Goal: Task Accomplishment & Management: Use online tool/utility

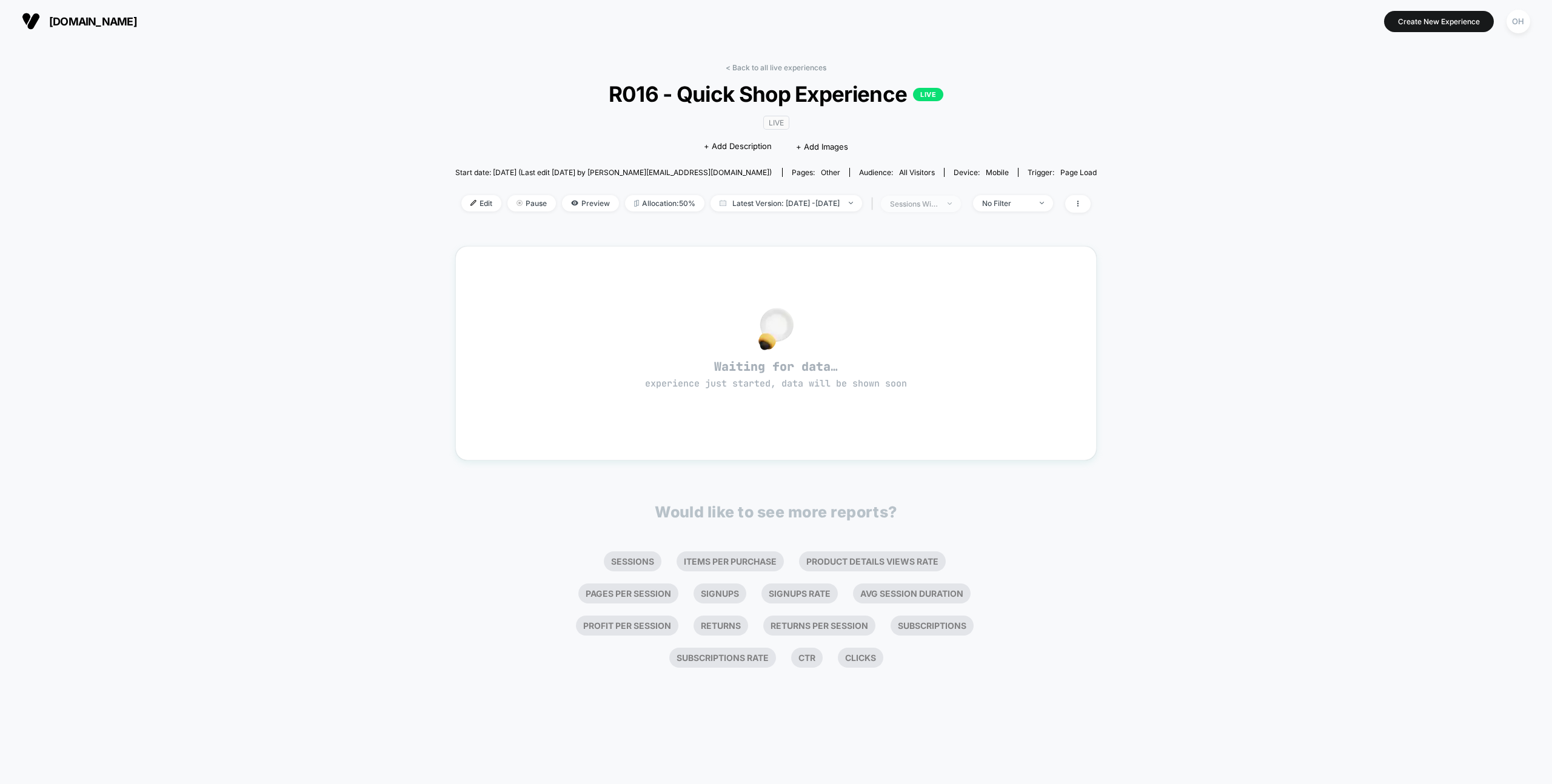
click at [961, 201] on span "sessions with impression" at bounding box center [921, 204] width 80 height 16
click at [904, 246] on span "Sessions" at bounding box center [899, 250] width 34 height 11
click at [937, 334] on button "Save" at bounding box center [934, 332] width 144 height 20
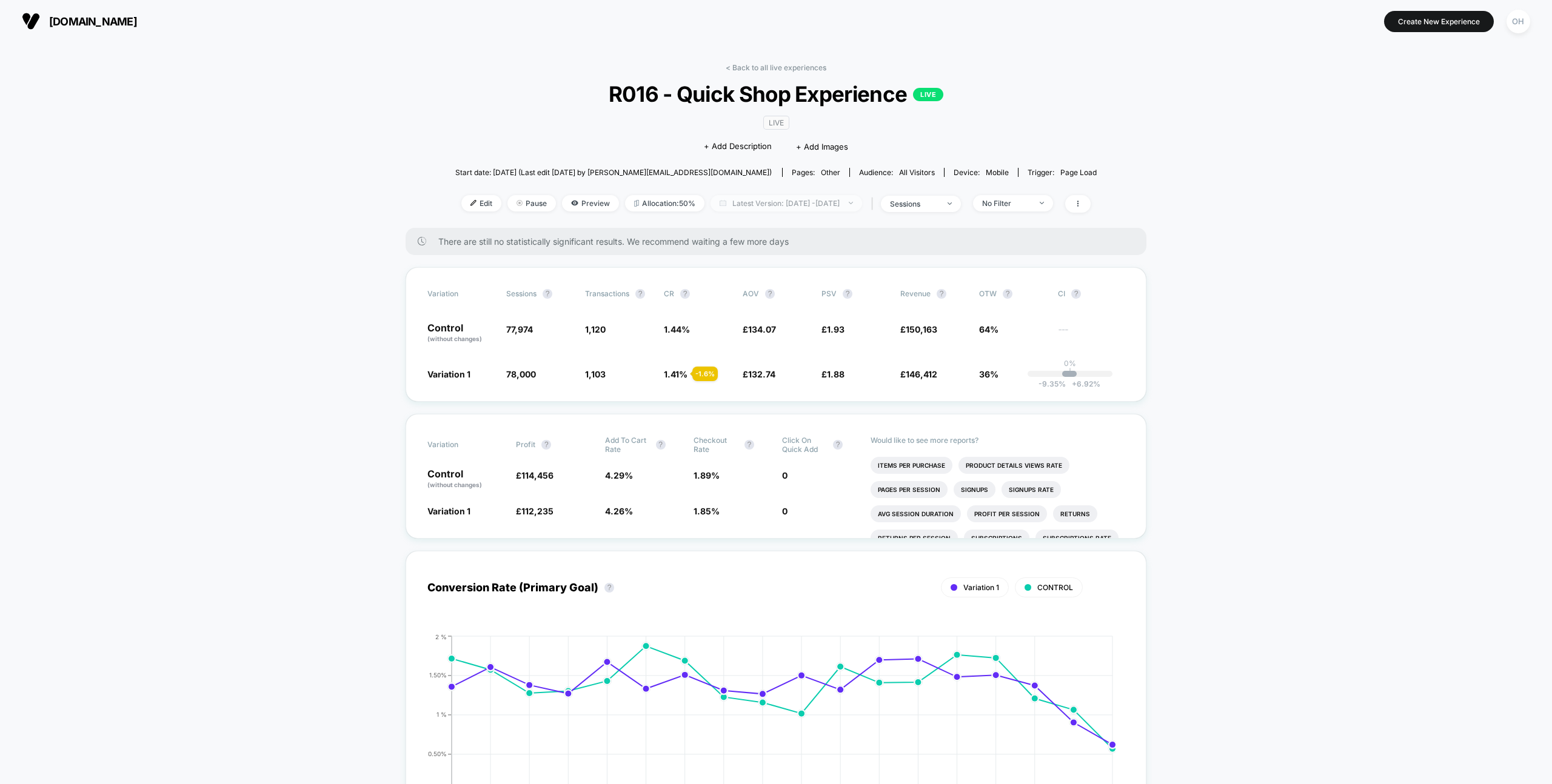
click at [826, 208] on span "Latest Version: Jul 31, 2025 - Aug 17, 2025" at bounding box center [786, 203] width 152 height 16
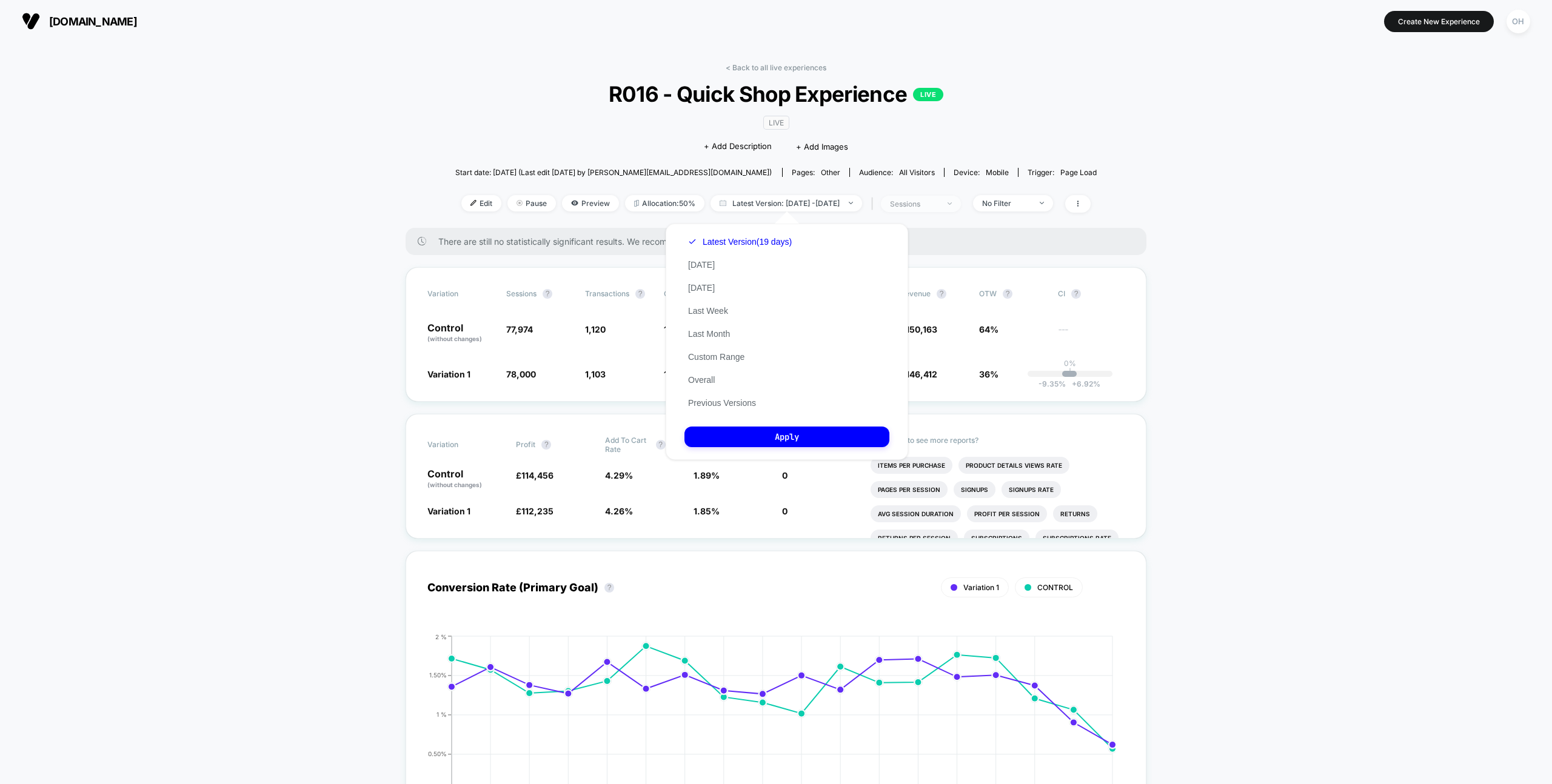
click at [939, 201] on div "sessions" at bounding box center [914, 204] width 49 height 9
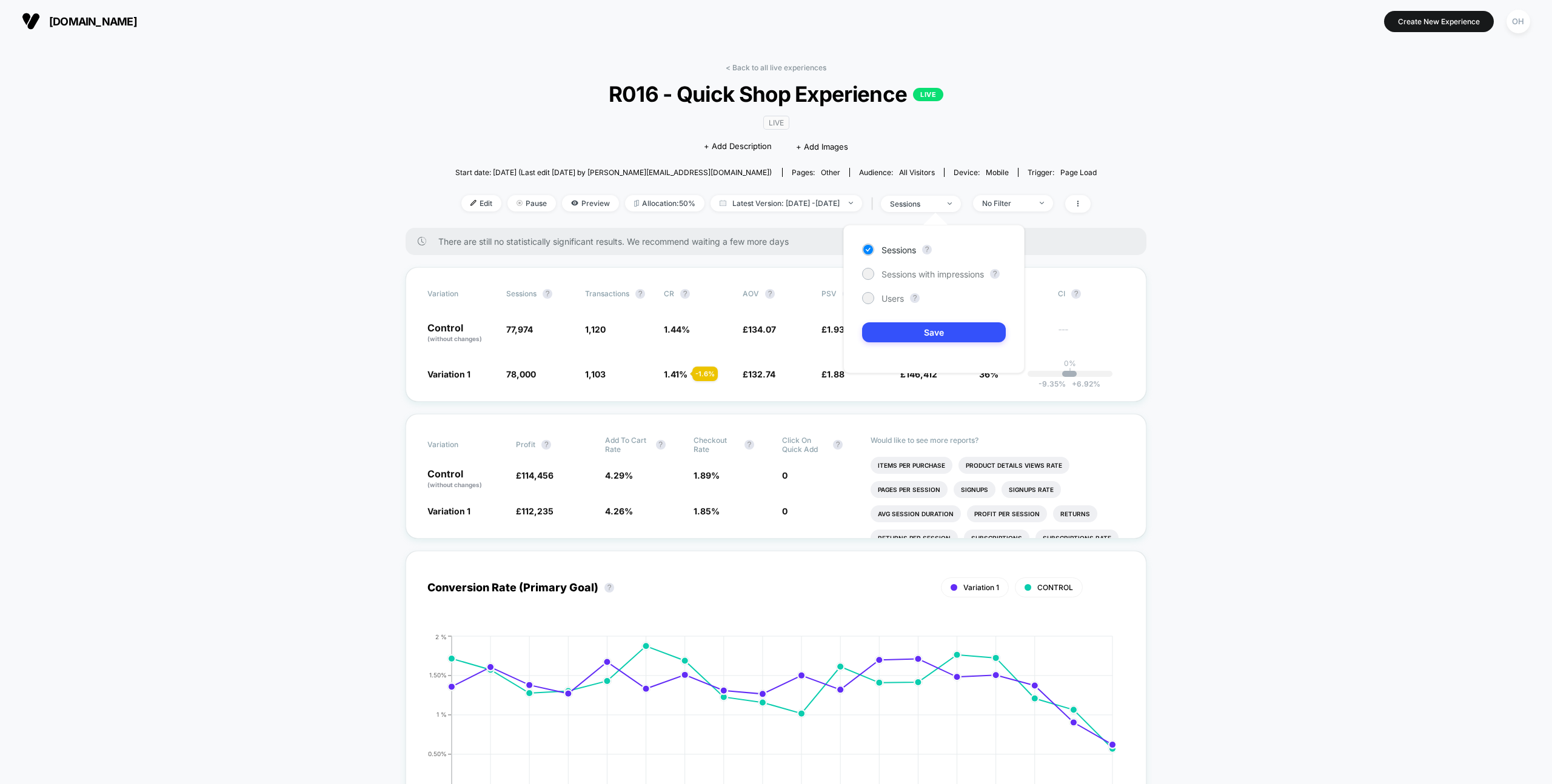
click at [764, 212] on div "Edit Pause Preview Allocation: 50% Latest Version: Jul 31, 2025 - Aug 17, 2025 …" at bounding box center [776, 204] width 642 height 17
click at [769, 209] on span "Latest Version: Jul 31, 2025 - Aug 17, 2025" at bounding box center [786, 203] width 152 height 16
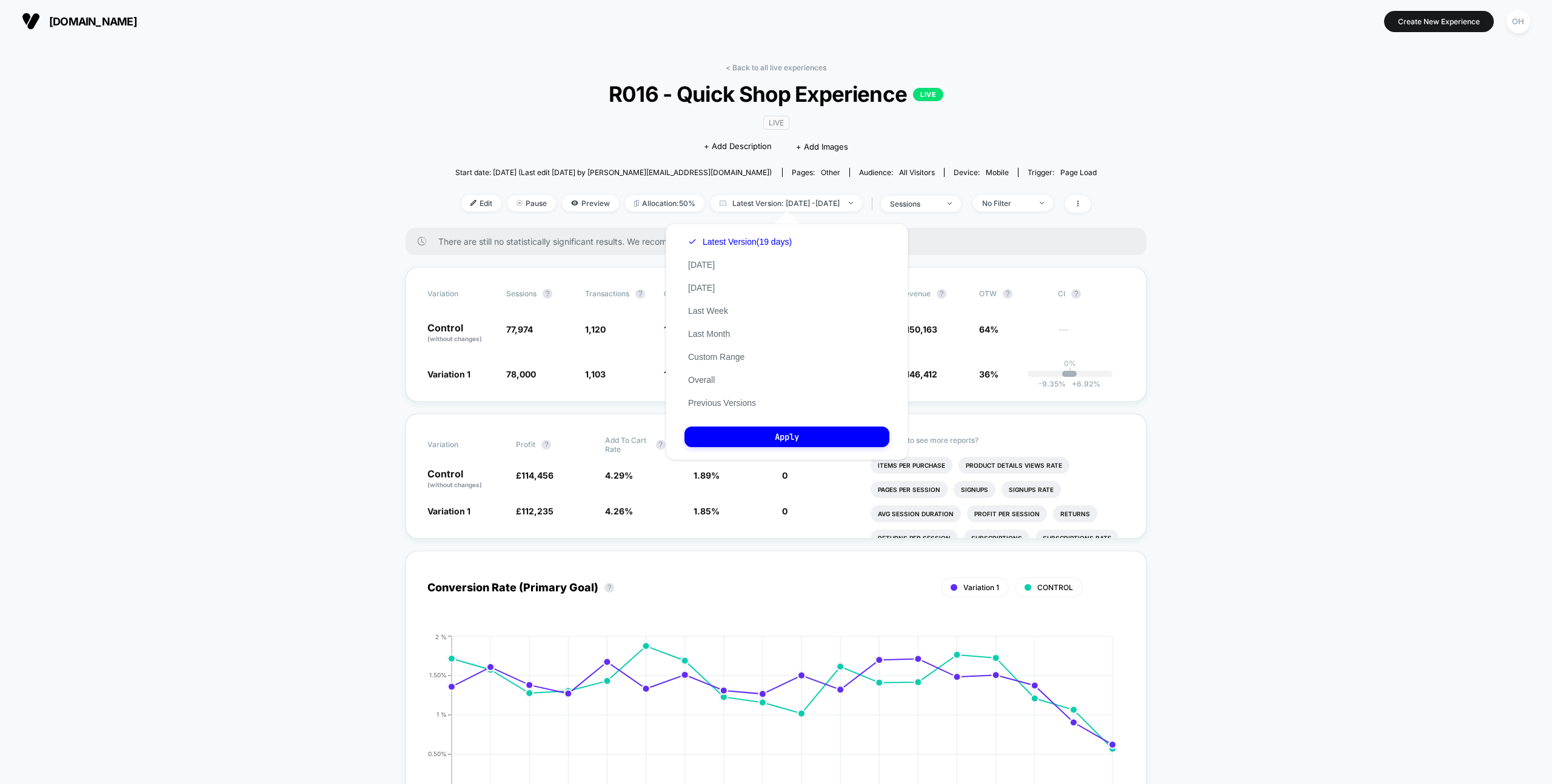
click at [723, 399] on button "Previous Versions" at bounding box center [722, 402] width 75 height 11
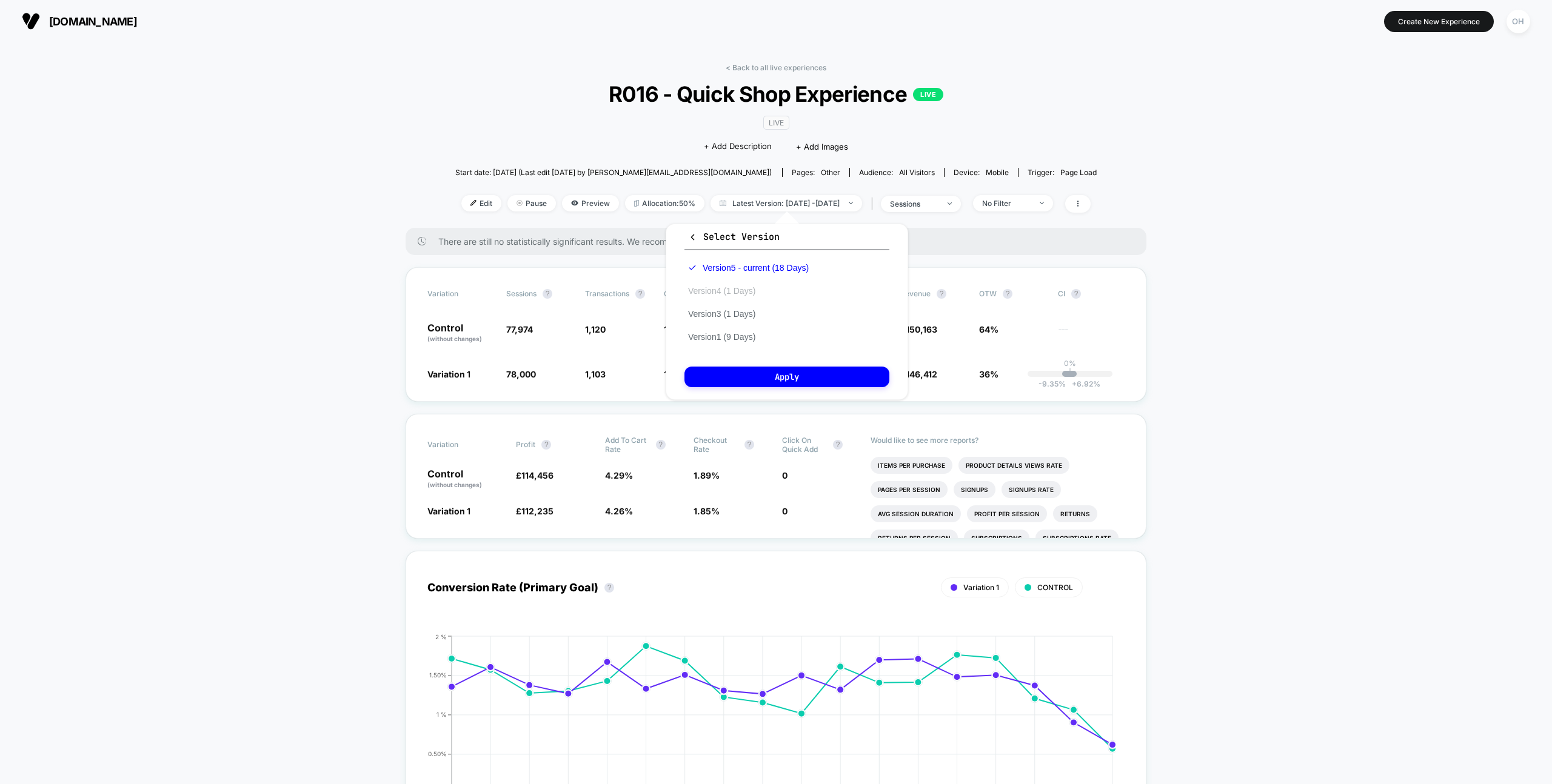
click at [718, 287] on button "Version 4 (1 Days)" at bounding box center [722, 291] width 75 height 11
click at [809, 374] on button "Apply" at bounding box center [787, 377] width 205 height 21
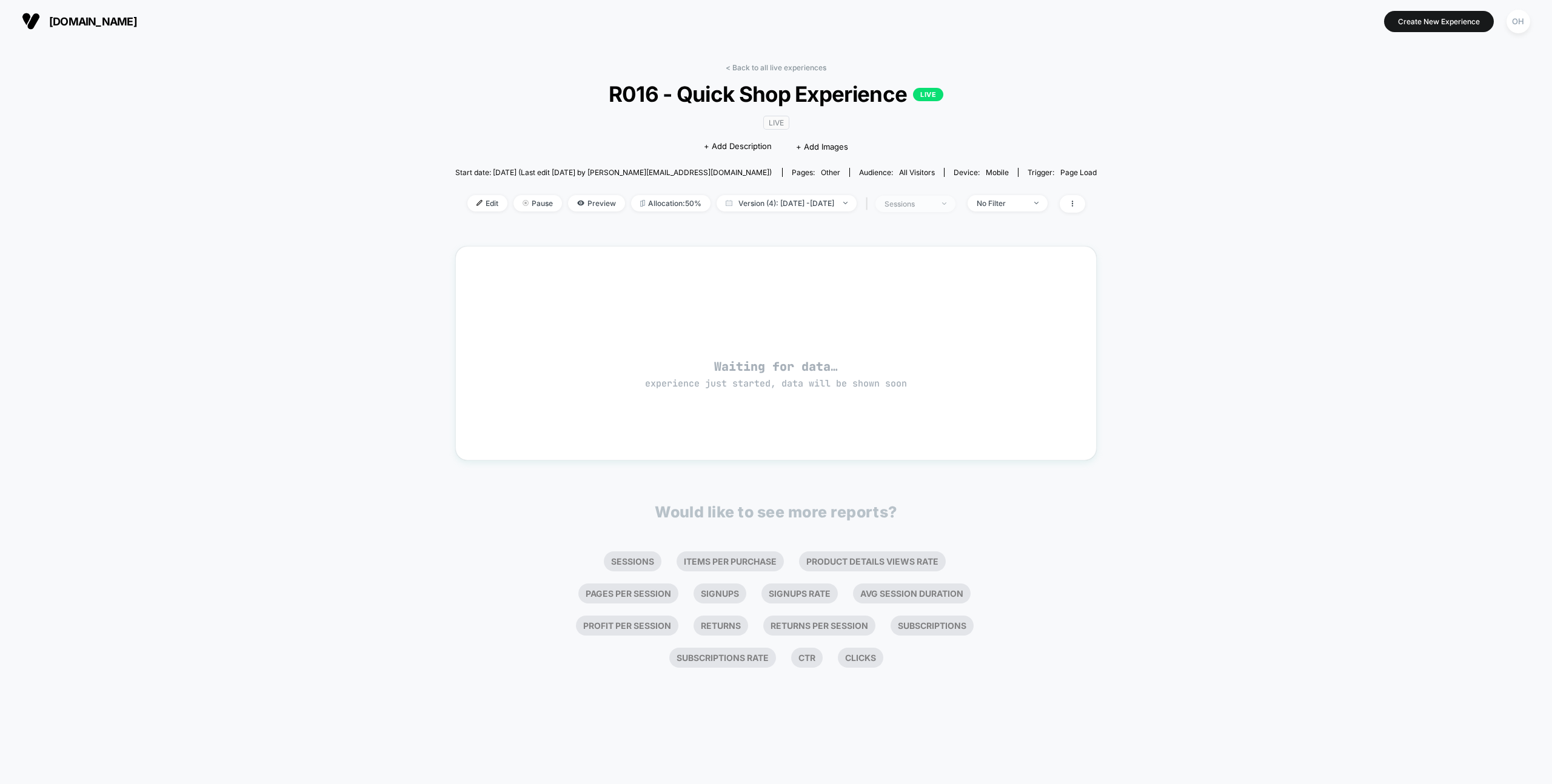
click at [945, 208] on span "sessions" at bounding box center [915, 204] width 80 height 16
drag, startPoint x: 941, startPoint y: 276, endPoint x: 945, endPoint y: 311, distance: 35.2
click at [941, 276] on span "Sessions with impressions" at bounding box center [925, 274] width 102 height 11
click at [952, 331] on button "Save" at bounding box center [927, 332] width 144 height 20
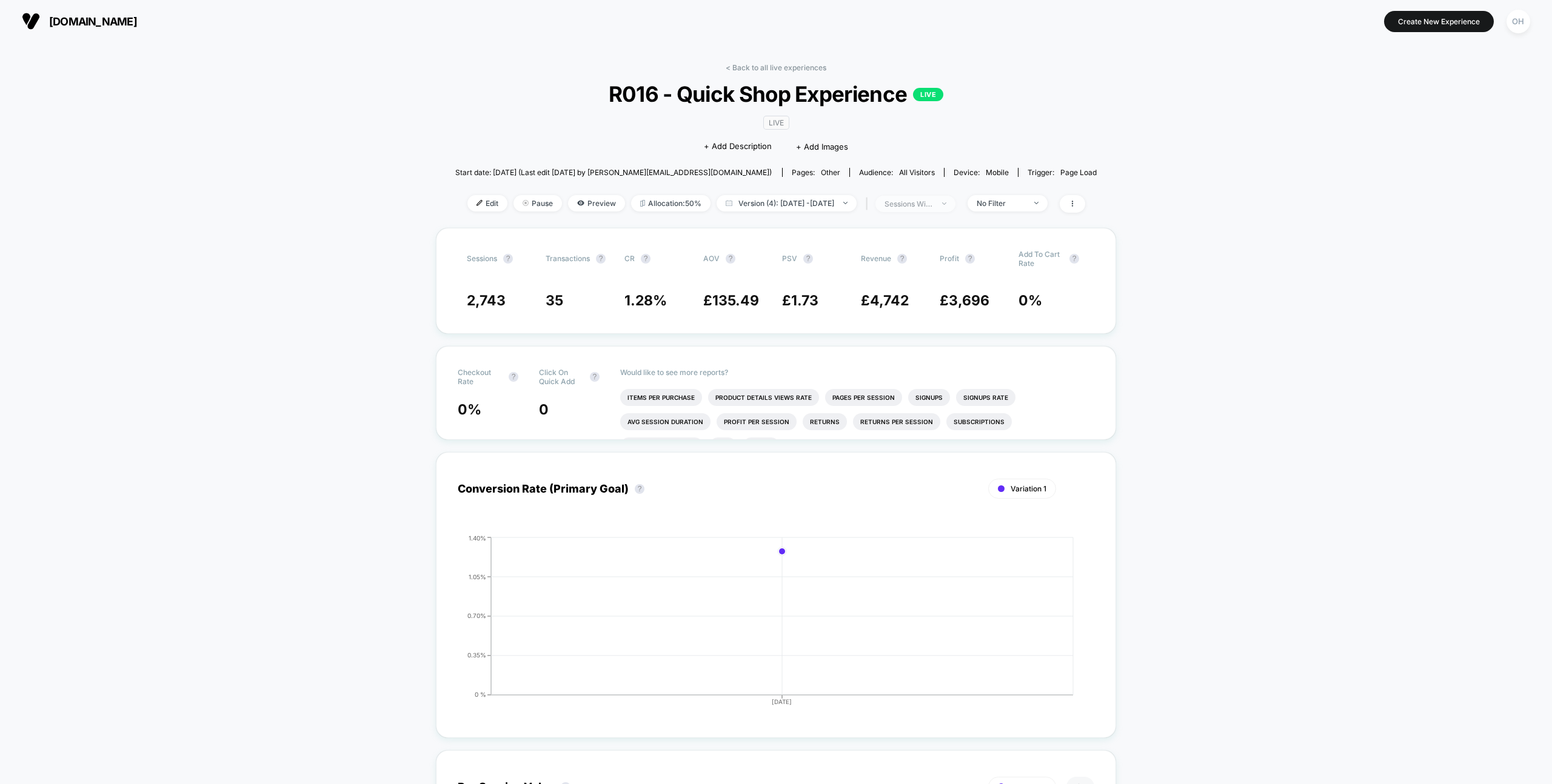
click at [933, 206] on div "sessions with impression" at bounding box center [909, 204] width 49 height 9
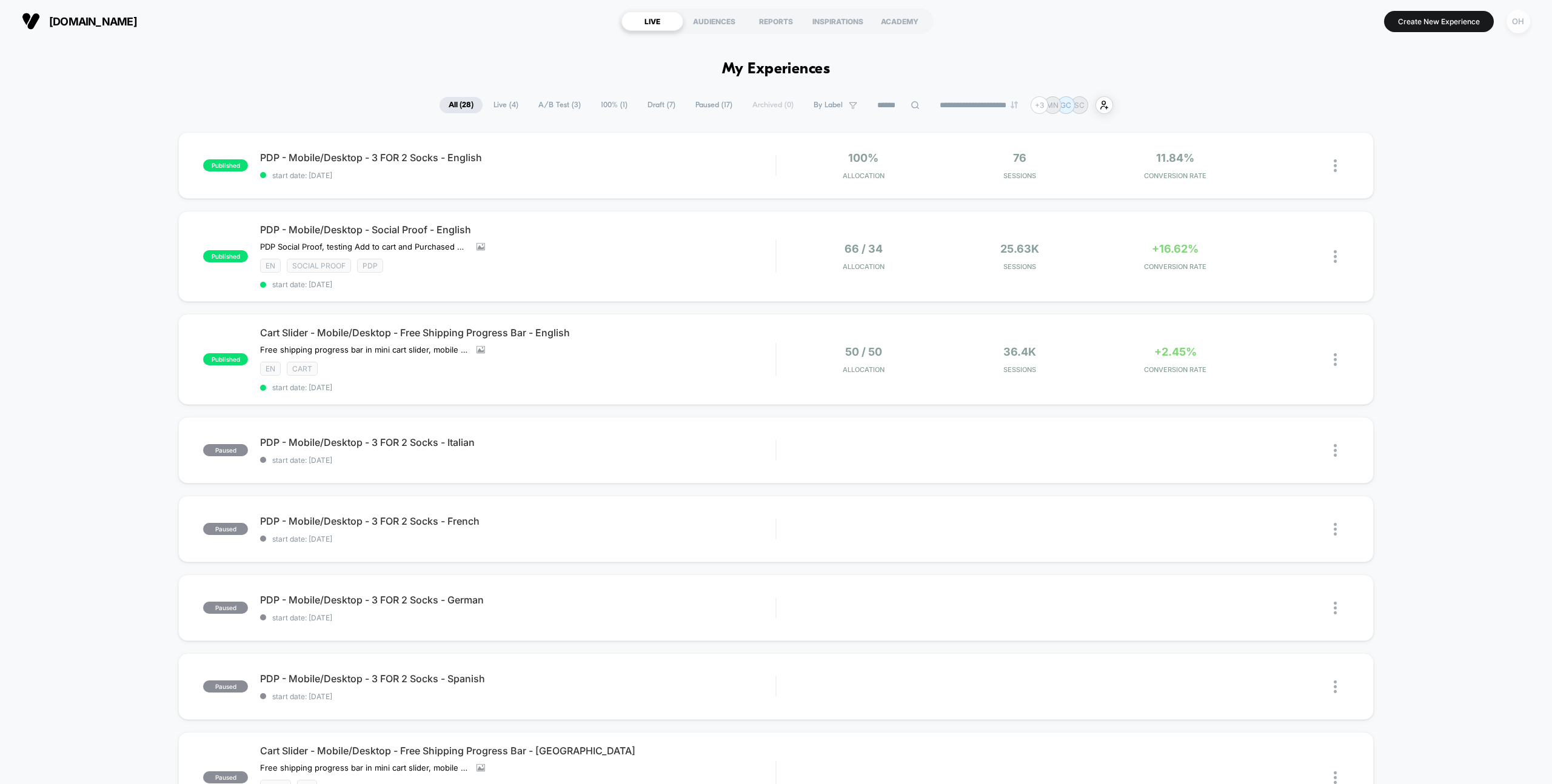
click at [1516, 29] on div "OH" at bounding box center [1518, 22] width 24 height 24
click at [1405, 100] on span "Connected Stores" at bounding box center [1445, 105] width 144 height 10
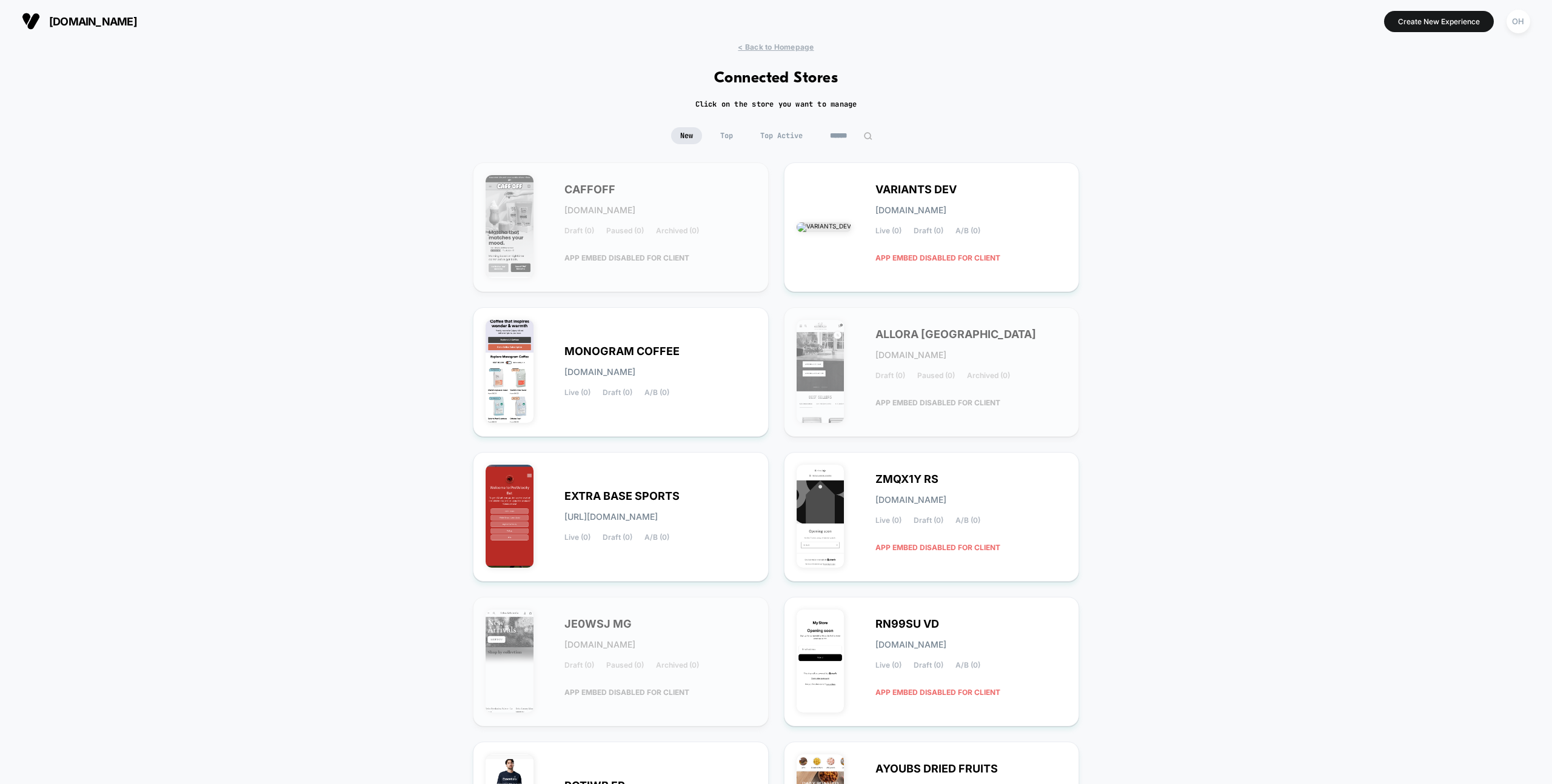
click at [836, 137] on input at bounding box center [851, 135] width 61 height 17
paste input "*********"
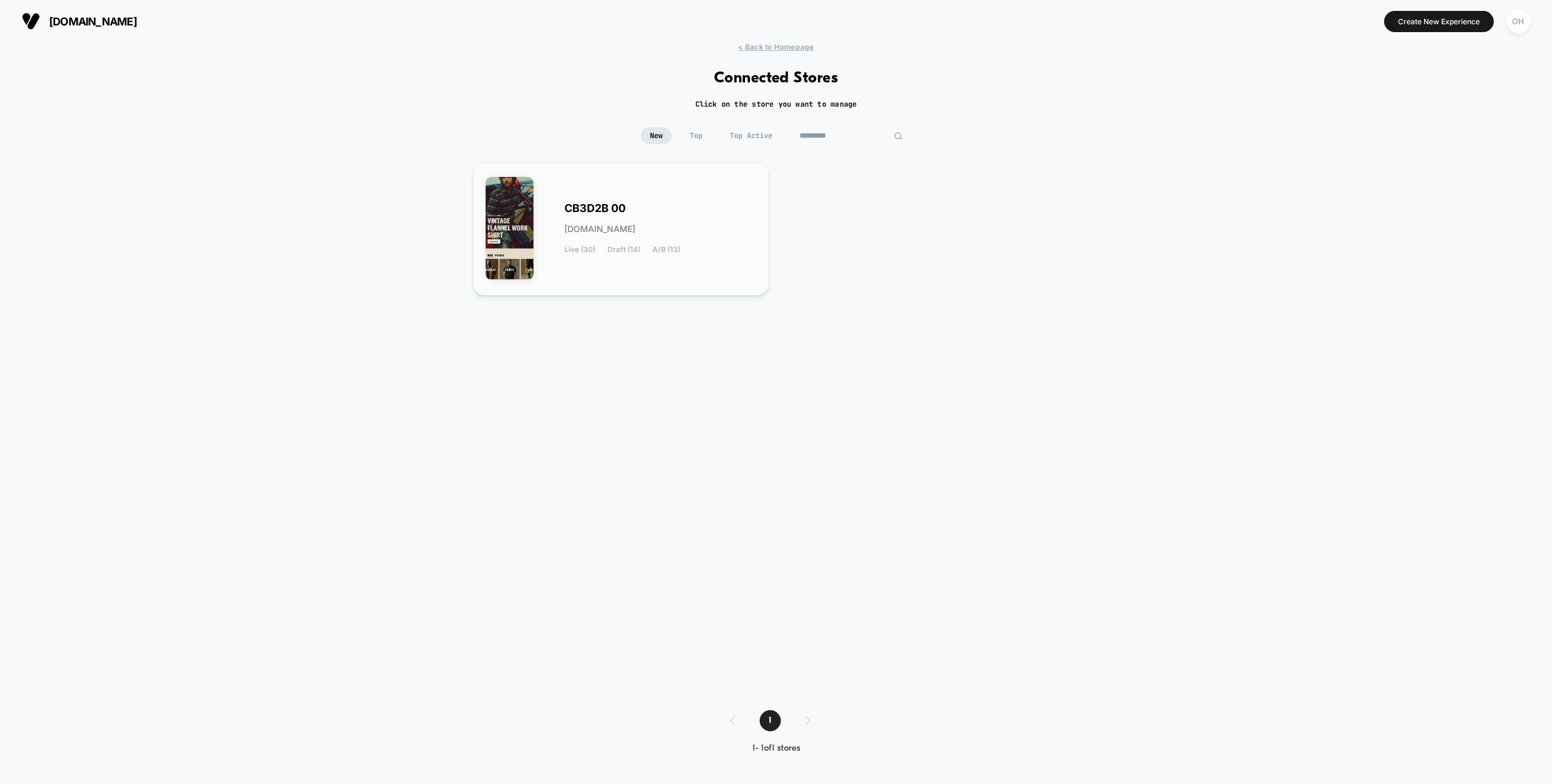
type input "*********"
click at [671, 216] on div "CB3D2B 00 cb3d2b-00.myshopify.com Live (30) Draft (14) A/B (13)" at bounding box center [660, 229] width 192 height 50
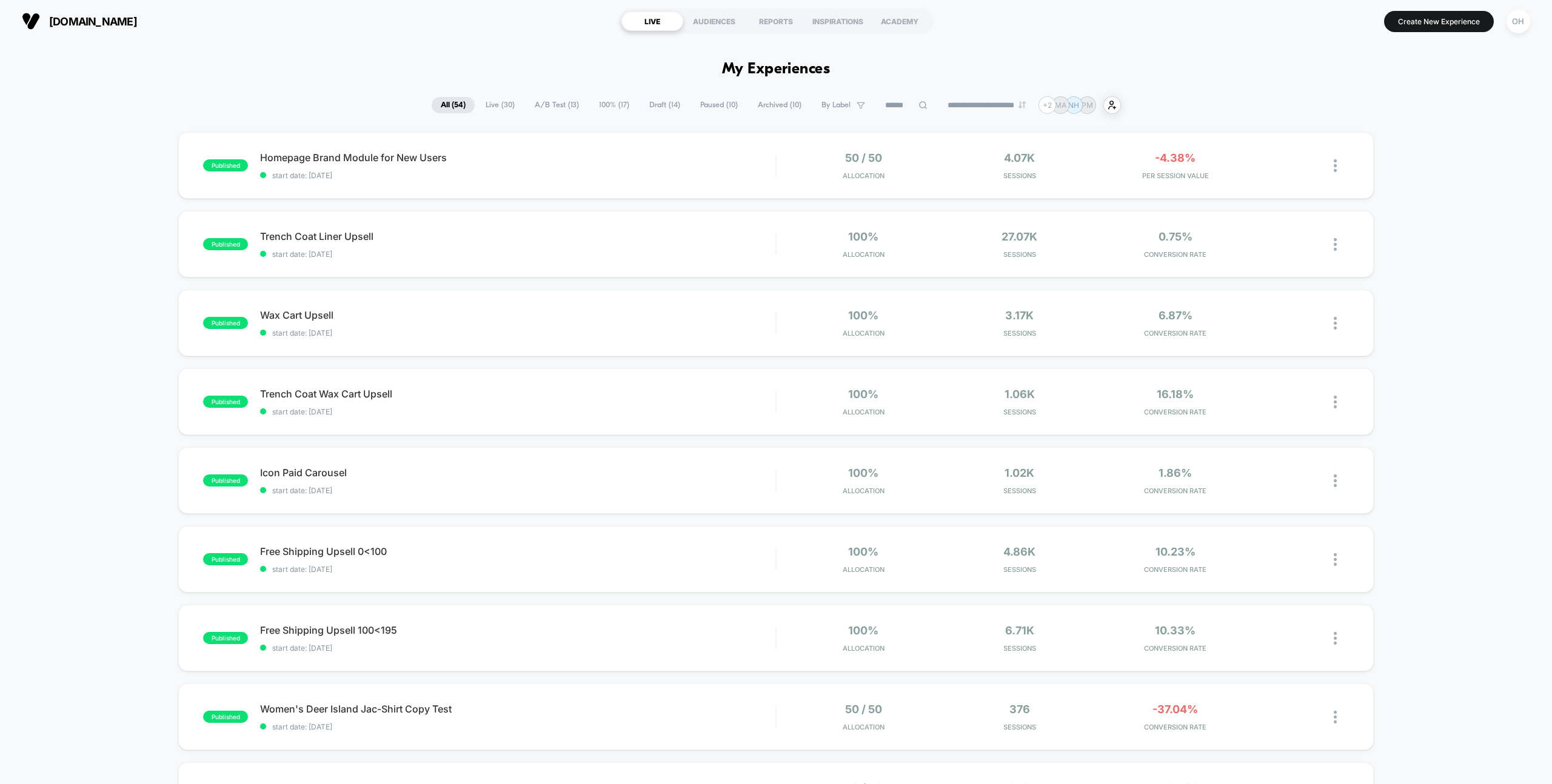
click at [1407, 33] on section "Create New Experience OH" at bounding box center [1285, 21] width 499 height 31
click at [1405, 30] on button "Create New Experience" at bounding box center [1439, 21] width 110 height 21
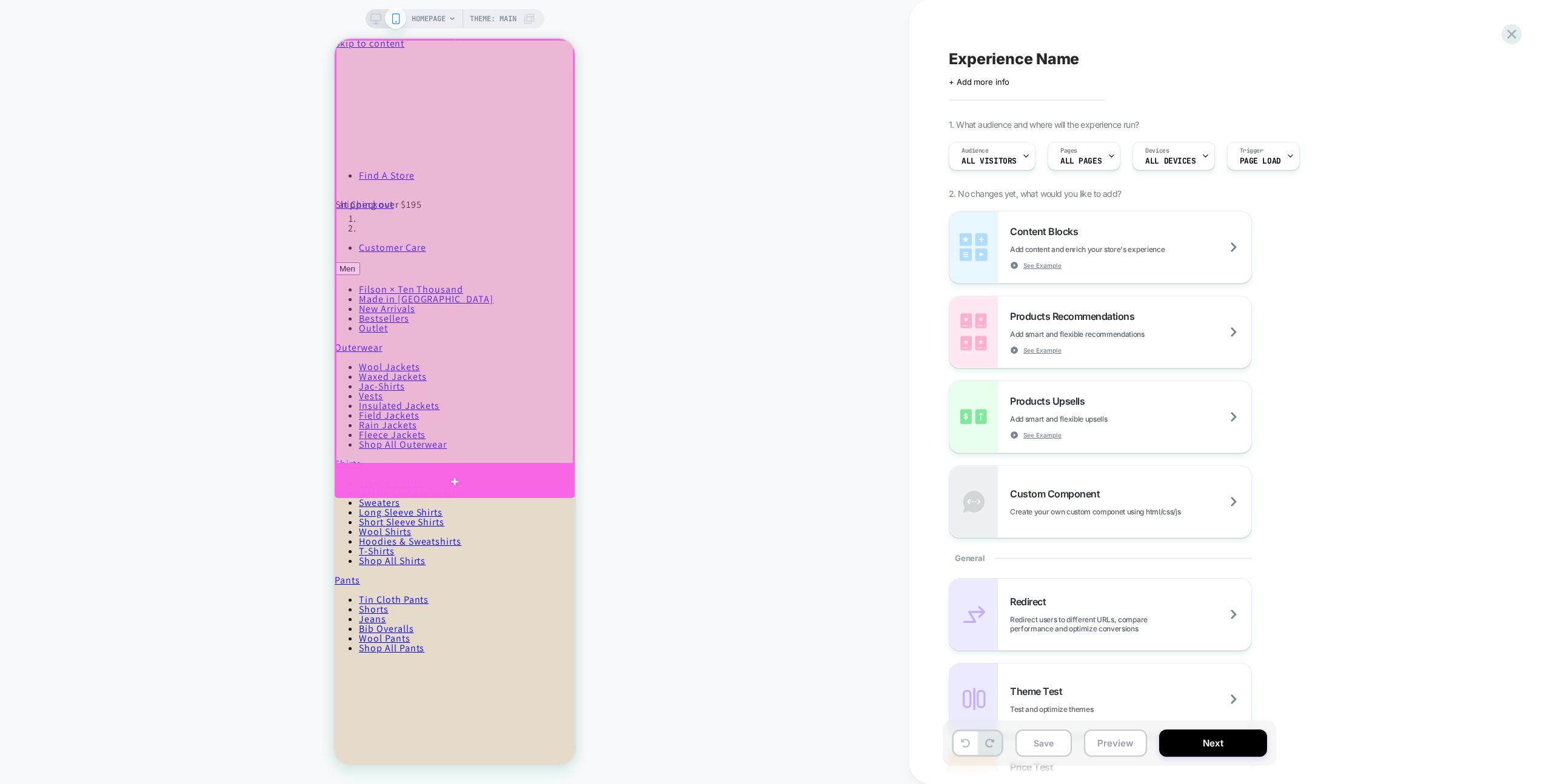
click at [459, 475] on div at bounding box center [454, 482] width 240 height 34
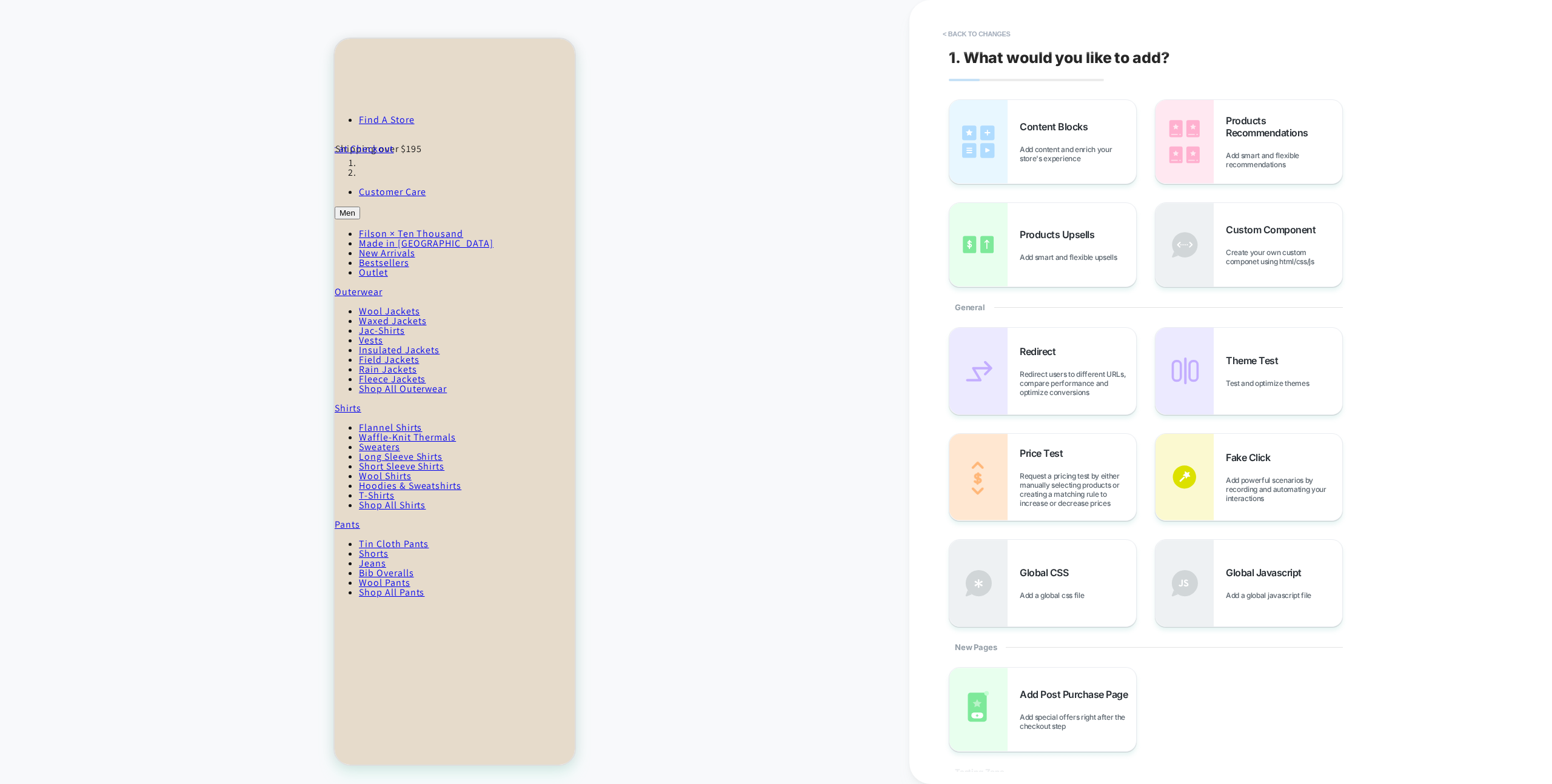
scroll to position [87, 0]
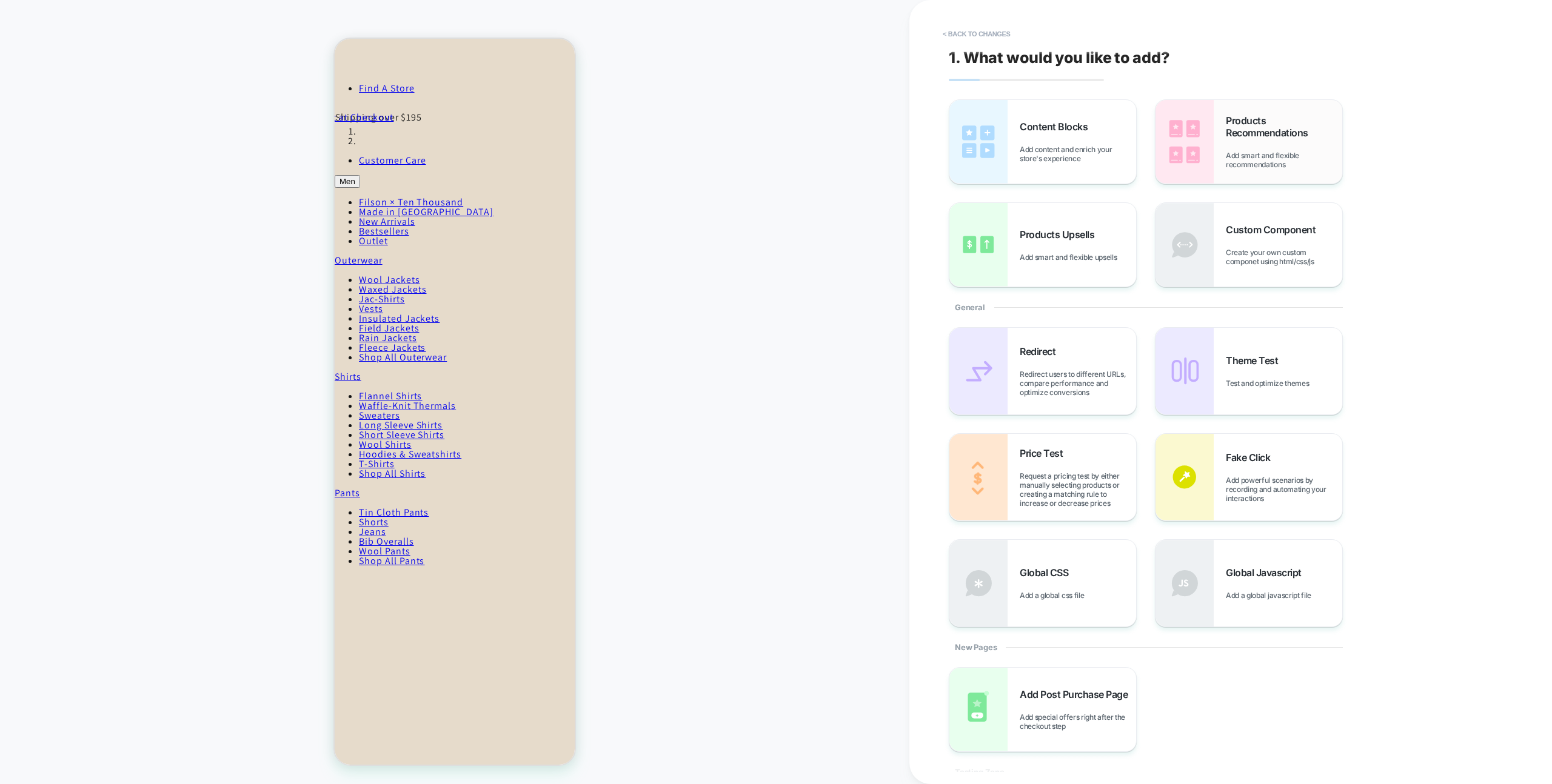
click at [1166, 153] on img at bounding box center [1184, 142] width 58 height 84
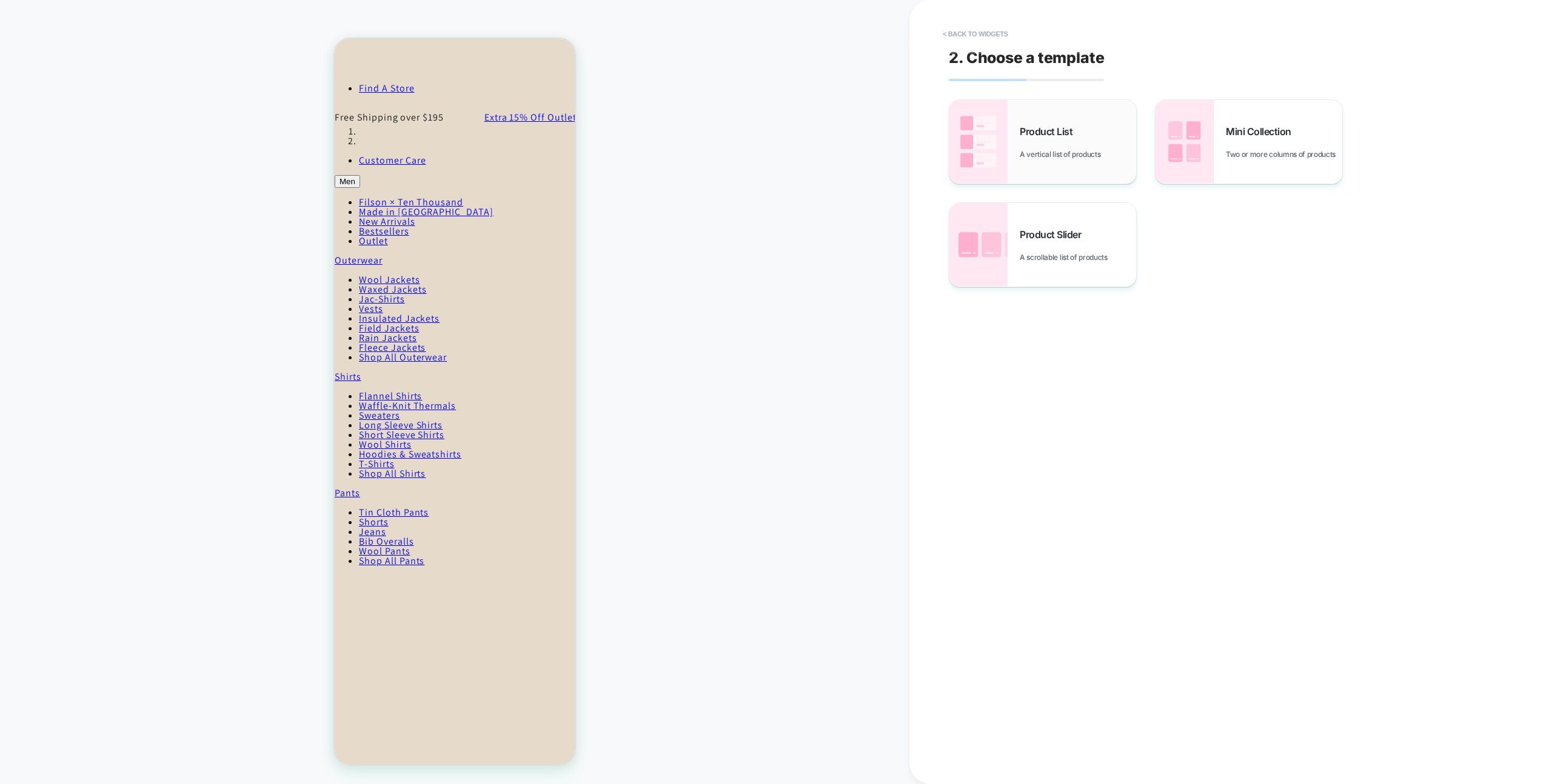
click at [992, 163] on img at bounding box center [979, 142] width 58 height 84
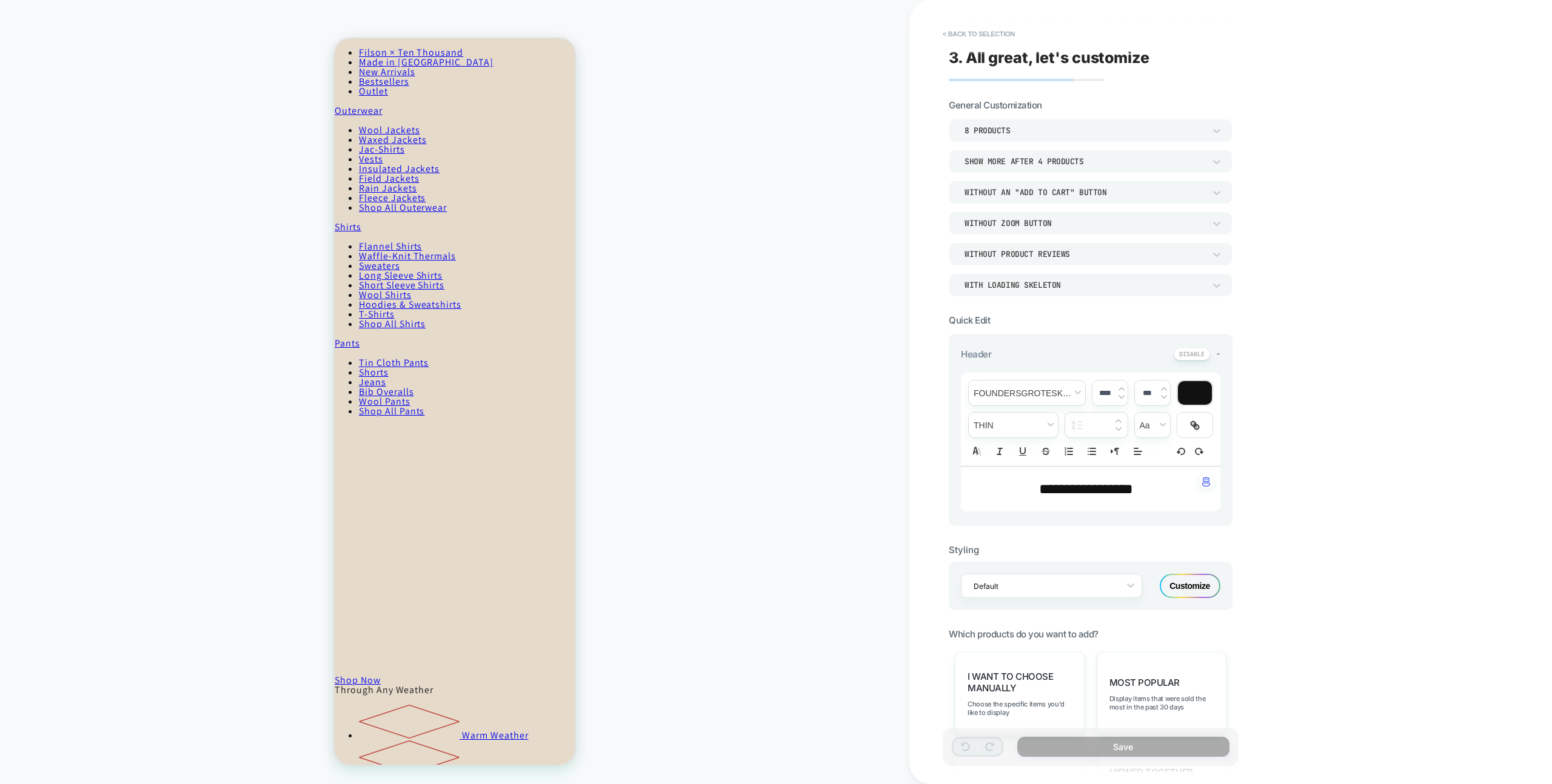
scroll to position [242, 0]
drag, startPoint x: 1174, startPoint y: 695, endPoint x: 1172, endPoint y: 717, distance: 22.1
click at [1174, 695] on span "Display items that were sold the most in the past 30 days" at bounding box center [1161, 702] width 104 height 17
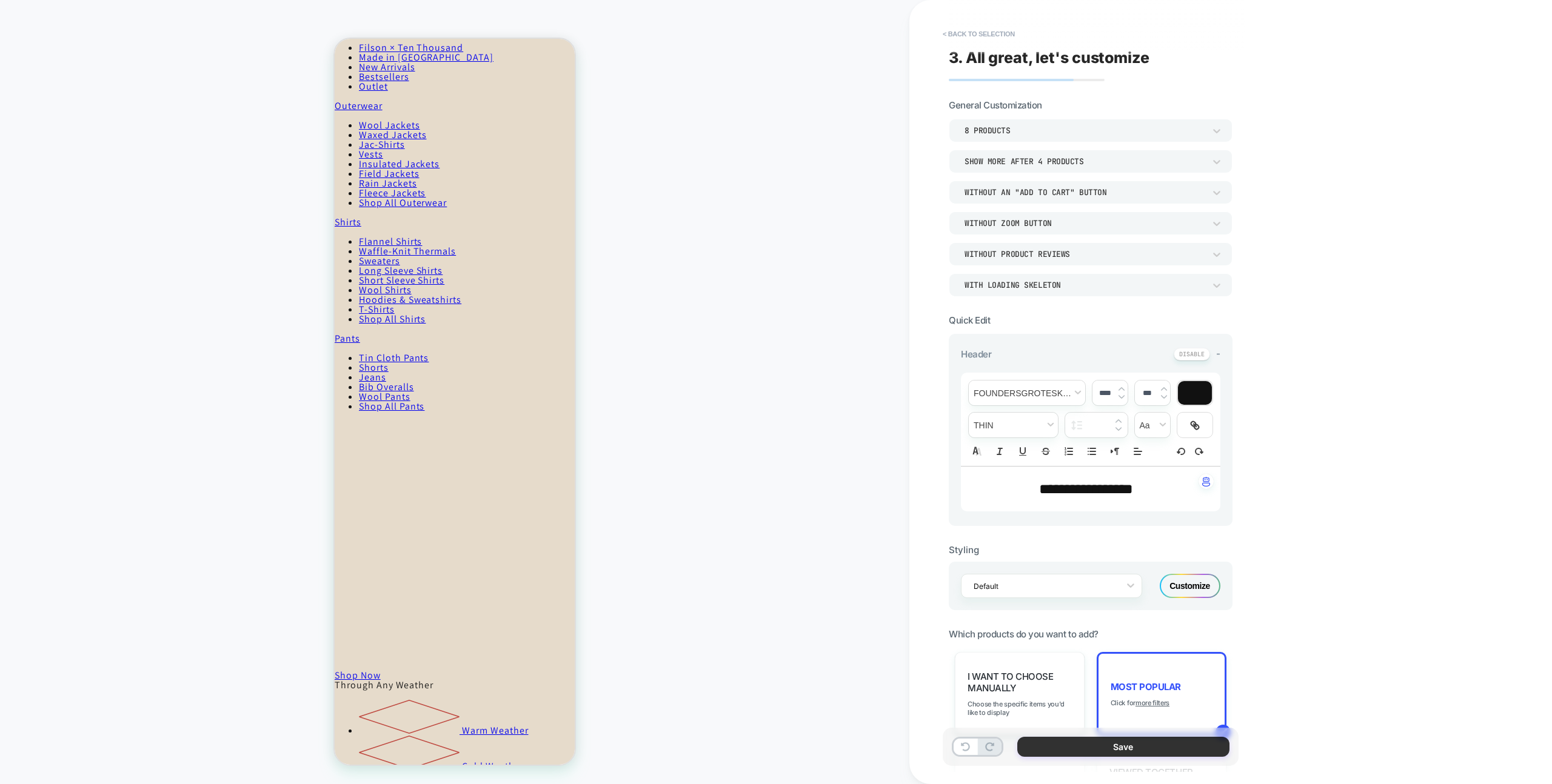
click at [1153, 750] on button "Save" at bounding box center [1123, 747] width 212 height 20
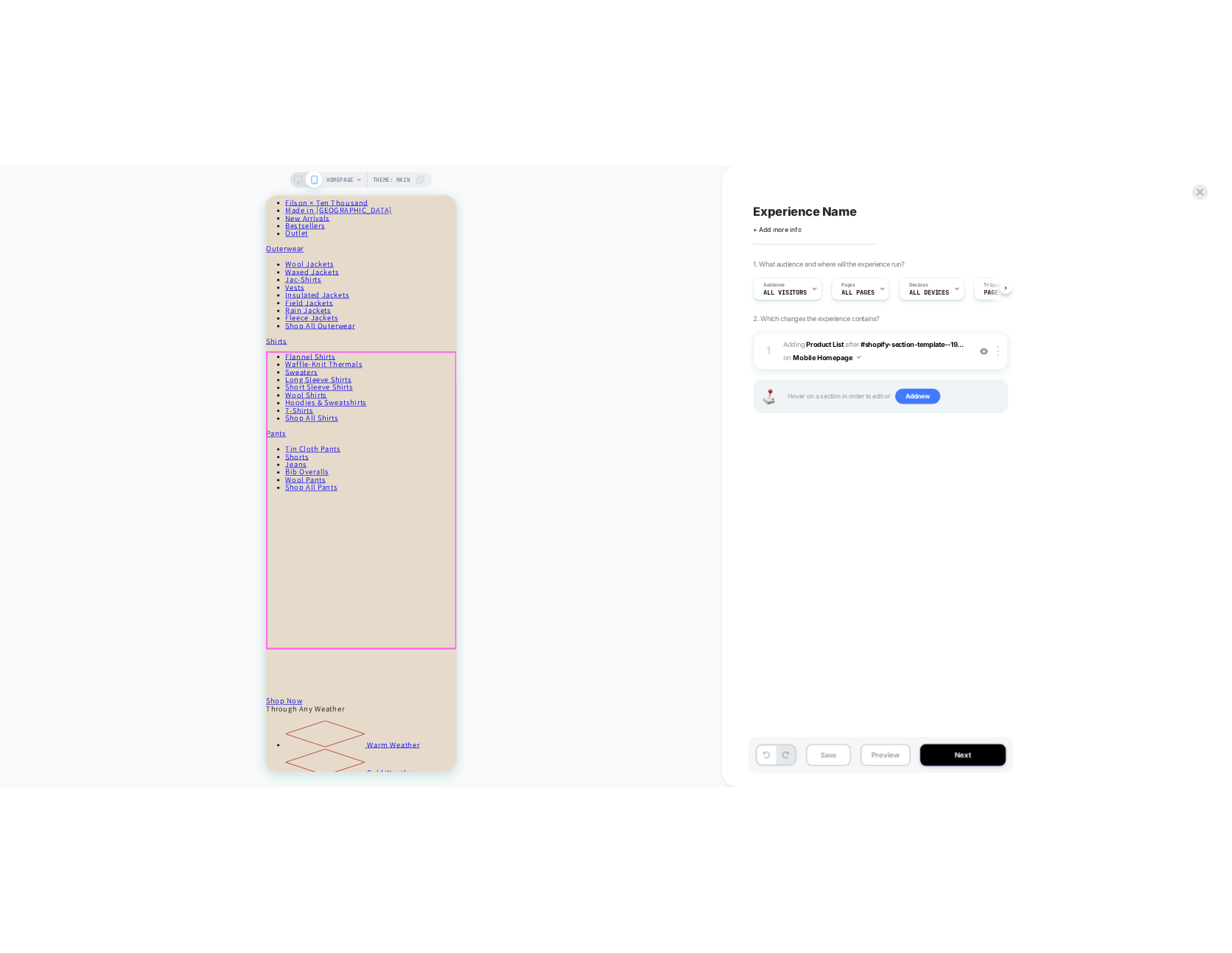
scroll to position [0, 1]
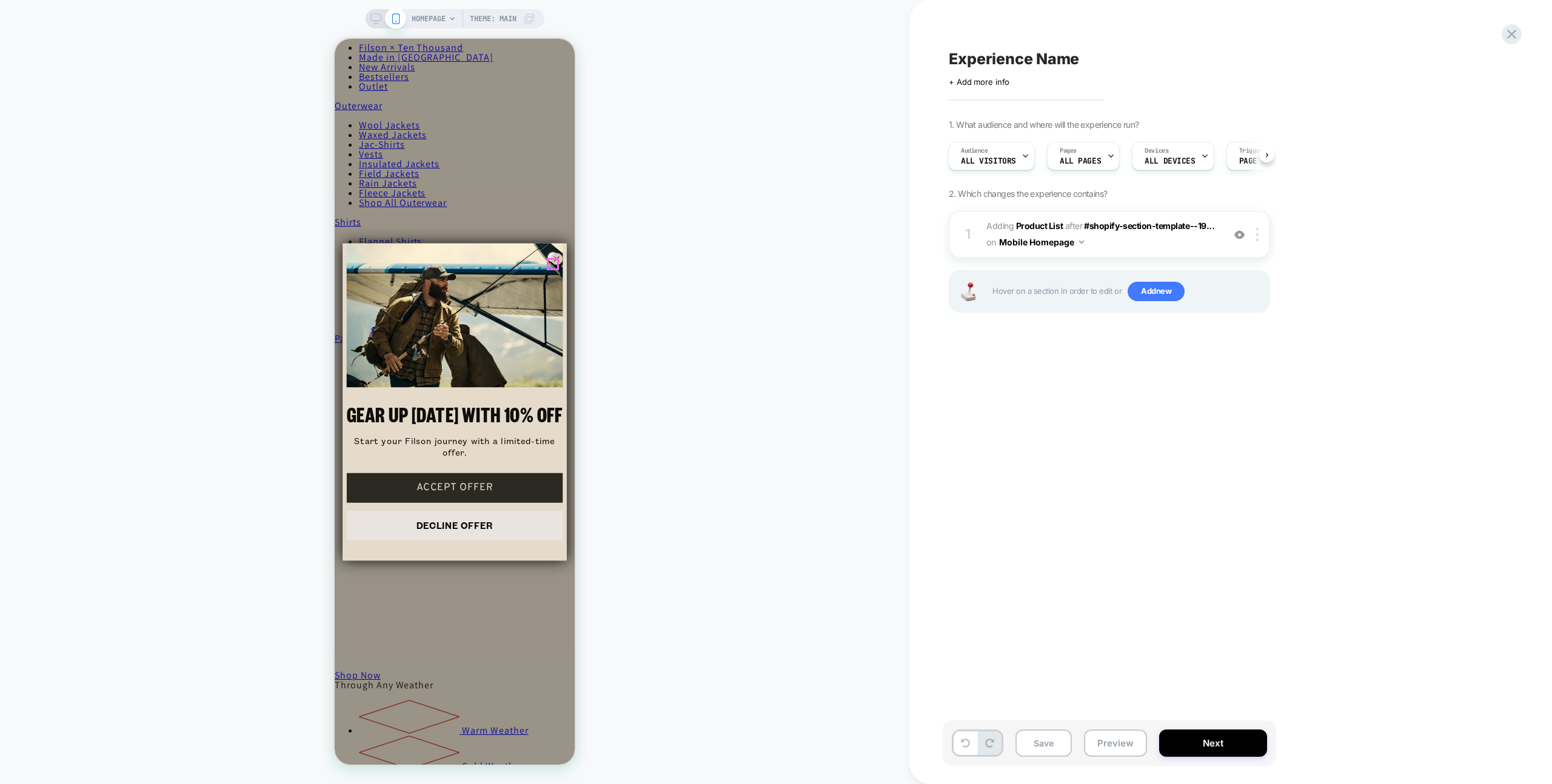
click at [554, 261] on circle "Close dialog" at bounding box center [557, 259] width 11 height 11
click at [694, 291] on div "HOMEPAGE Theme: MAIN" at bounding box center [454, 392] width 909 height 760
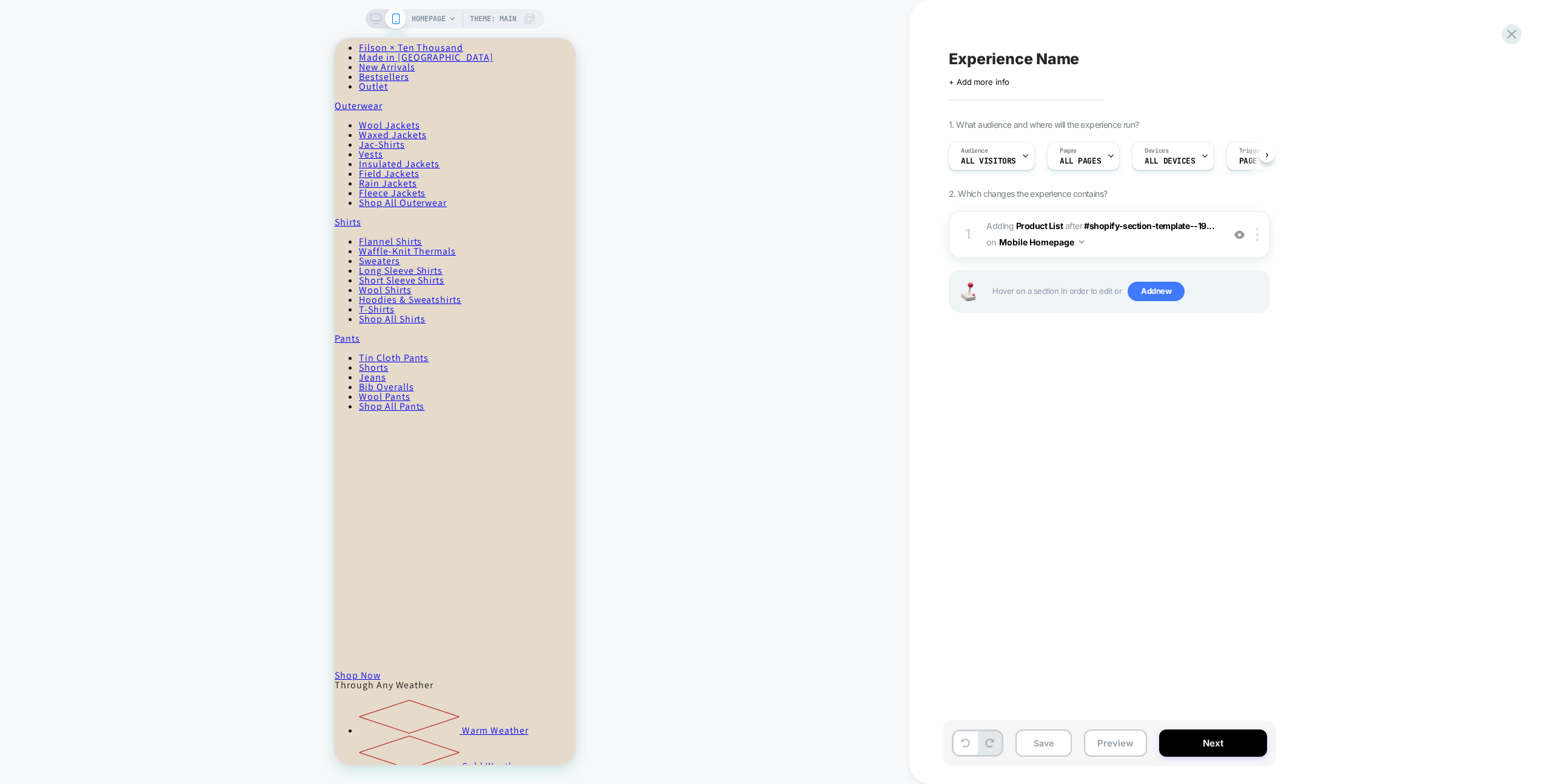
click at [763, 289] on div "HOMEPAGE Theme: MAIN" at bounding box center [454, 392] width 909 height 760
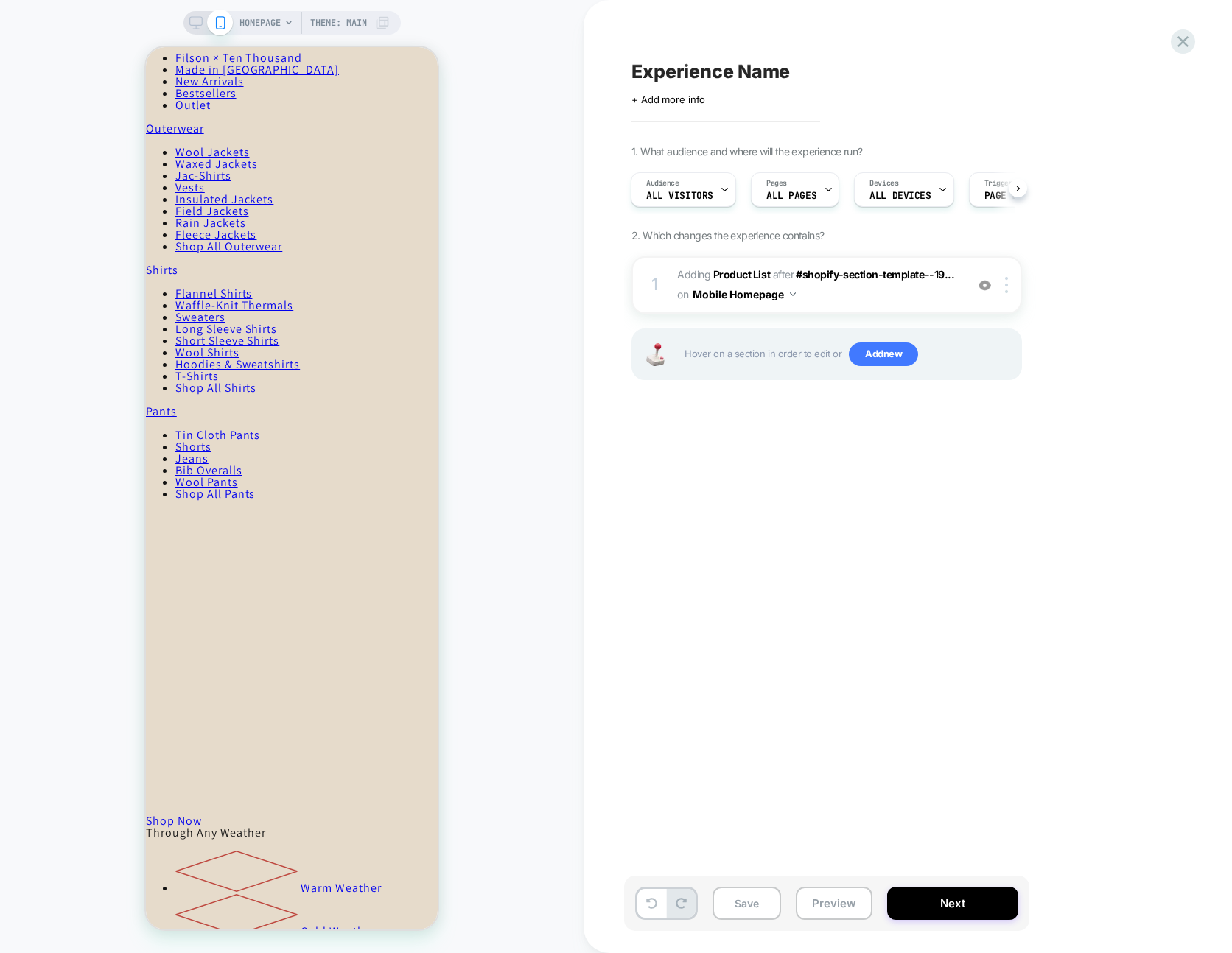
click at [839, 902] on button "Preview" at bounding box center [833, 904] width 77 height 33
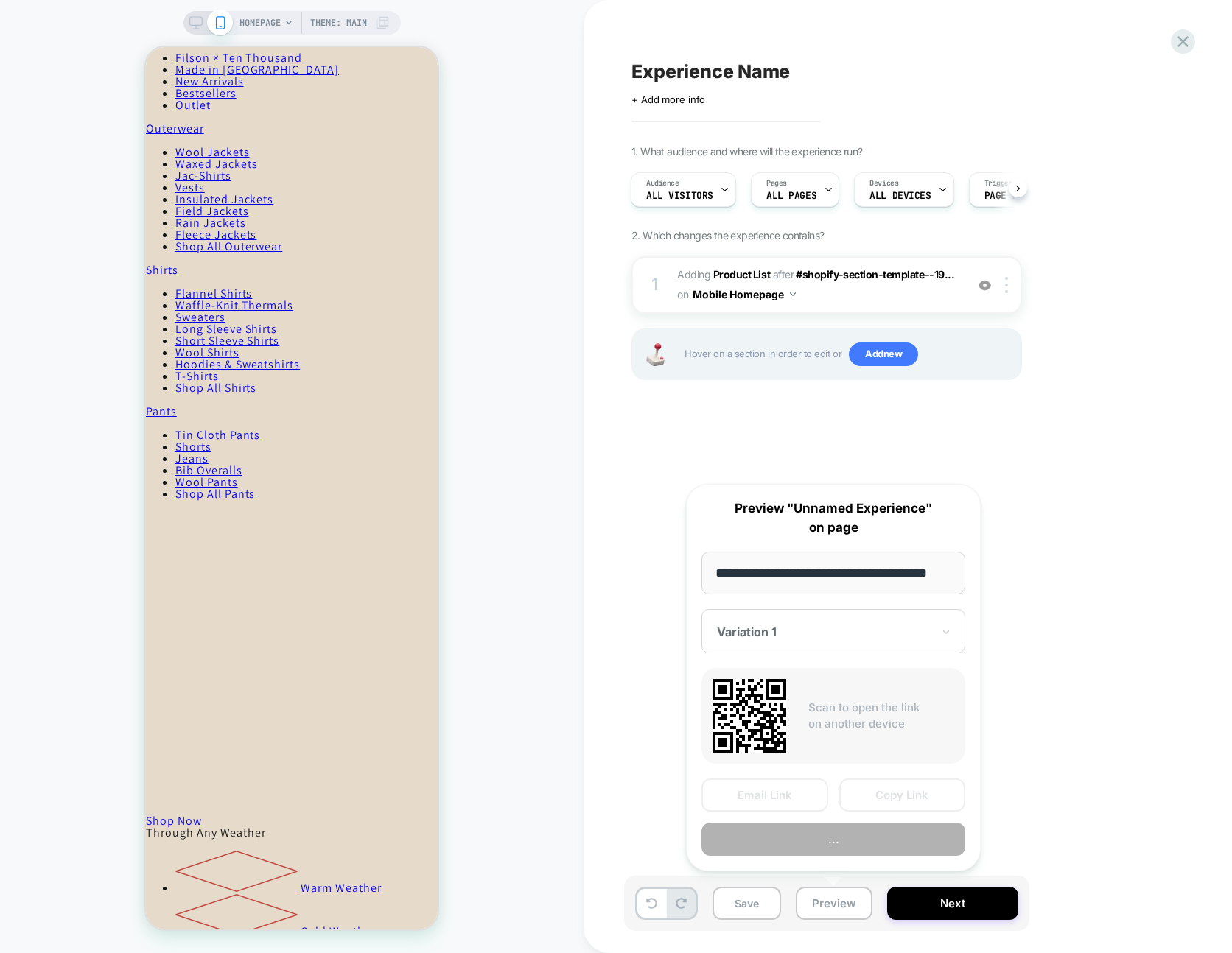
scroll to position [0, 22]
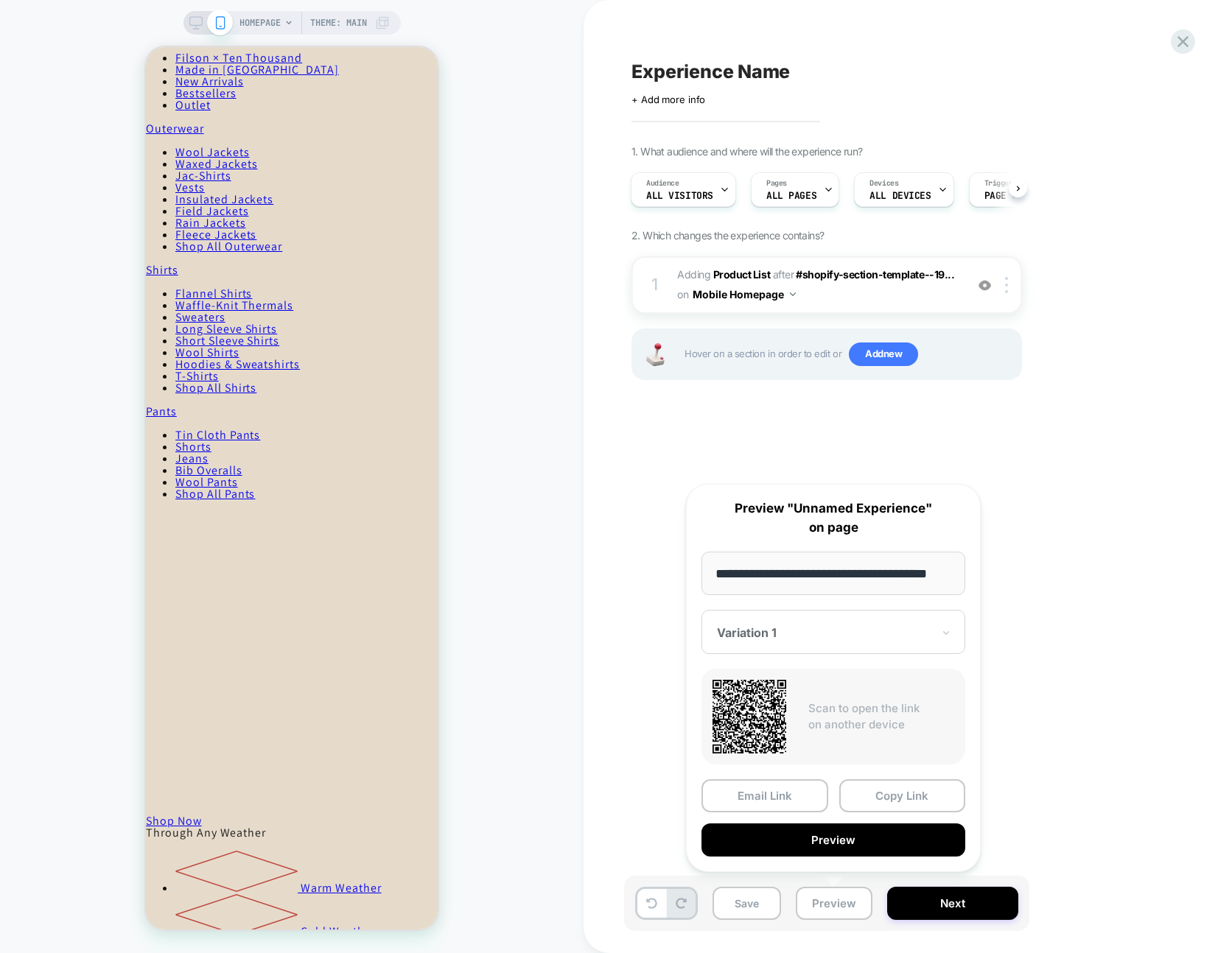
click at [893, 823] on button "Preview" at bounding box center [833, 840] width 264 height 33
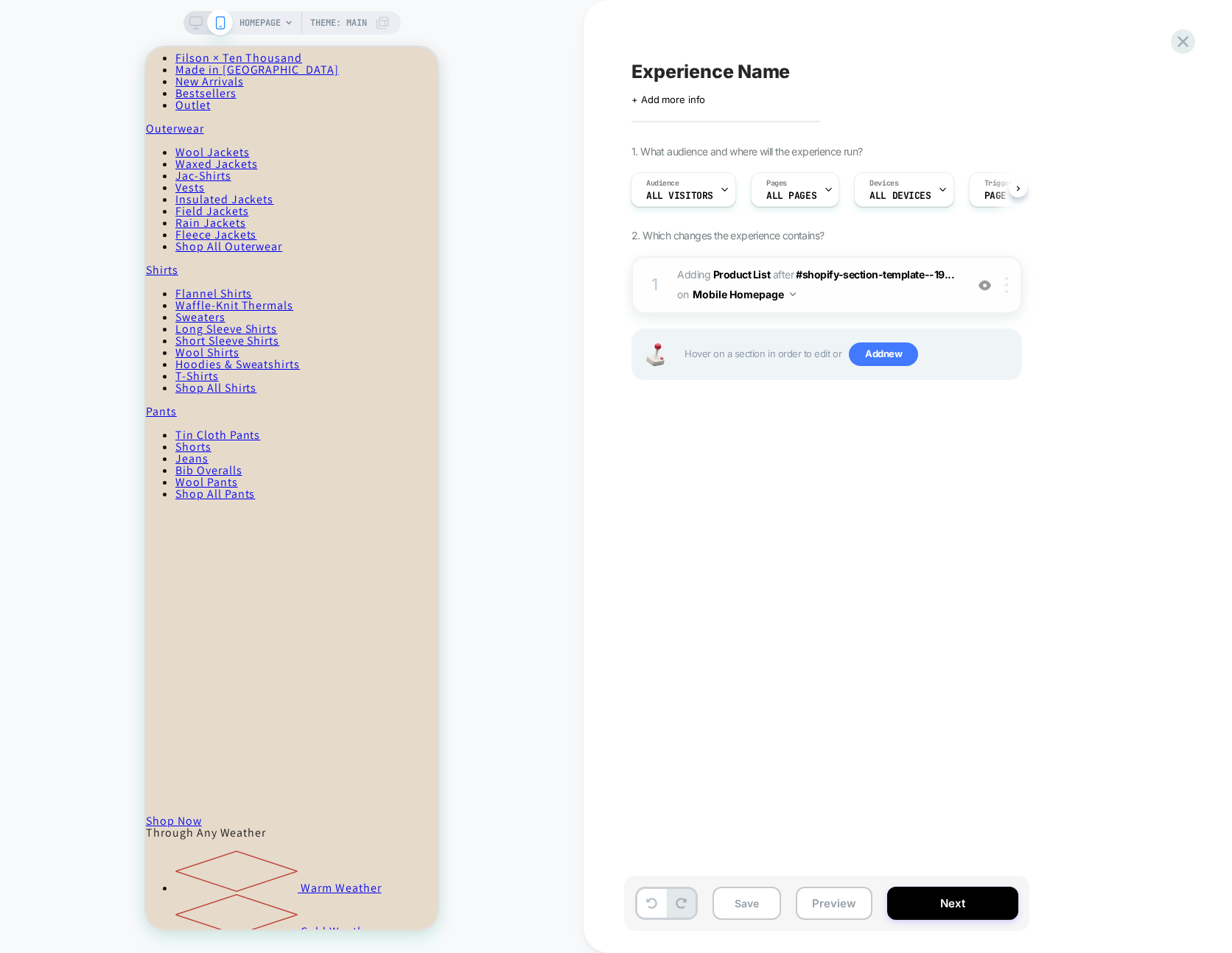
click at [1005, 284] on img at bounding box center [1006, 284] width 3 height 16
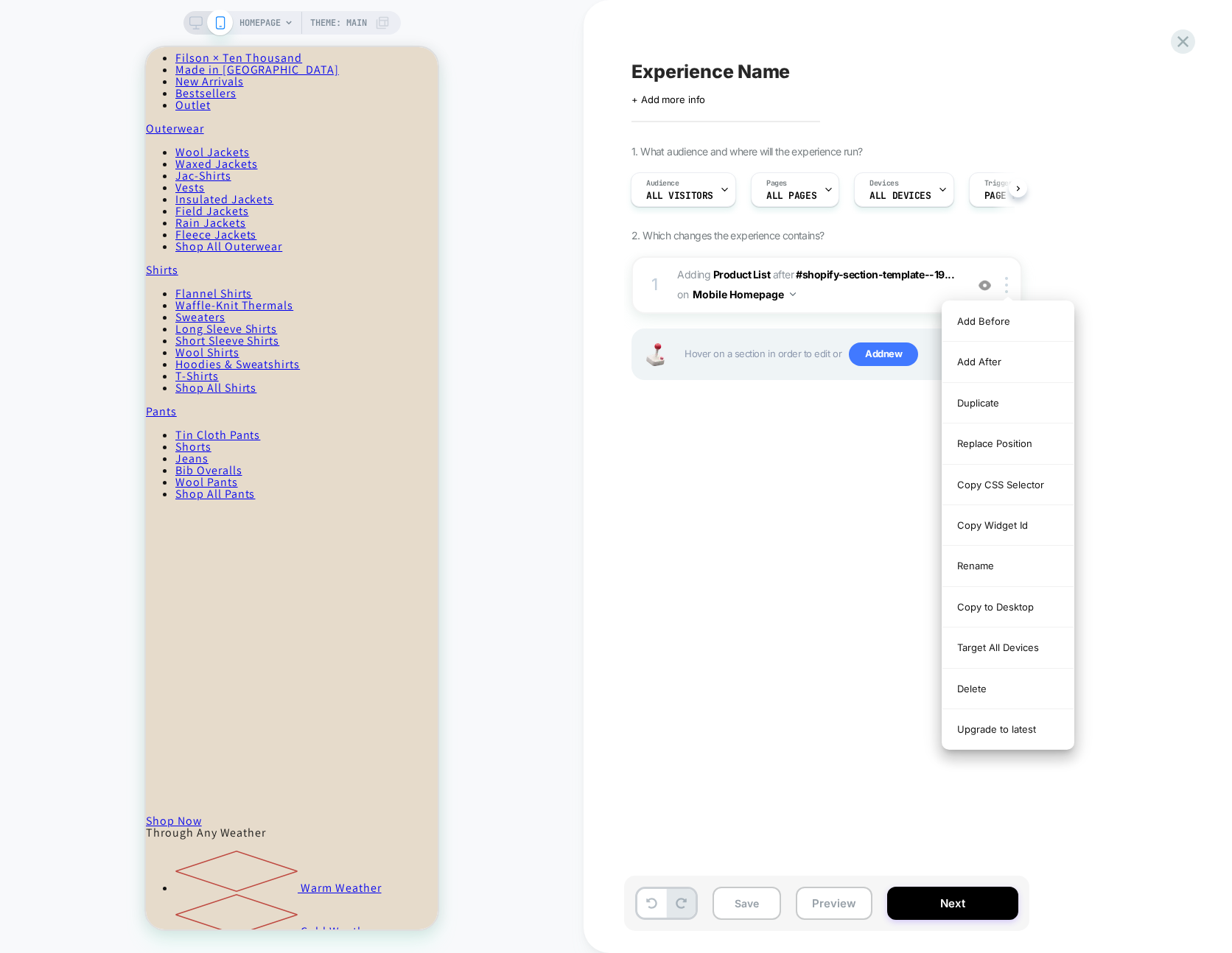
drag, startPoint x: 998, startPoint y: 641, endPoint x: 894, endPoint y: 860, distance: 242.4
click at [998, 641] on div "Target All Devices" at bounding box center [1008, 647] width 131 height 40
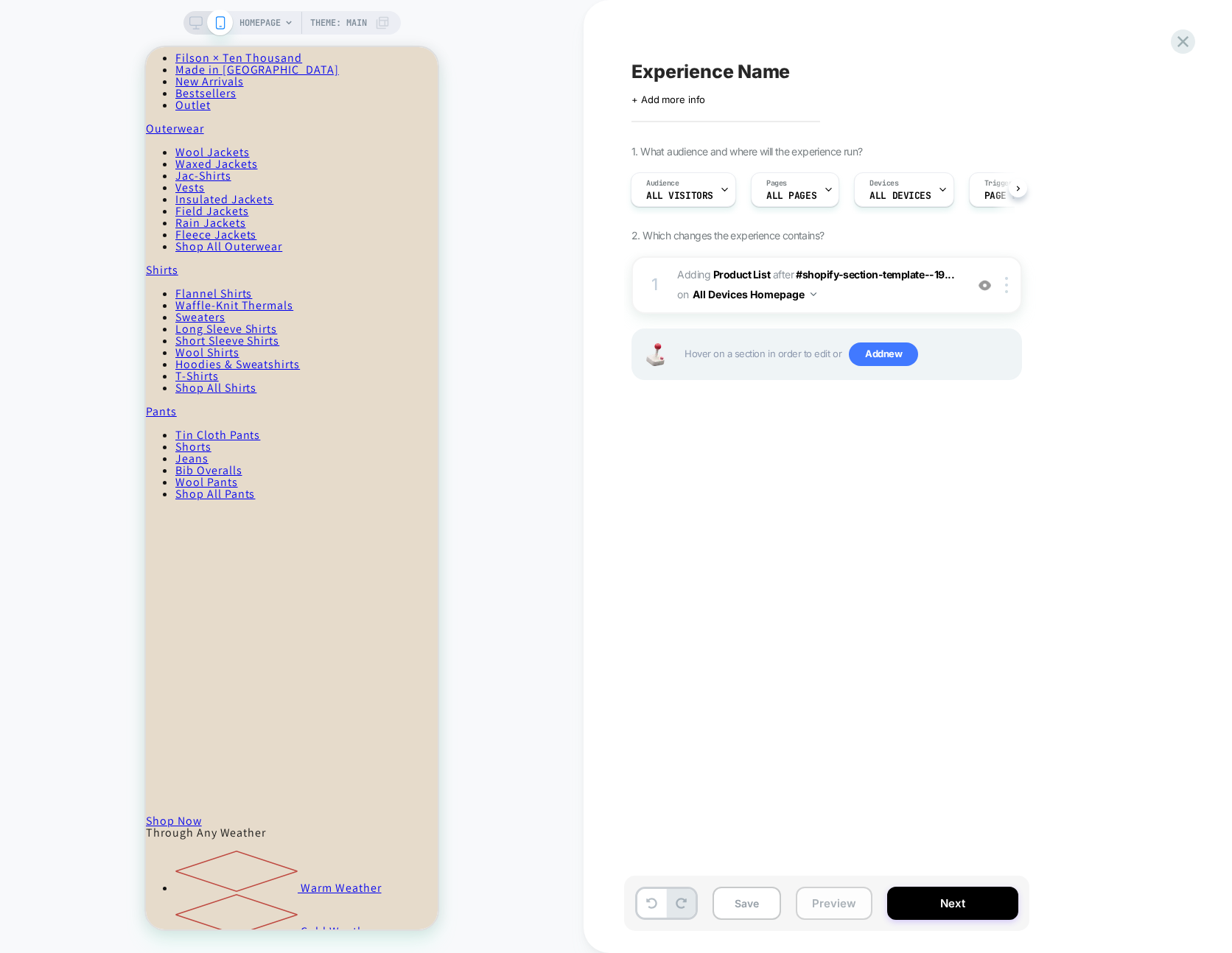
click at [867, 893] on button "Preview" at bounding box center [833, 904] width 77 height 33
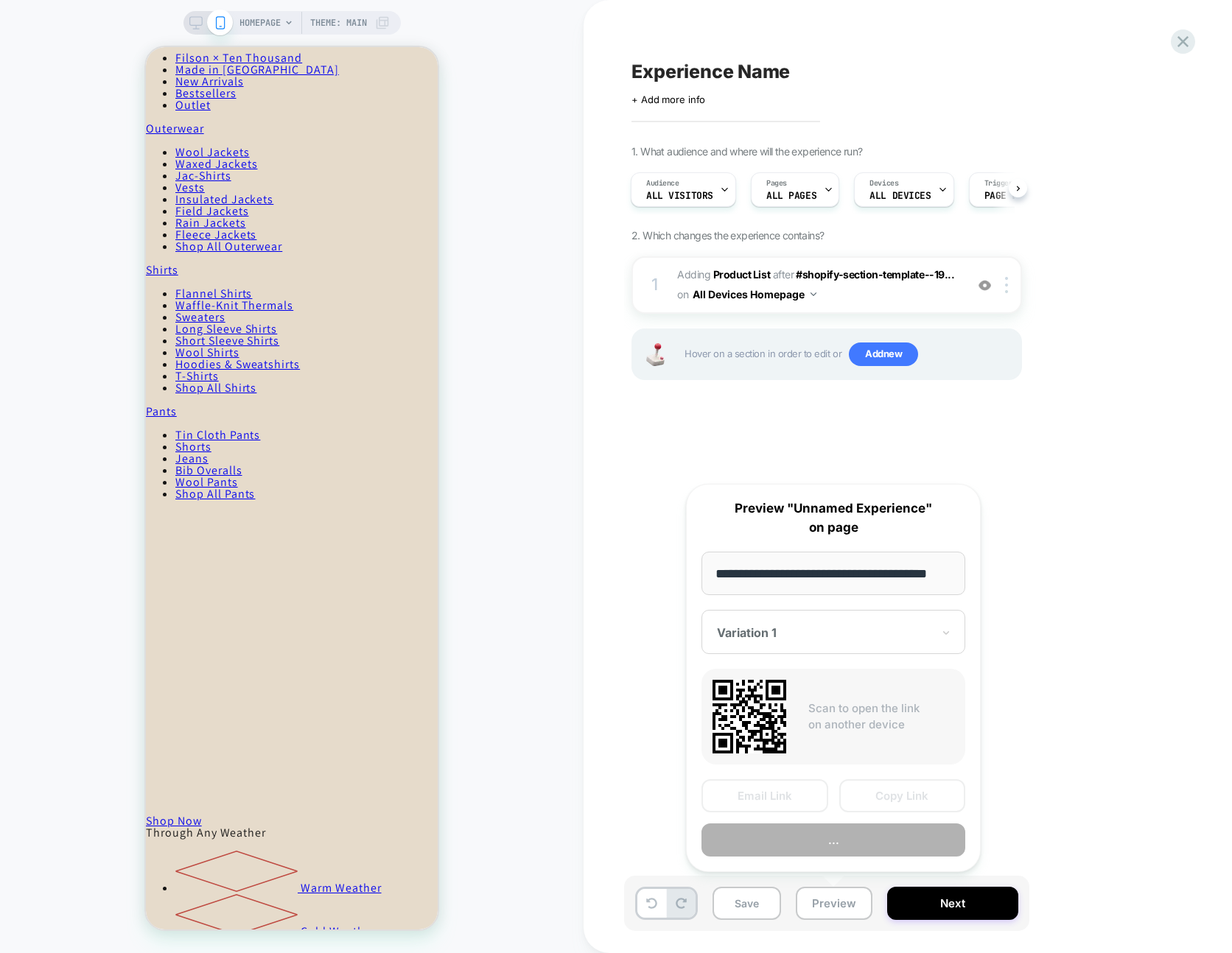
click at [872, 829] on button "..." at bounding box center [833, 840] width 264 height 33
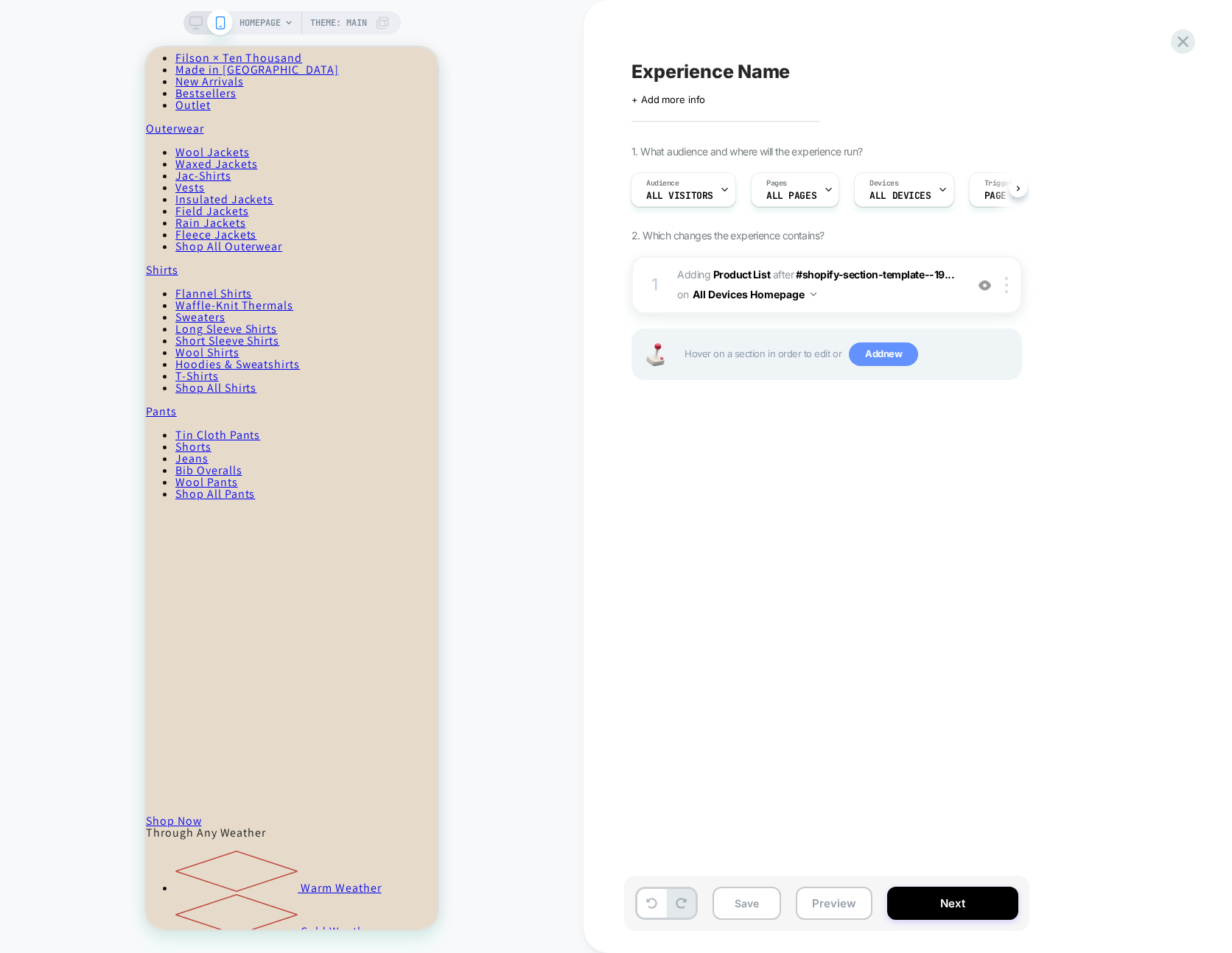
click at [851, 356] on span "Add new" at bounding box center [882, 354] width 69 height 24
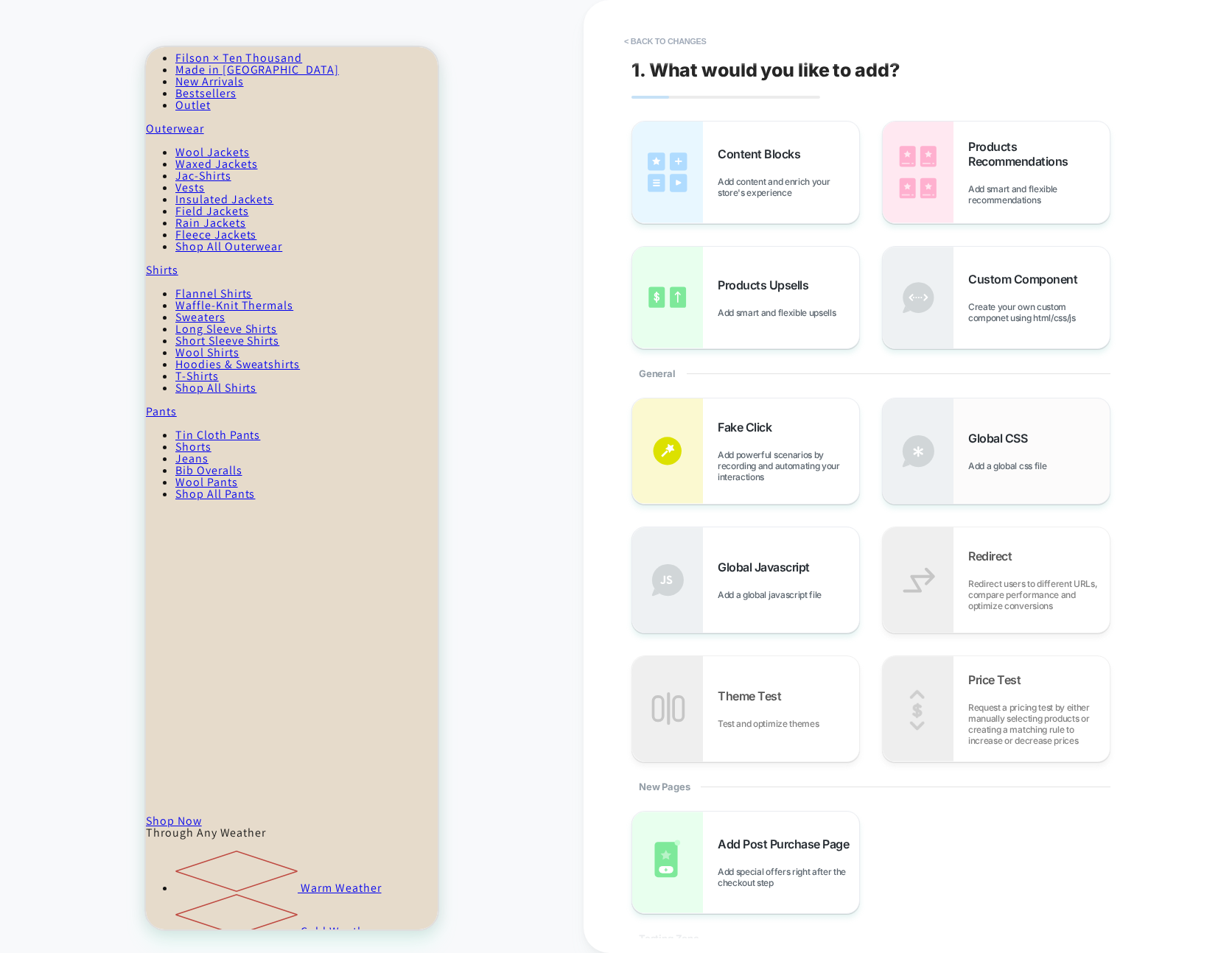
click at [975, 466] on span "Add a global css file" at bounding box center [1011, 466] width 86 height 11
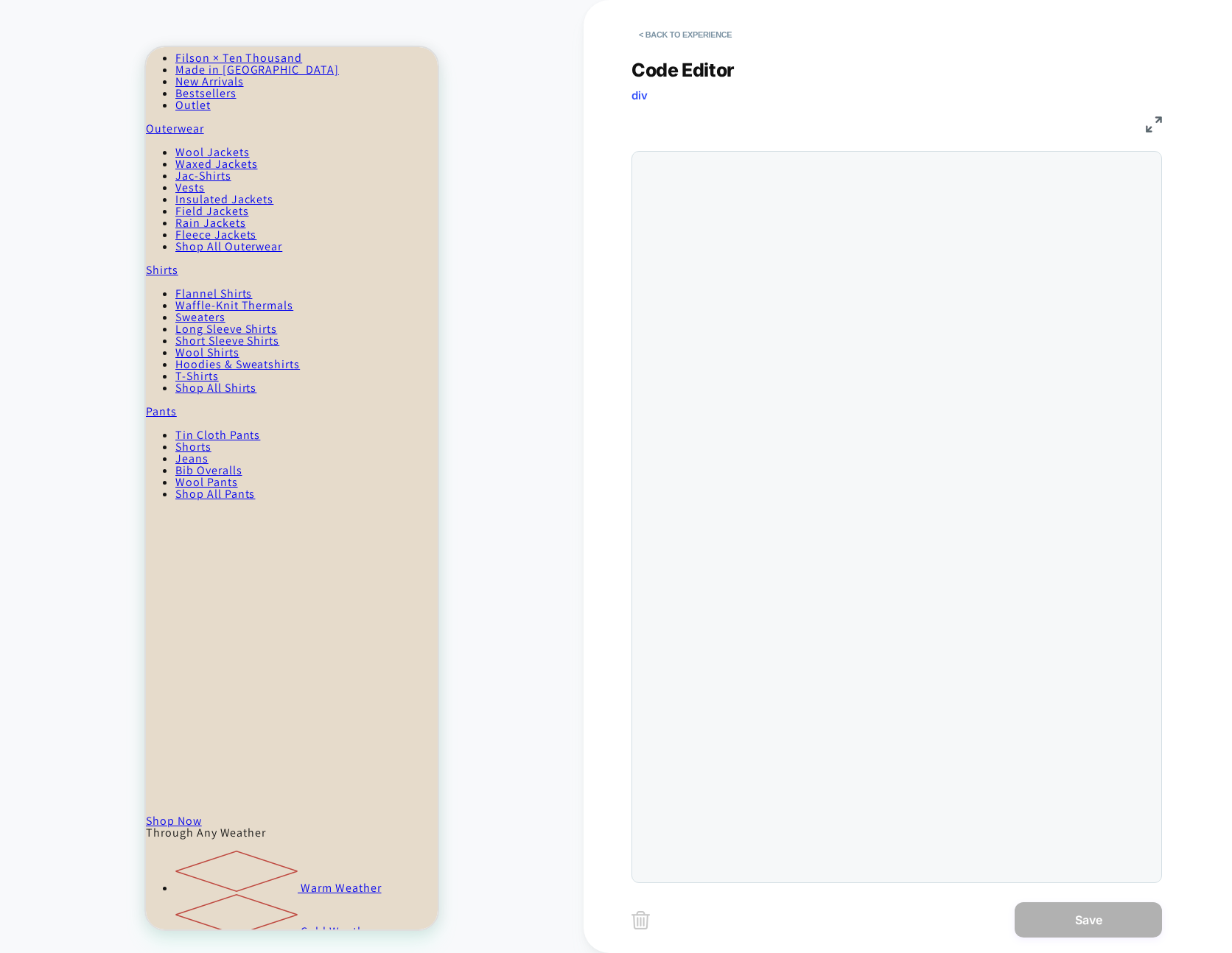
click at [960, 300] on div at bounding box center [897, 517] width 531 height 732
drag, startPoint x: 918, startPoint y: 271, endPoint x: 798, endPoint y: 205, distance: 137.0
click at [798, 205] on div at bounding box center [926, 517] width 455 height 716
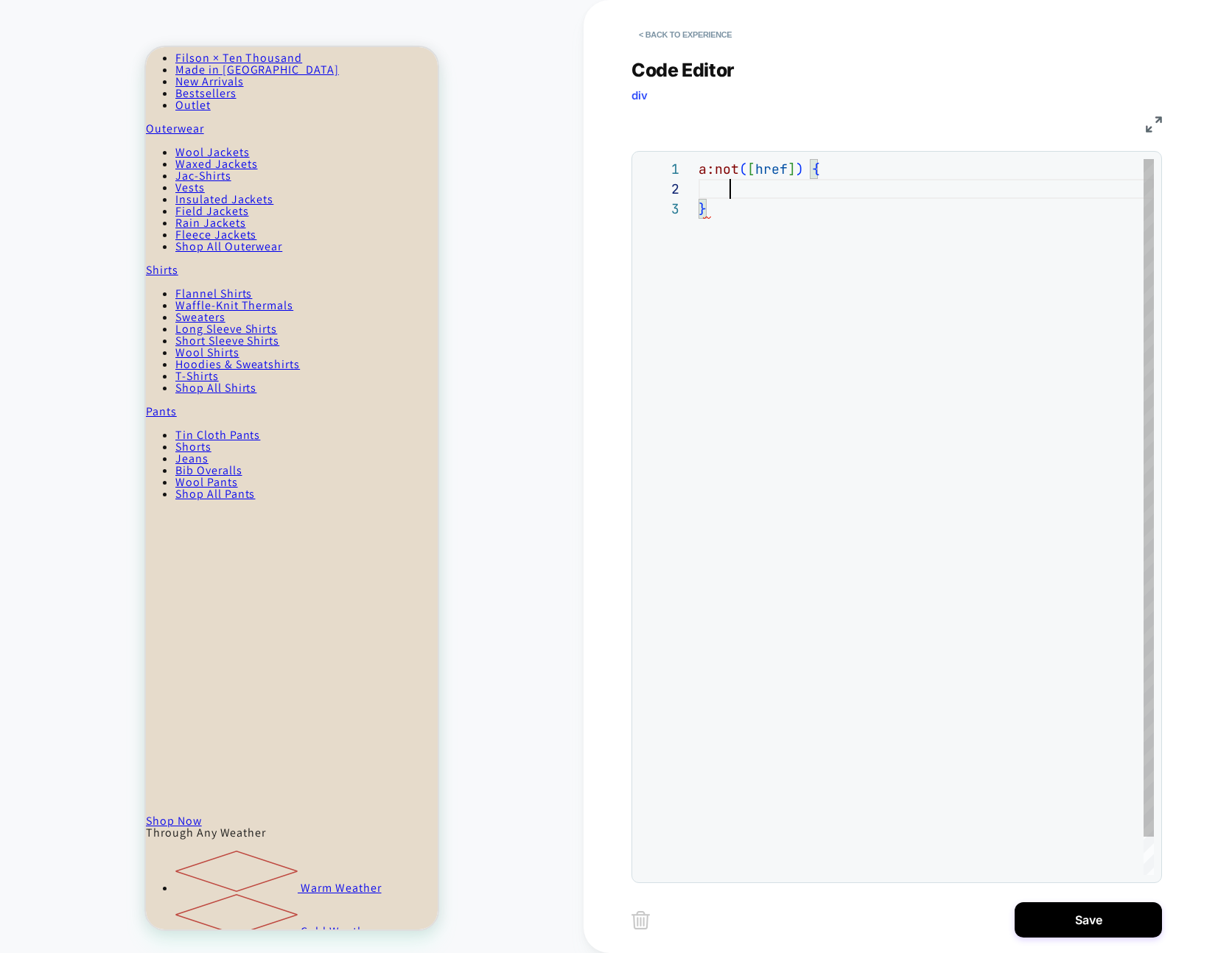
scroll to position [20, 32]
click at [895, 174] on div "a:not ( [ href ] ) { }" at bounding box center [926, 537] width 455 height 756
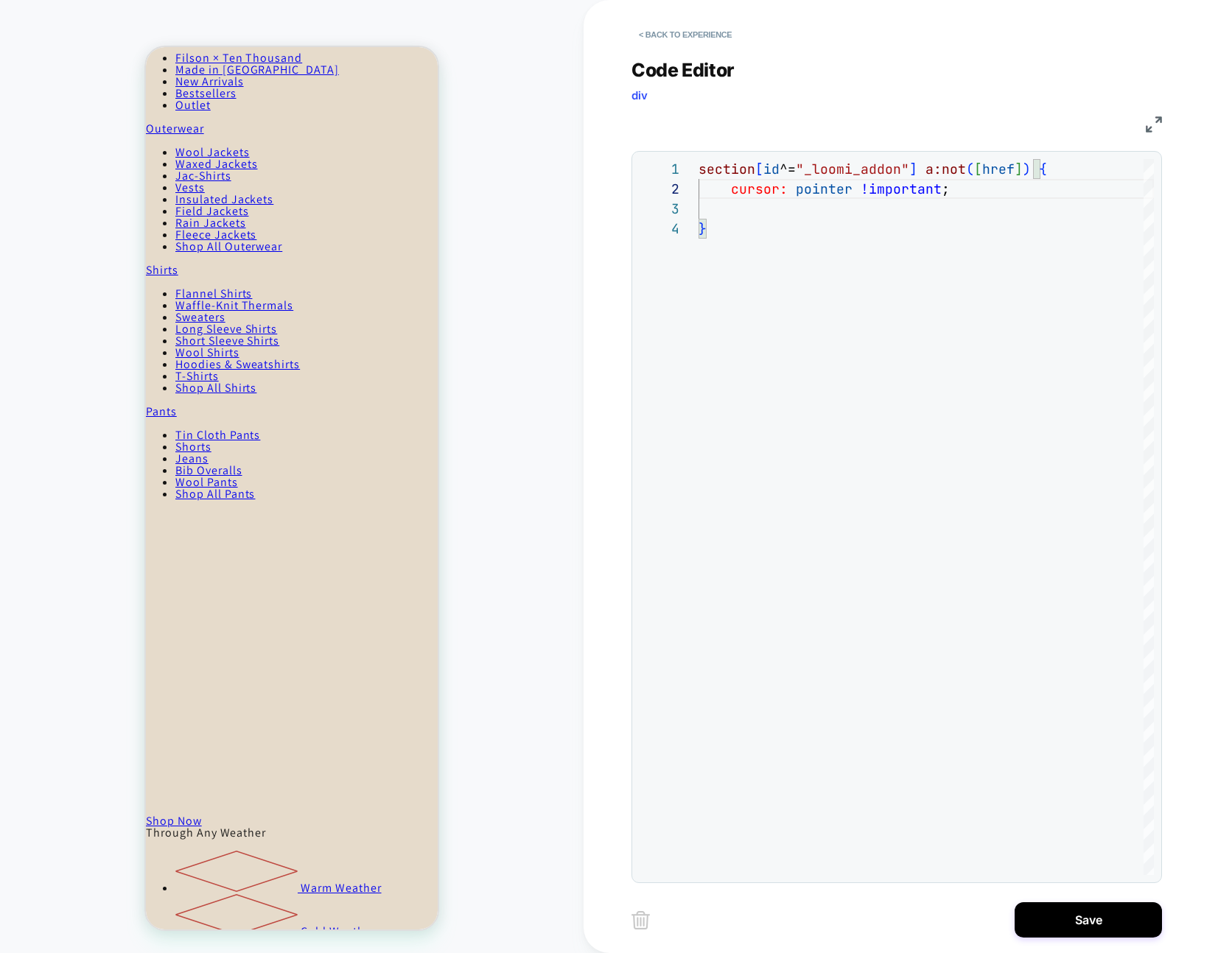
type textarea "**********"
drag, startPoint x: 1089, startPoint y: 929, endPoint x: 1018, endPoint y: 925, distance: 71.1
click at [1089, 929] on button "Save" at bounding box center [1088, 920] width 147 height 36
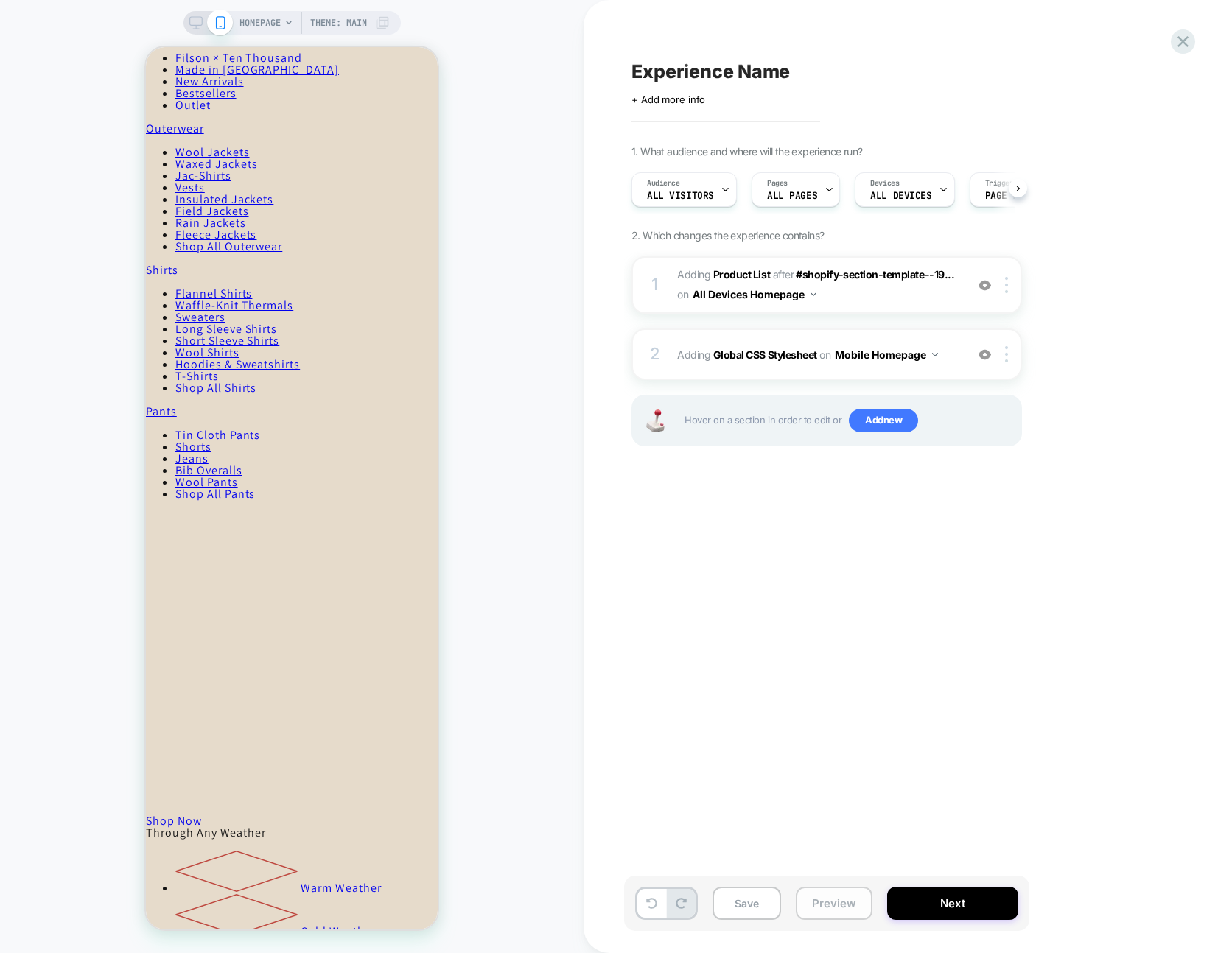
click at [851, 908] on button "Preview" at bounding box center [833, 904] width 77 height 33
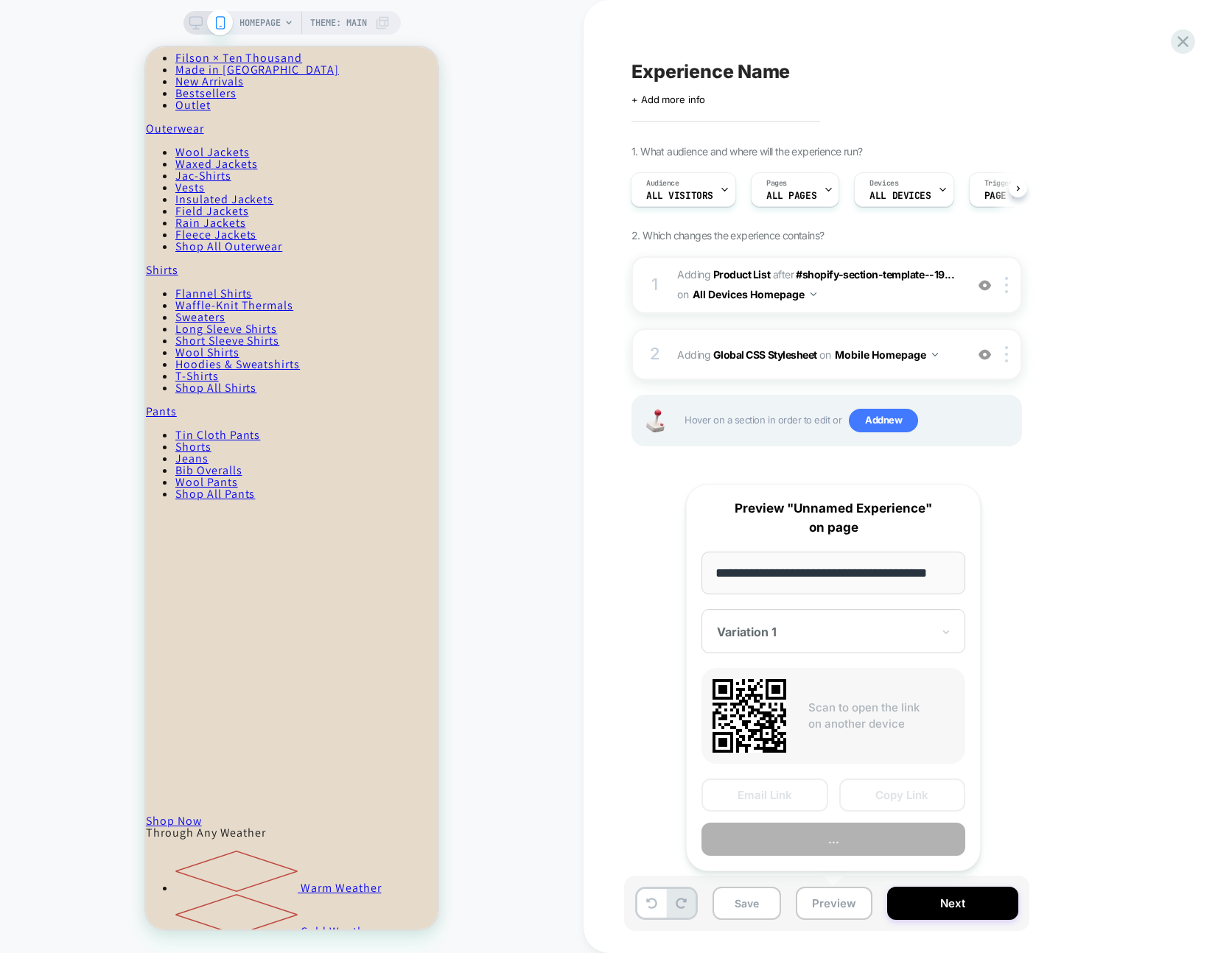
scroll to position [0, 22]
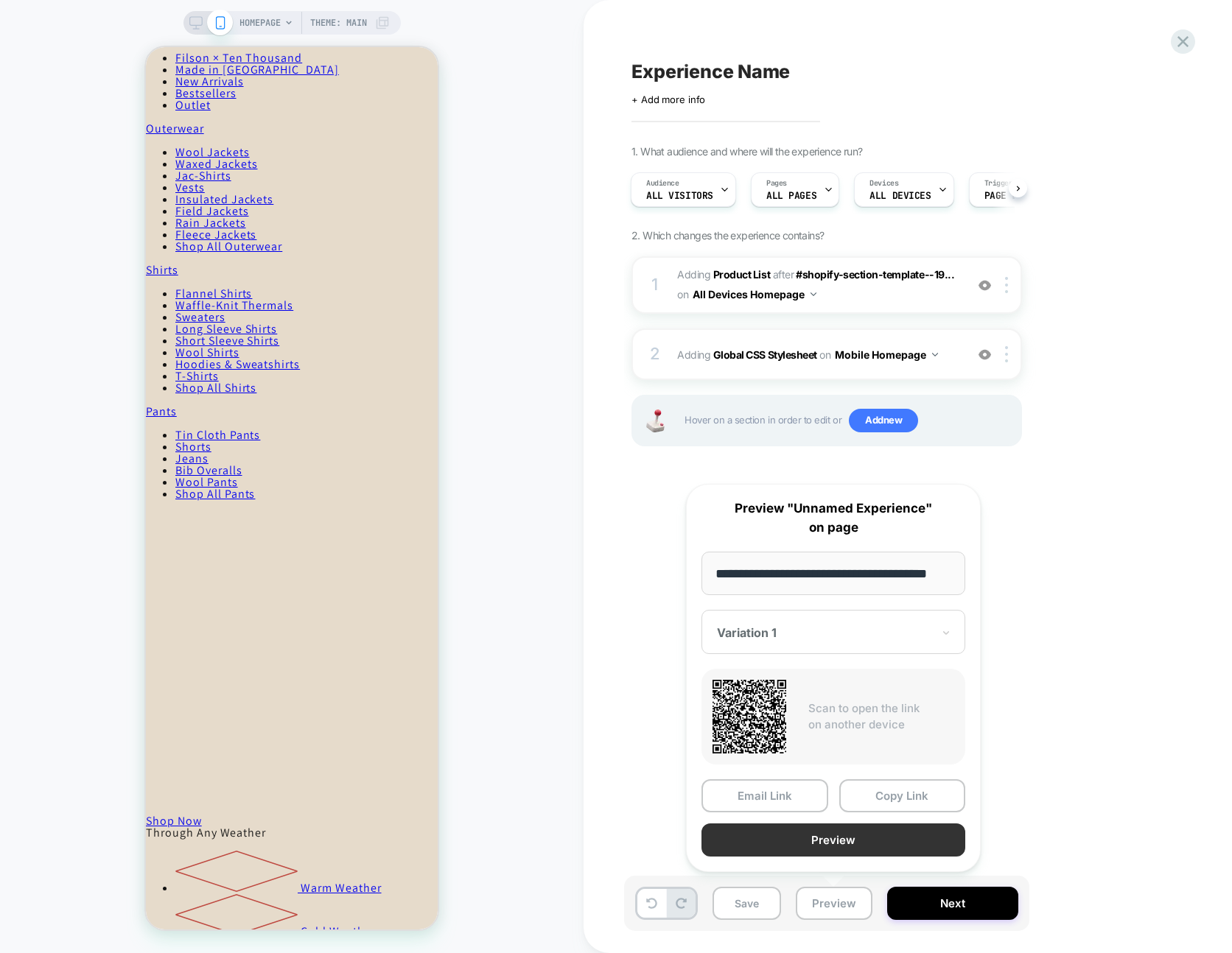
click at [857, 850] on button "Preview" at bounding box center [833, 840] width 264 height 33
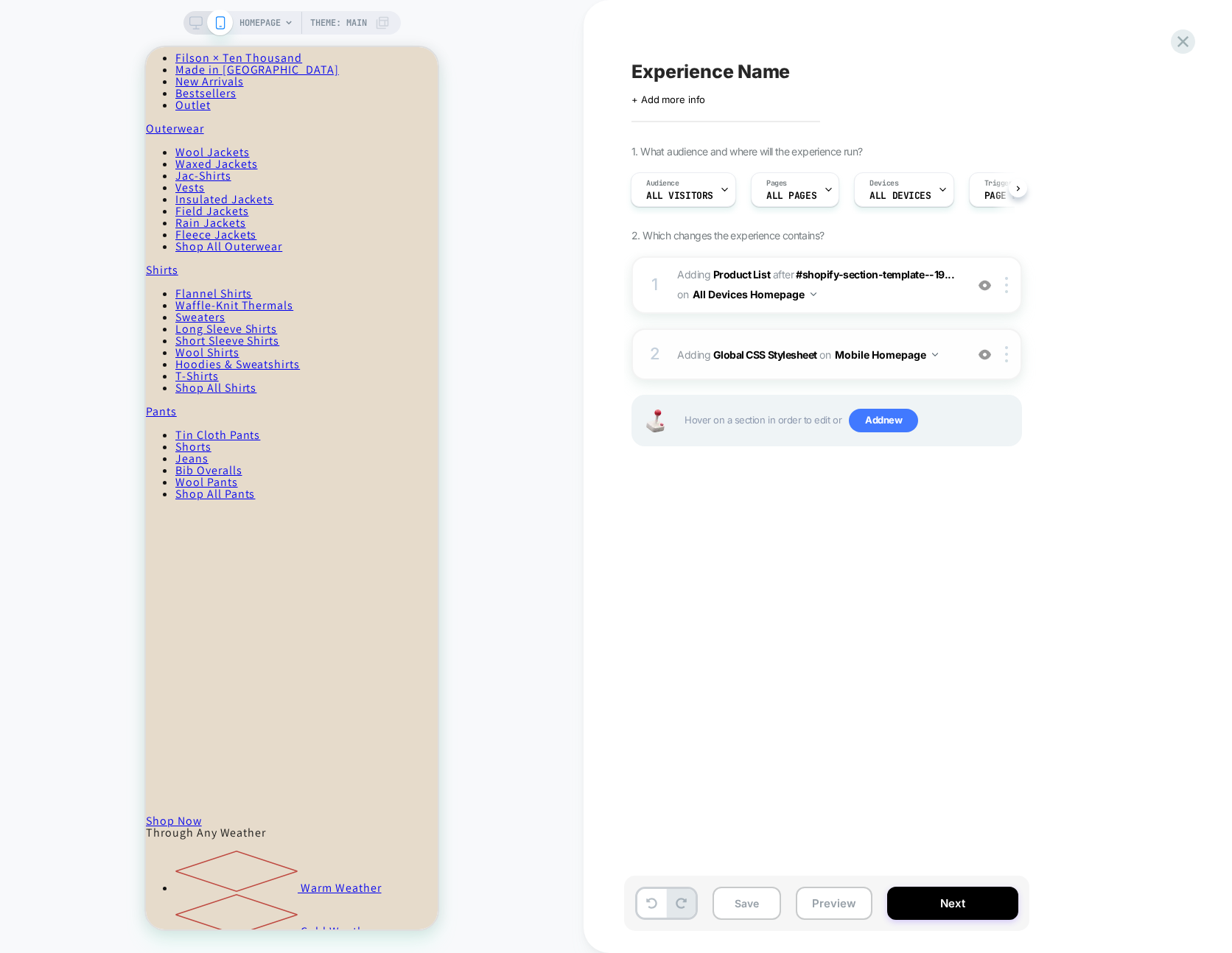
drag, startPoint x: 1009, startPoint y: 353, endPoint x: 1014, endPoint y: 366, distance: 13.9
click at [1009, 353] on div at bounding box center [1009, 354] width 24 height 16
click at [1008, 359] on div at bounding box center [1009, 354] width 24 height 16
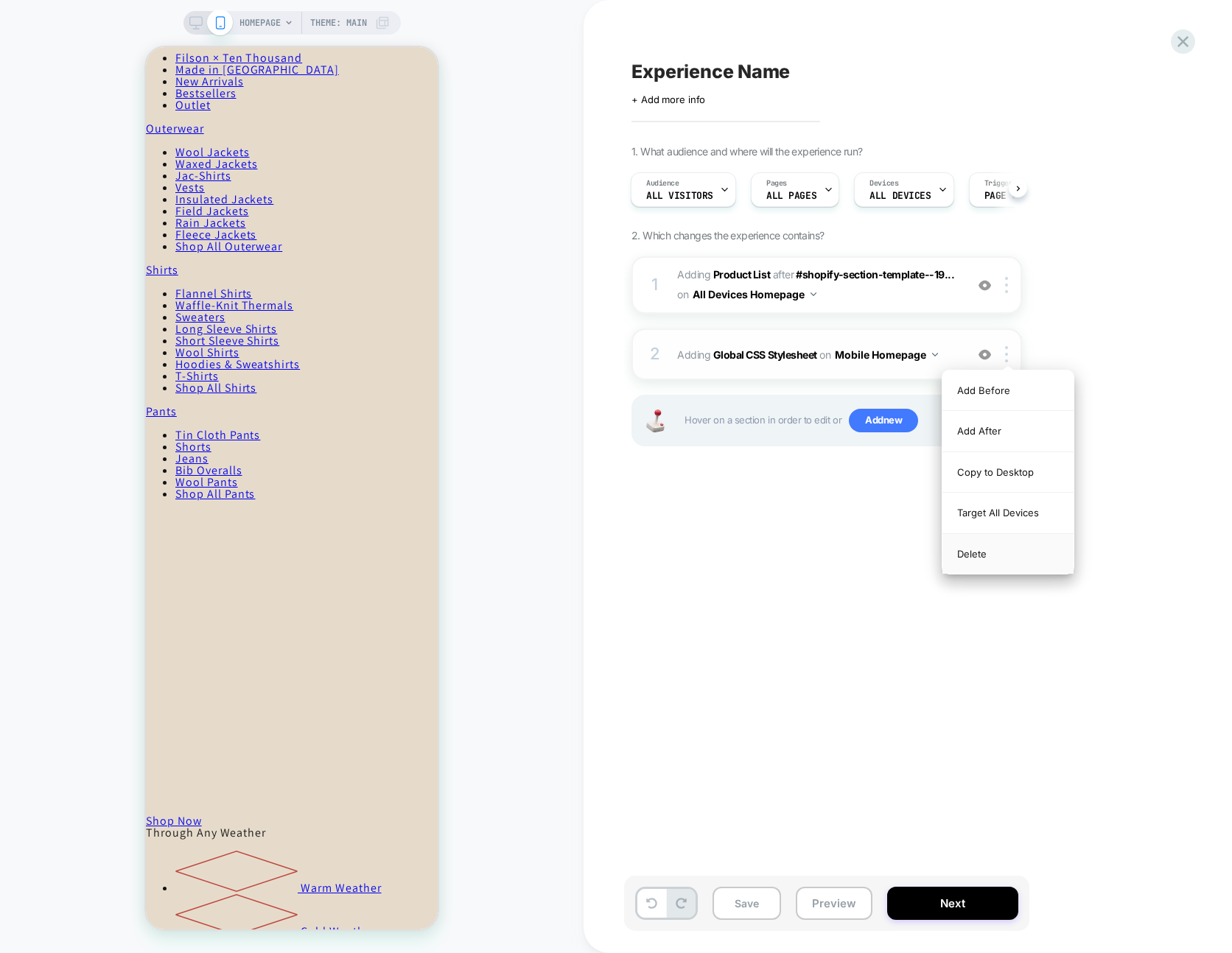
click at [1034, 524] on div "Target All Devices" at bounding box center [1008, 513] width 131 height 40
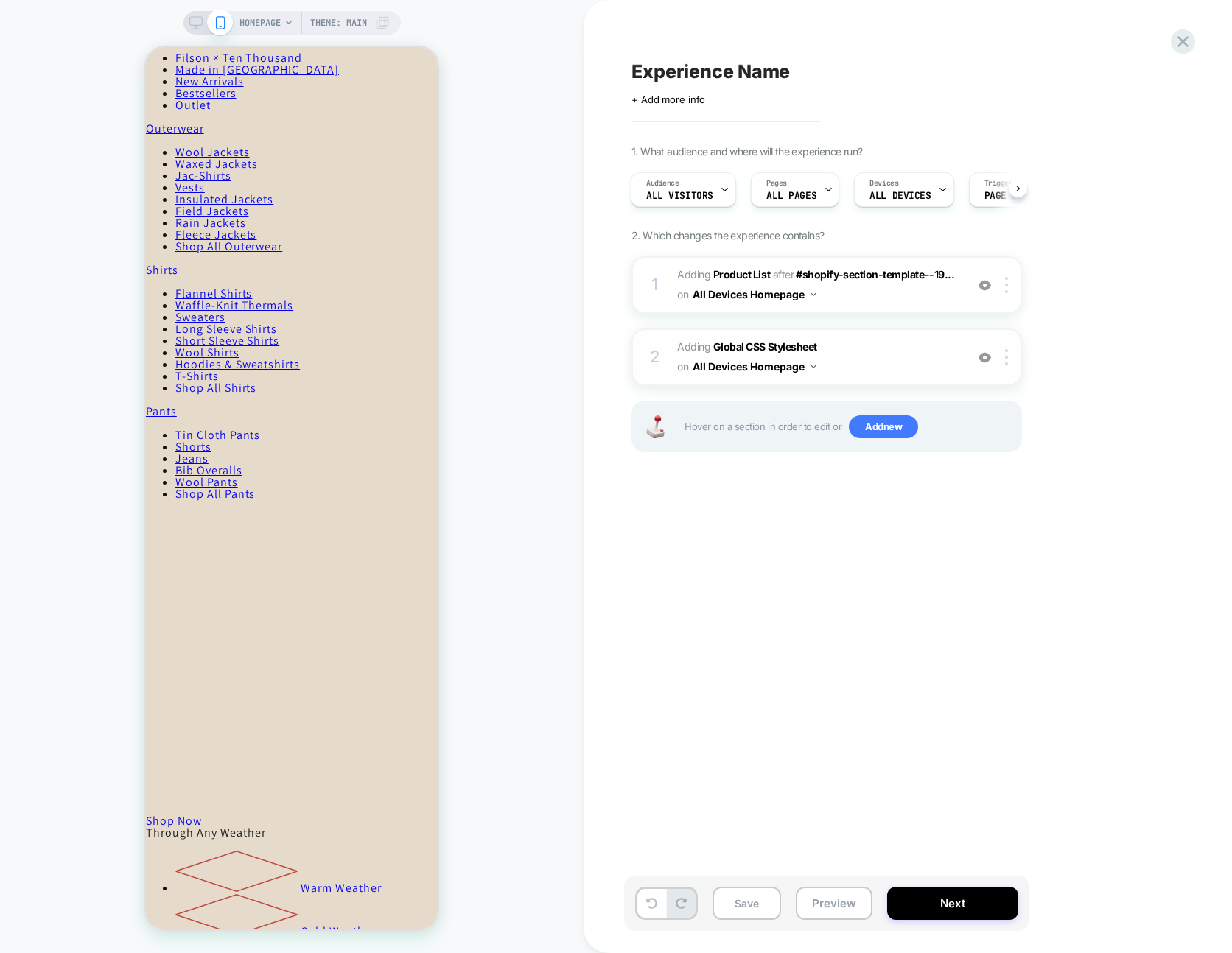
click at [738, 366] on button "All Devices Homepage" at bounding box center [754, 366] width 124 height 21
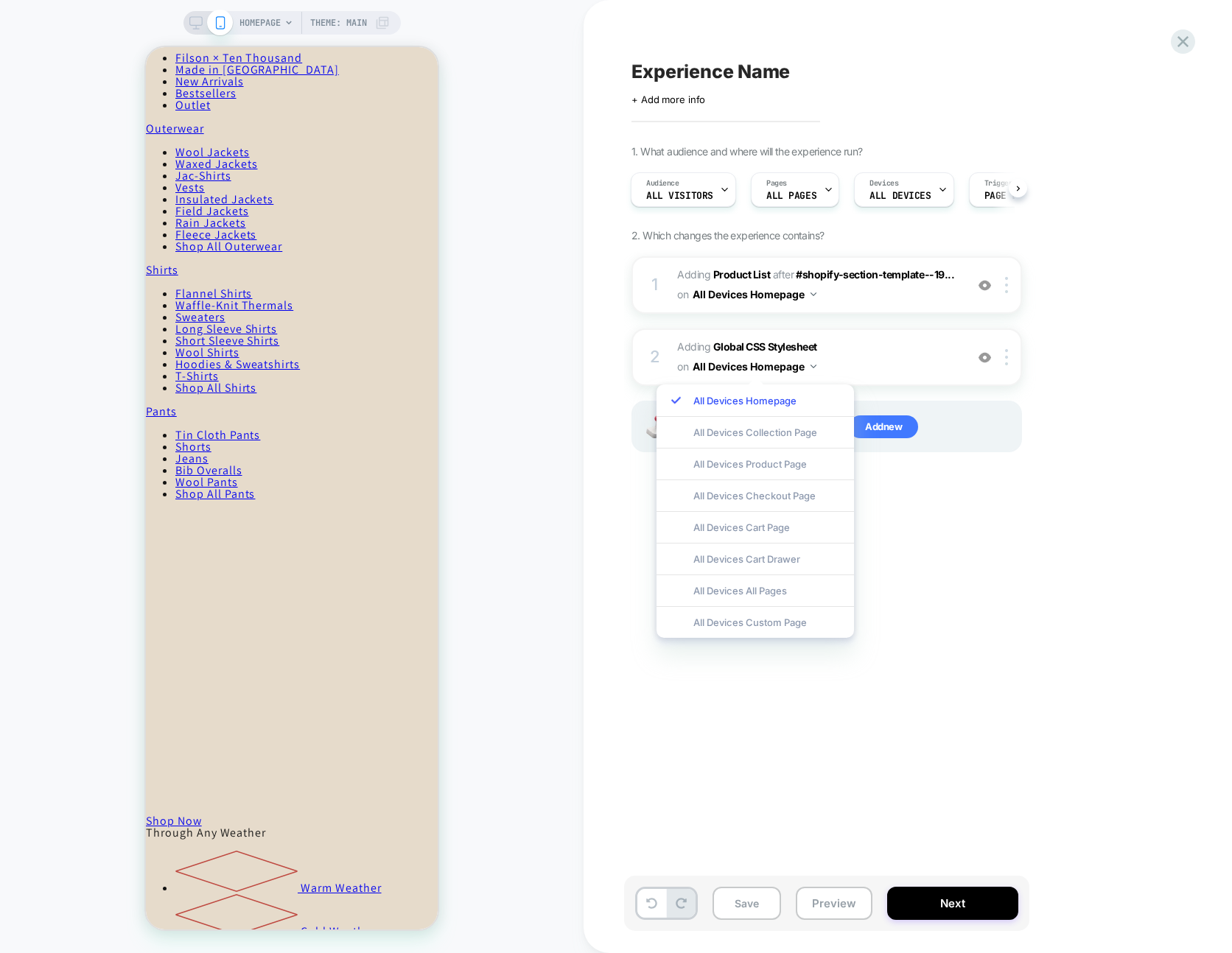
click at [756, 592] on div "All Devices All Pages" at bounding box center [755, 591] width 197 height 32
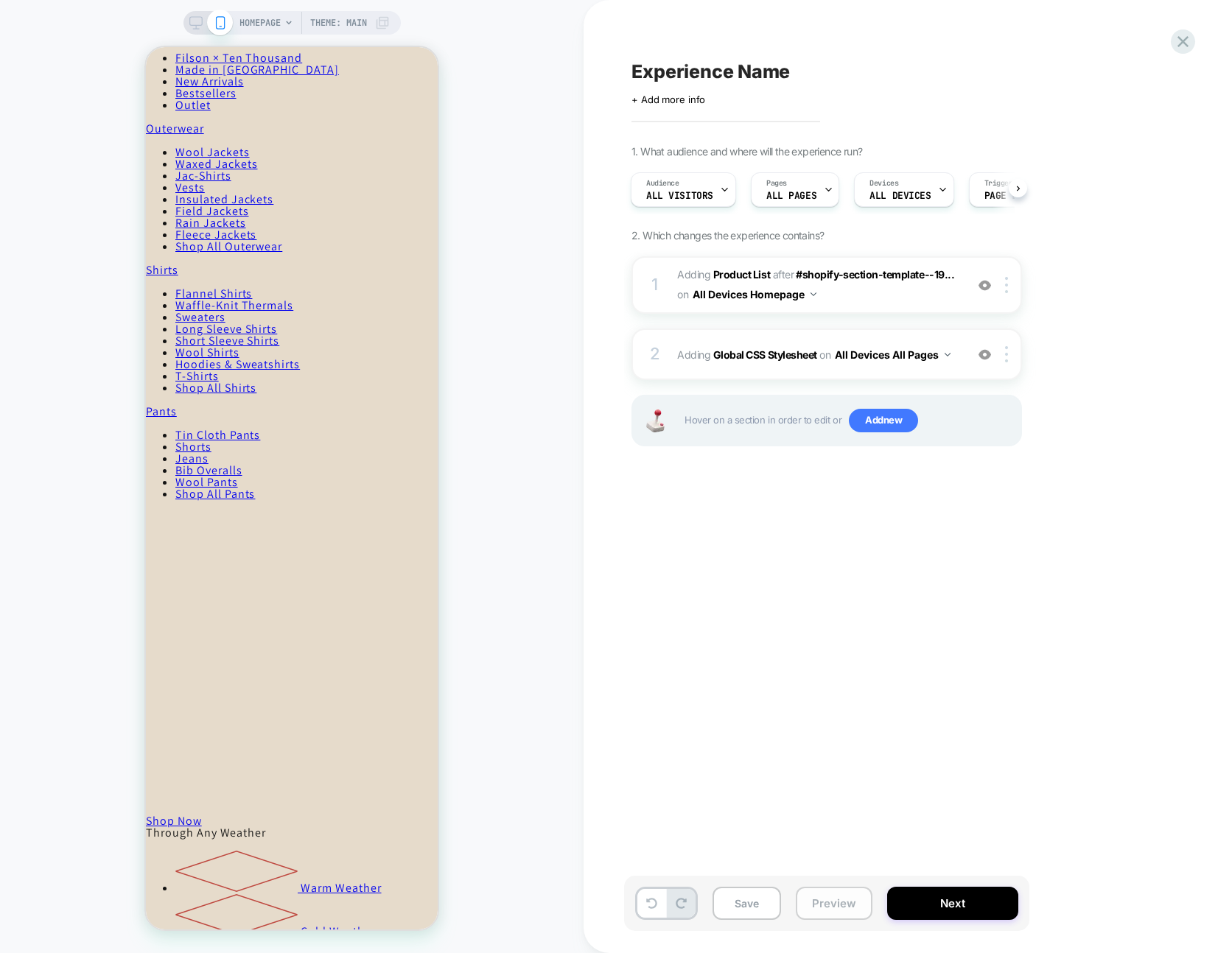
drag, startPoint x: 838, startPoint y: 923, endPoint x: 841, endPoint y: 913, distance: 10.4
click at [838, 923] on div "Save Preview Next" at bounding box center [826, 903] width 405 height 55
click at [840, 913] on button "Preview" at bounding box center [833, 904] width 77 height 33
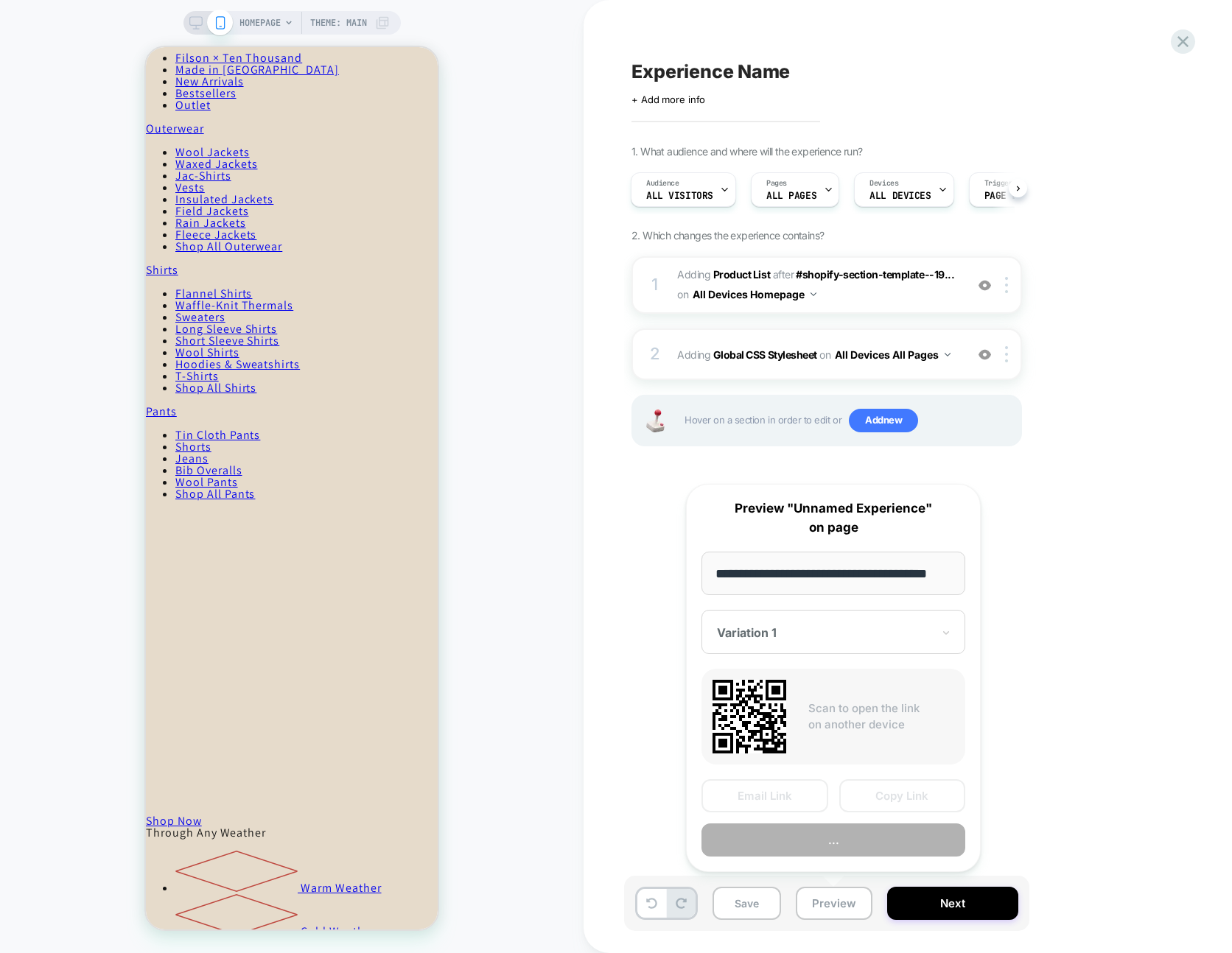
click at [854, 840] on button "..." at bounding box center [833, 840] width 264 height 33
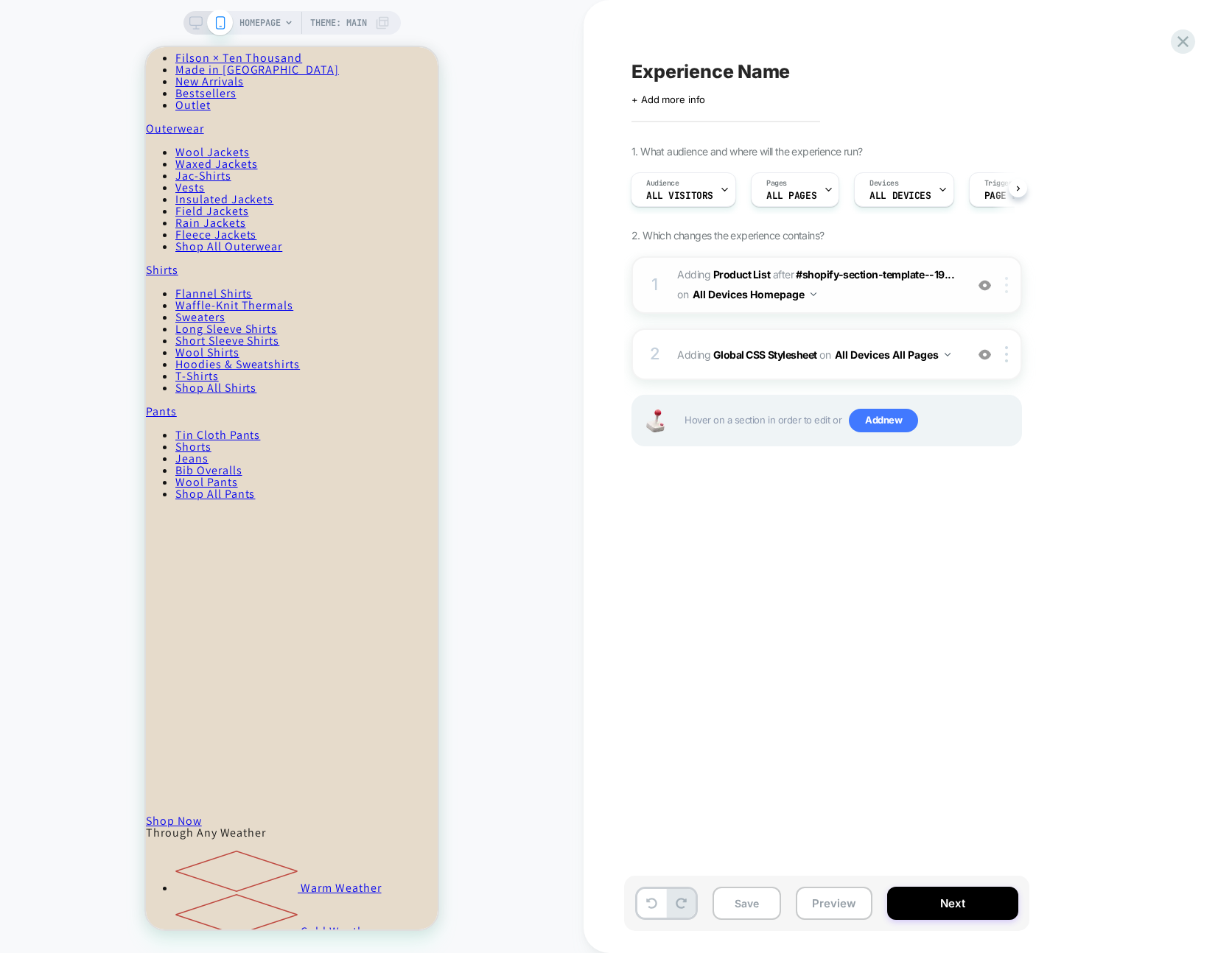
click at [1015, 287] on div at bounding box center [1009, 284] width 24 height 16
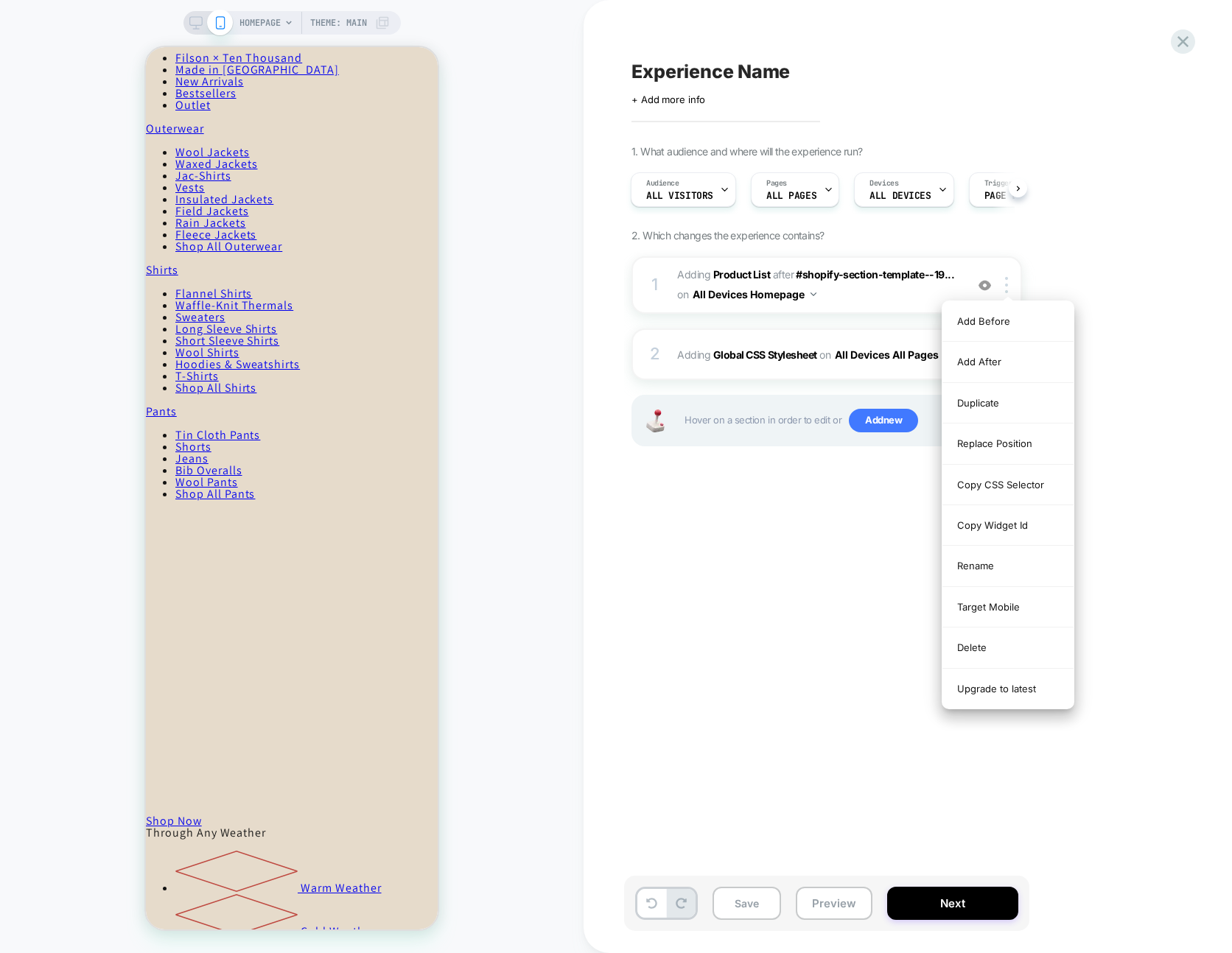
click at [1014, 650] on div "Delete" at bounding box center [1008, 647] width 131 height 40
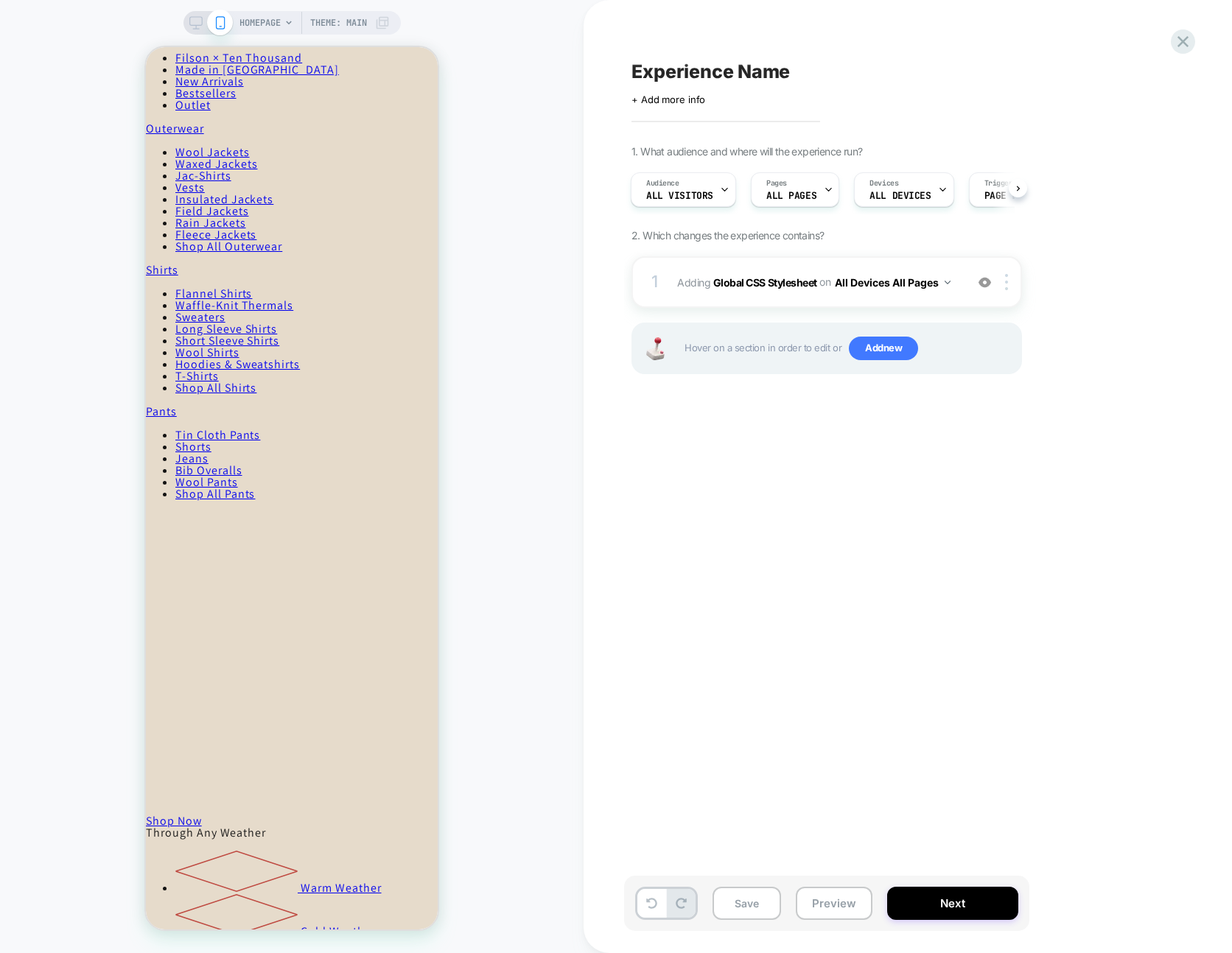
click at [759, 69] on span "Experience Name" at bounding box center [710, 71] width 158 height 22
type textarea "**********"
click at [968, 70] on icon at bounding box center [967, 71] width 8 height 6
click at [741, 907] on button "Save" at bounding box center [747, 904] width 68 height 33
drag, startPoint x: 835, startPoint y: 912, endPoint x: 839, endPoint y: 895, distance: 17.5
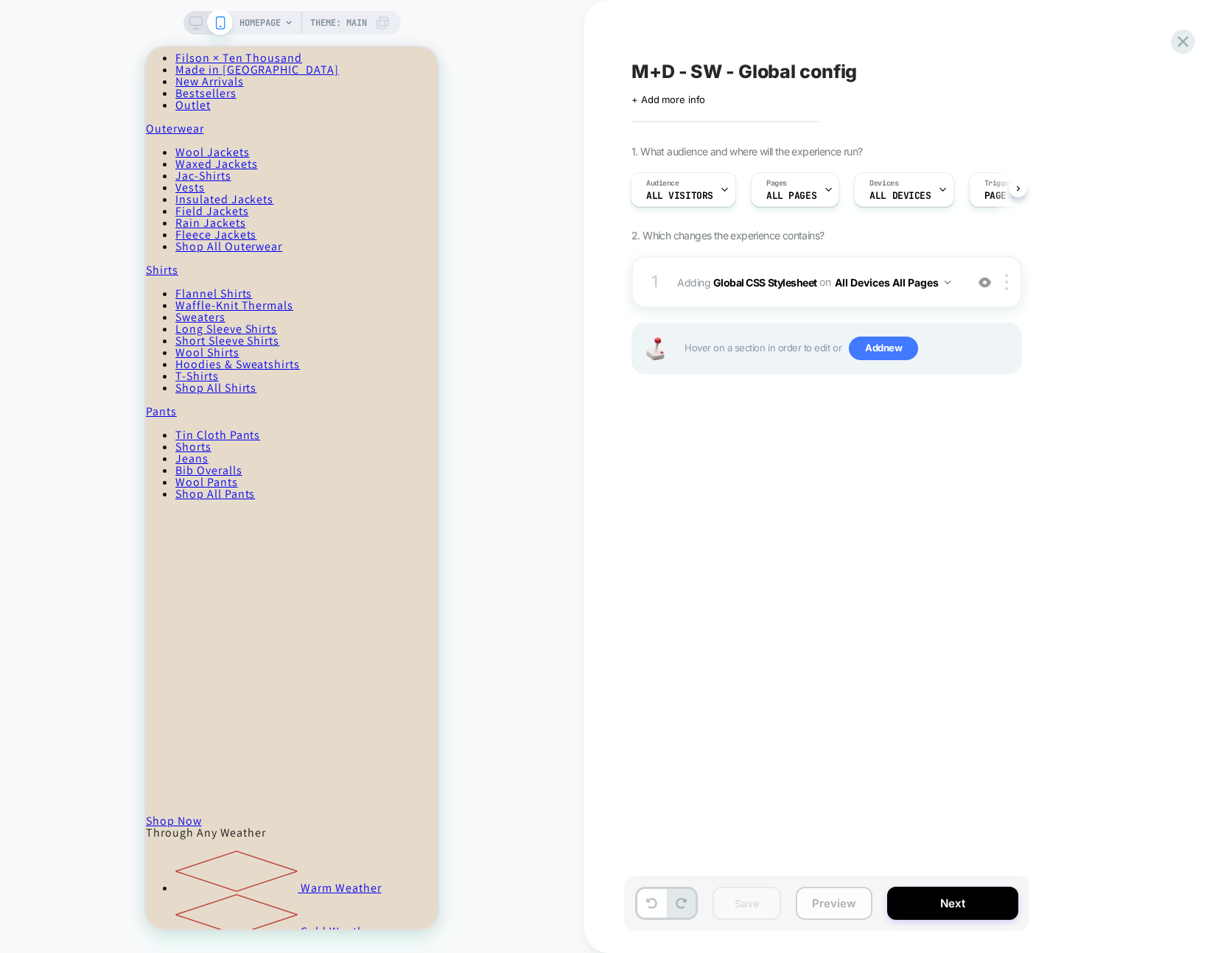
click at [835, 912] on button "Preview" at bounding box center [833, 904] width 77 height 33
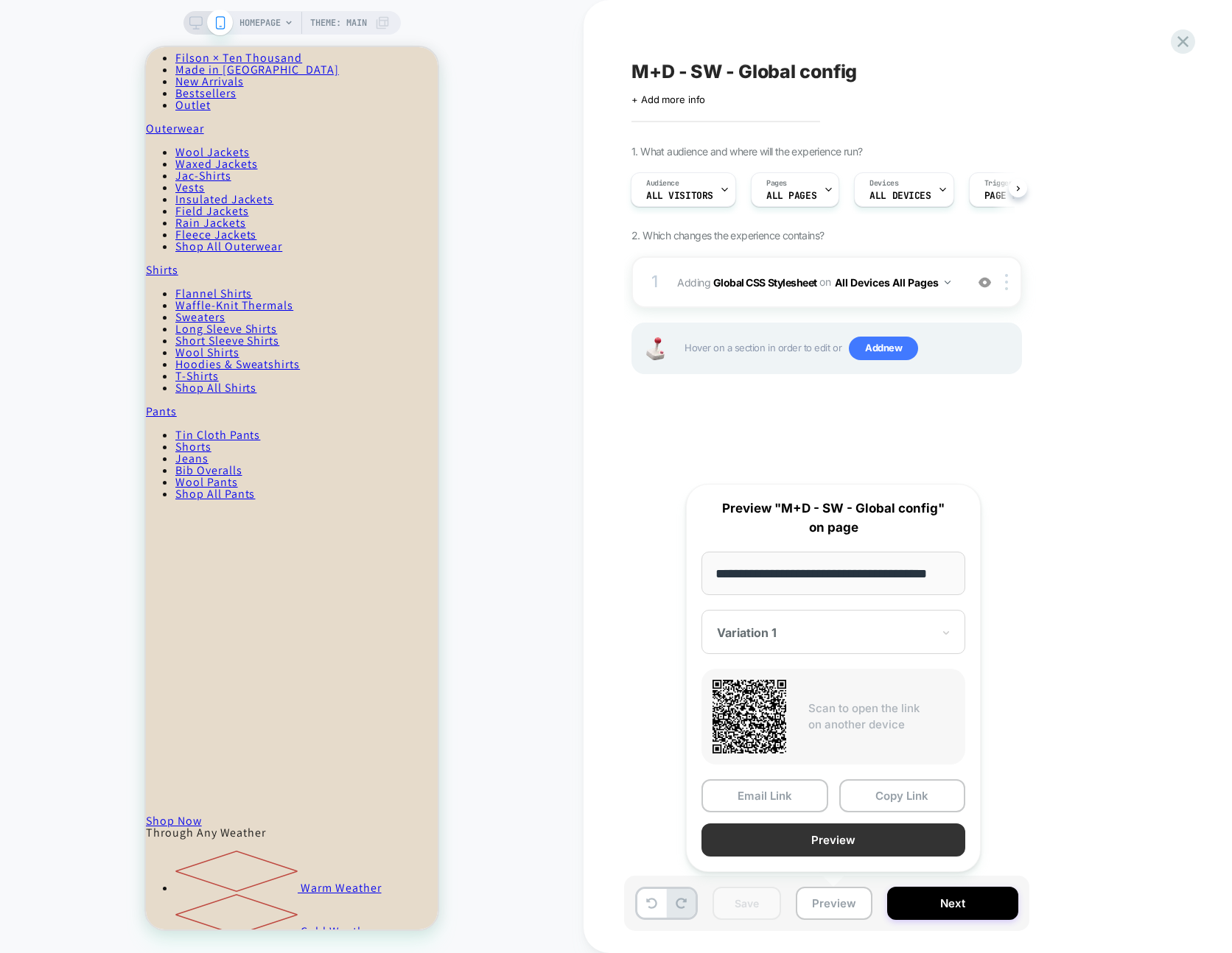
click at [839, 836] on button "Preview" at bounding box center [833, 840] width 264 height 33
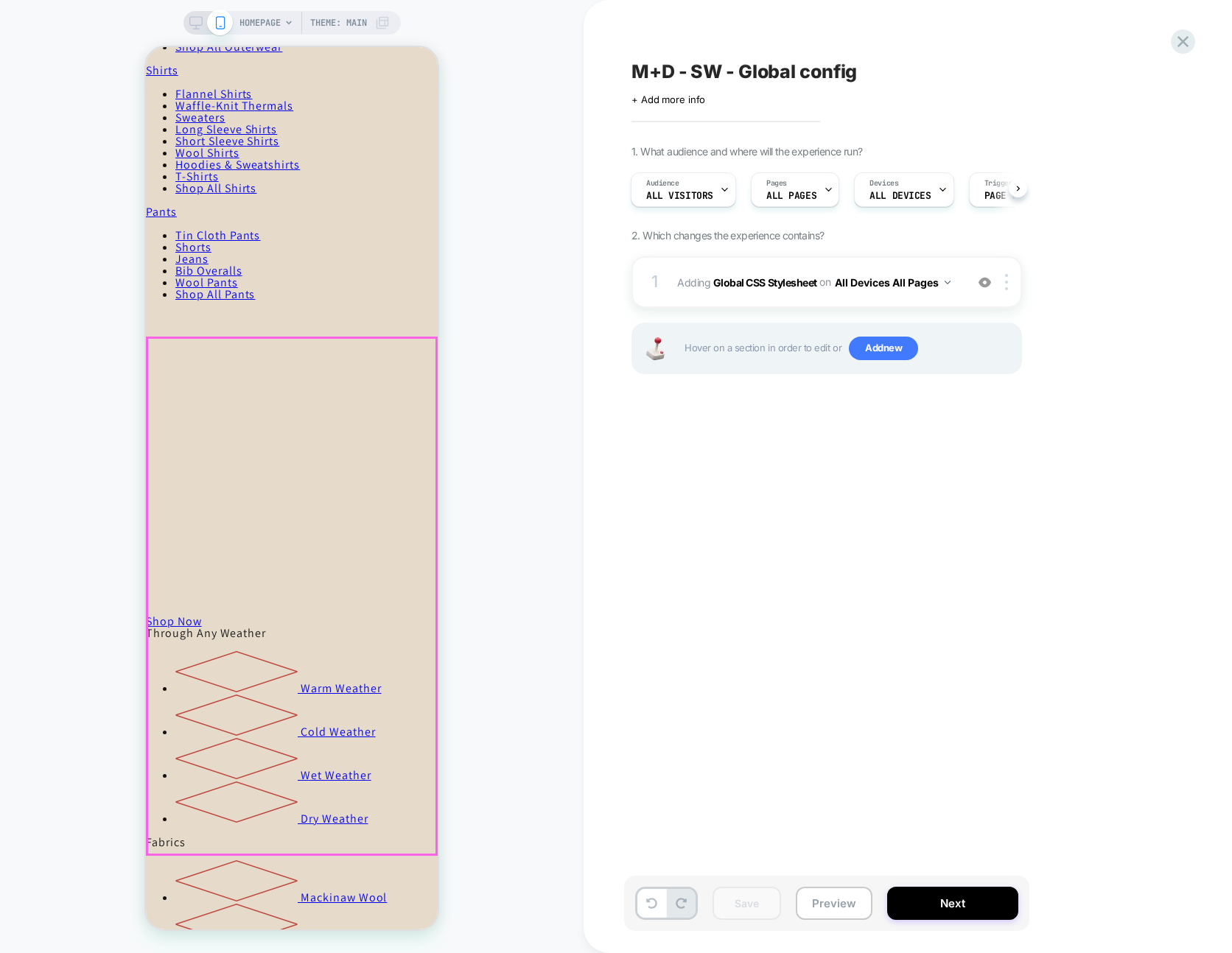
scroll to position [532, 0]
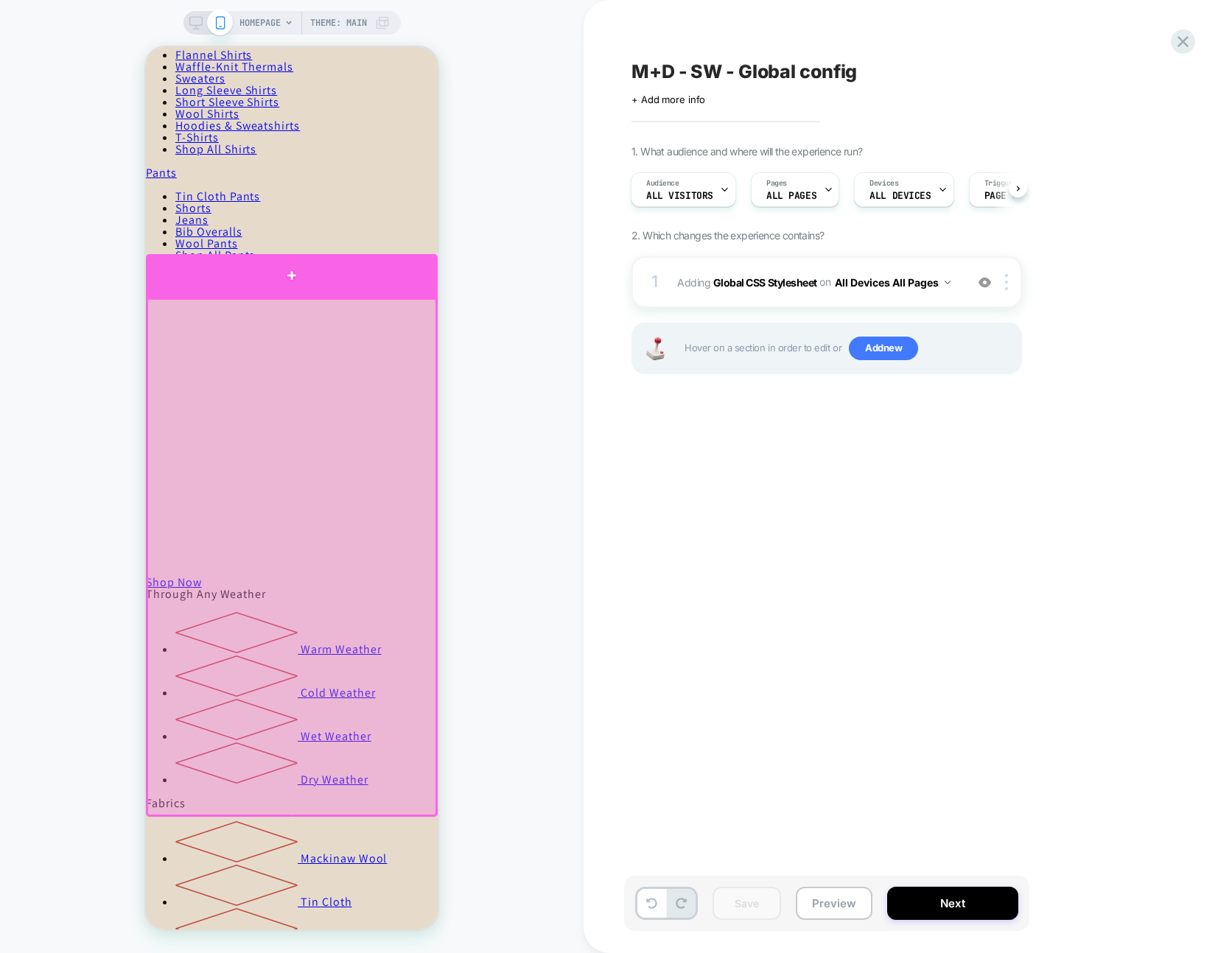
click at [359, 278] on div at bounding box center [291, 275] width 292 height 43
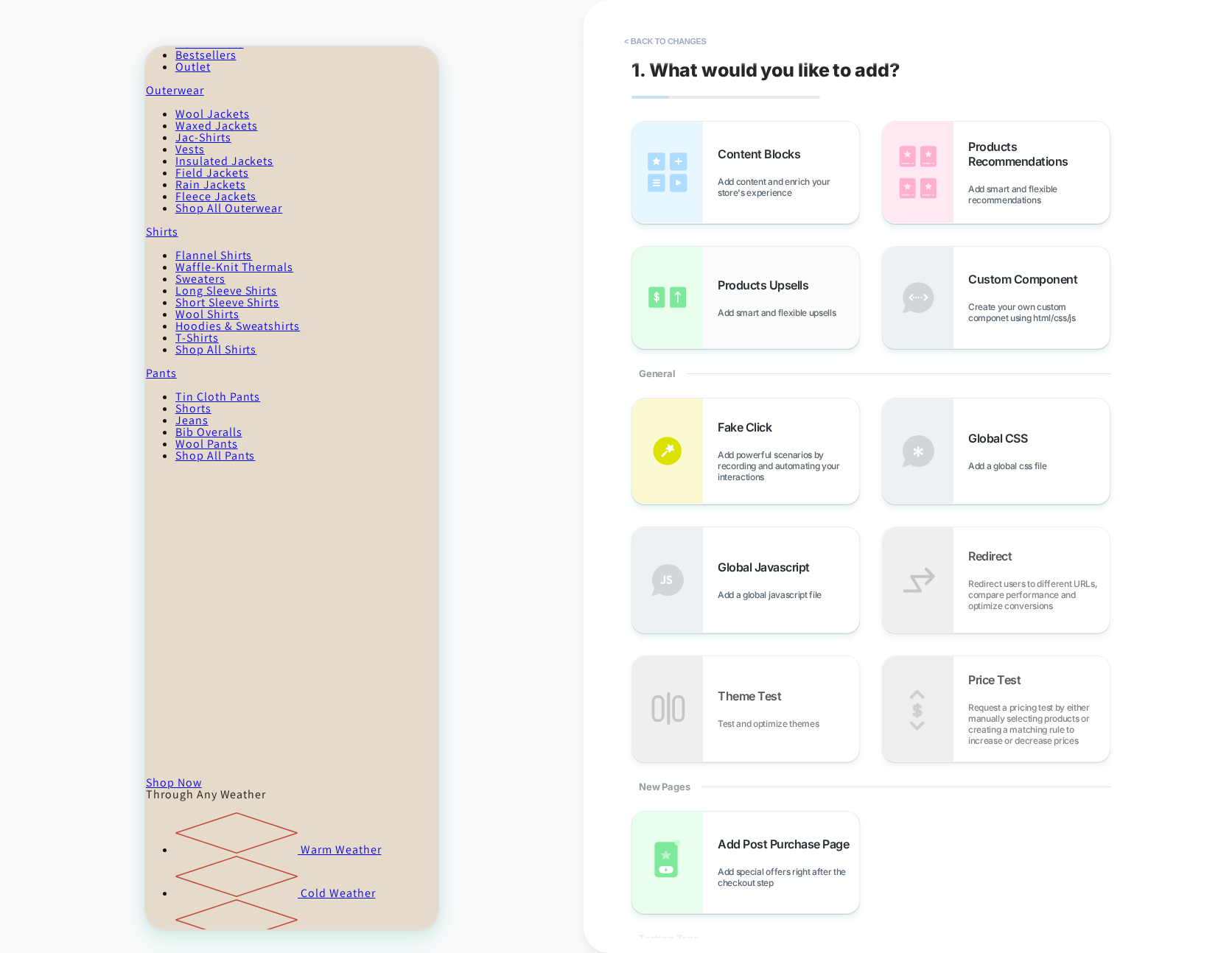
scroll to position [318, 0]
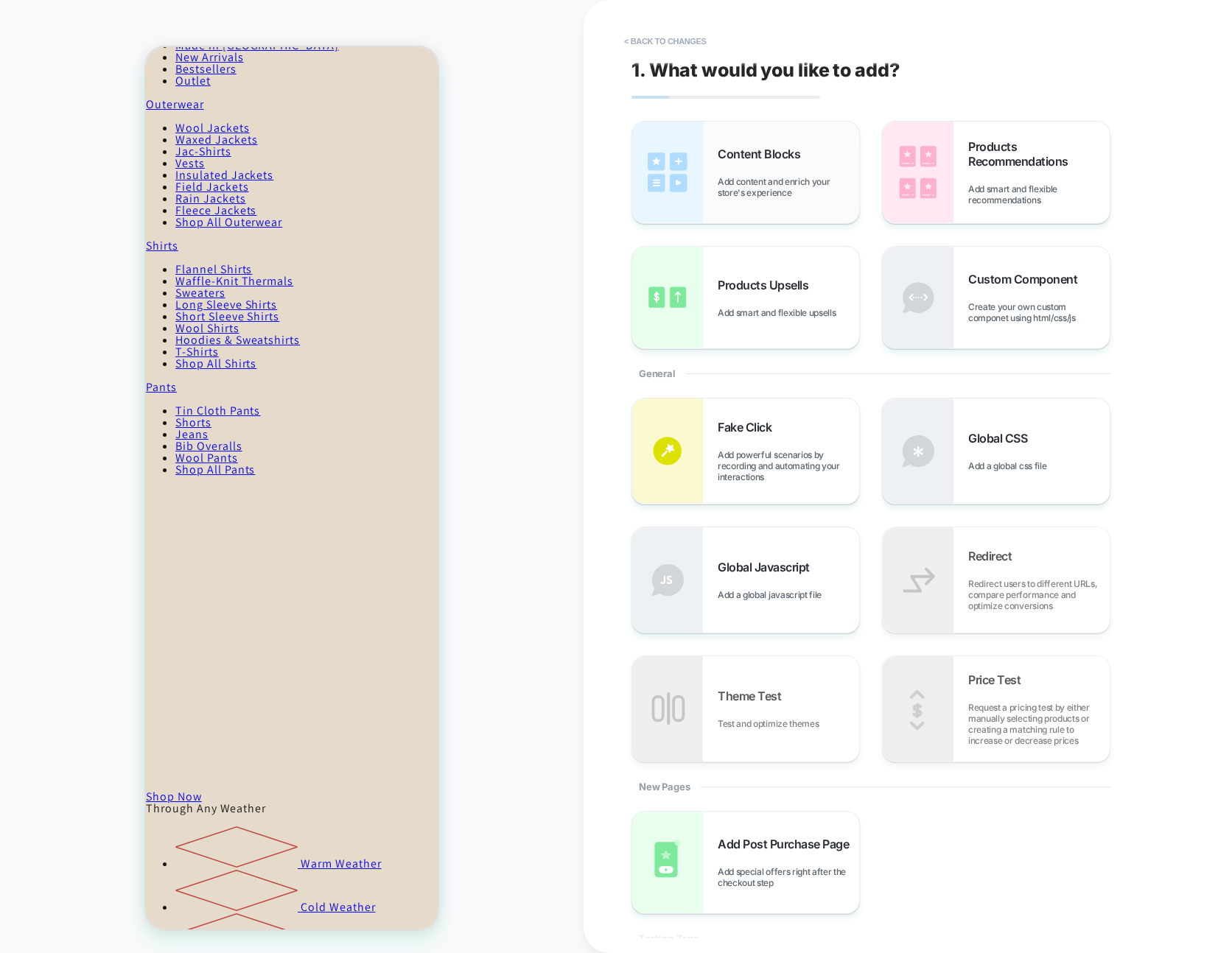
click at [803, 183] on span "Add content and enrich your store's experience" at bounding box center [788, 187] width 142 height 22
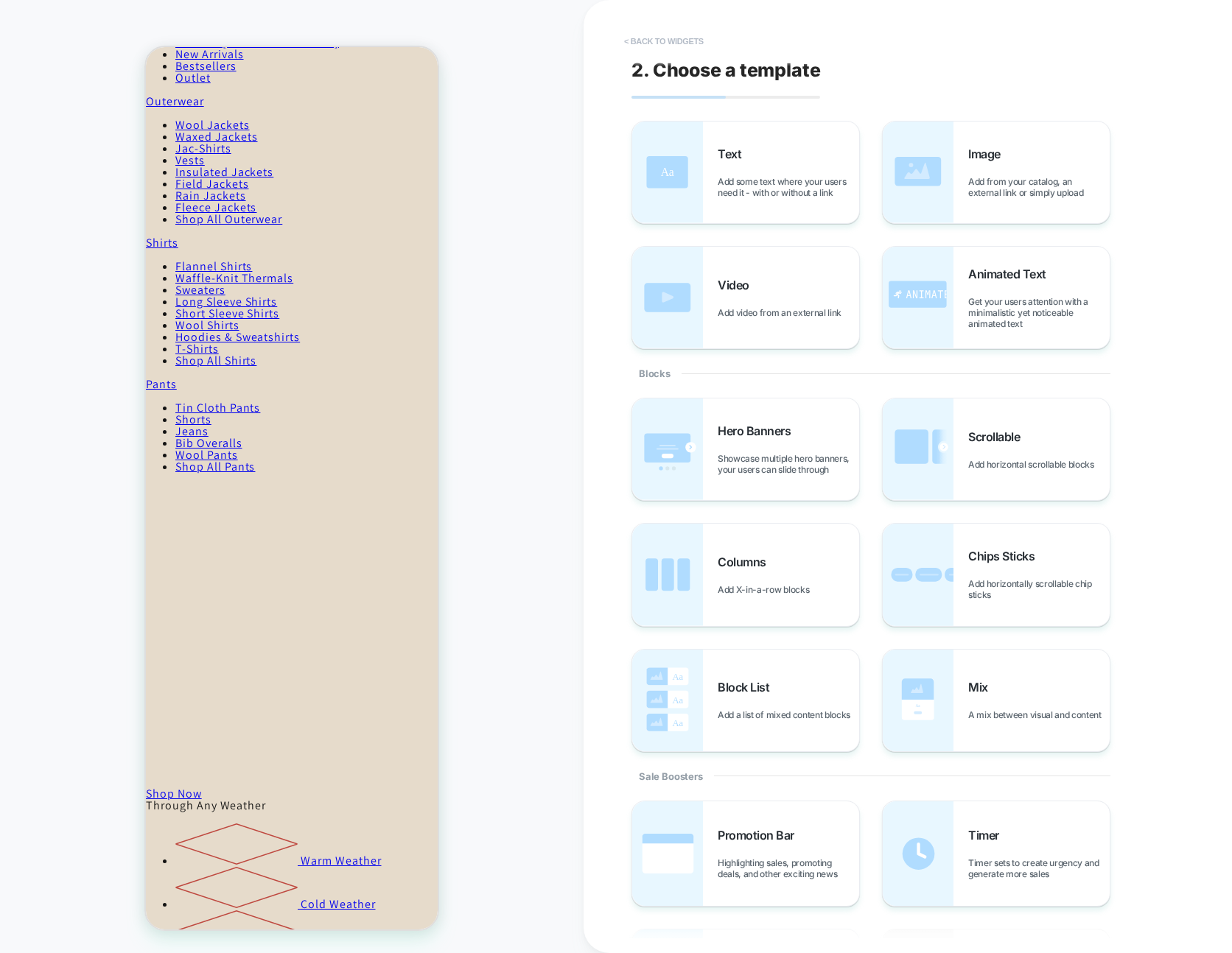
click at [657, 37] on button "< Back to widgets" at bounding box center [663, 41] width 94 height 24
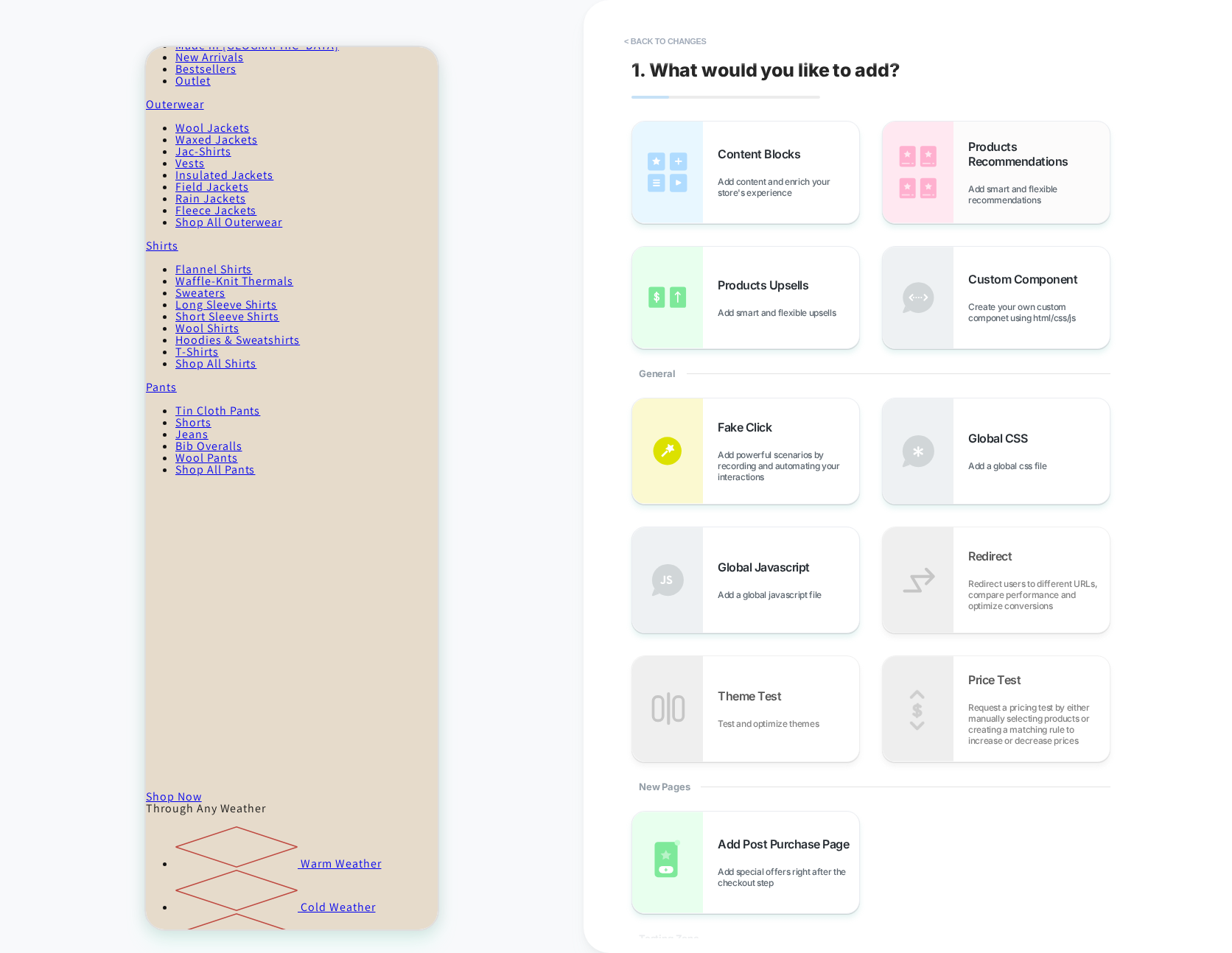
click at [960, 181] on div "Products Recommendations Add smart and flexible recommendations" at bounding box center [995, 172] width 227 height 102
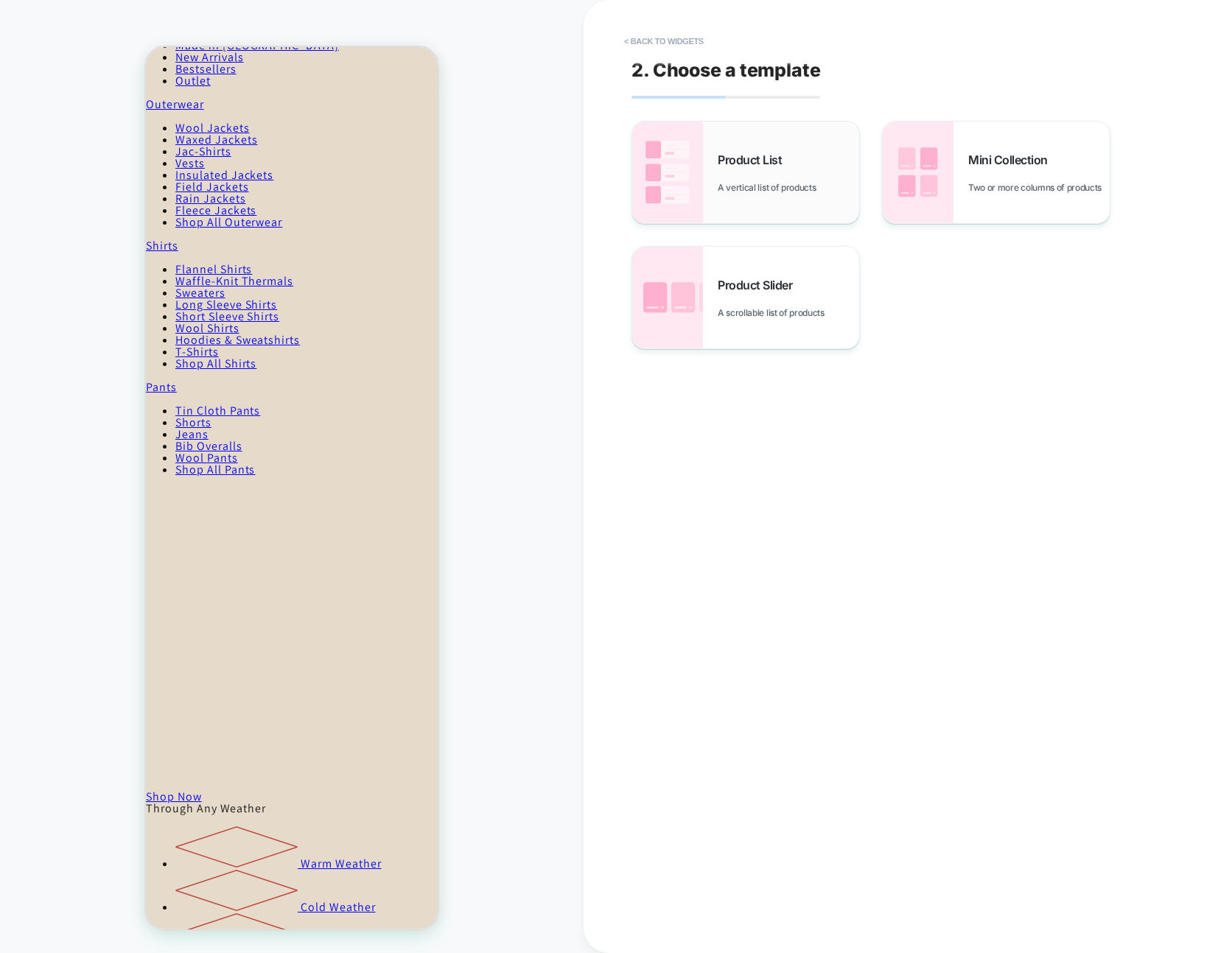
click at [782, 164] on span "Product List" at bounding box center [753, 159] width 71 height 14
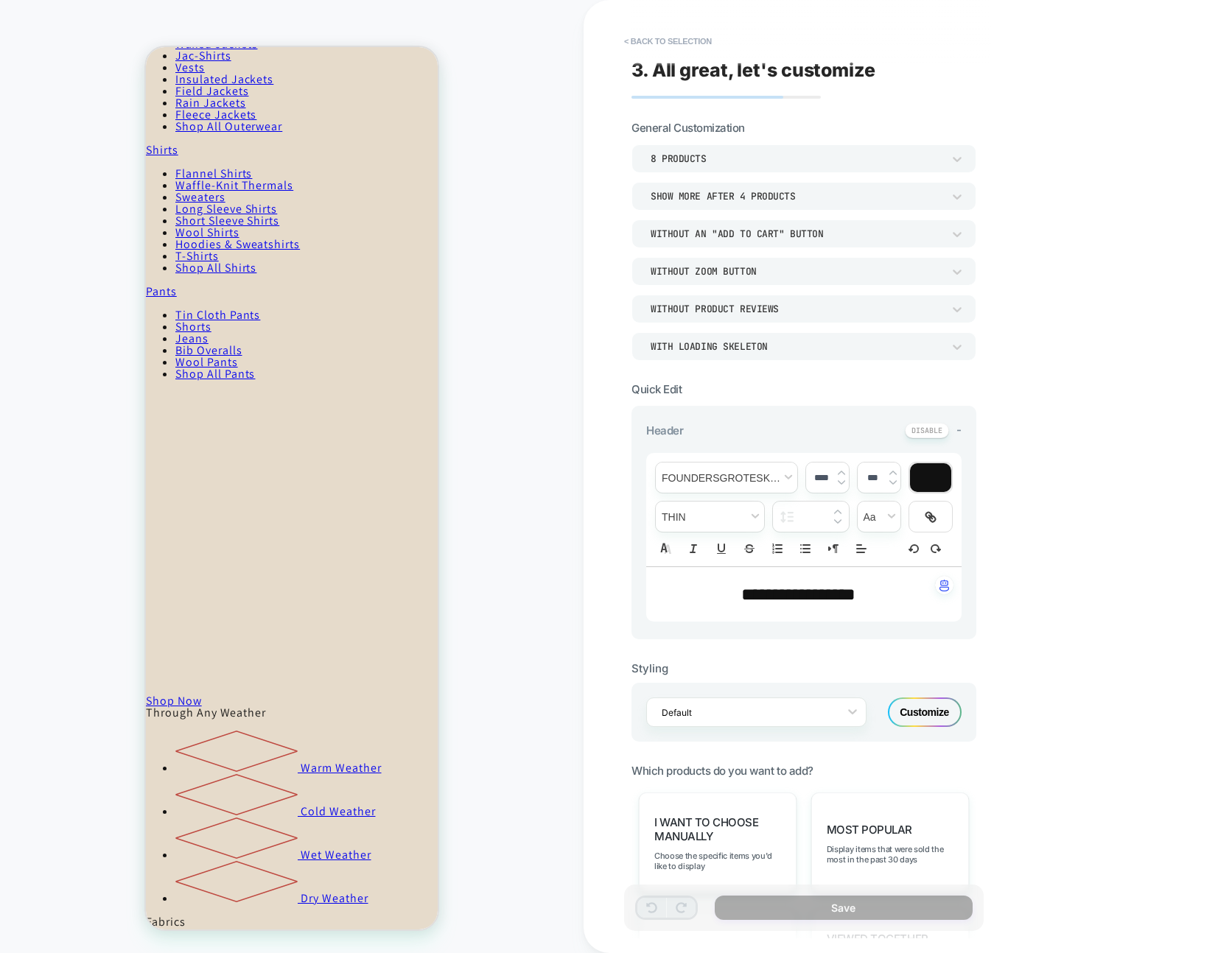
scroll to position [431, 0]
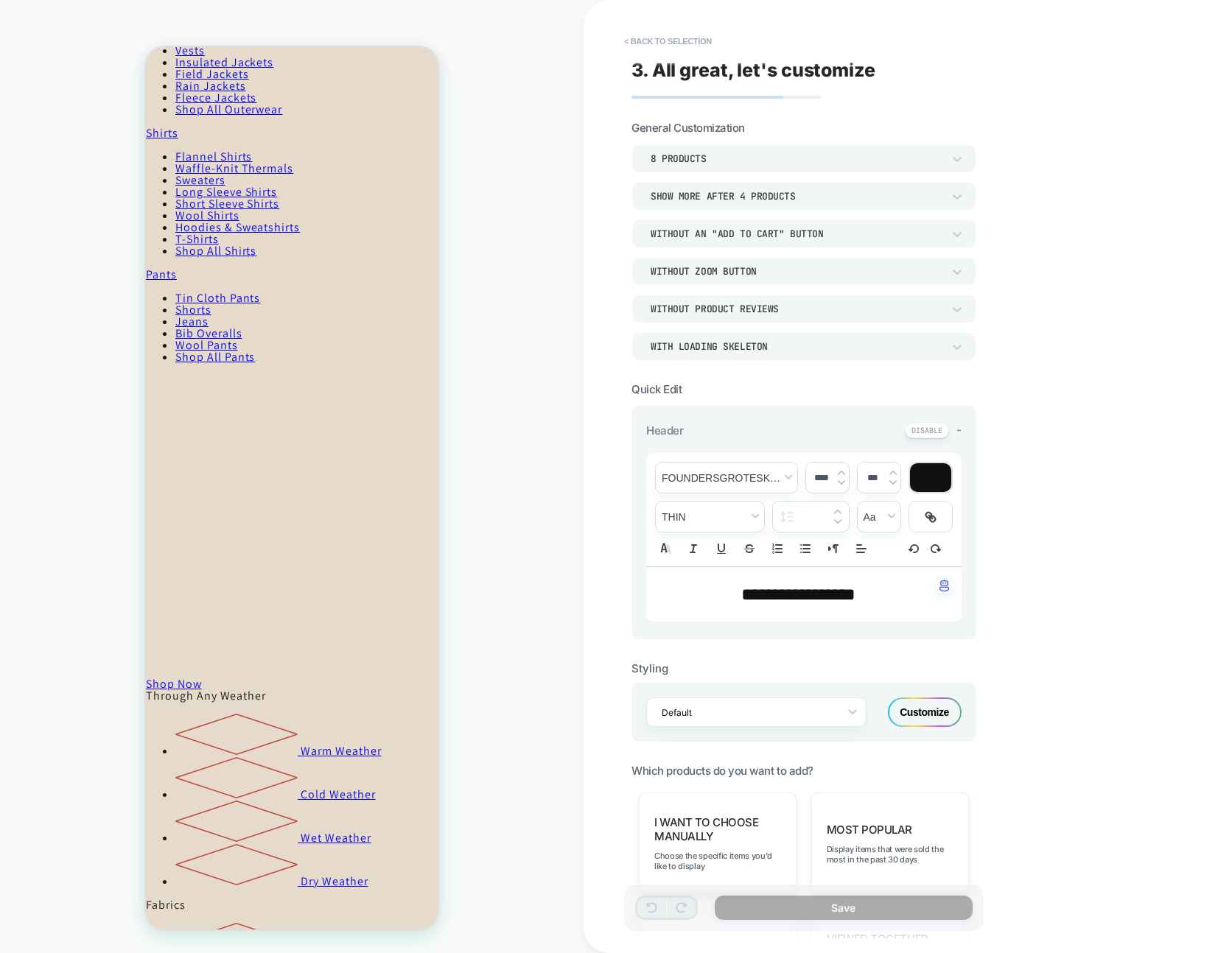
drag, startPoint x: 908, startPoint y: 814, endPoint x: 888, endPoint y: 941, distance: 128.6
click at [908, 814] on div "Most Popular Display items that were sold the most in the past 30 days" at bounding box center [890, 843] width 158 height 102
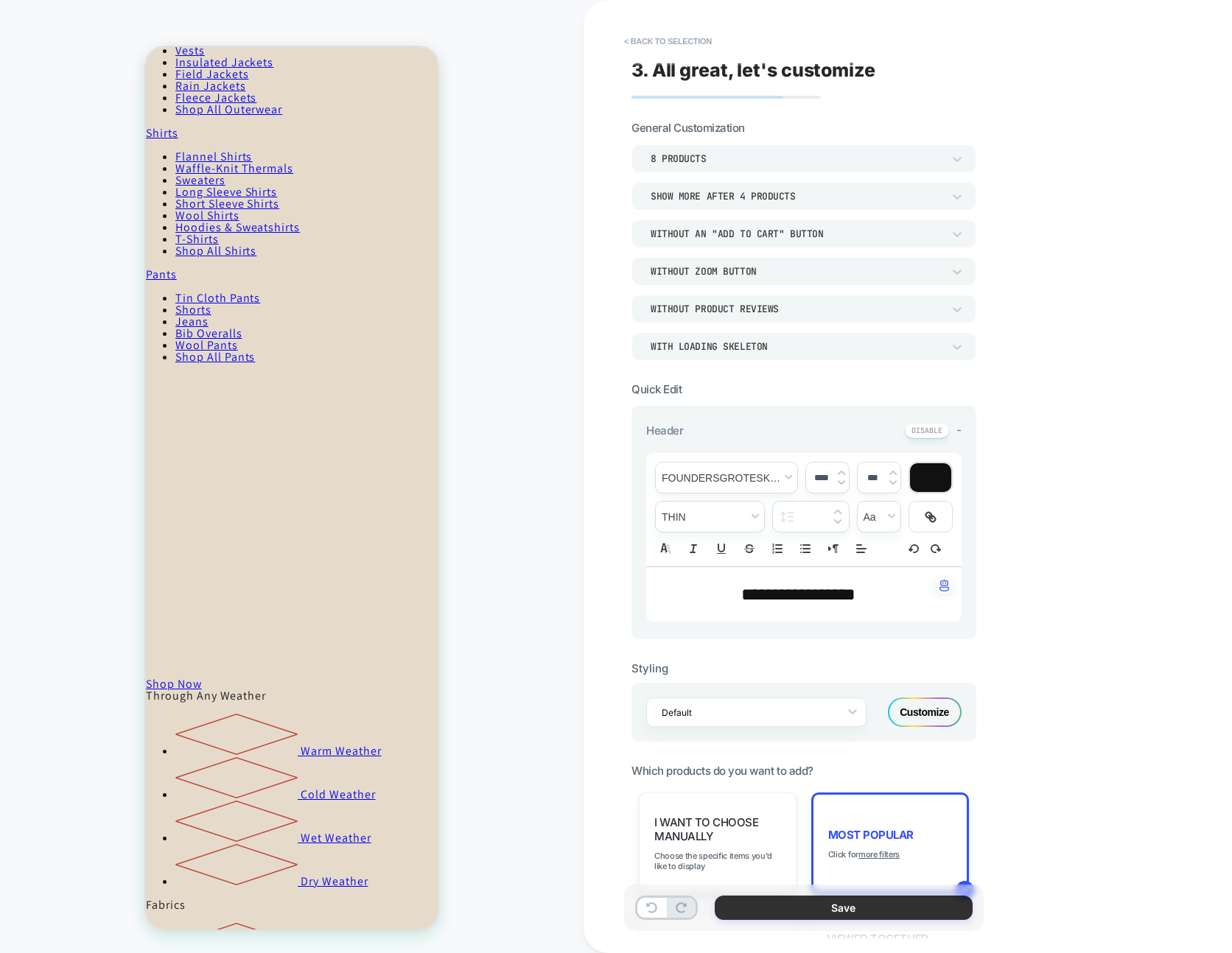
click at [871, 896] on button "Save" at bounding box center [843, 908] width 258 height 24
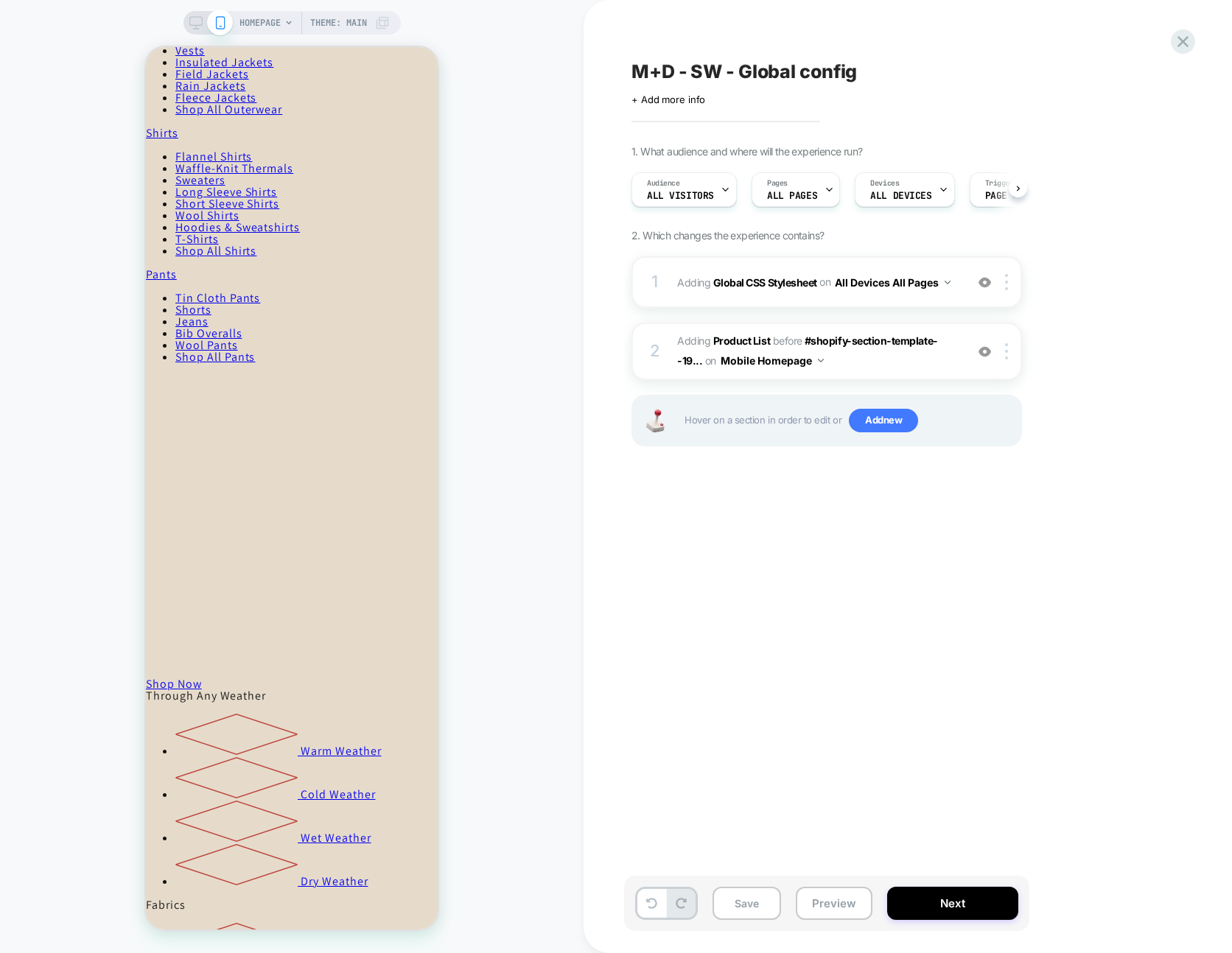
scroll to position [0, 1]
click at [1003, 356] on div at bounding box center [1009, 351] width 24 height 16
drag, startPoint x: 1008, startPoint y: 359, endPoint x: 967, endPoint y: 340, distance: 45.2
click at [1008, 359] on div at bounding box center [1009, 351] width 24 height 16
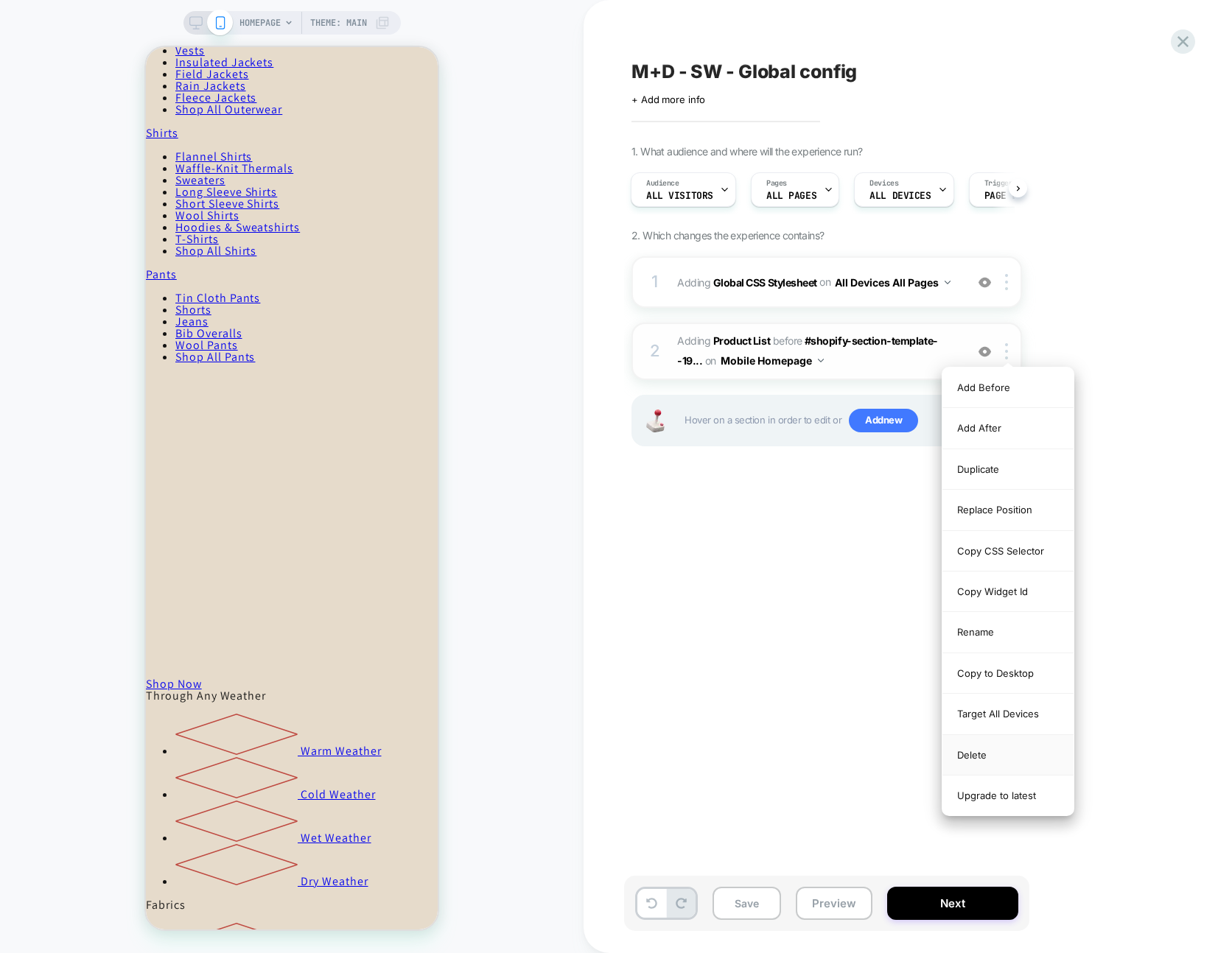
click at [999, 737] on div "Delete" at bounding box center [1008, 755] width 131 height 40
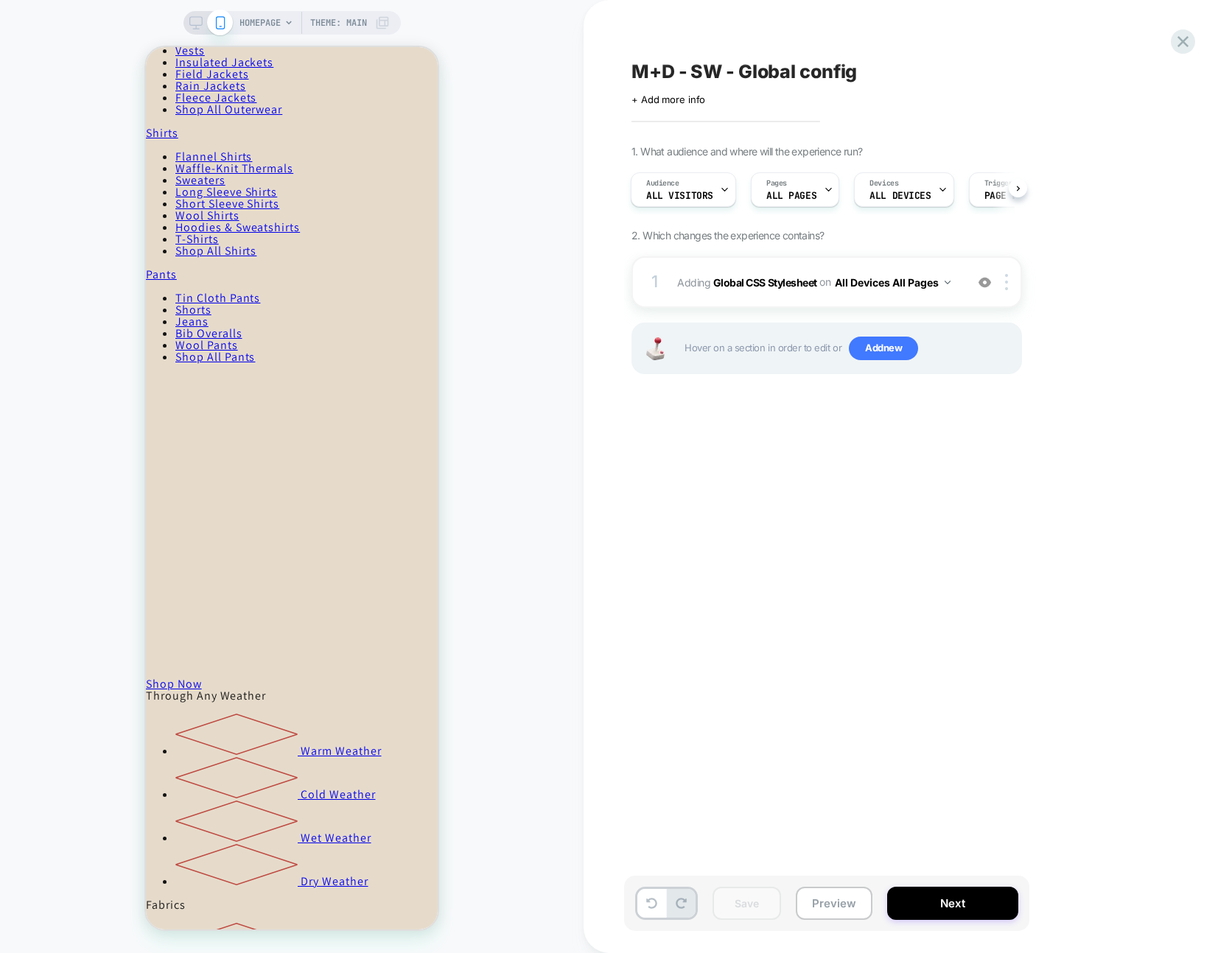
click at [1182, 42] on icon at bounding box center [1183, 42] width 11 height 11
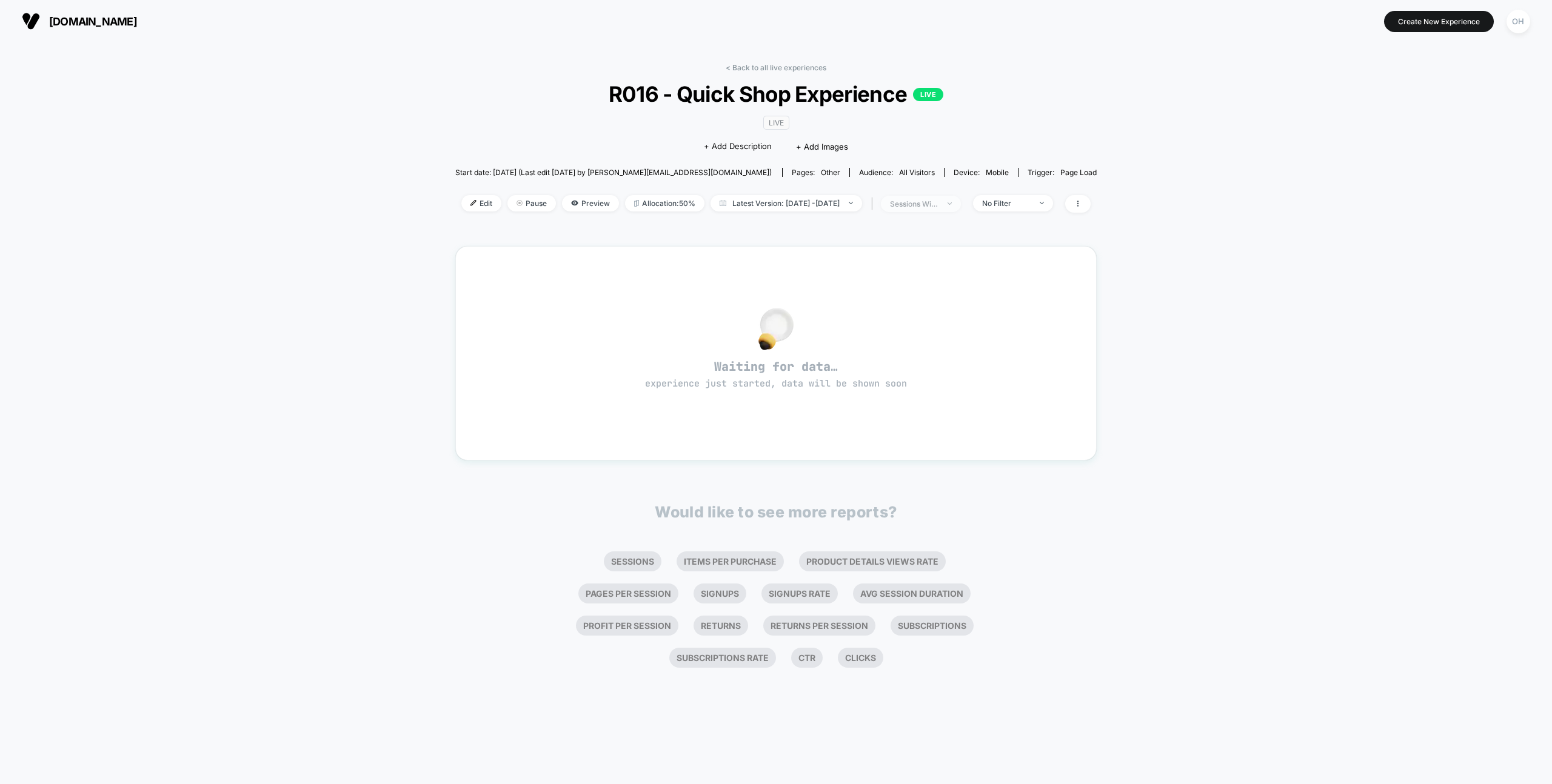
click at [948, 203] on div at bounding box center [943, 203] width 9 height 1
click at [902, 248] on span "Sessions" at bounding box center [897, 250] width 34 height 11
click at [961, 333] on button "Save" at bounding box center [933, 332] width 144 height 20
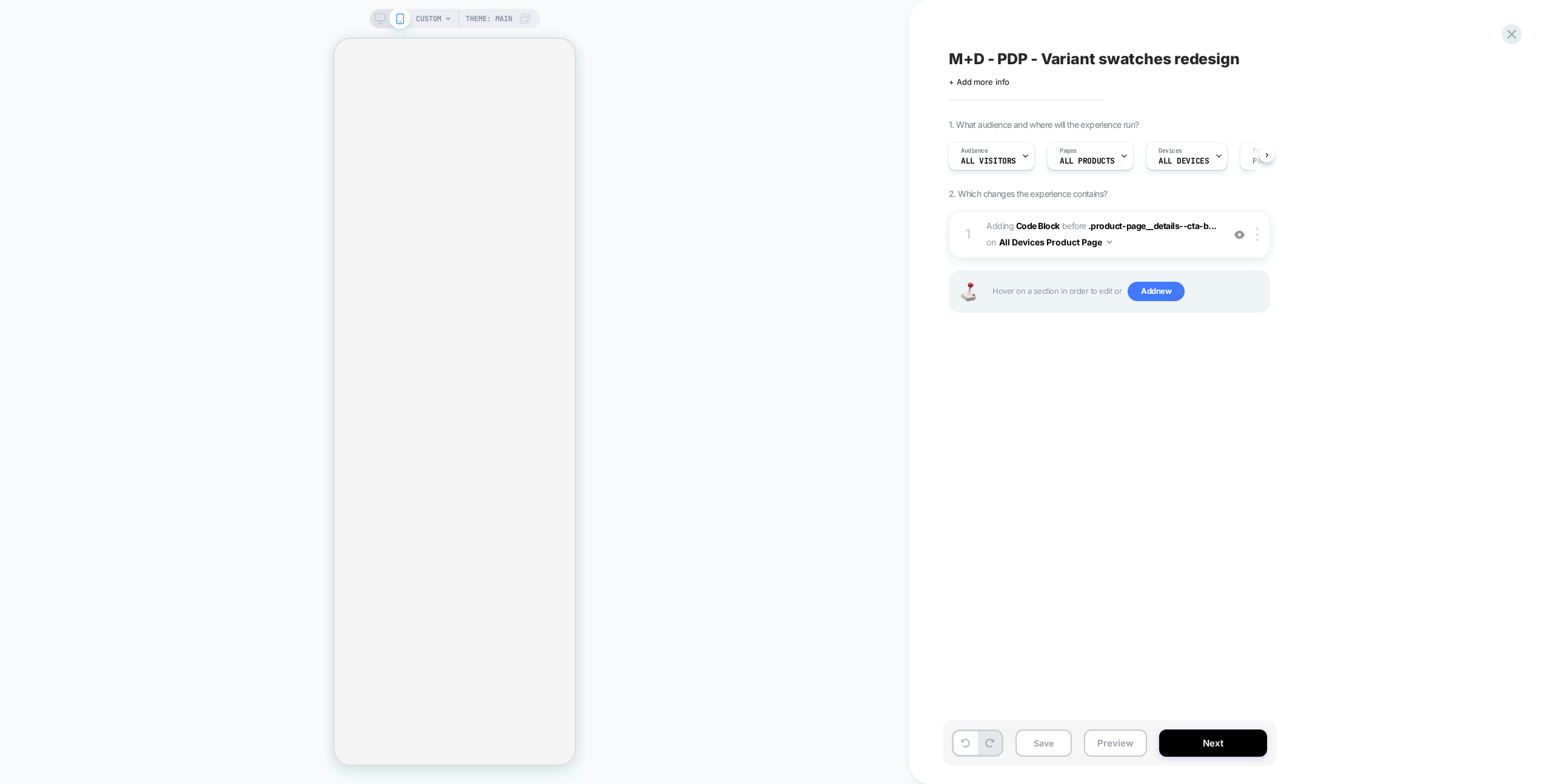
drag, startPoint x: 1193, startPoint y: 249, endPoint x: 1121, endPoint y: 173, distance: 104.7
click at [1193, 249] on span "Adding Code Block BEFORE .product-page__details--cta-b... .product-page__detail…" at bounding box center [1102, 235] width 231 height 32
click at [1171, 236] on span "Adding Code Block BEFORE .product-page__details--cta-b... .product-page__detail…" at bounding box center [1102, 235] width 231 height 32
select select "**"
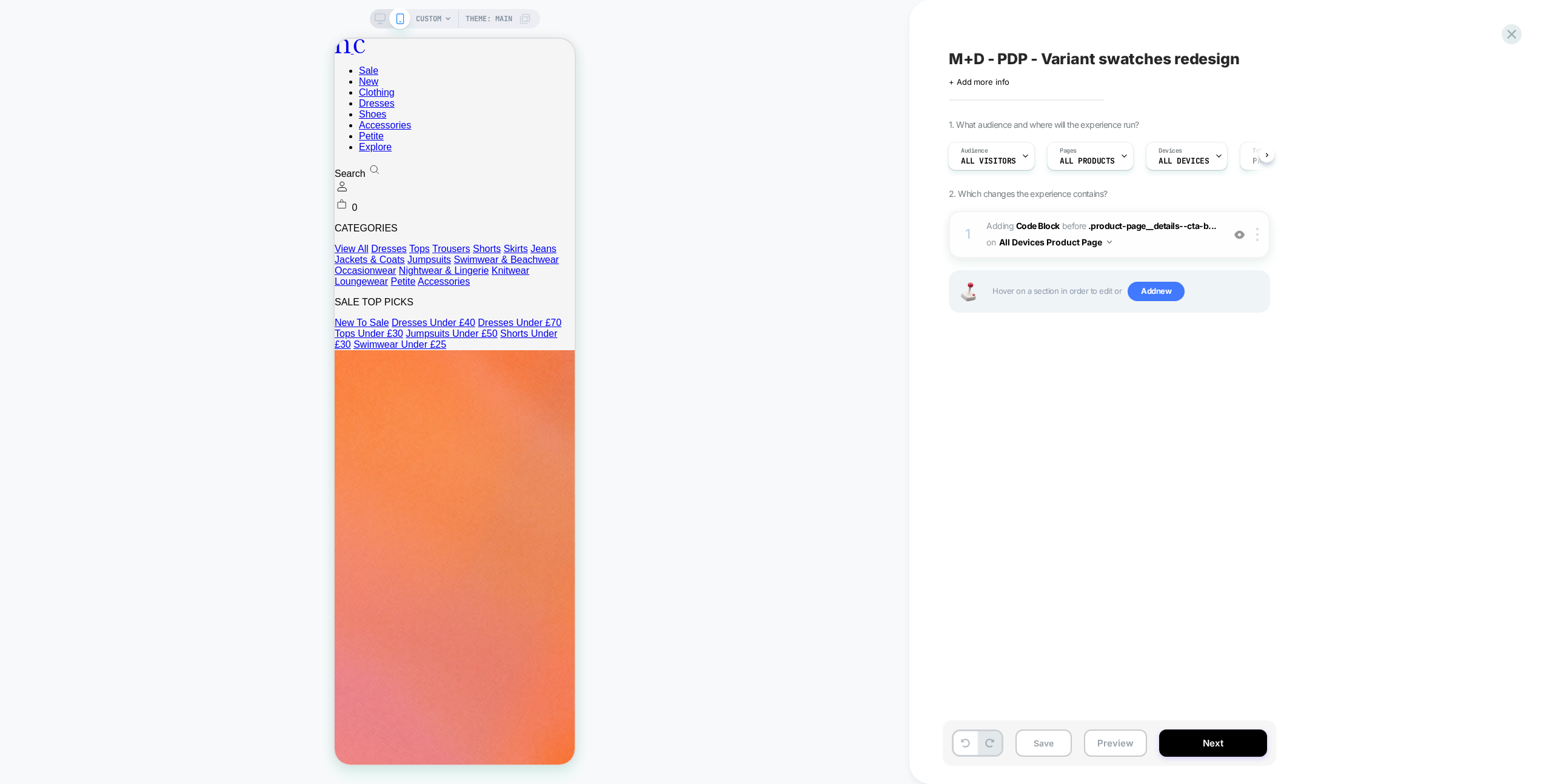
click at [1184, 239] on span "Adding Code Block BEFORE .product-page__details--cta-b... .product-page__detail…" at bounding box center [1102, 235] width 231 height 32
click at [1048, 243] on button "All Devices Product Page" at bounding box center [1055, 242] width 113 height 17
click at [1068, 426] on div "All Devices All Pages" at bounding box center [1055, 427] width 162 height 26
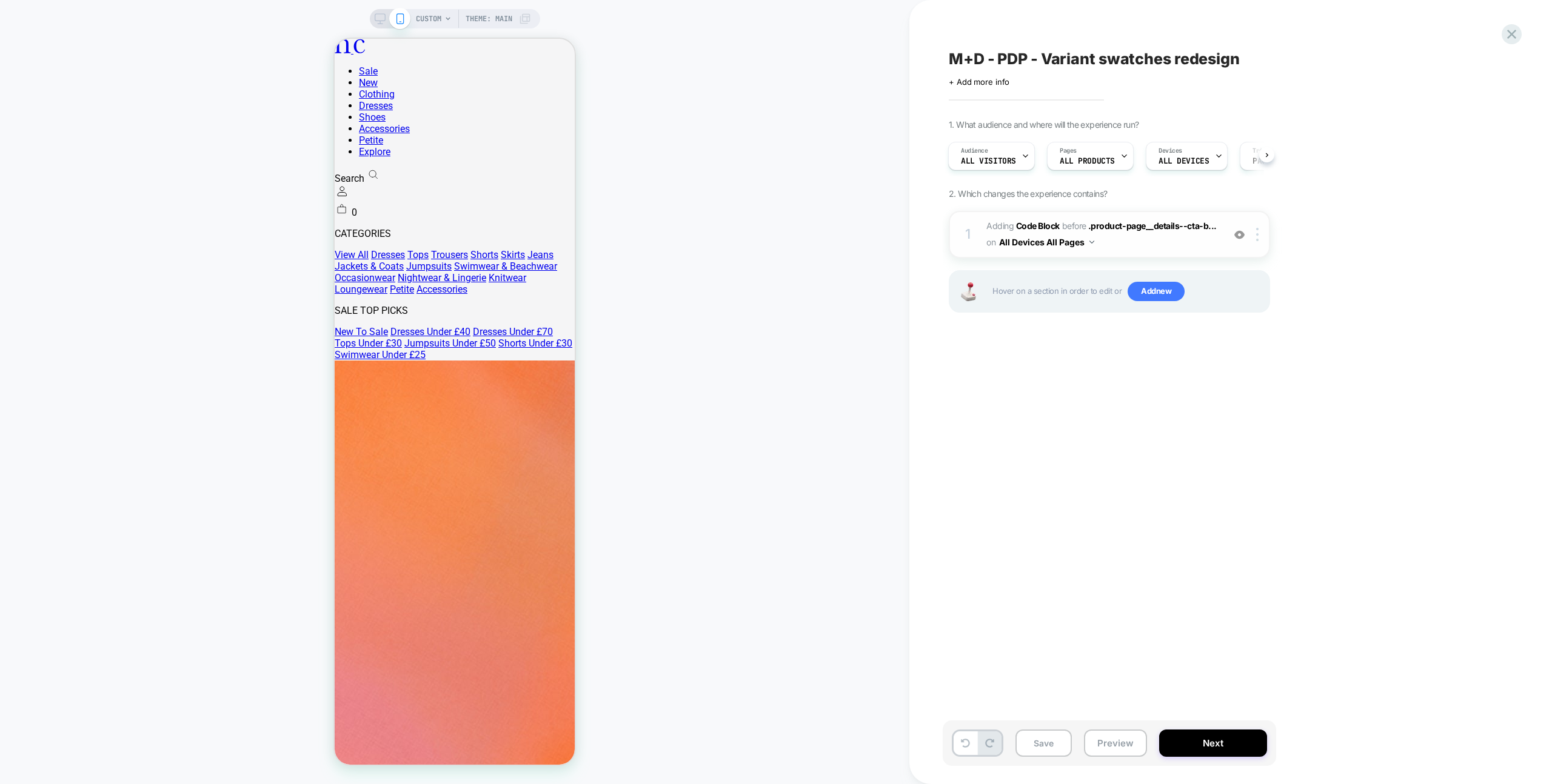
click at [1187, 249] on span "Adding Code Block BEFORE .product-page__details--cta-b... .product-page__detail…" at bounding box center [1102, 235] width 231 height 32
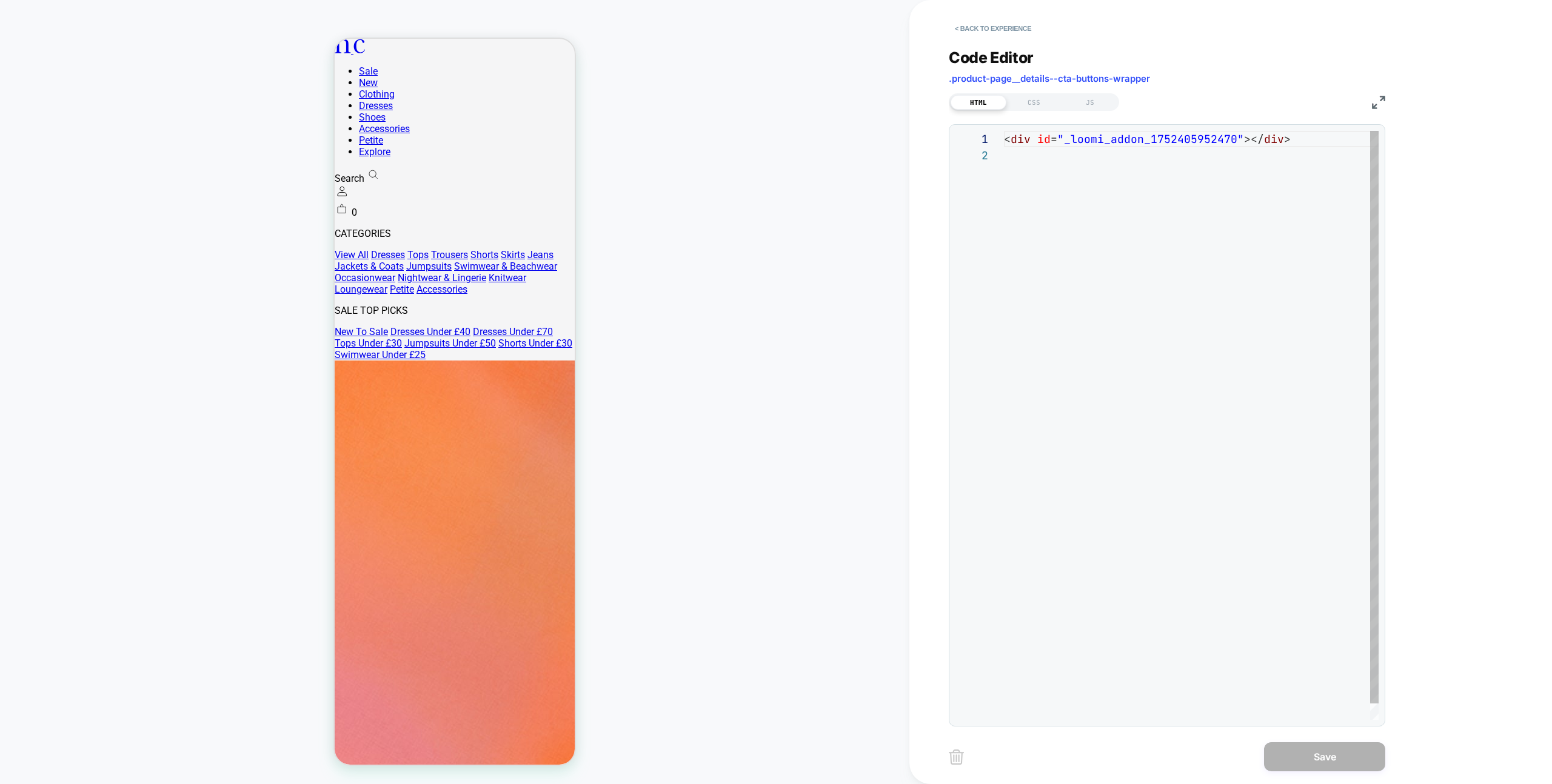
scroll to position [16, 0]
click at [1086, 97] on div "JS" at bounding box center [1090, 102] width 56 height 14
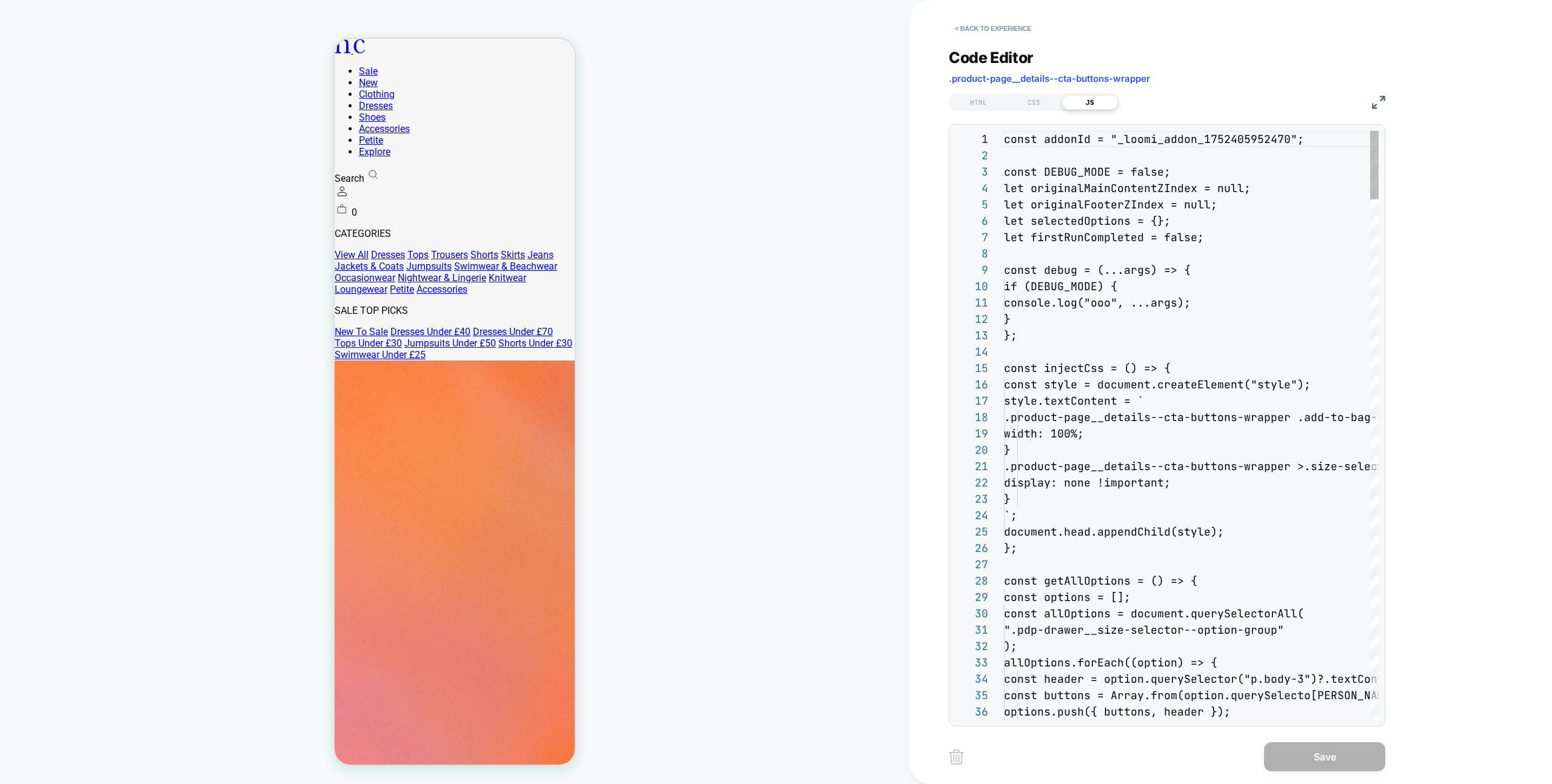
scroll to position [163, 0]
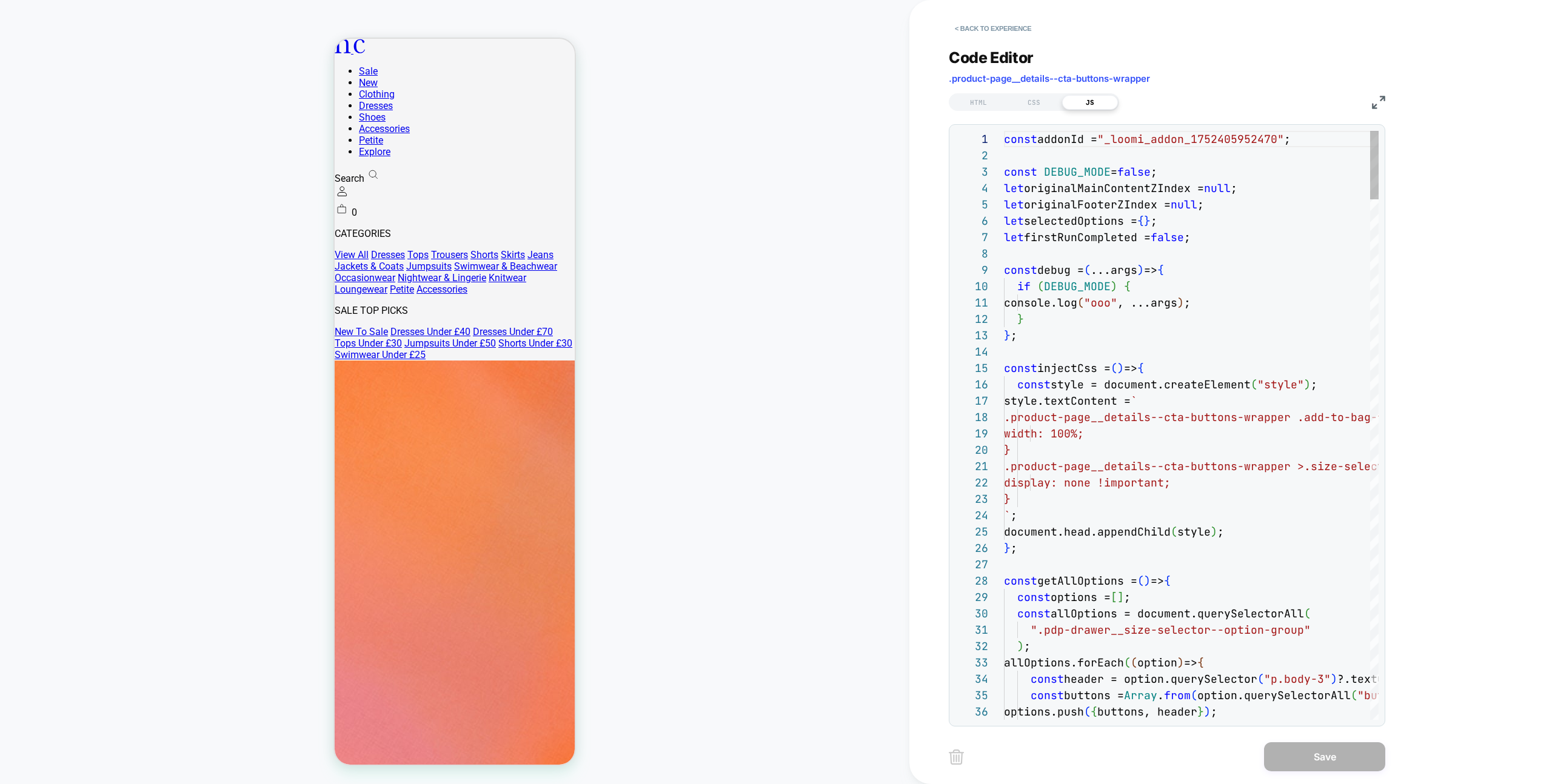
drag, startPoint x: 1102, startPoint y: 118, endPoint x: 1174, endPoint y: 214, distance: 120.0
type textarea "**********"
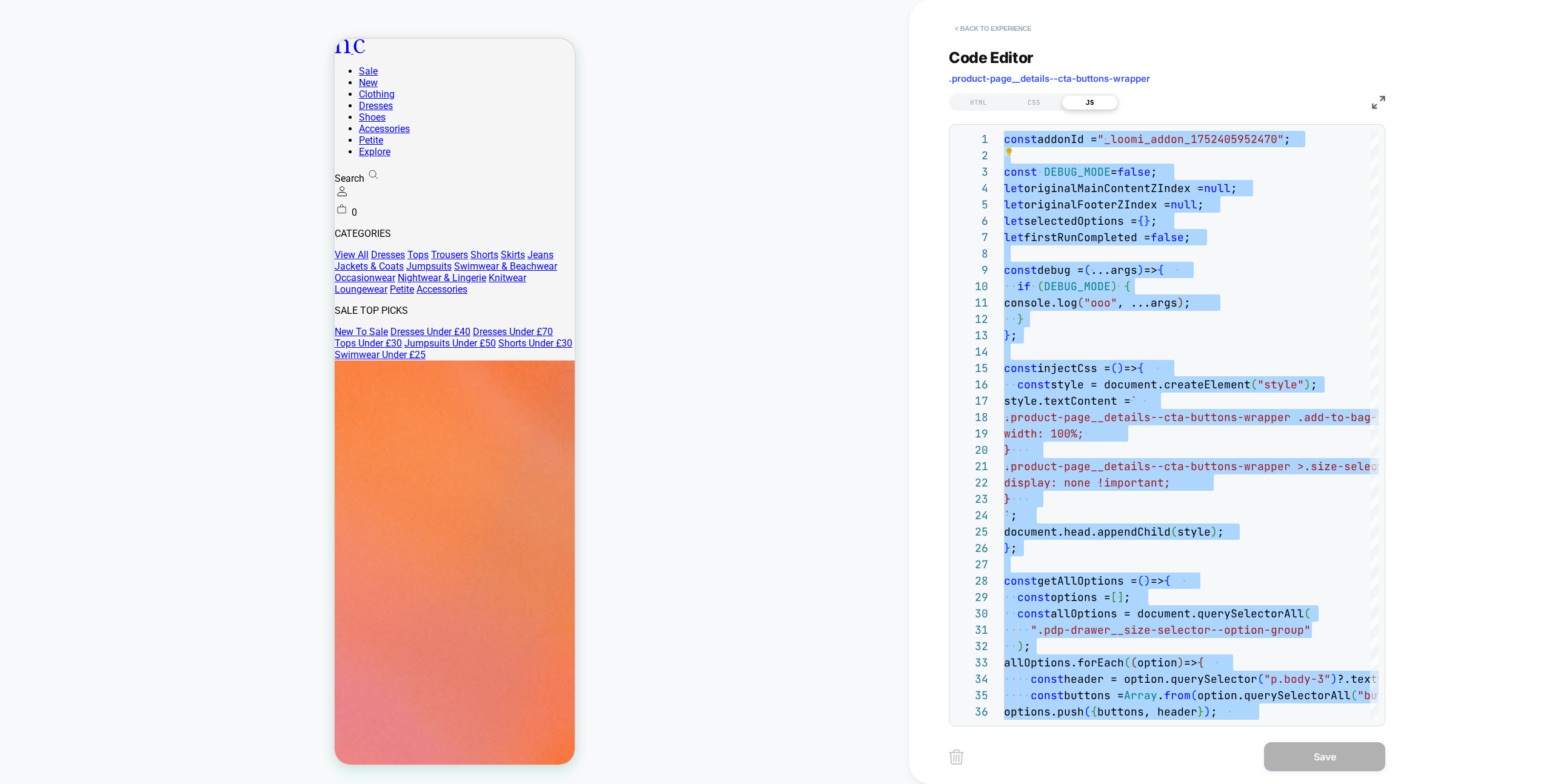
click at [1017, 29] on button "< Back to experience" at bounding box center [993, 28] width 89 height 19
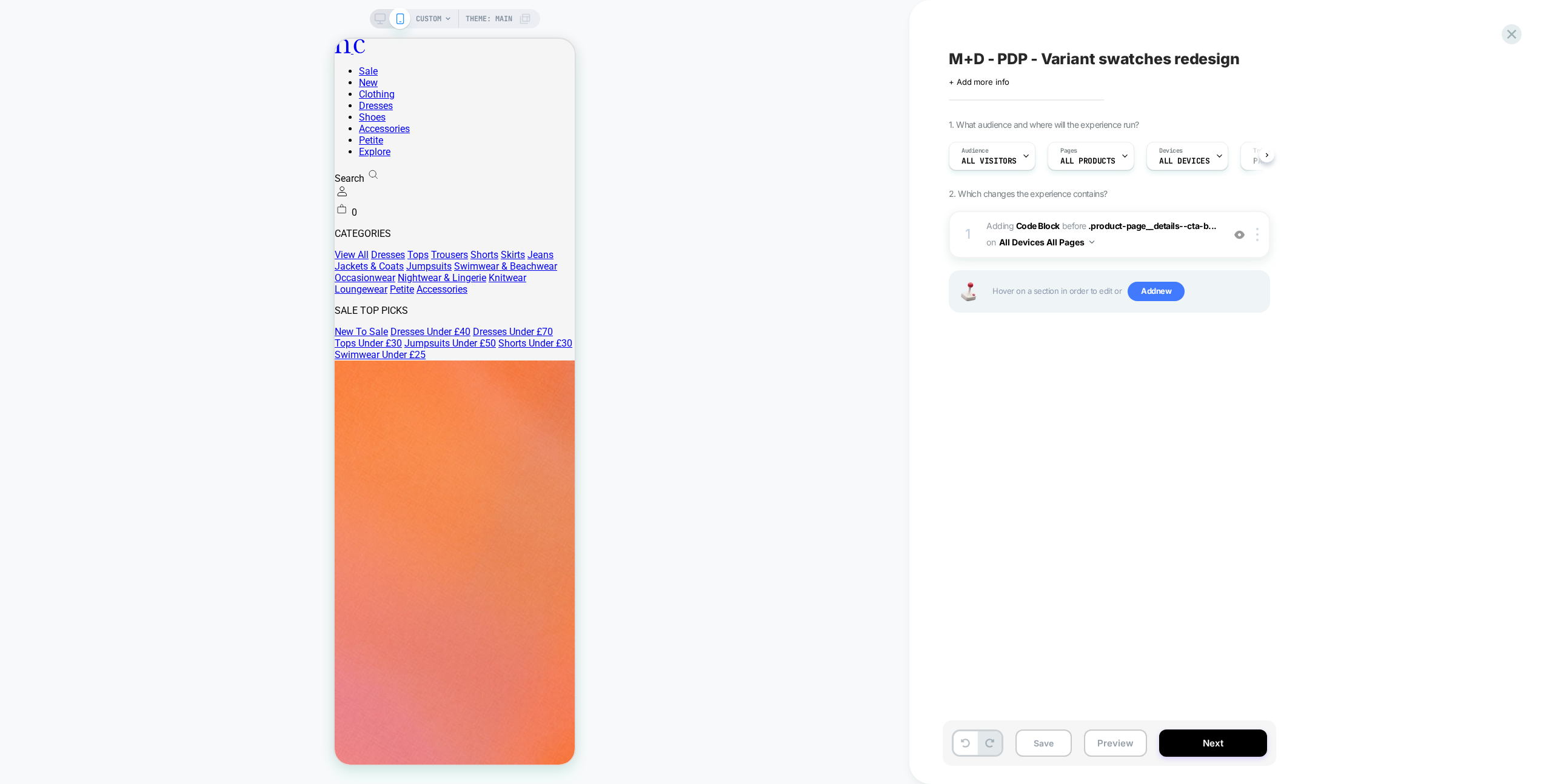
scroll to position [0, 1]
click at [1508, 34] on icon at bounding box center [1512, 34] width 16 height 16
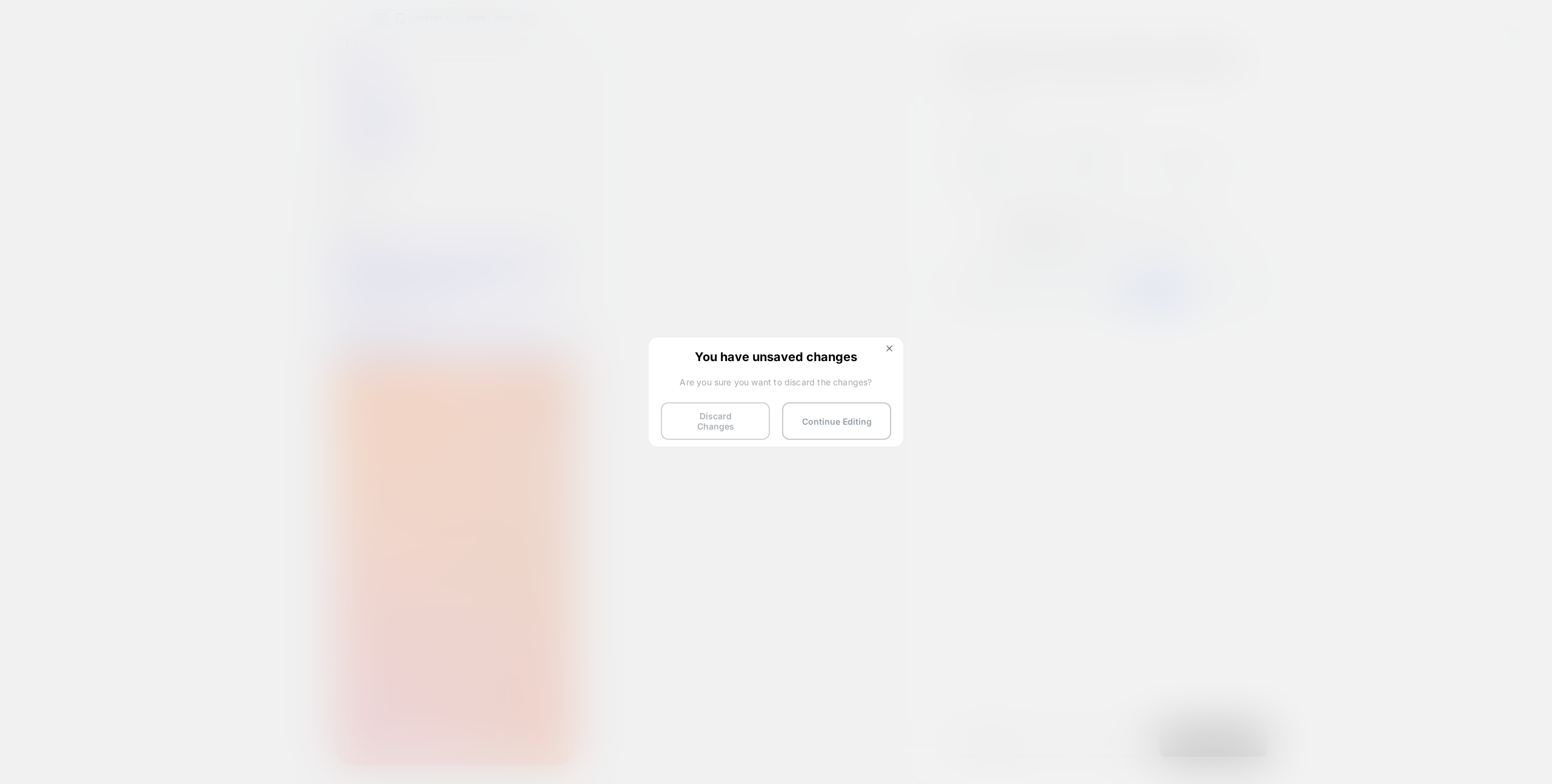
click at [711, 410] on button "Discard Changes" at bounding box center [715, 421] width 109 height 37
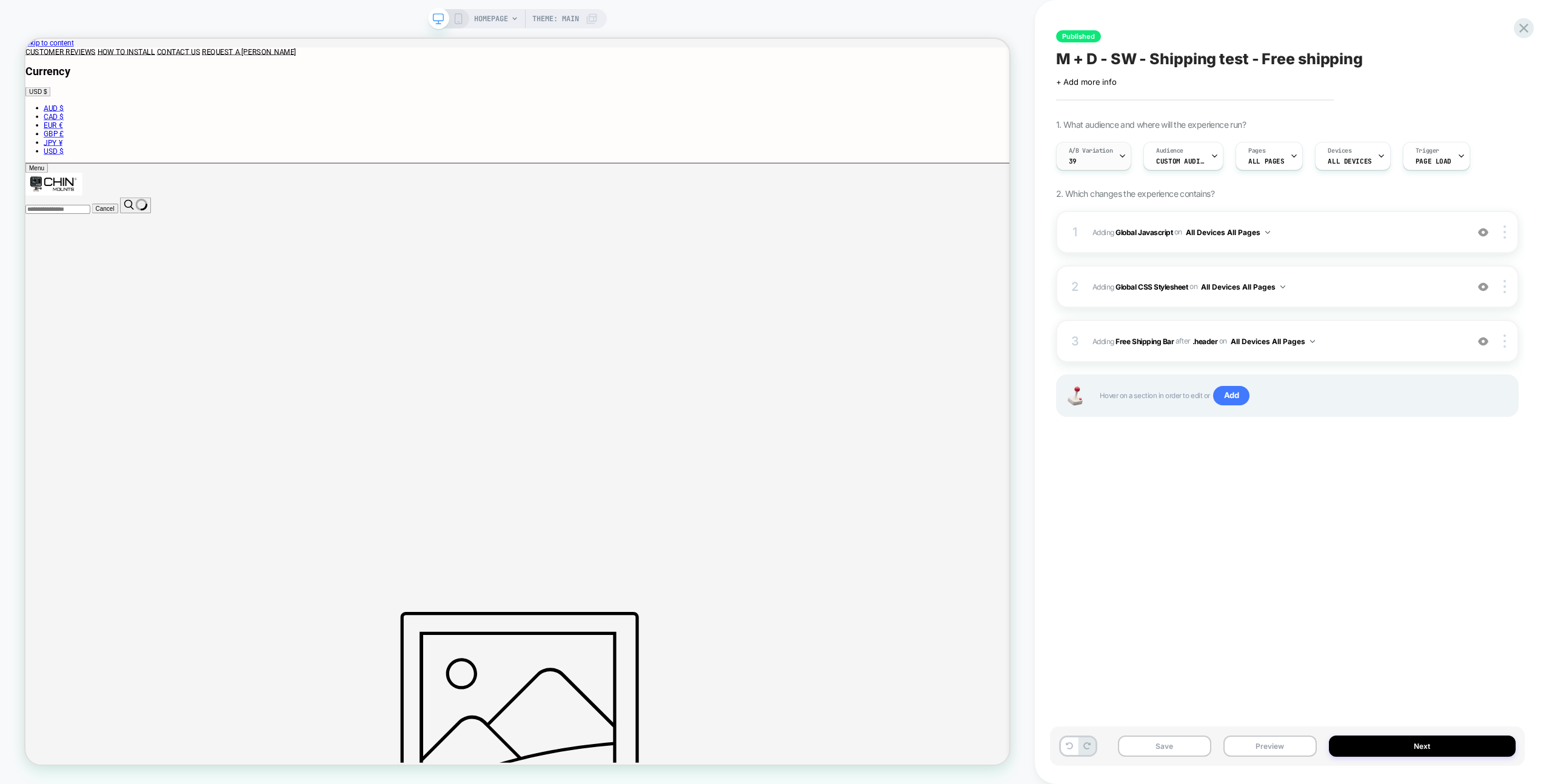
click at [1100, 141] on div "A/B Variation 39 Audience Custom Audience Pages ALL PAGES Devices ALL DEVICES T…" at bounding box center [1281, 156] width 462 height 41
click at [1106, 163] on div "A/B Variation 39" at bounding box center [1091, 156] width 69 height 27
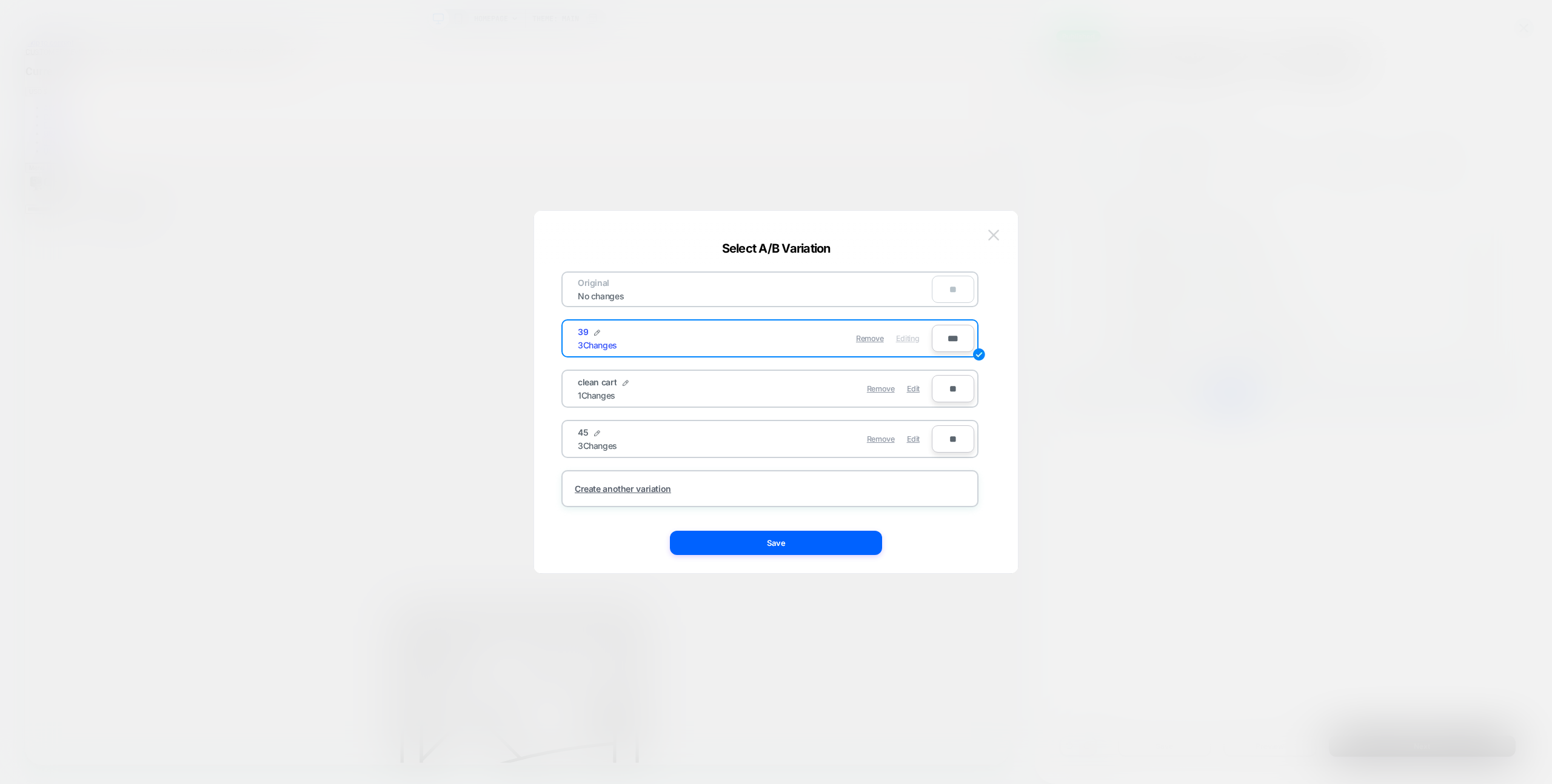
click at [998, 238] on img at bounding box center [993, 235] width 11 height 11
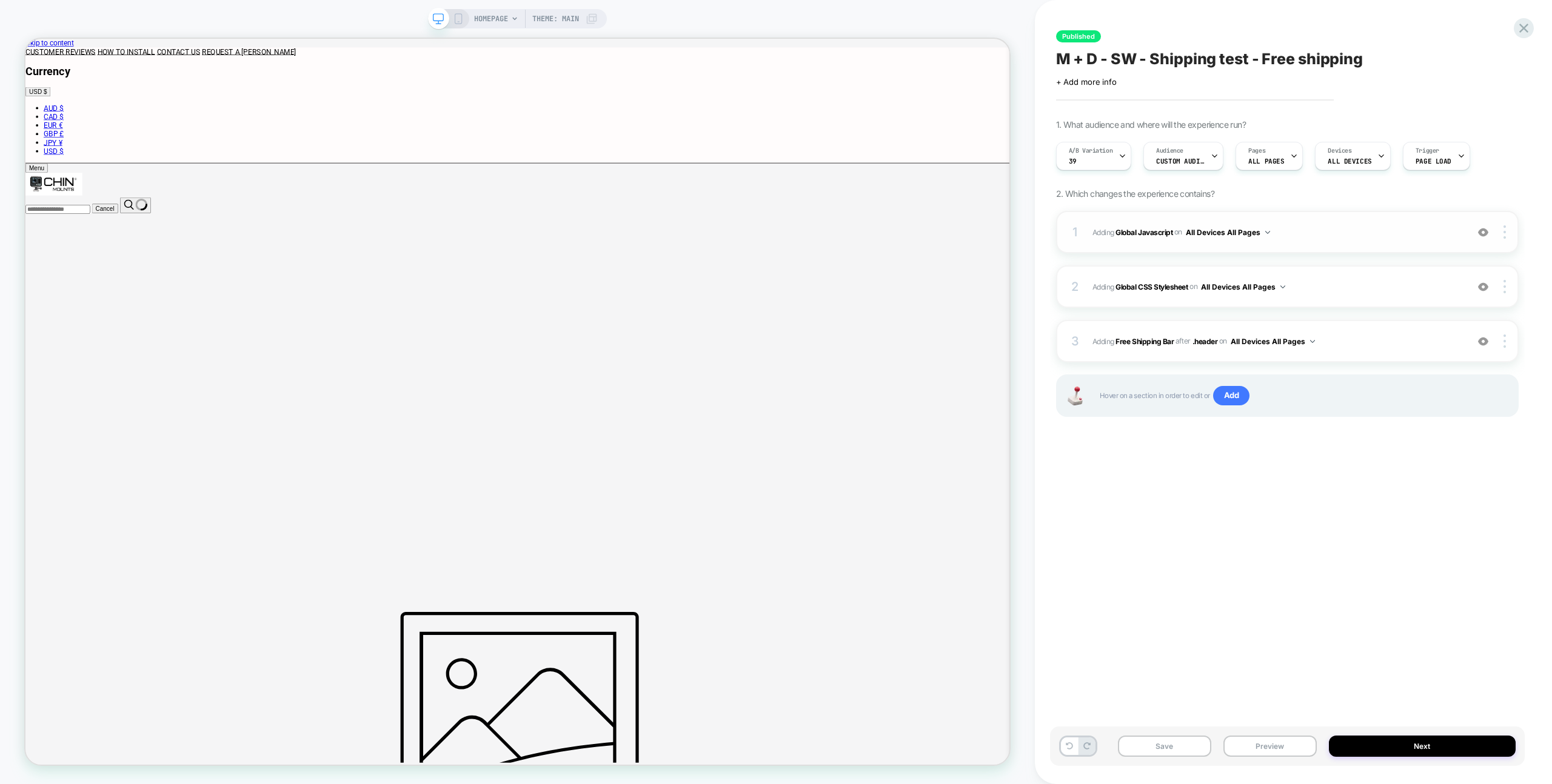
click at [1359, 233] on span "Adding Global Javascript on All Devices All Pages" at bounding box center [1277, 232] width 369 height 15
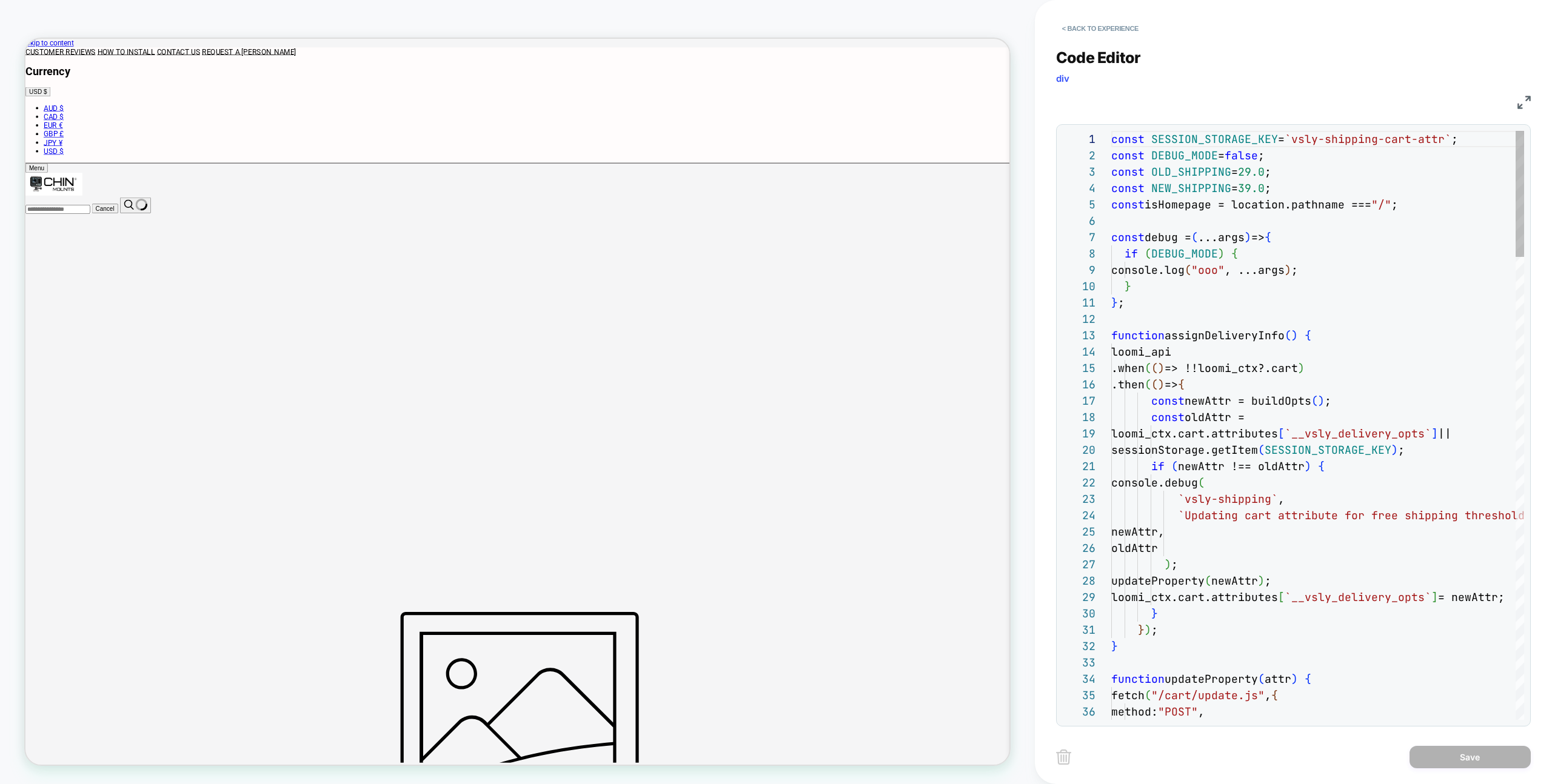
scroll to position [163, 0]
click at [1115, 34] on button "< Back to experience" at bounding box center [1101, 28] width 89 height 19
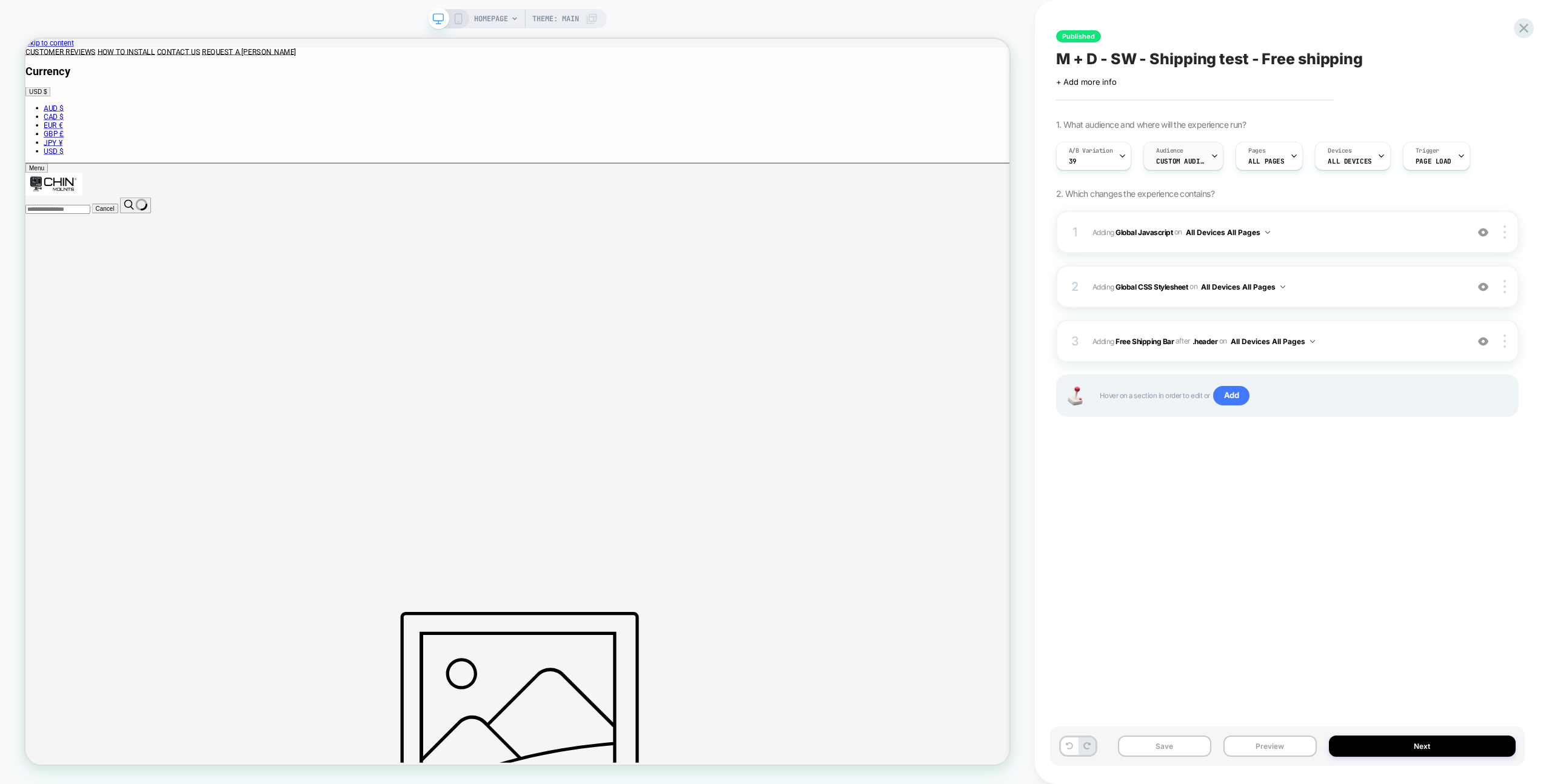
click at [1178, 160] on span "Custom Audience" at bounding box center [1181, 162] width 49 height 9
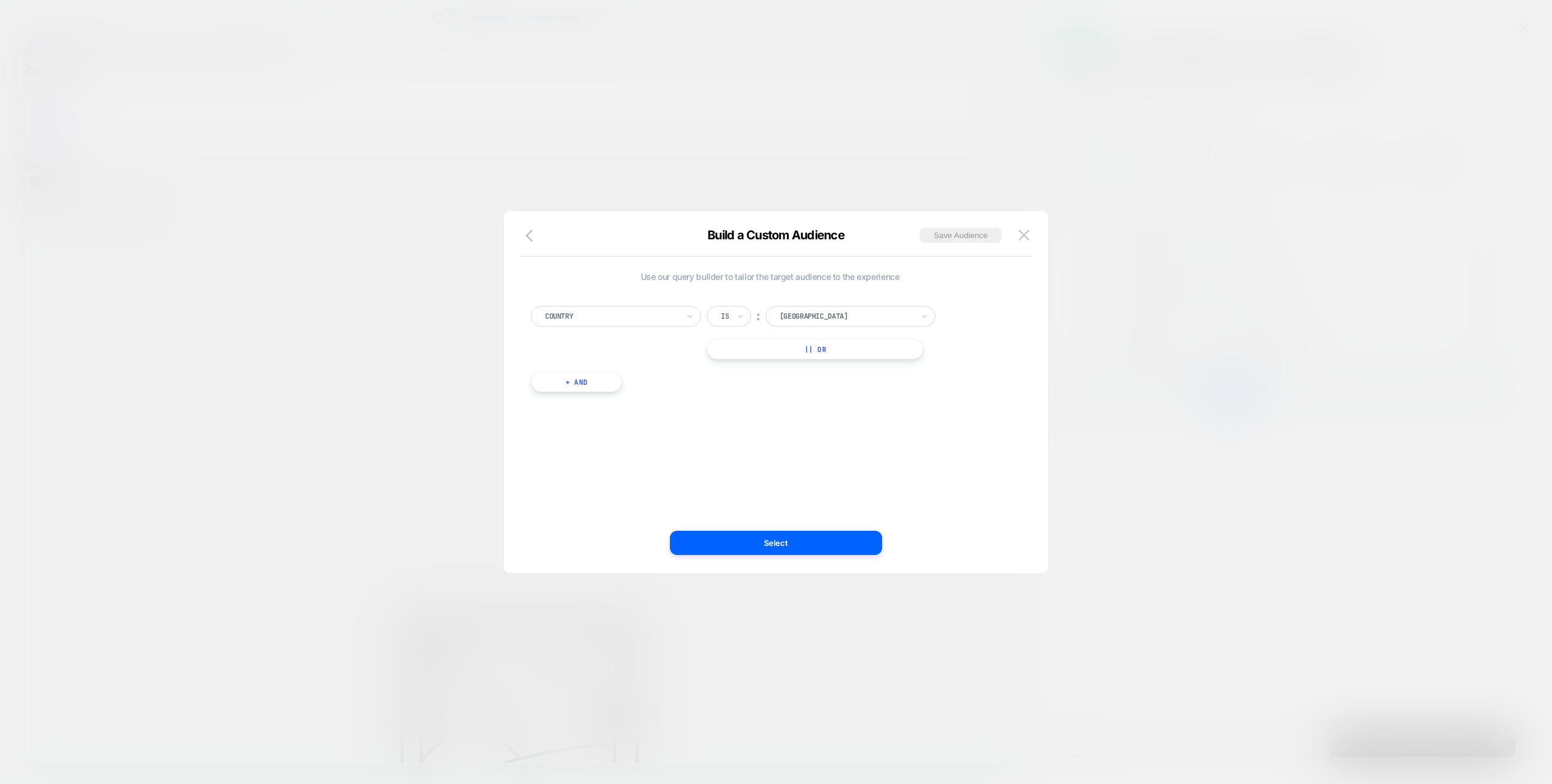
click at [838, 355] on button "|| Or" at bounding box center [815, 349] width 217 height 21
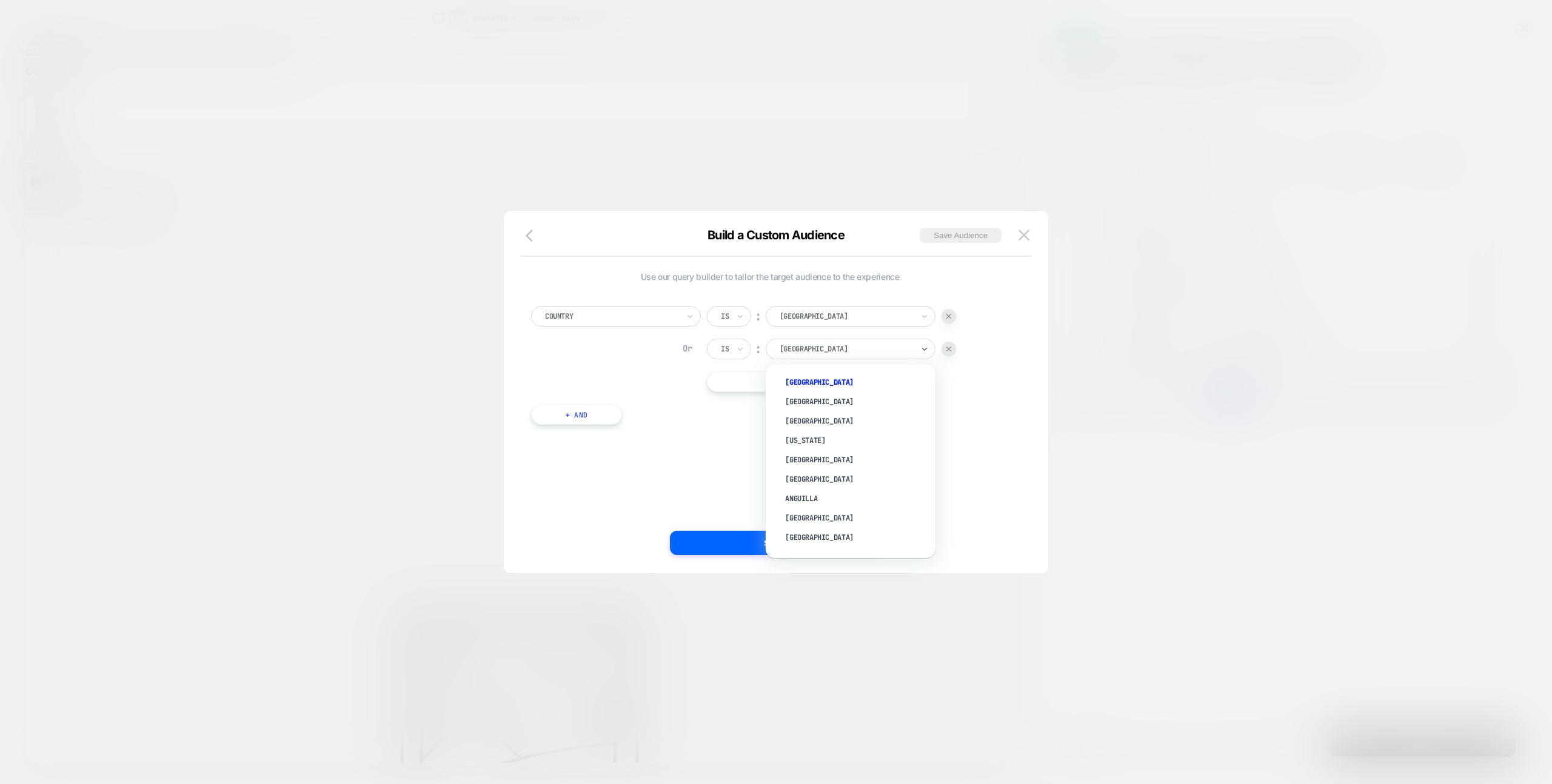
click at [823, 356] on div "Afghanistan" at bounding box center [851, 349] width 170 height 21
type input "*"
type input "******"
click at [818, 375] on div "Israel" at bounding box center [857, 382] width 158 height 19
click at [816, 558] on div "Use our query builder to tailor the target audience to the experience Country I…" at bounding box center [776, 399] width 508 height 351
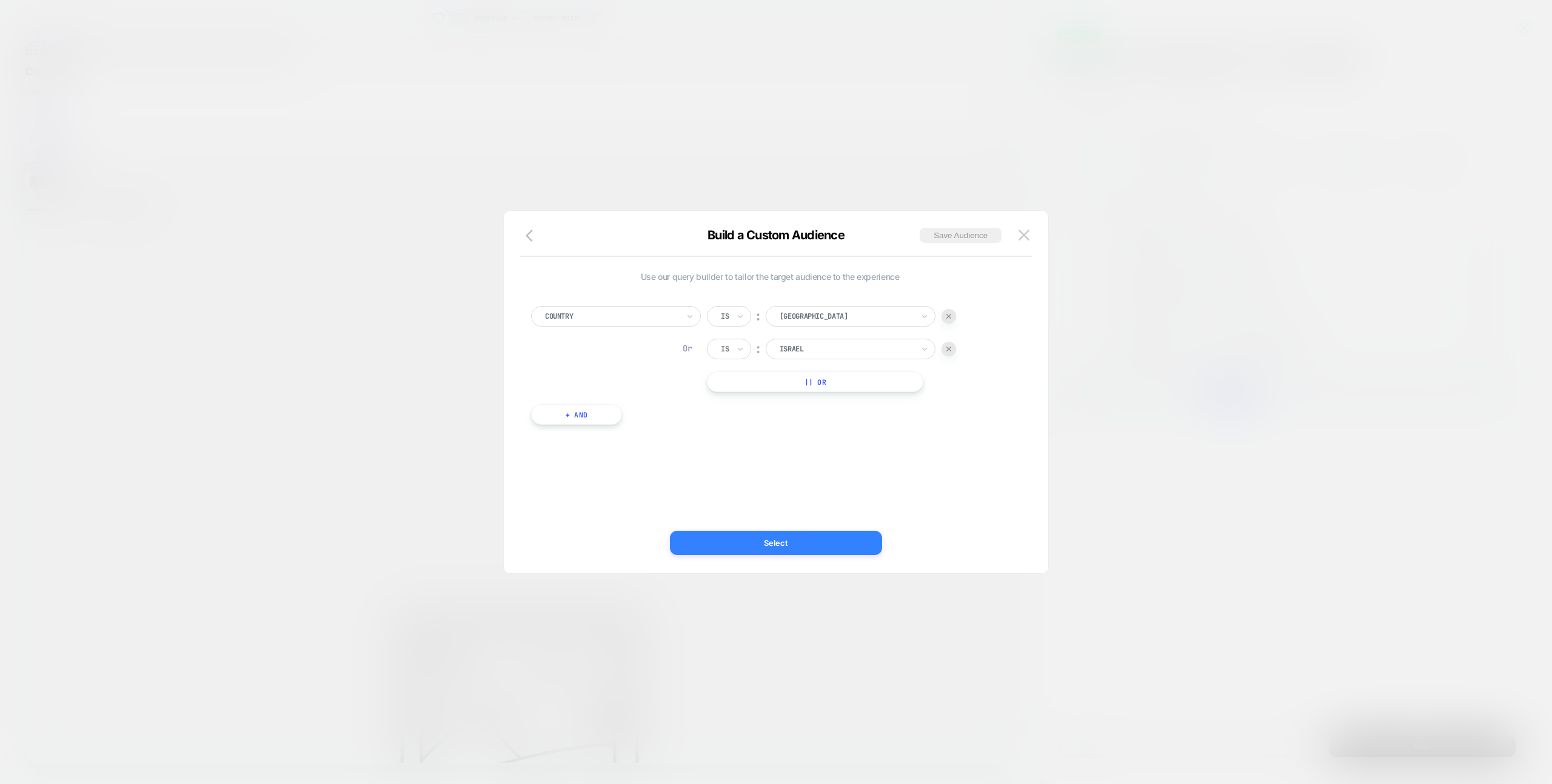
click at [818, 550] on button "Select" at bounding box center [776, 543] width 212 height 24
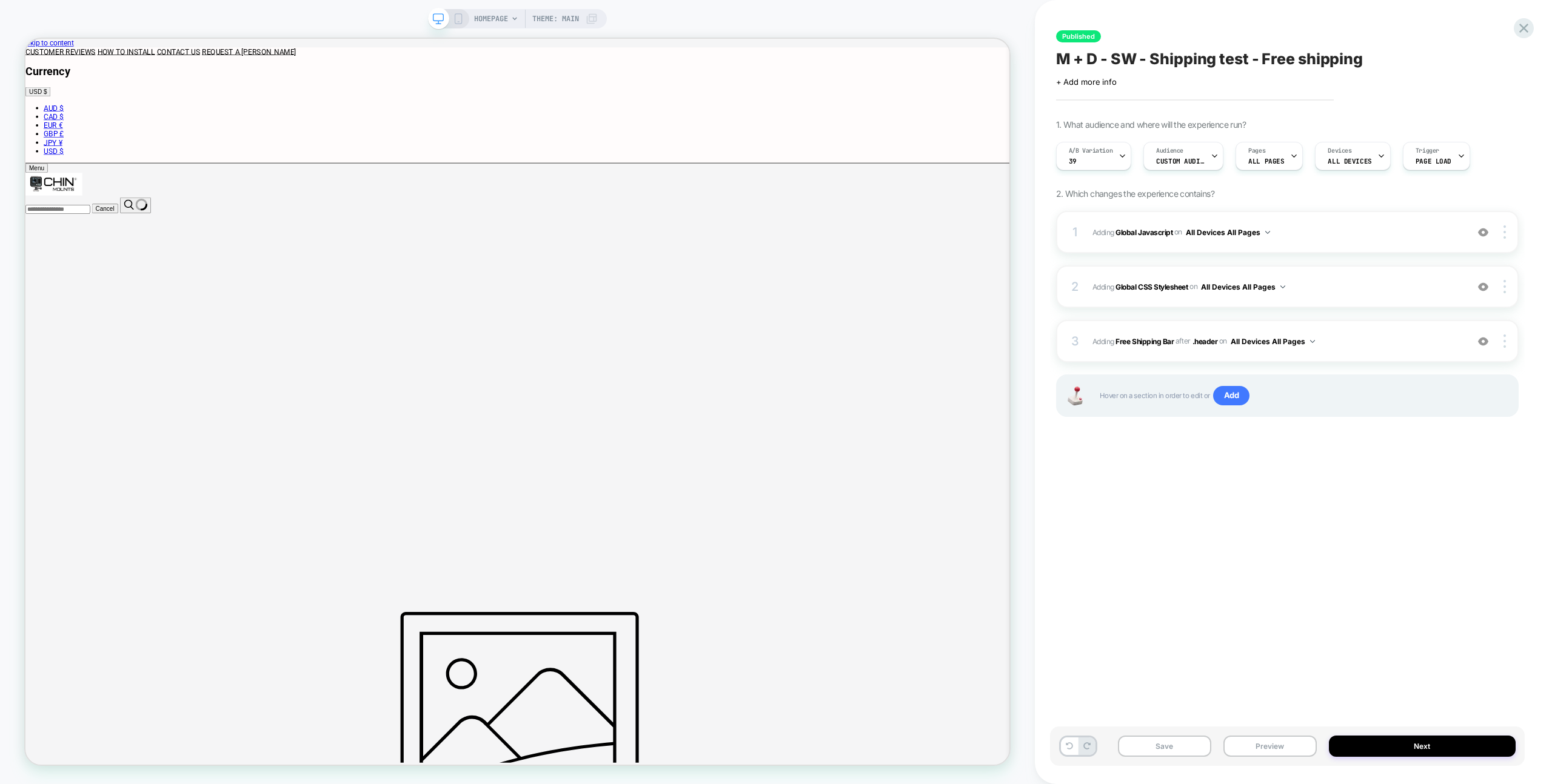
click at [1274, 747] on button "Preview" at bounding box center [1271, 747] width 94 height 21
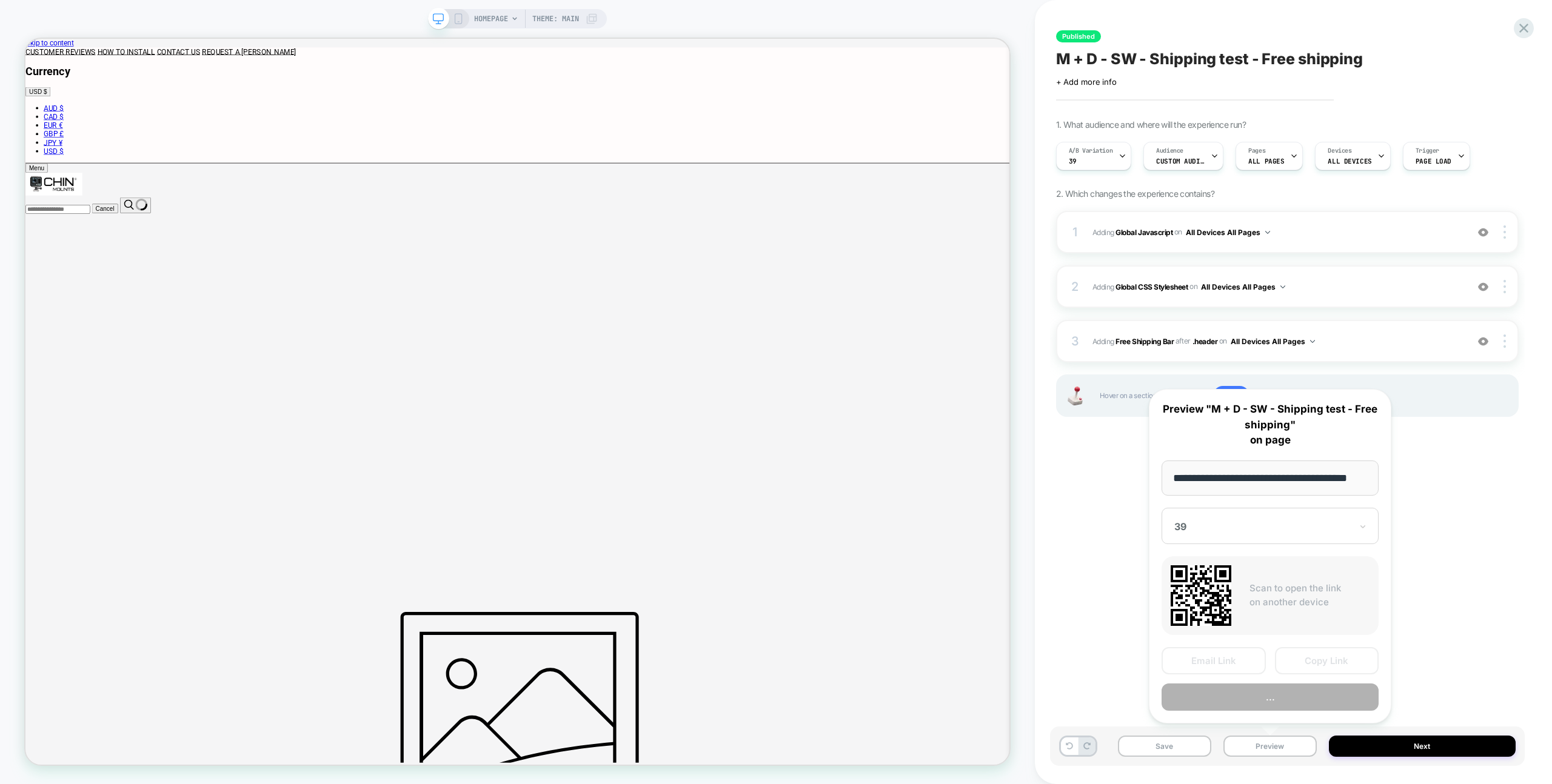
scroll to position [0, 22]
click at [1309, 652] on button "Copy Link" at bounding box center [1327, 662] width 104 height 27
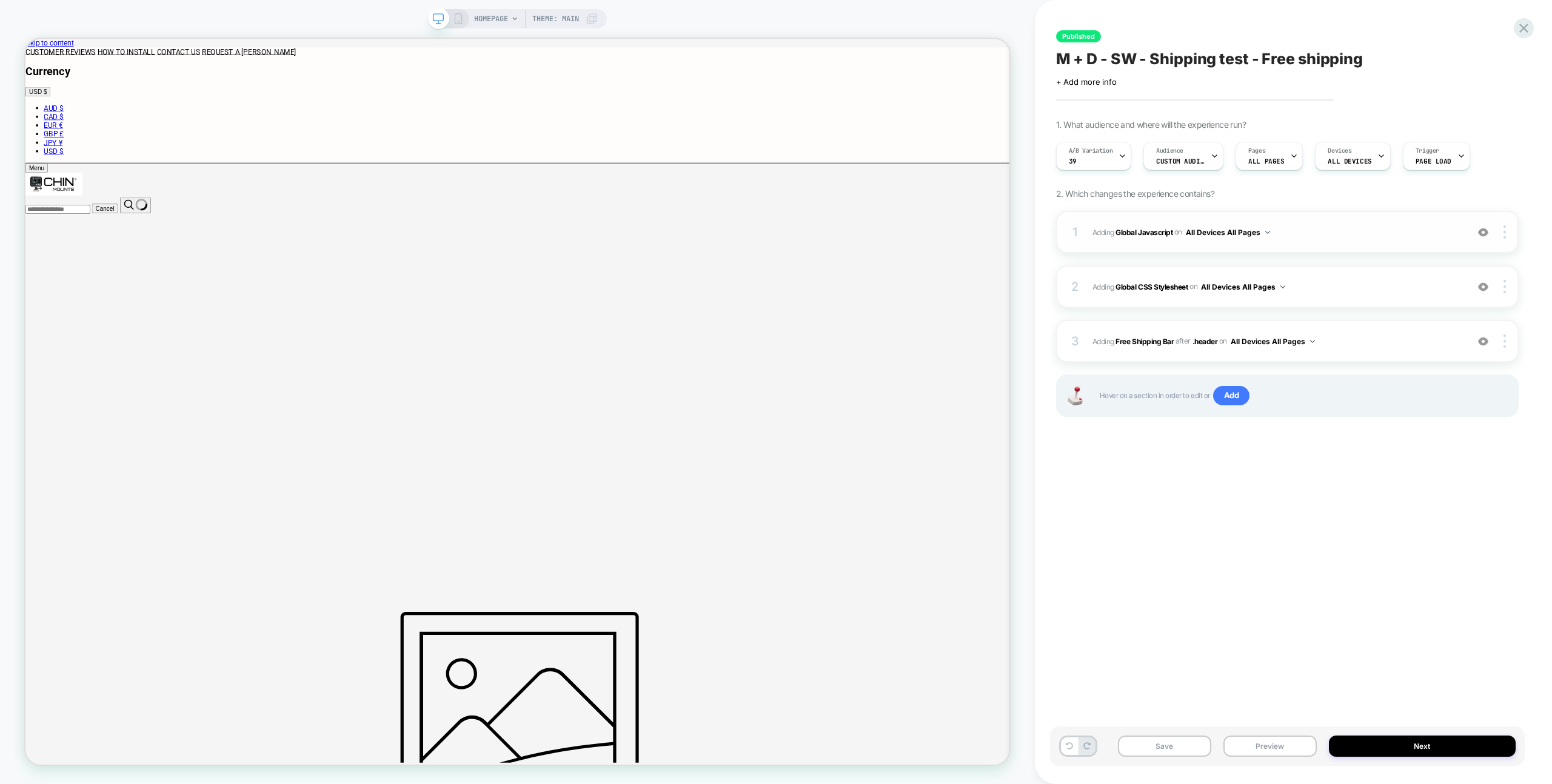
click at [1360, 241] on div "1 Adding Global Javascript on All Devices All Pages Add Before Add After Target…" at bounding box center [1287, 232] width 462 height 42
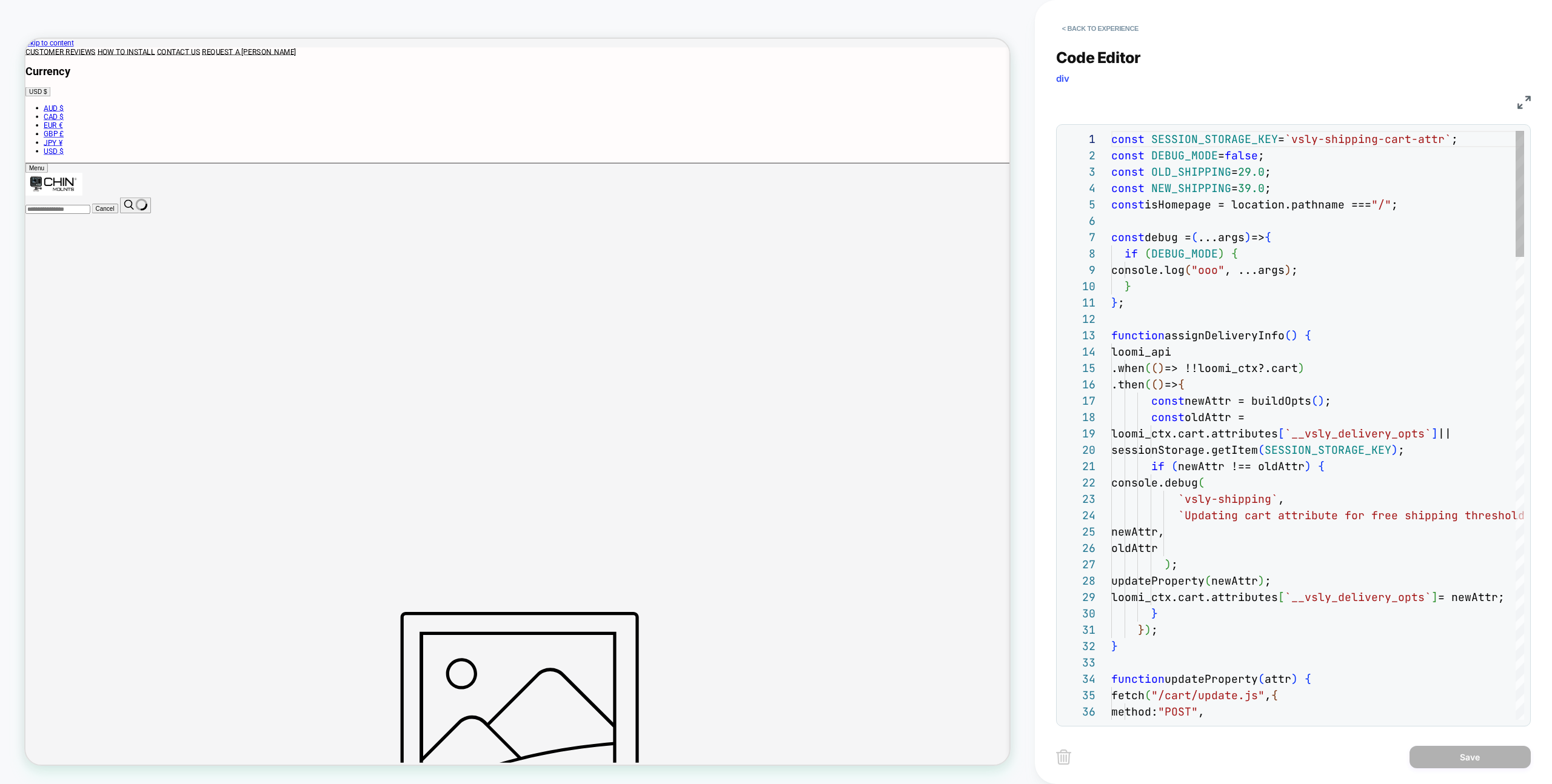
scroll to position [163, 0]
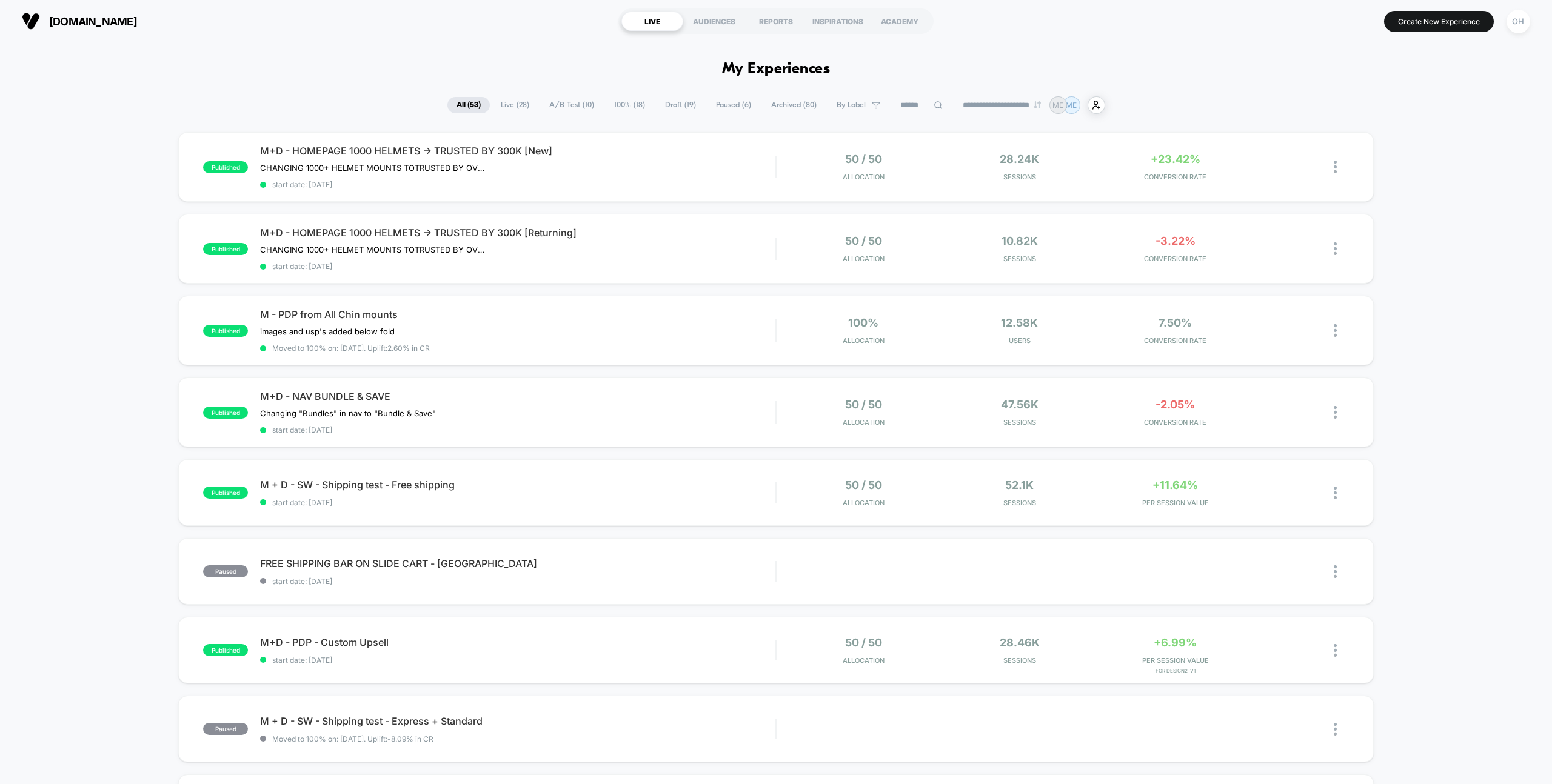
click at [1516, 36] on div "[DOMAIN_NAME] LIVE AUDIENCES REPORTS INSPIRATIONS ACADEMY Create New Experience…" at bounding box center [776, 21] width 1552 height 42
click at [1515, 31] on div "OH" at bounding box center [1518, 22] width 24 height 24
click at [1412, 96] on div "Or Hodeda [EMAIL_ADDRESS][DOMAIN_NAME] Connected Stores" at bounding box center [1446, 84] width 181 height 75
click at [1411, 104] on span "Connected Stores" at bounding box center [1445, 105] width 144 height 10
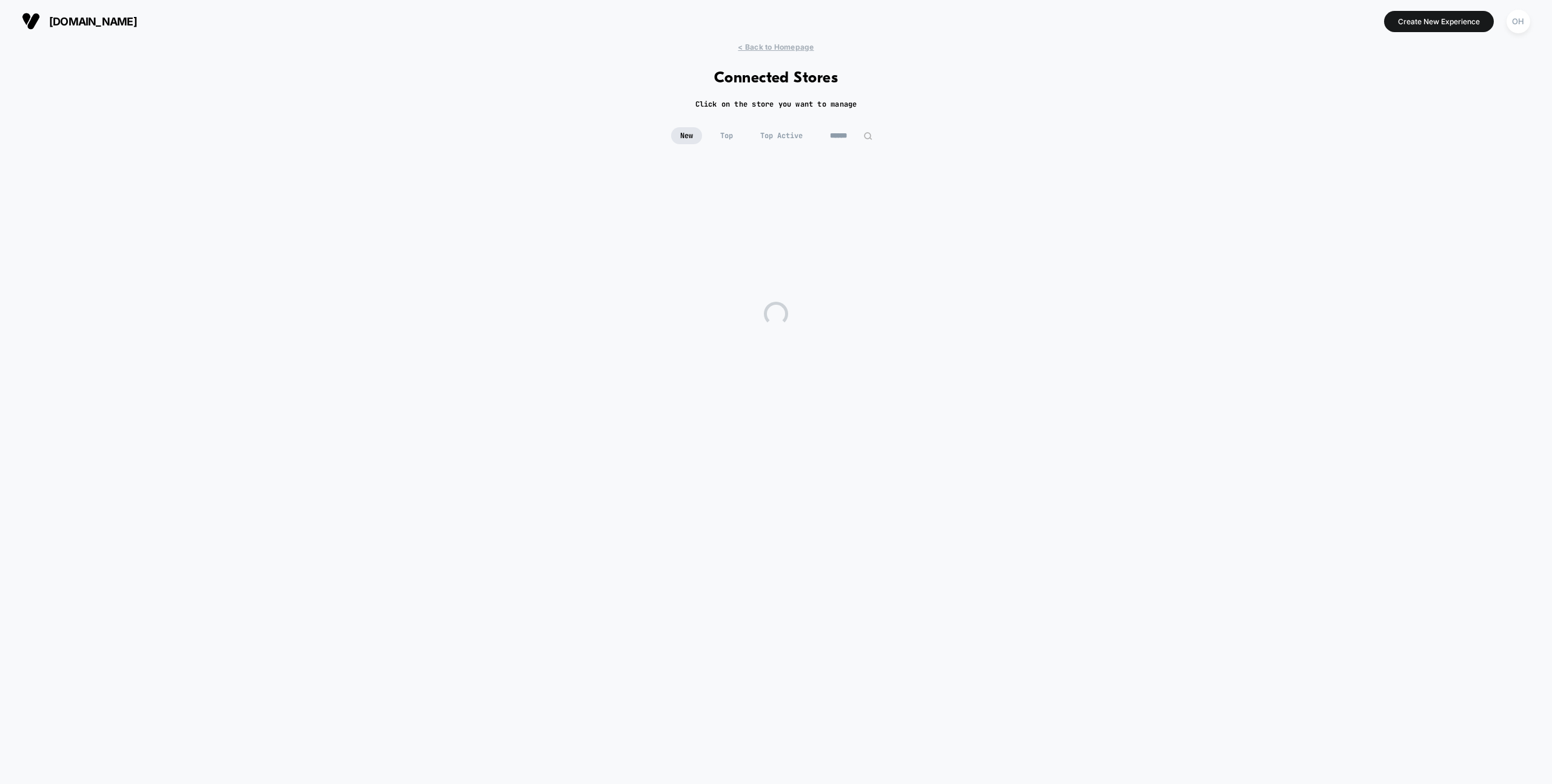
click at [837, 138] on input at bounding box center [851, 135] width 61 height 17
paste input "******"
type input "******"
drag, startPoint x: 664, startPoint y: 226, endPoint x: 530, endPoint y: 140, distance: 159.2
click at [664, 226] on div "E94F82 [DOMAIN_NAME] Live (5) Draft (0) A/B (0)" at bounding box center [660, 229] width 192 height 50
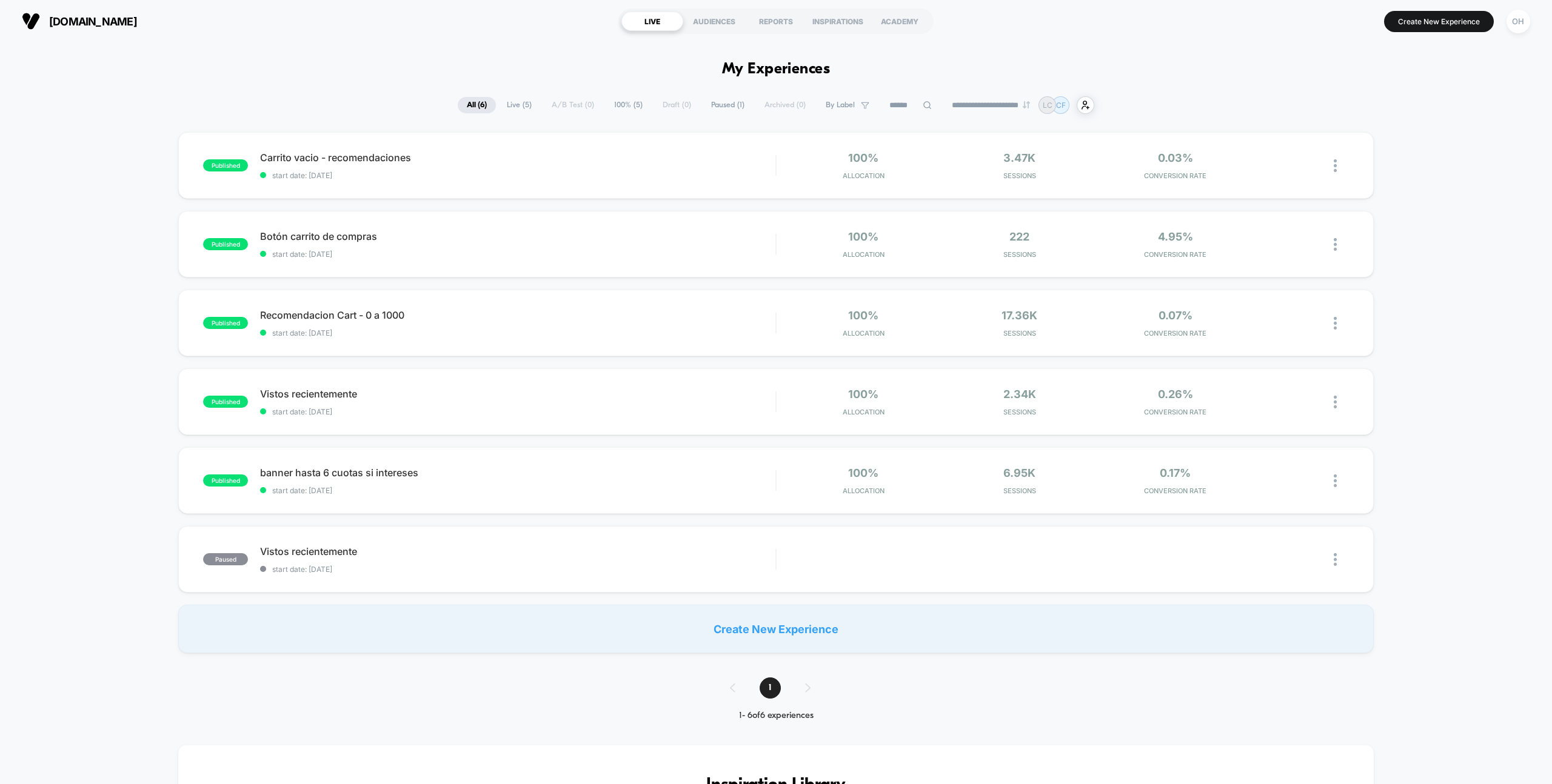
scroll to position [2, 0]
click at [1523, 27] on div "OH" at bounding box center [1518, 20] width 24 height 24
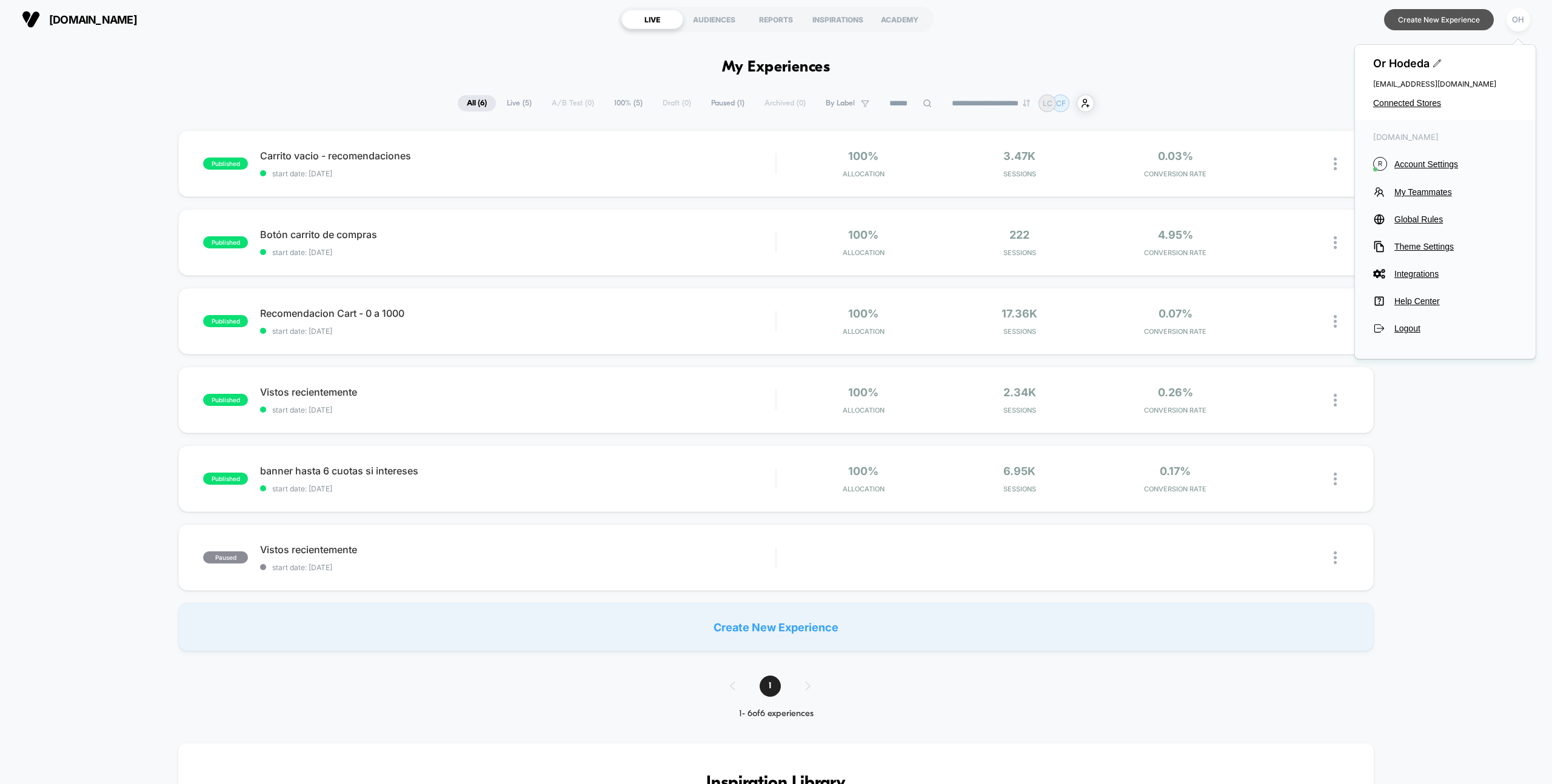
click at [1447, 11] on button "Create New Experience" at bounding box center [1439, 20] width 110 height 21
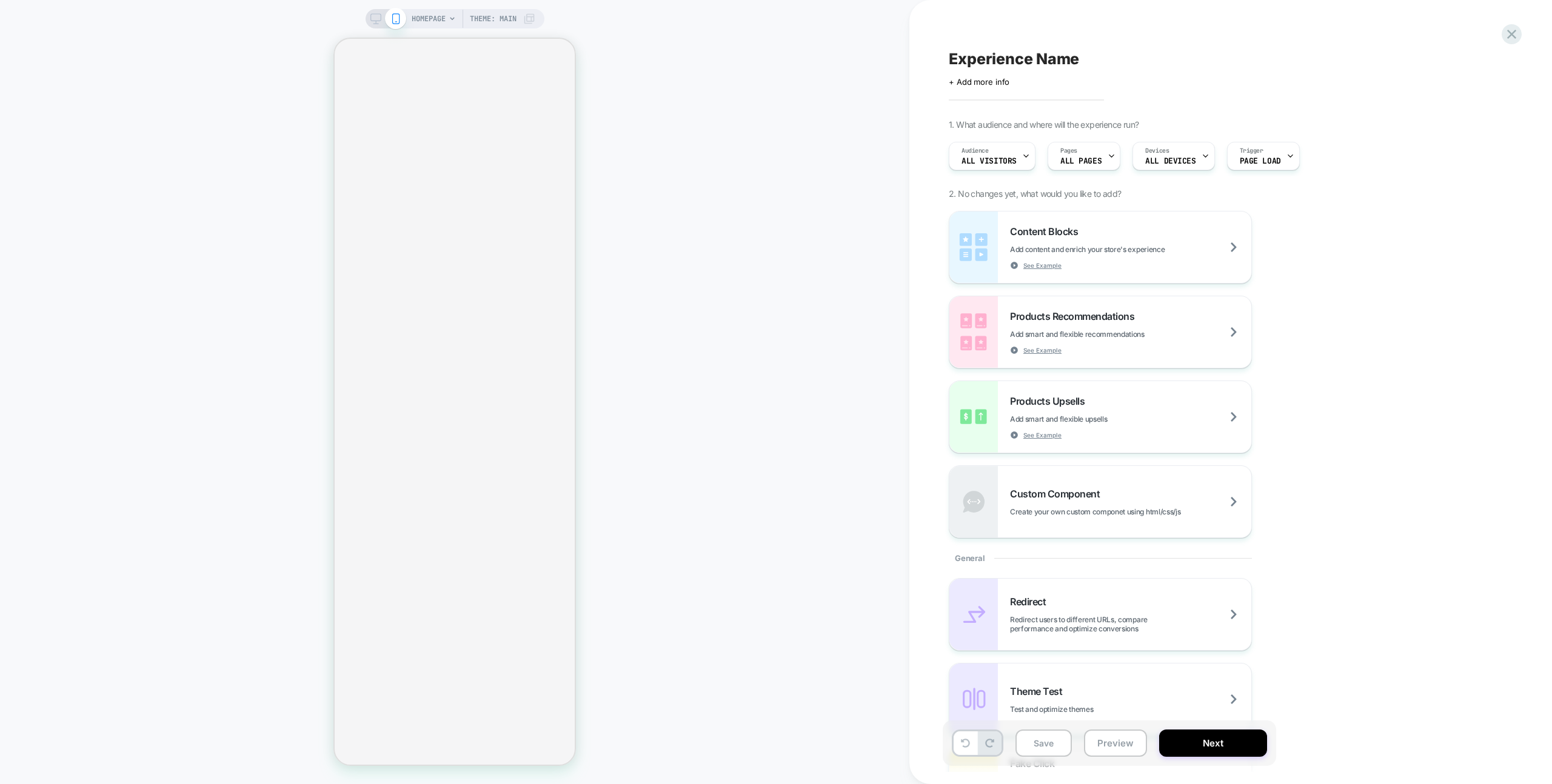
click at [1525, 37] on div "Experience Name Click to edit experience details + Add more info 1. What audien…" at bounding box center [1231, 392] width 643 height 784
click at [1510, 34] on icon at bounding box center [1511, 34] width 9 height 9
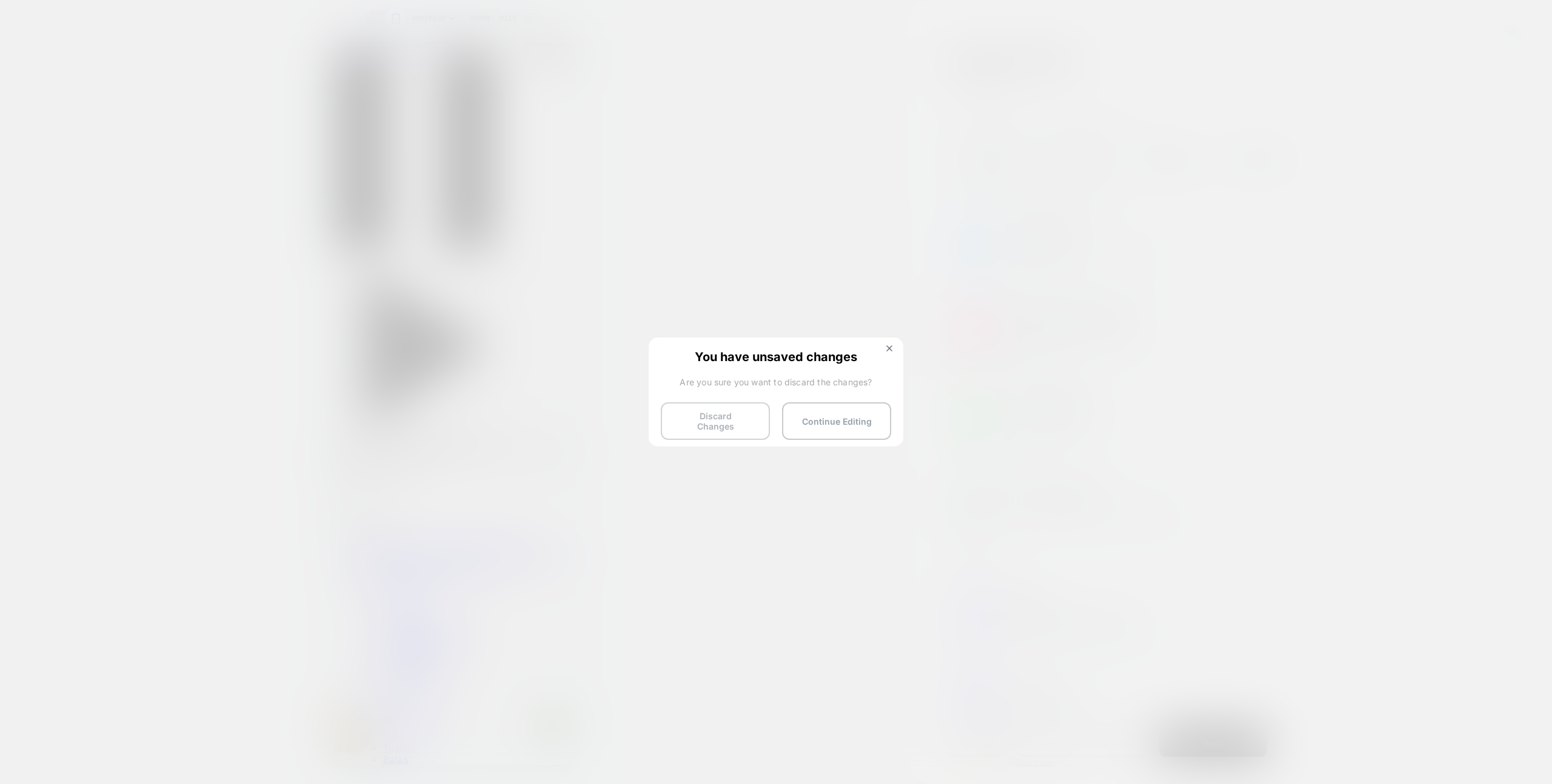
click at [727, 430] on button "Discard Changes" at bounding box center [715, 421] width 109 height 37
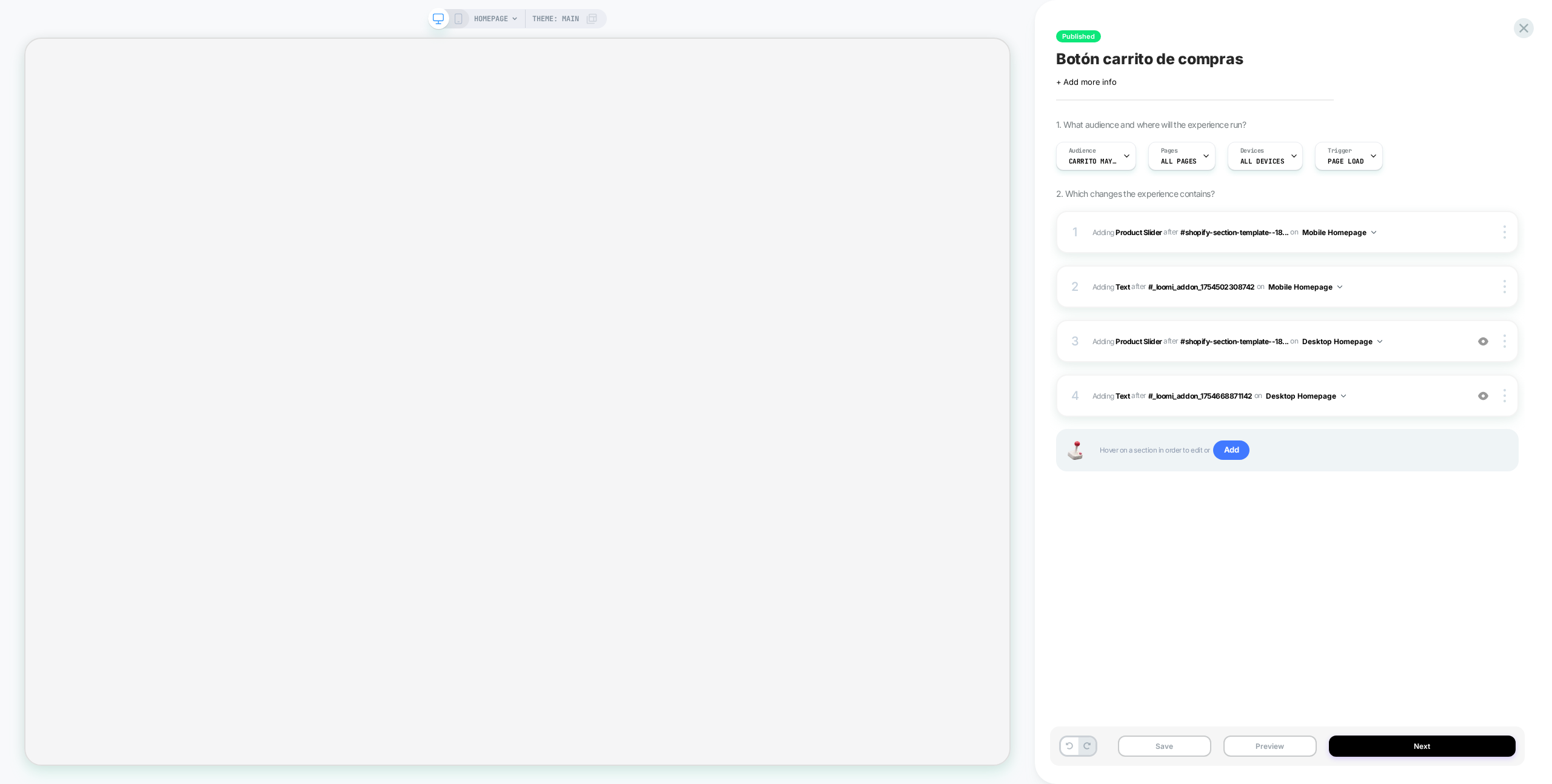
click at [1306, 500] on div "1 #_loomi_addon_1754502308742 Adding Product Slider AFTER #shopify-section-temp…" at bounding box center [1287, 356] width 462 height 291
click at [1236, 445] on span "Add" at bounding box center [1231, 450] width 37 height 19
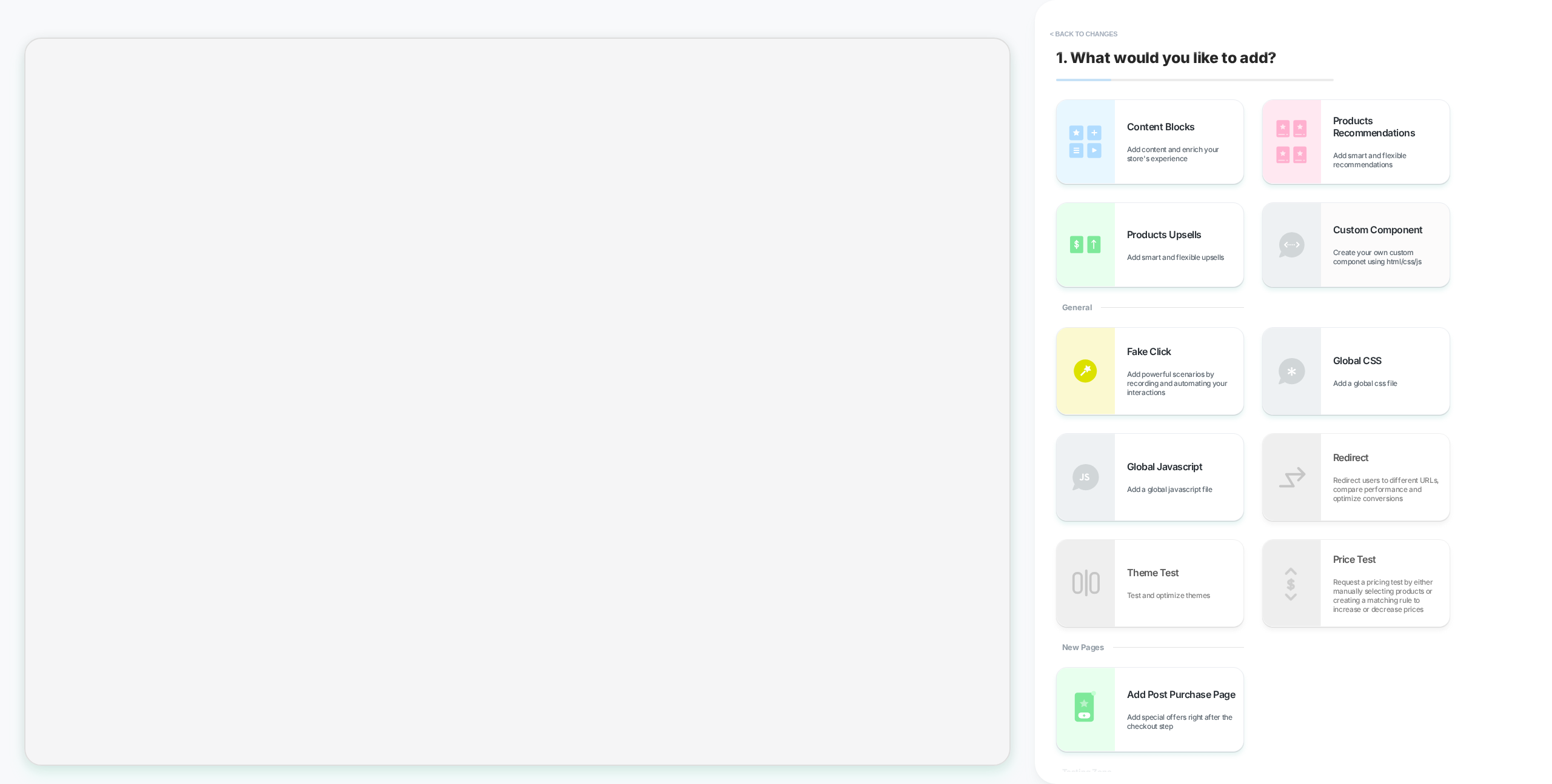
click at [1327, 281] on div "Custom Component Create your own custom componet using html/css/js" at bounding box center [1356, 244] width 187 height 84
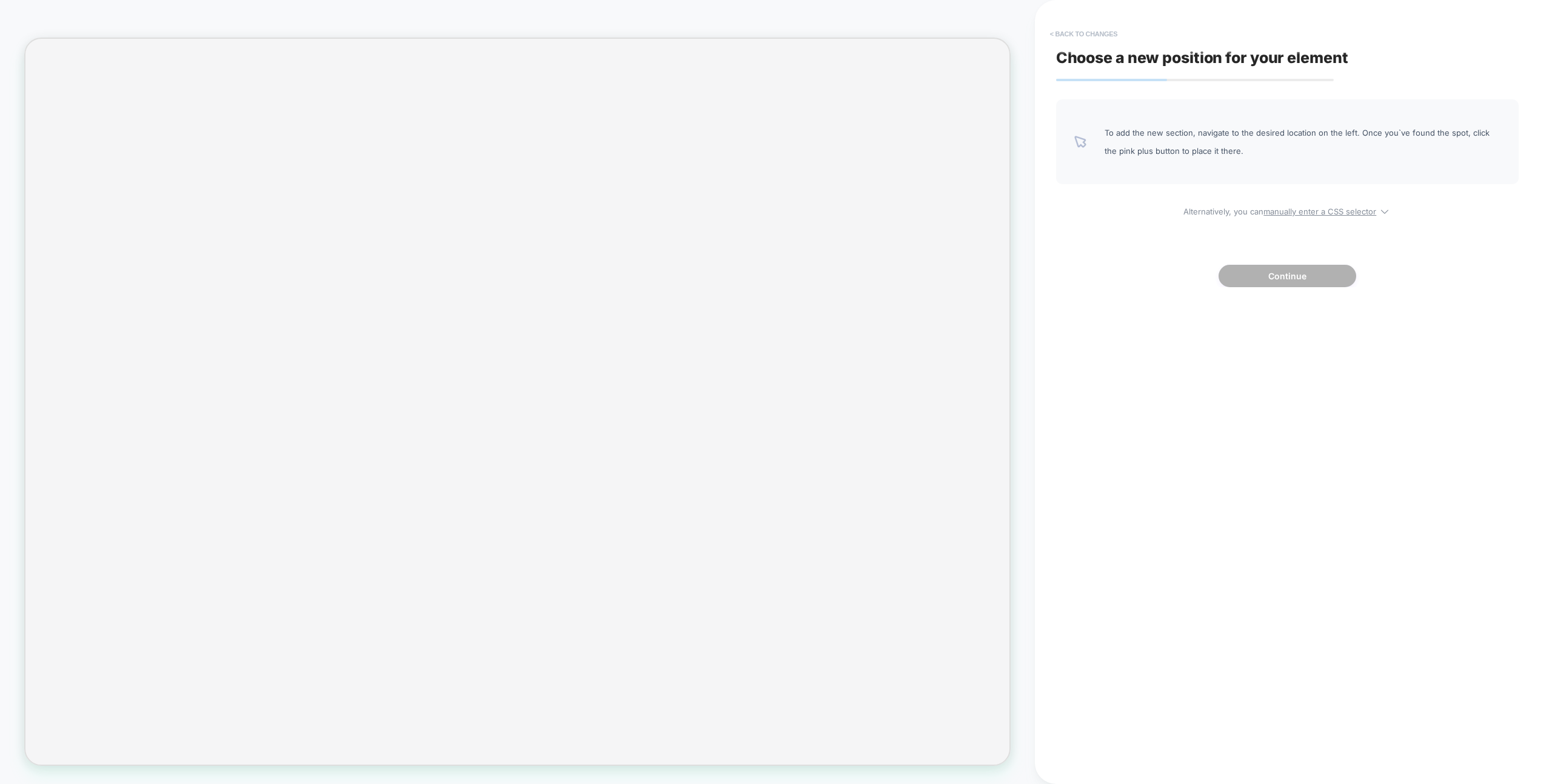
click at [1081, 29] on button "< Back to changes" at bounding box center [1084, 34] width 80 height 19
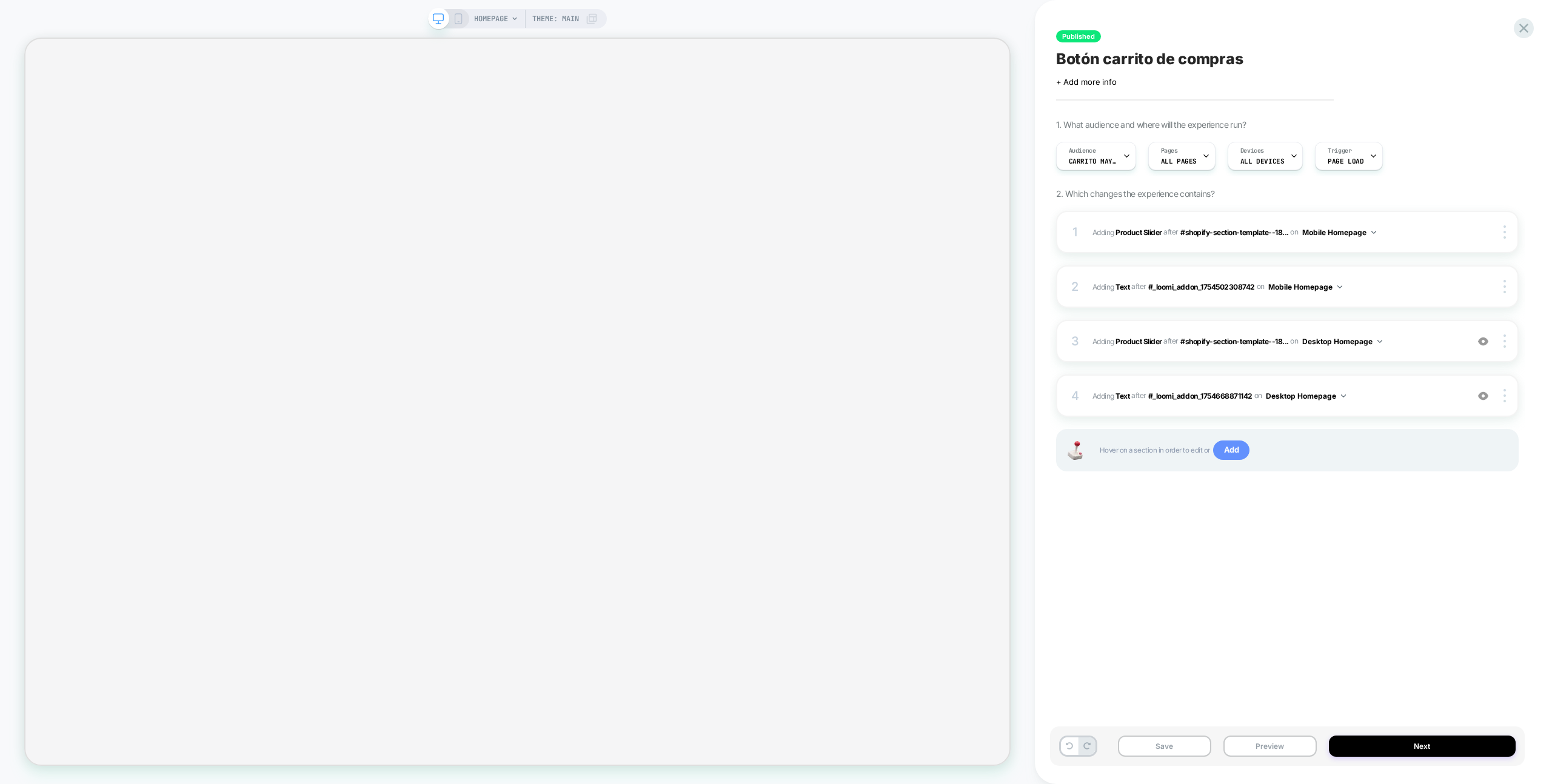
click at [1224, 457] on span "Add" at bounding box center [1231, 450] width 37 height 19
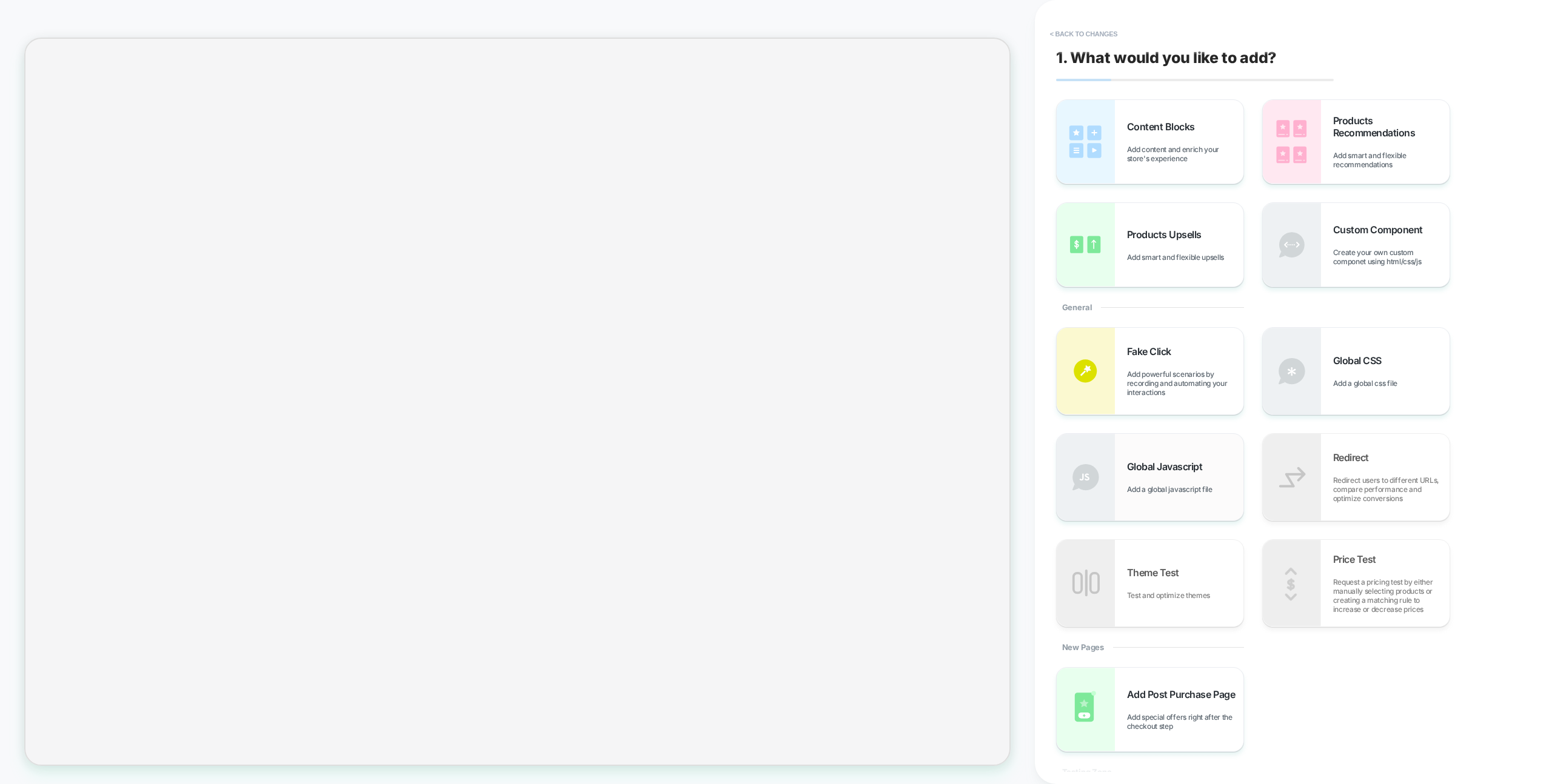
click at [1197, 465] on span "Global Javascript" at bounding box center [1168, 466] width 82 height 12
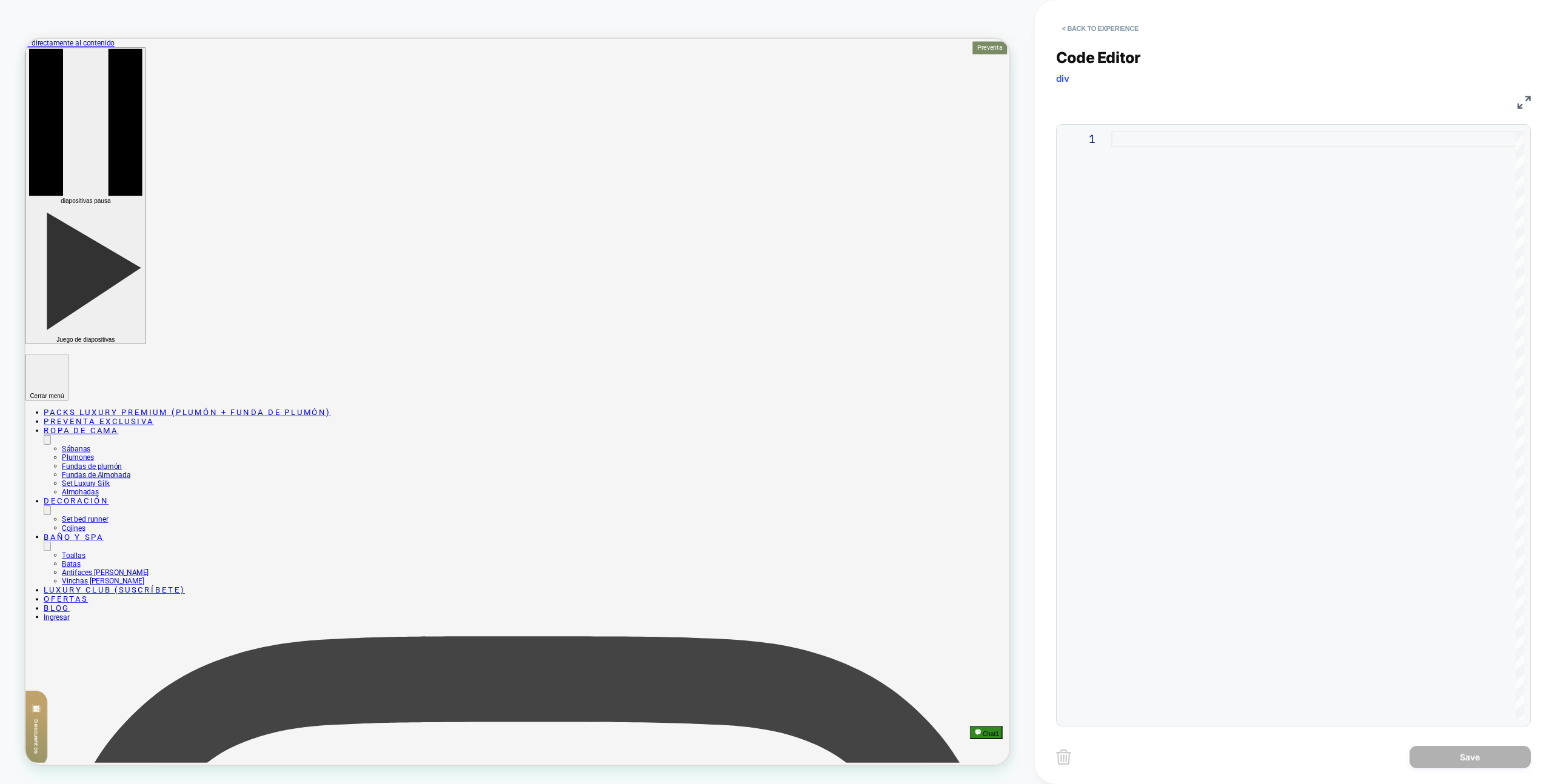
click at [1245, 359] on div at bounding box center [1318, 425] width 413 height 589
drag, startPoint x: 1254, startPoint y: 190, endPoint x: 1249, endPoint y: 185, distance: 7.1
click at [1249, 185] on div at bounding box center [1318, 425] width 413 height 589
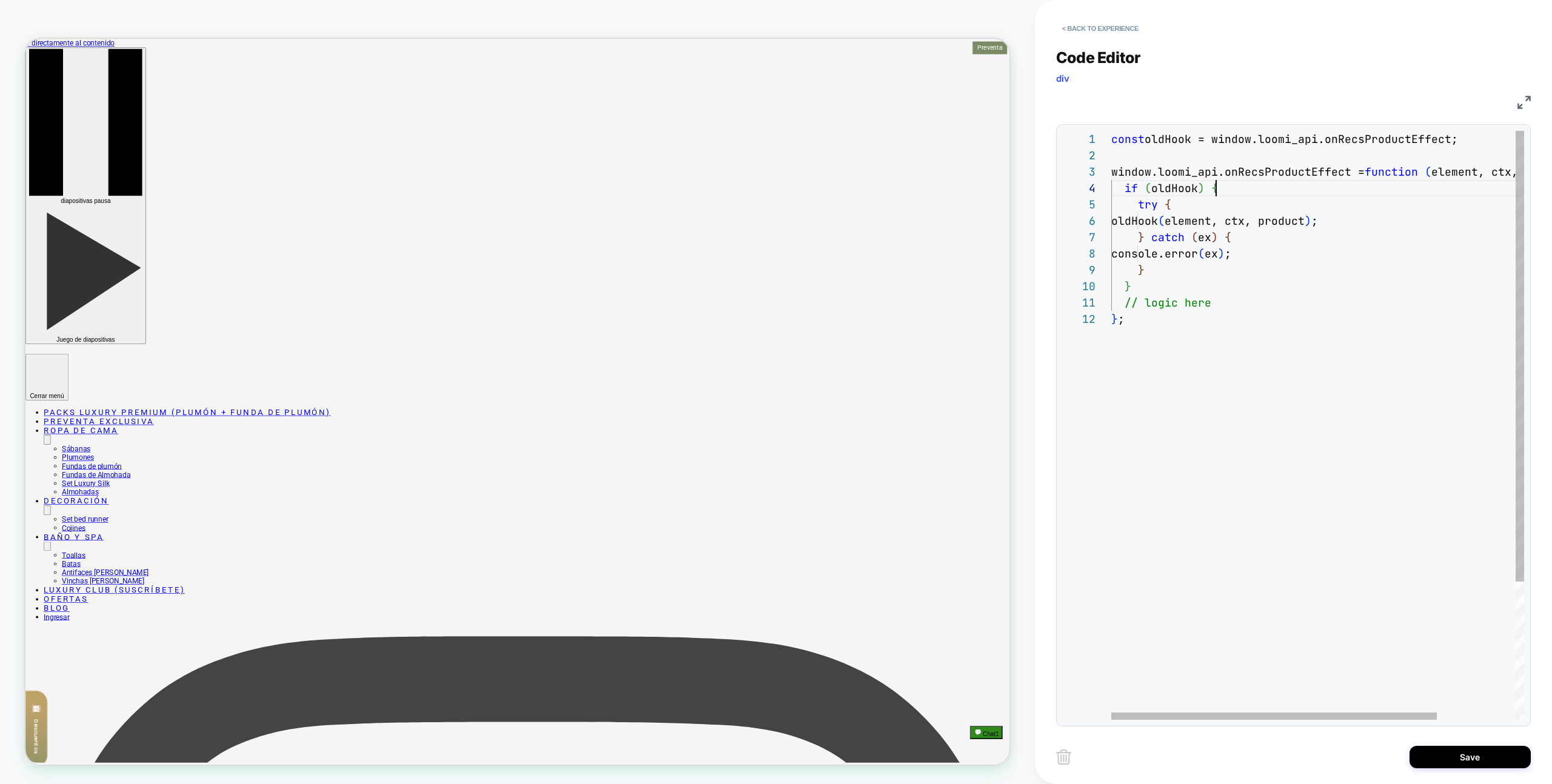
drag, startPoint x: 1257, startPoint y: 193, endPoint x: 1236, endPoint y: 188, distance: 21.6
click at [1257, 193] on div "const oldHook = window.loomi_api.onRecsProductEffect; window.loomi_api.onRecsPr…" at bounding box center [1367, 515] width 512 height 769
click at [1206, 148] on div "const oldHook = window.loomi_api.onRecsProductEffect; window.loomi_api.onRecsPr…" at bounding box center [1367, 515] width 512 height 769
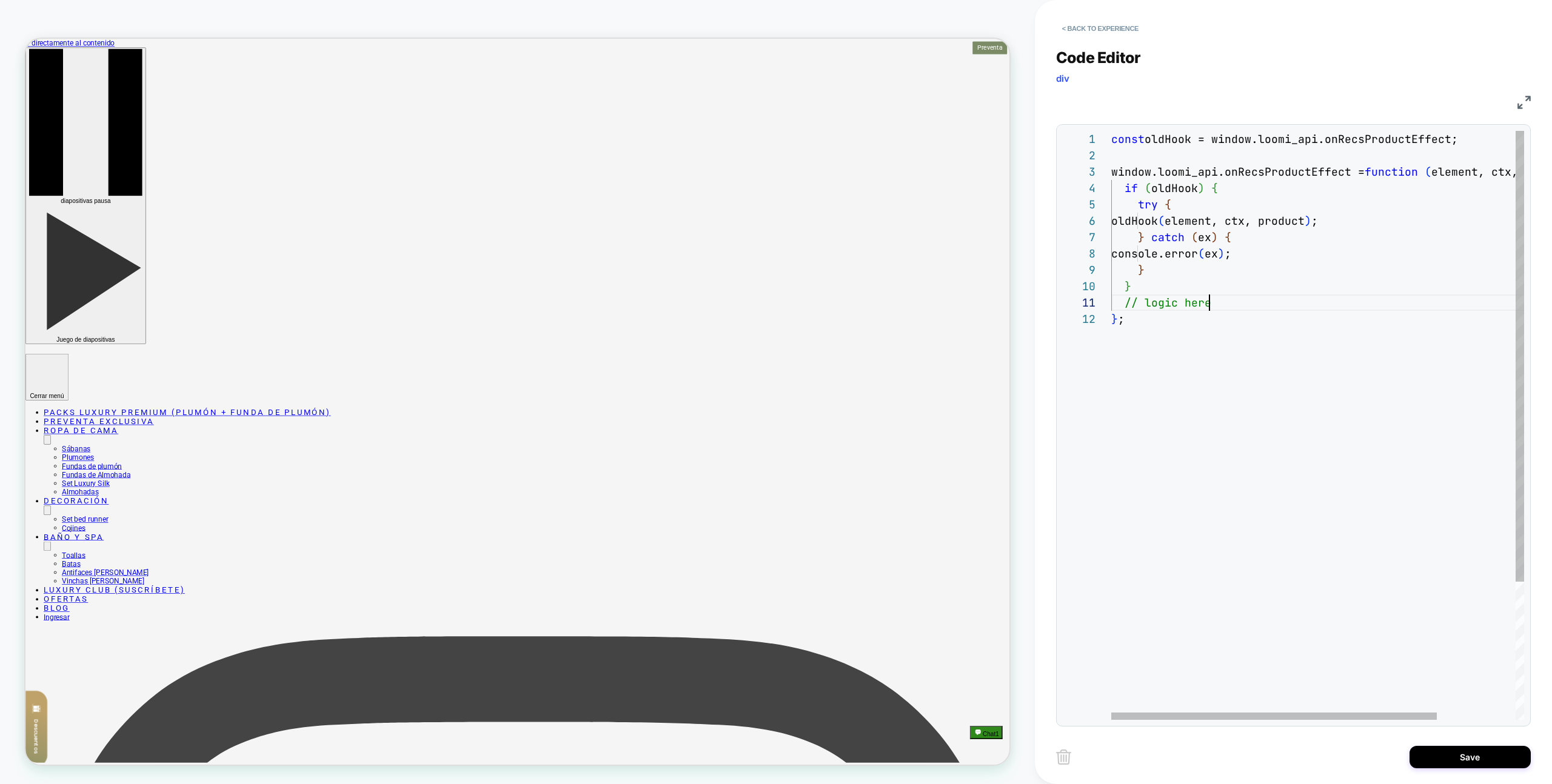
click at [1260, 299] on div "const oldHook = window.loomi_api.onRecsProductEffect; window.loomi_api.onRecsPr…" at bounding box center [1367, 515] width 512 height 769
type textarea "**********"
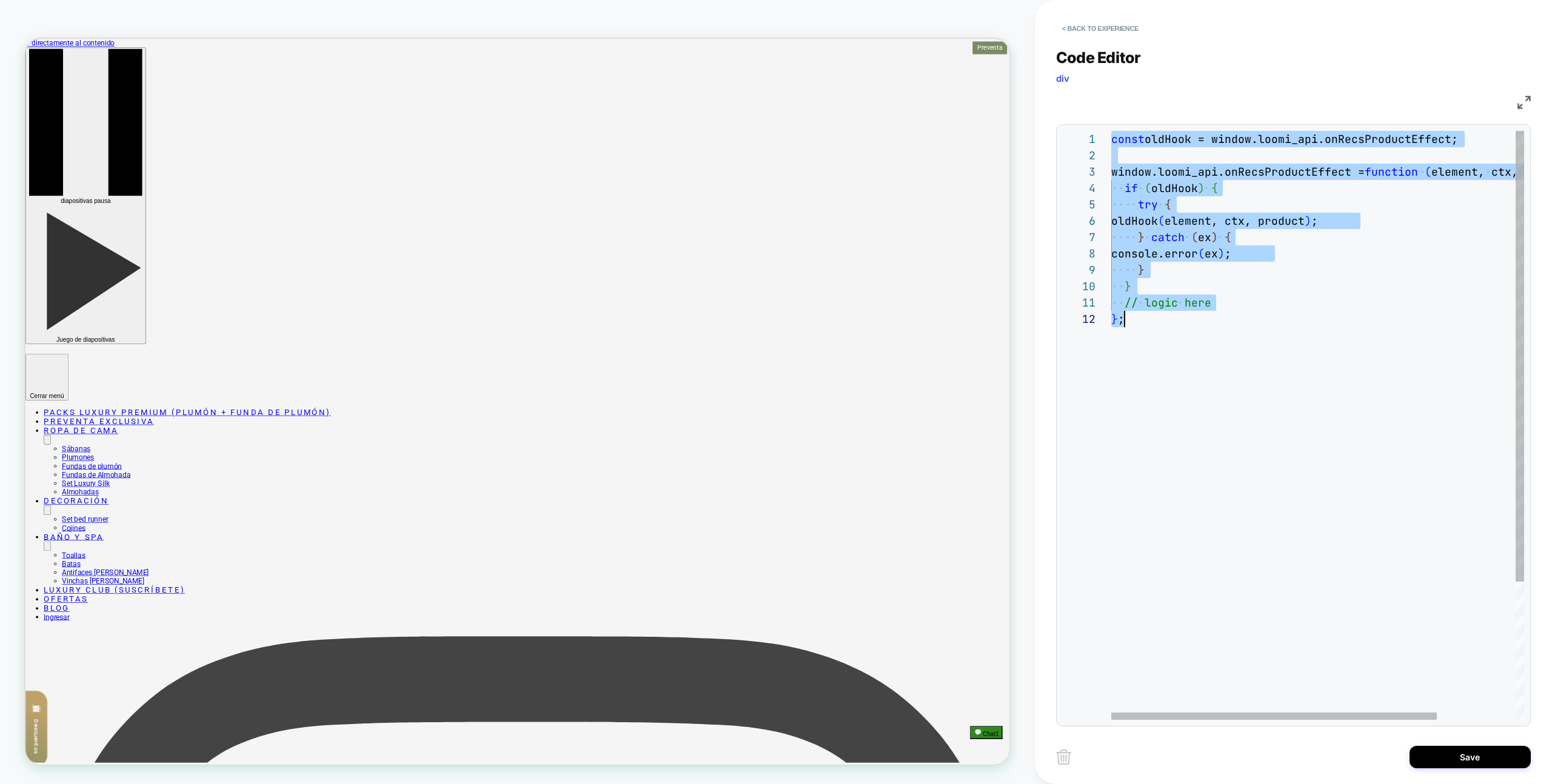
scroll to position [0, 13]
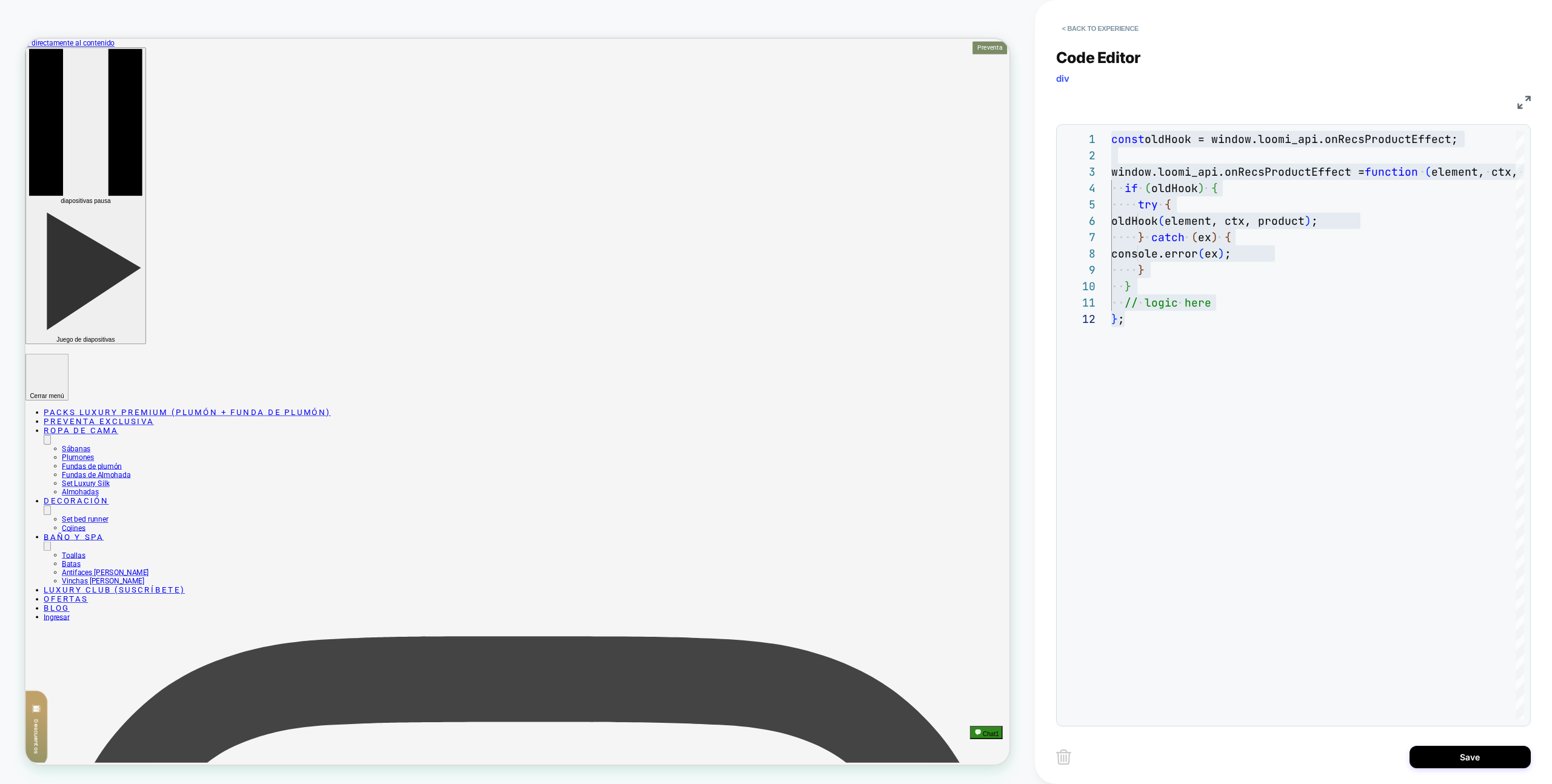
click at [1538, 763] on div "**********" at bounding box center [1294, 392] width 517 height 784
click at [1490, 757] on button "Save" at bounding box center [1470, 757] width 121 height 22
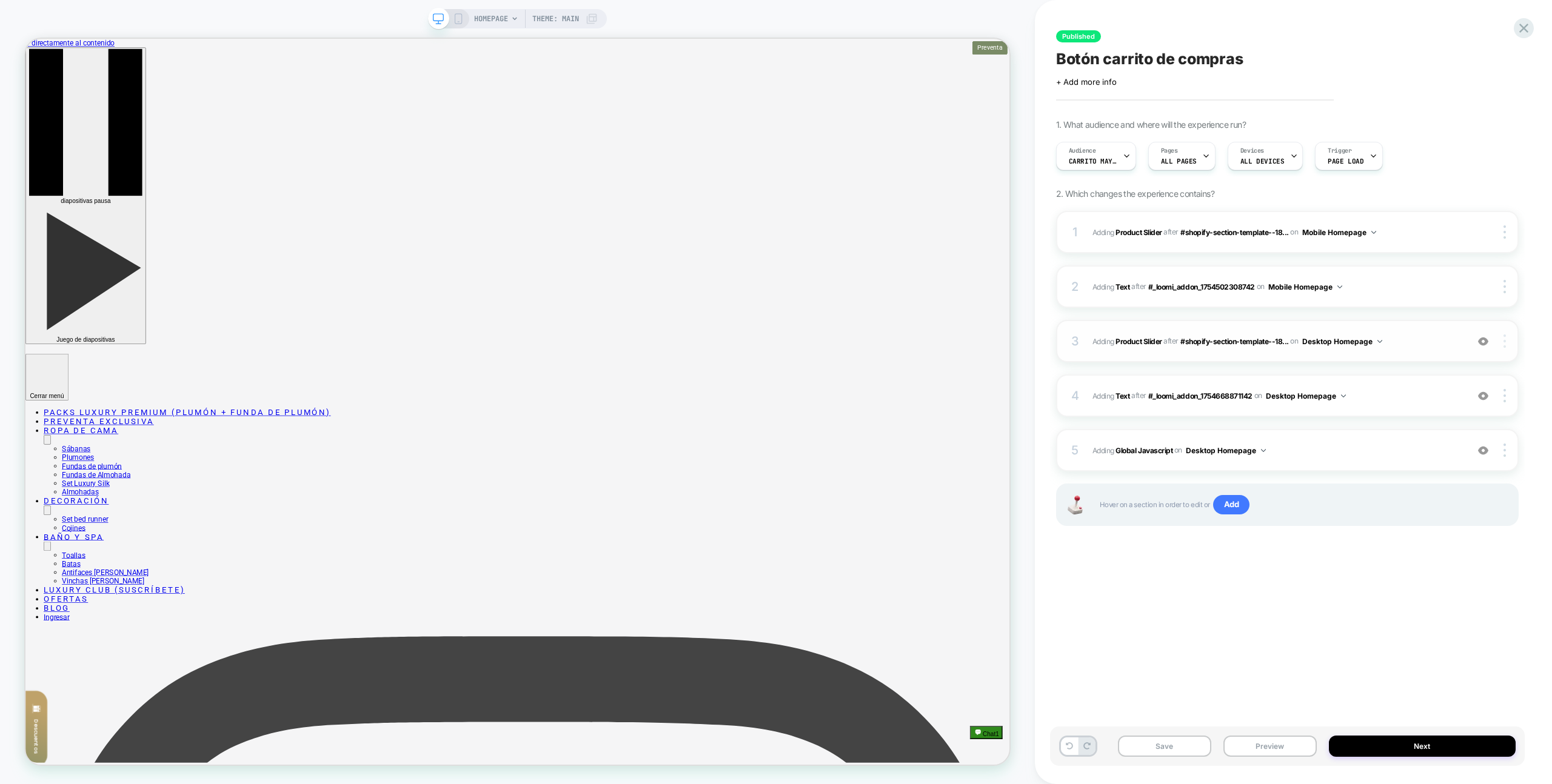
click at [1504, 343] on img at bounding box center [1505, 341] width 2 height 13
drag, startPoint x: 1415, startPoint y: 350, endPoint x: 1352, endPoint y: 342, distance: 63.5
click at [1415, 350] on div "Copy Widget Id" at bounding box center [1432, 341] width 108 height 33
click at [1504, 230] on img at bounding box center [1505, 231] width 2 height 13
drag, startPoint x: 1434, startPoint y: 171, endPoint x: 1284, endPoint y: 165, distance: 150.1
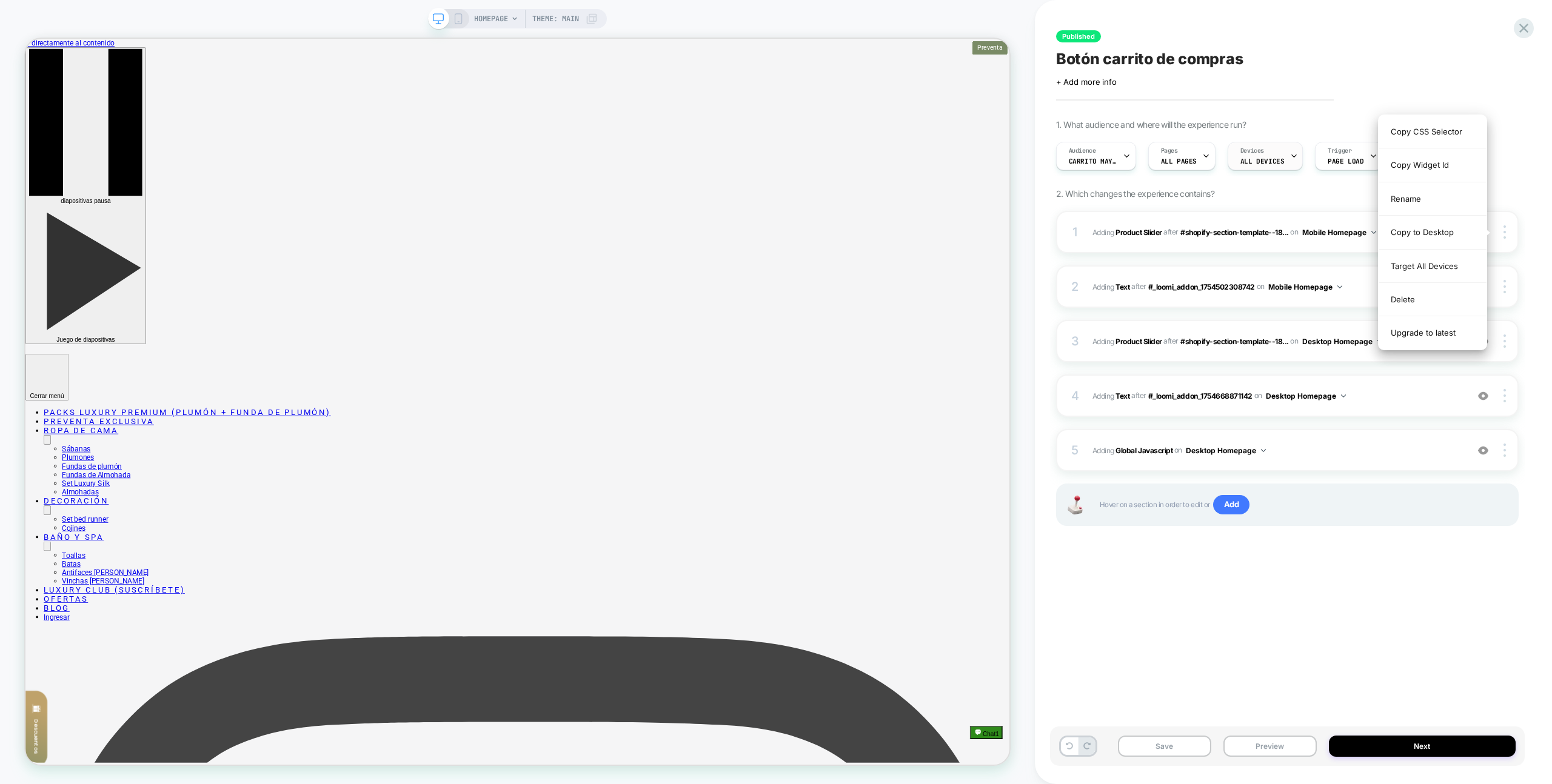
click at [1434, 171] on div "Copy Widget Id" at bounding box center [1432, 165] width 108 height 33
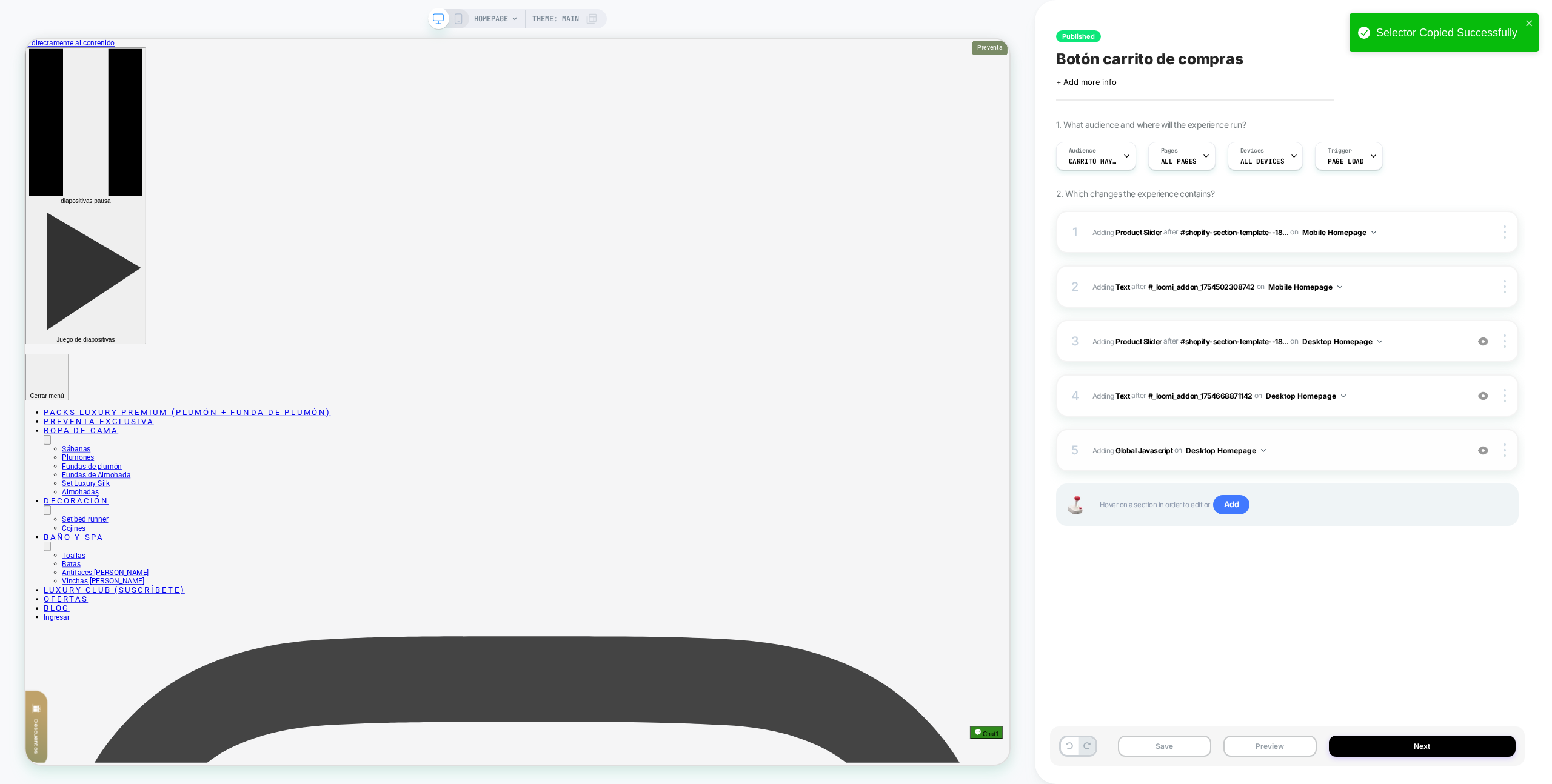
click at [1340, 458] on span "Adding Global Javascript on Desktop Homepage" at bounding box center [1277, 450] width 369 height 15
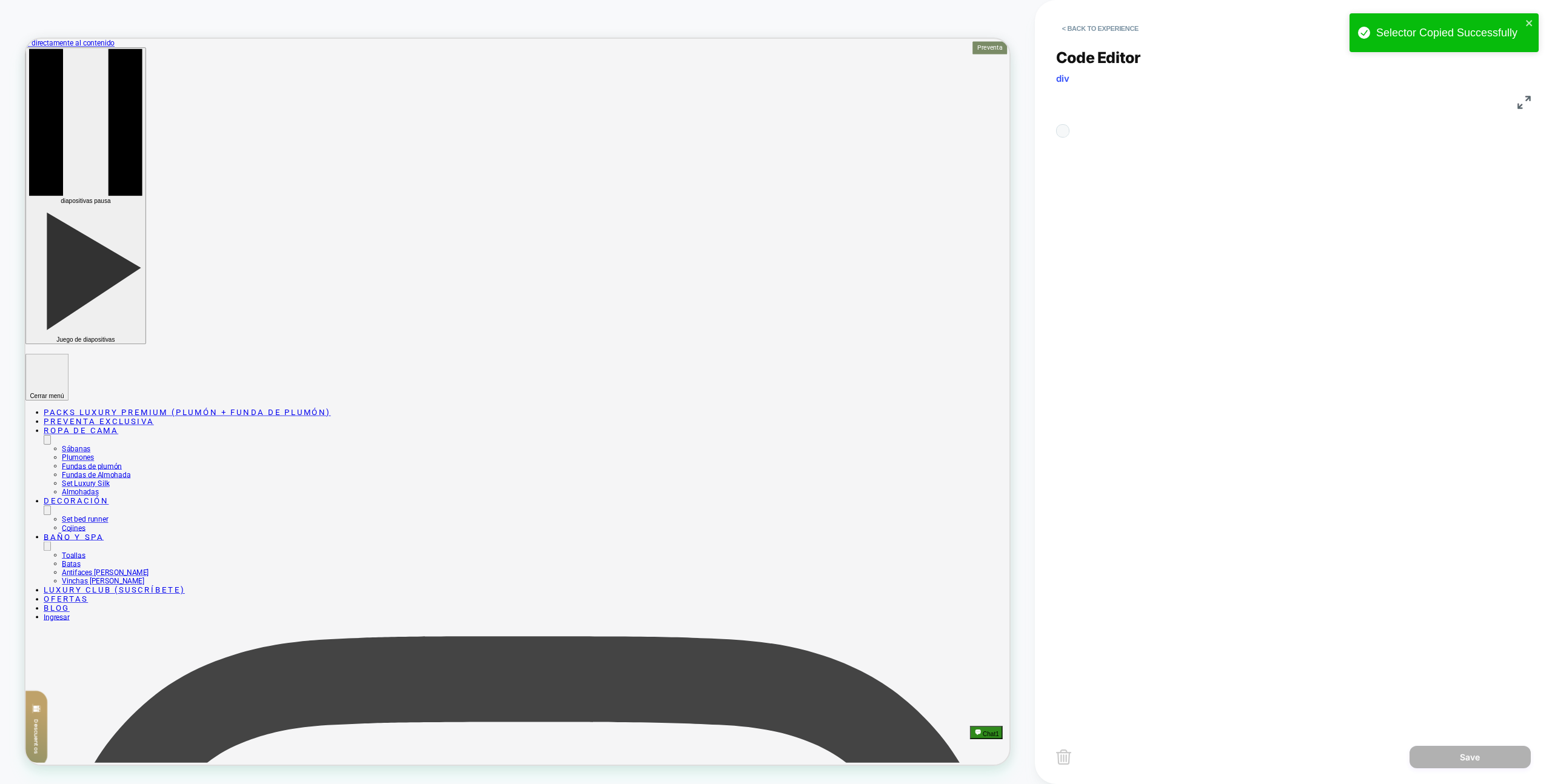
scroll to position [32, 0]
click at [1347, 446] on div "const oldHook = window.loomi_api.onRecsProductEffe ct; window.loomi_api.onRecsP…" at bounding box center [1318, 523] width 413 height 785
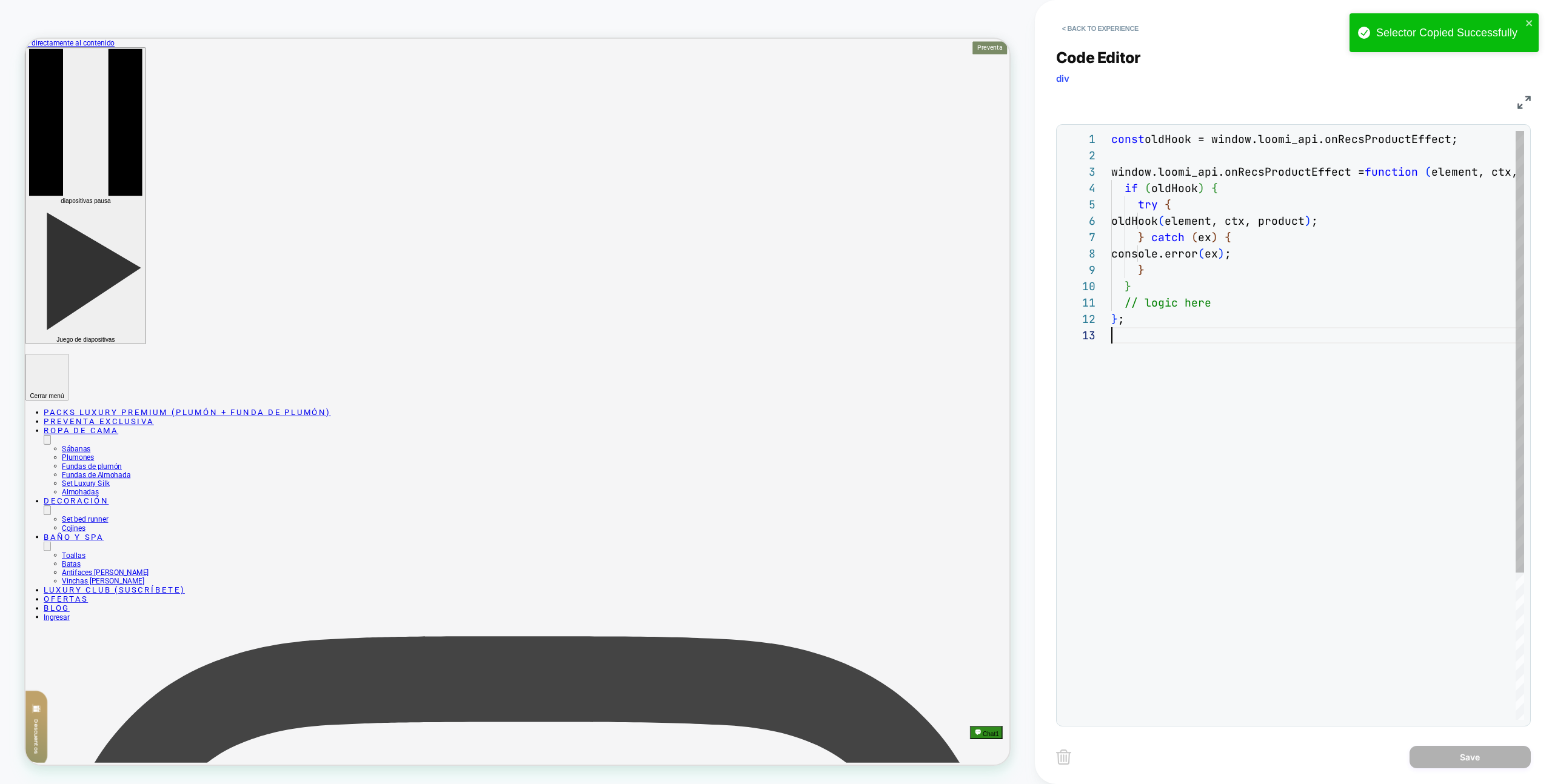
type textarea "**********"
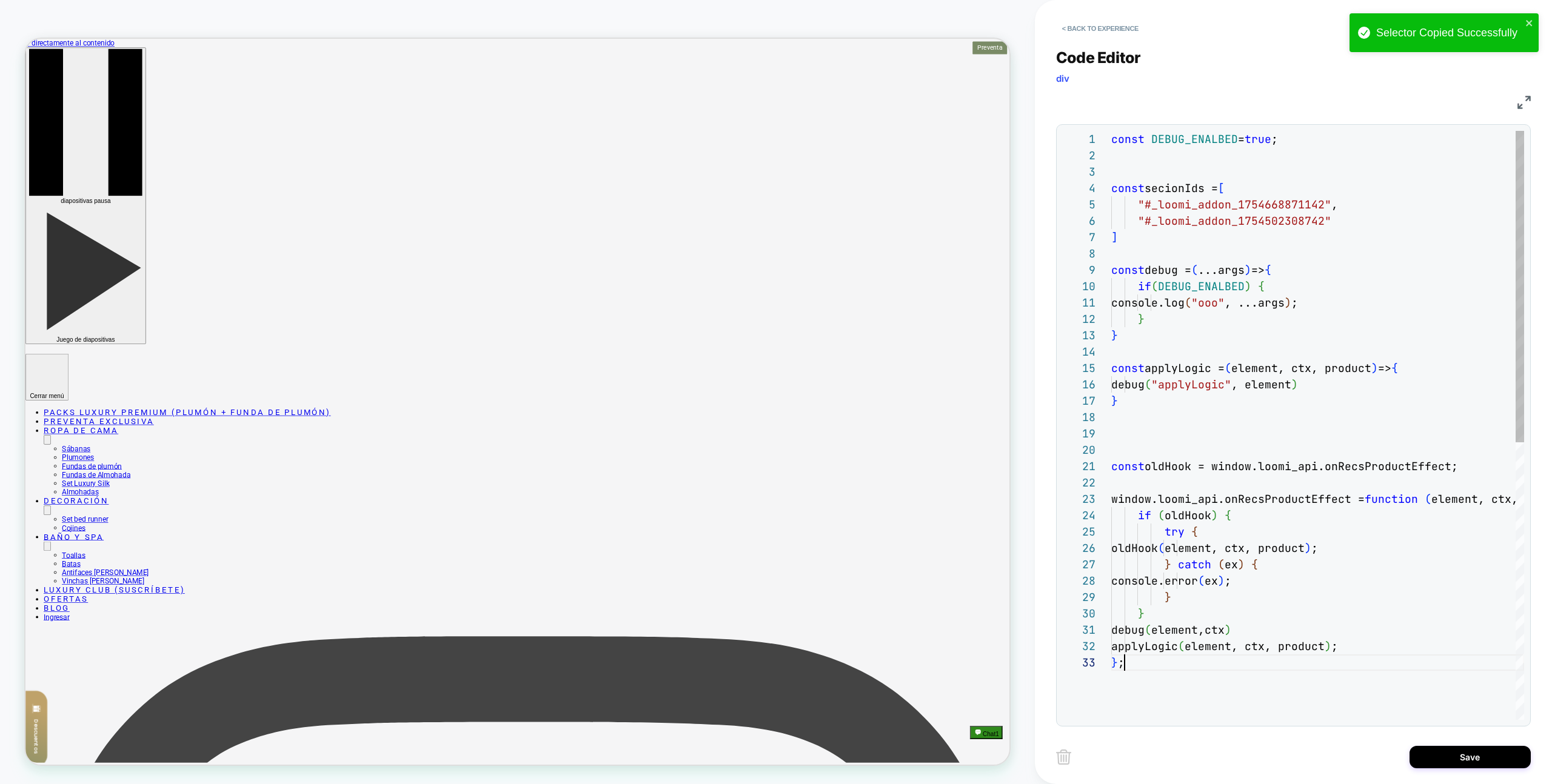
scroll to position [32, 13]
click at [1398, 762] on div "Save" at bounding box center [1294, 757] width 475 height 31
drag, startPoint x: 1441, startPoint y: 755, endPoint x: 1433, endPoint y: 750, distance: 9.4
click at [1440, 755] on button "Save" at bounding box center [1470, 757] width 121 height 22
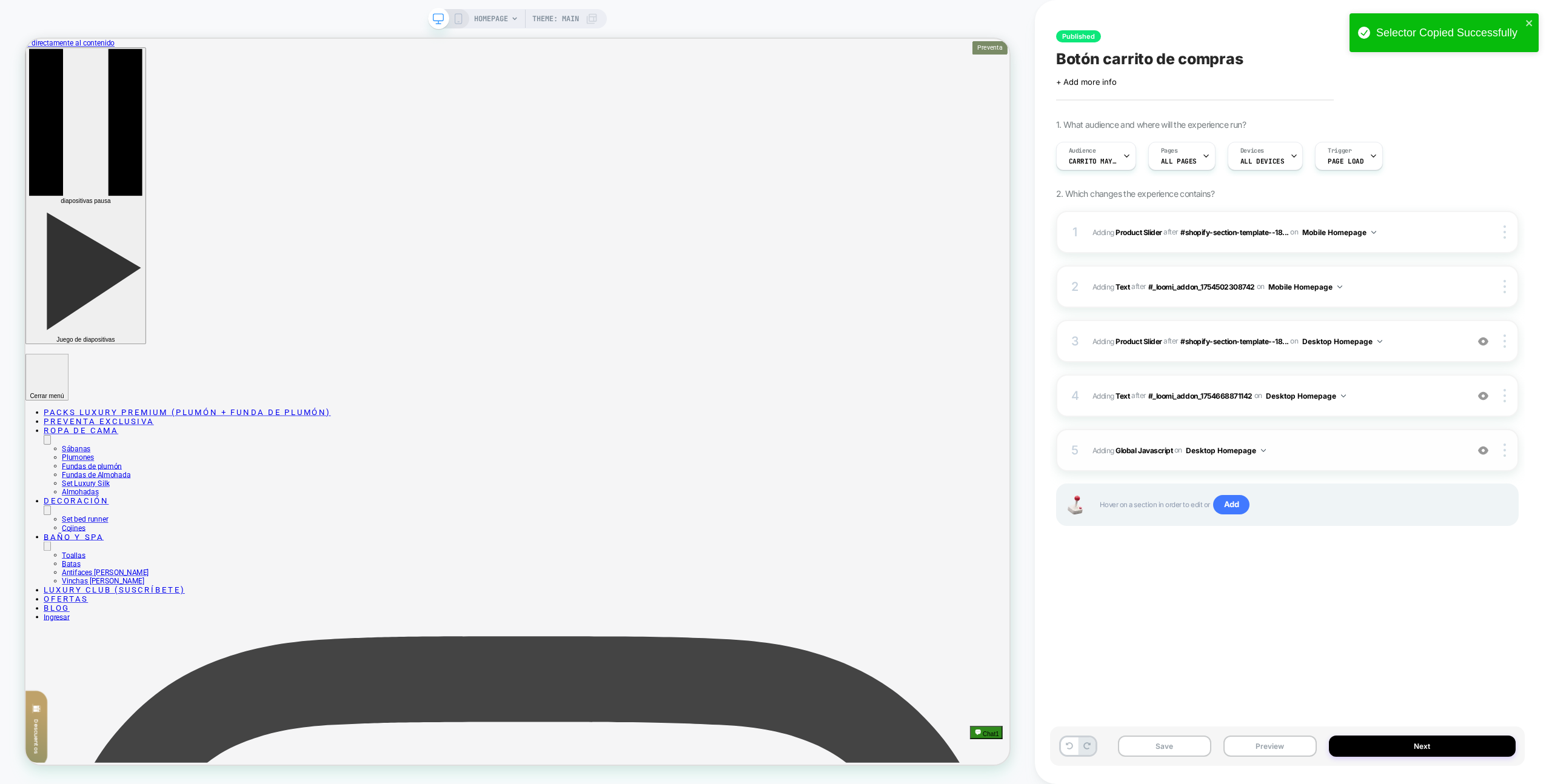
click at [1221, 447] on button "Desktop Homepage" at bounding box center [1226, 450] width 80 height 15
click at [1221, 629] on div "Desktop All Pages" at bounding box center [1227, 634] width 152 height 26
click at [1254, 774] on div "Save Preview Next" at bounding box center [1294, 752] width 475 height 52
drag, startPoint x: 1259, startPoint y: 762, endPoint x: 1262, endPoint y: 756, distance: 6.7
click at [1259, 761] on div "Save Preview Next" at bounding box center [1287, 746] width 475 height 39
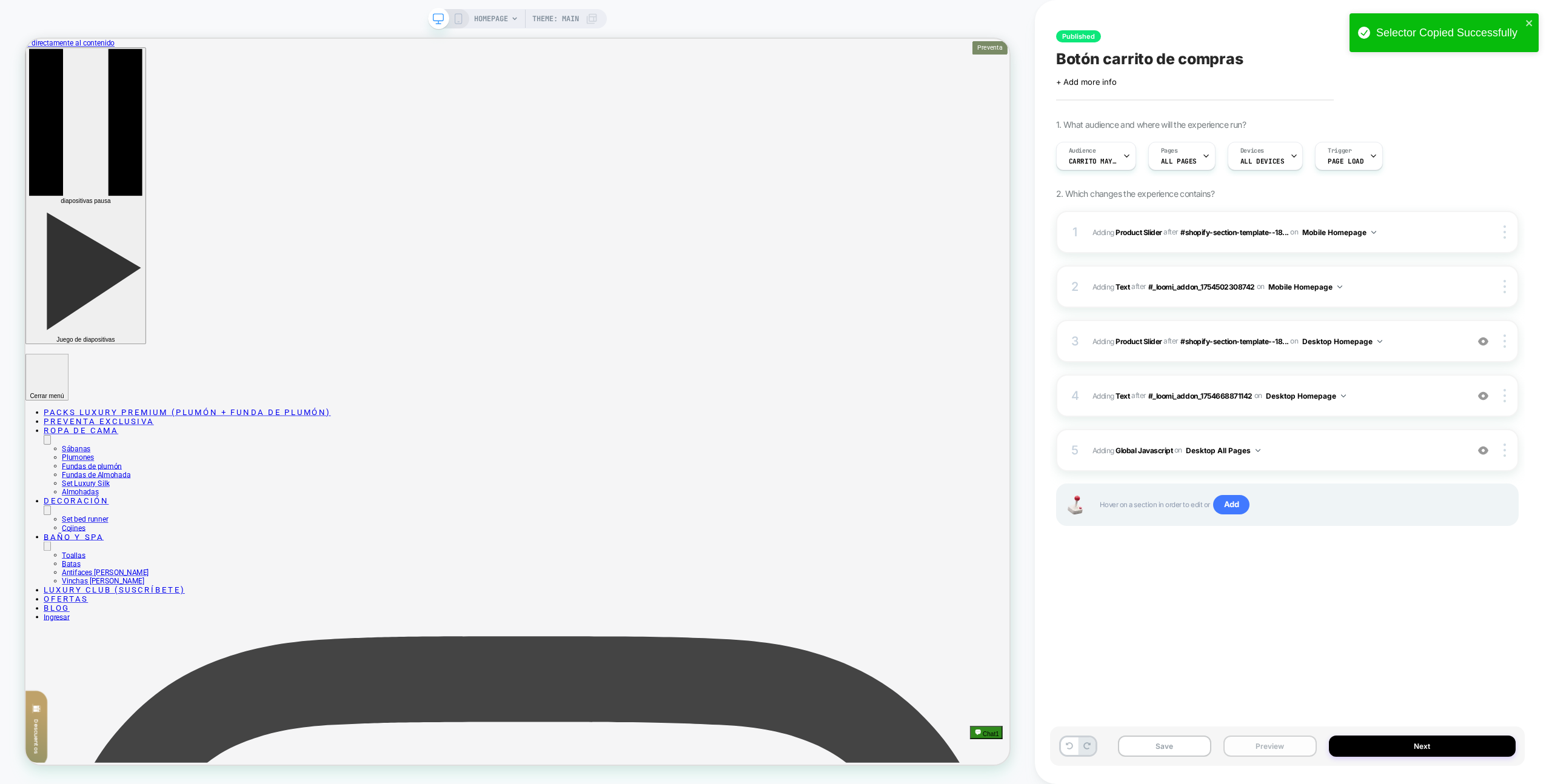
click at [1263, 755] on button "Preview" at bounding box center [1271, 747] width 94 height 21
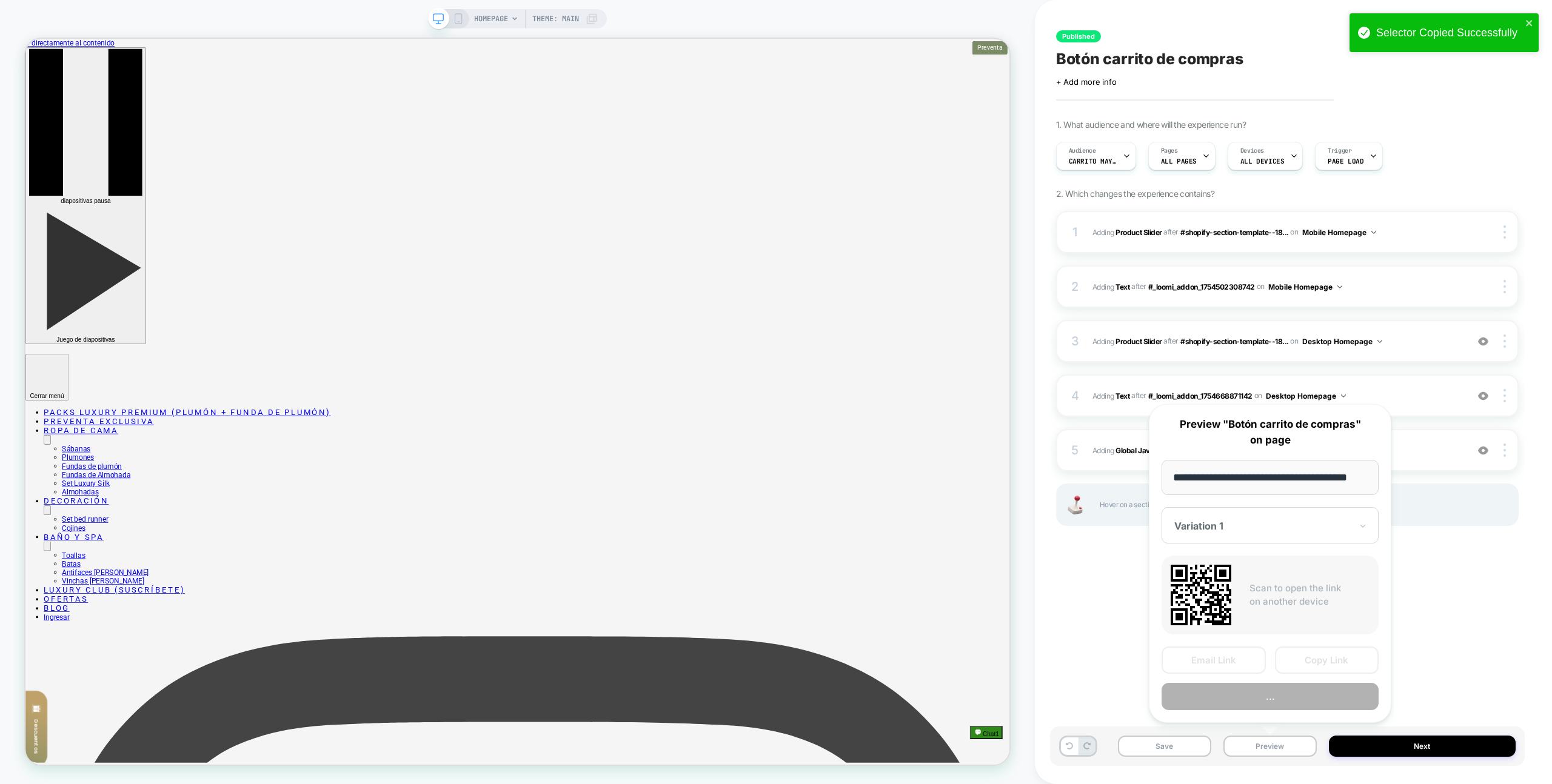
scroll to position [0, 21]
click at [1267, 697] on button "..." at bounding box center [1271, 697] width 217 height 27
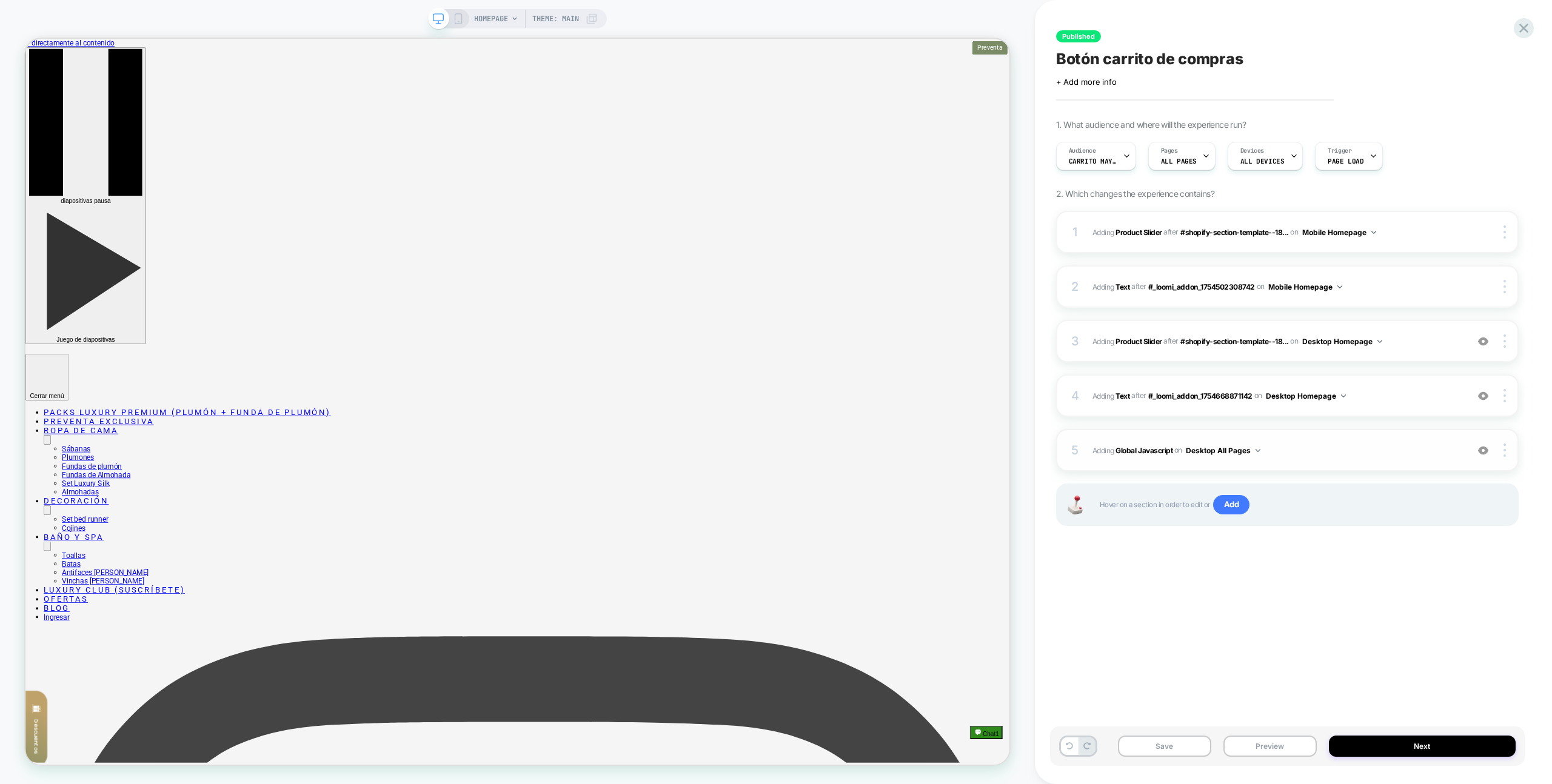
click at [1210, 435] on div "5 Adding Global Javascript on Desktop All Pages Add Before Add After Copy to Mo…" at bounding box center [1287, 450] width 462 height 42
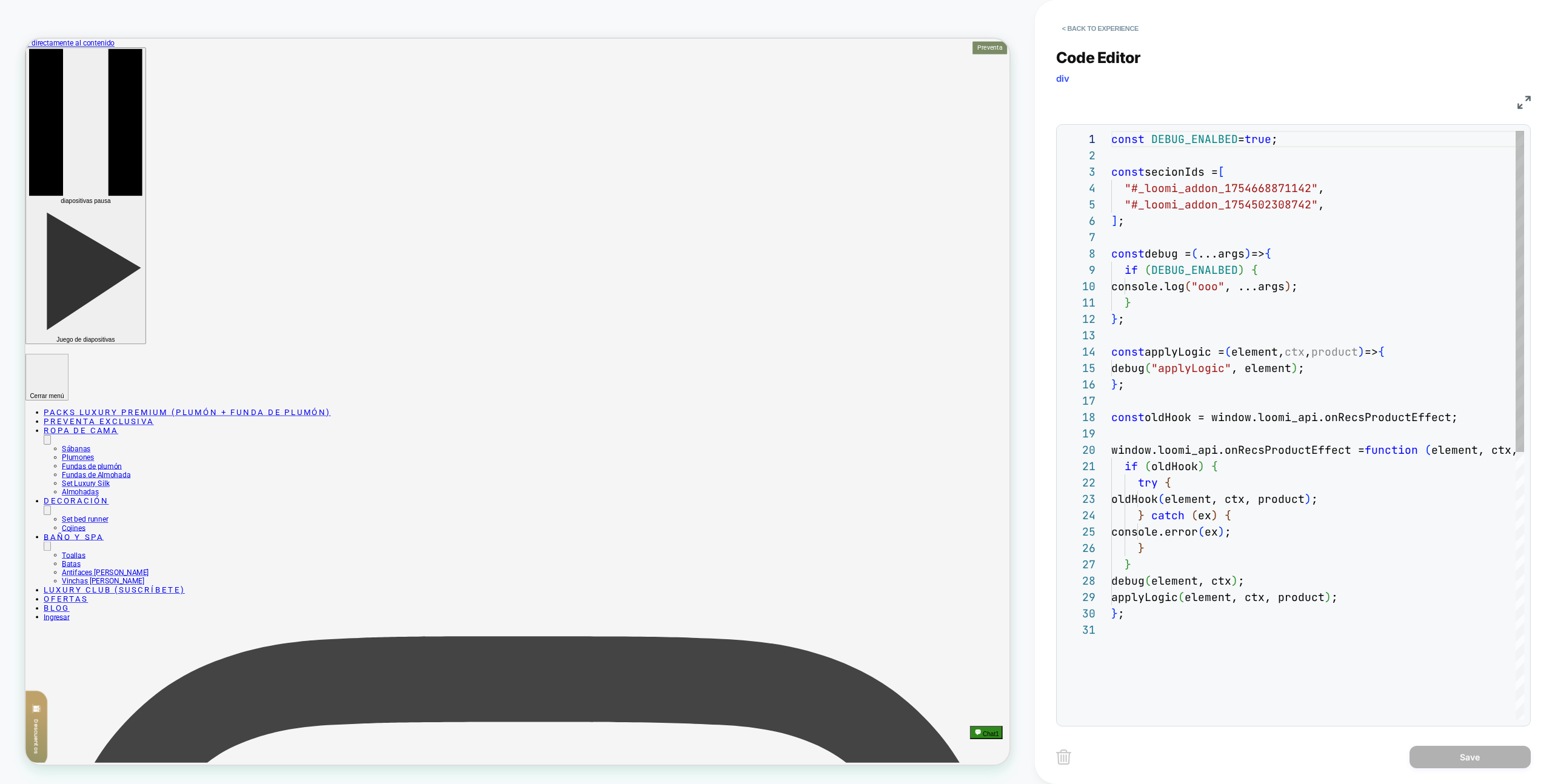
scroll to position [163, 0]
click at [1116, 27] on button "< Back to experience" at bounding box center [1101, 28] width 89 height 19
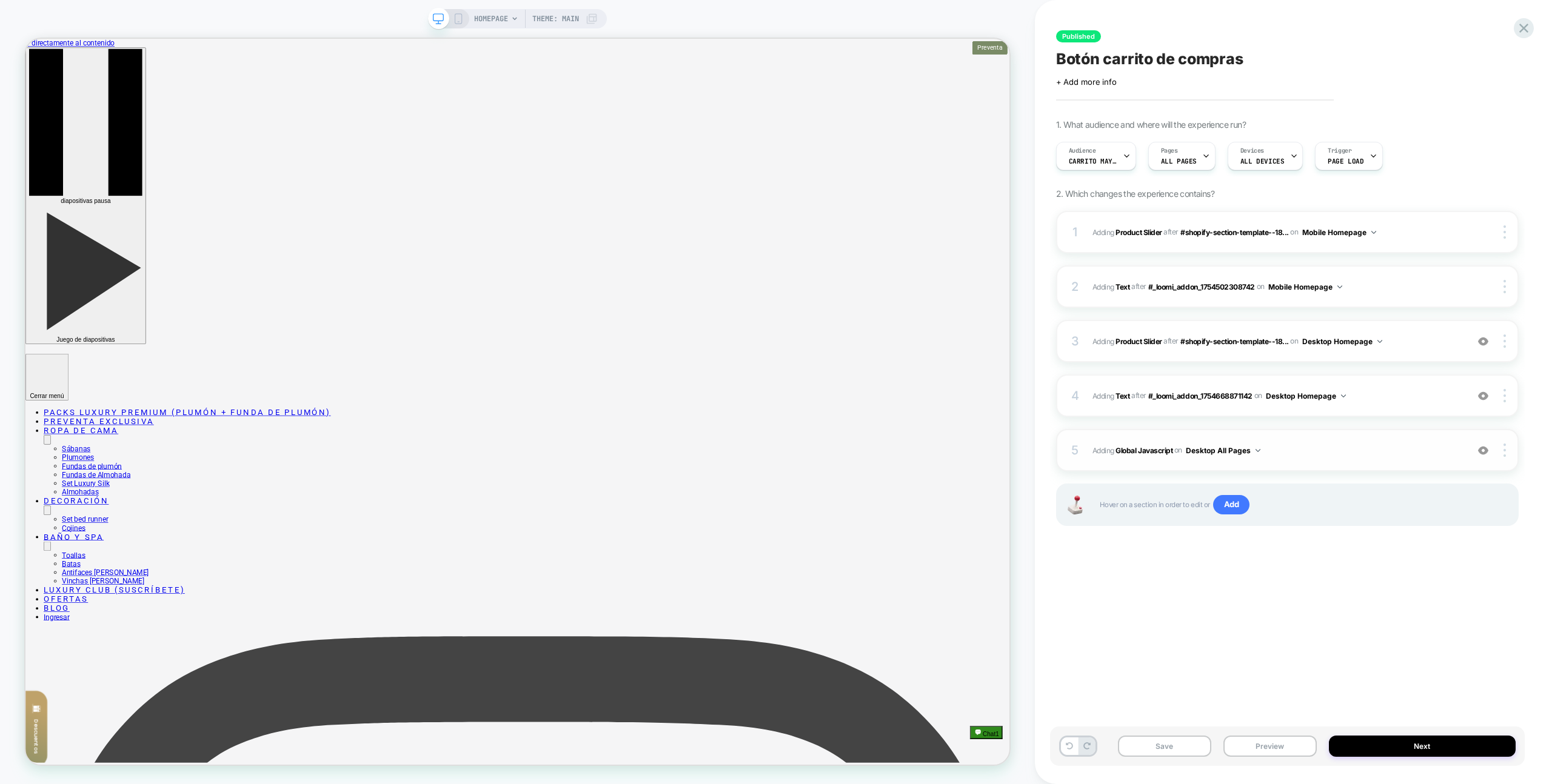
click at [1221, 452] on button "Desktop All Pages" at bounding box center [1224, 450] width 75 height 15
drag, startPoint x: 1236, startPoint y: 478, endPoint x: 1395, endPoint y: 462, distance: 159.8
click at [1236, 478] on div "Desktop Homepage" at bounding box center [1224, 477] width 152 height 26
click at [1517, 448] on div "5 Adding Global Javascript on Desktop Homepage Add Before Add After Copy to Mob…" at bounding box center [1287, 450] width 462 height 42
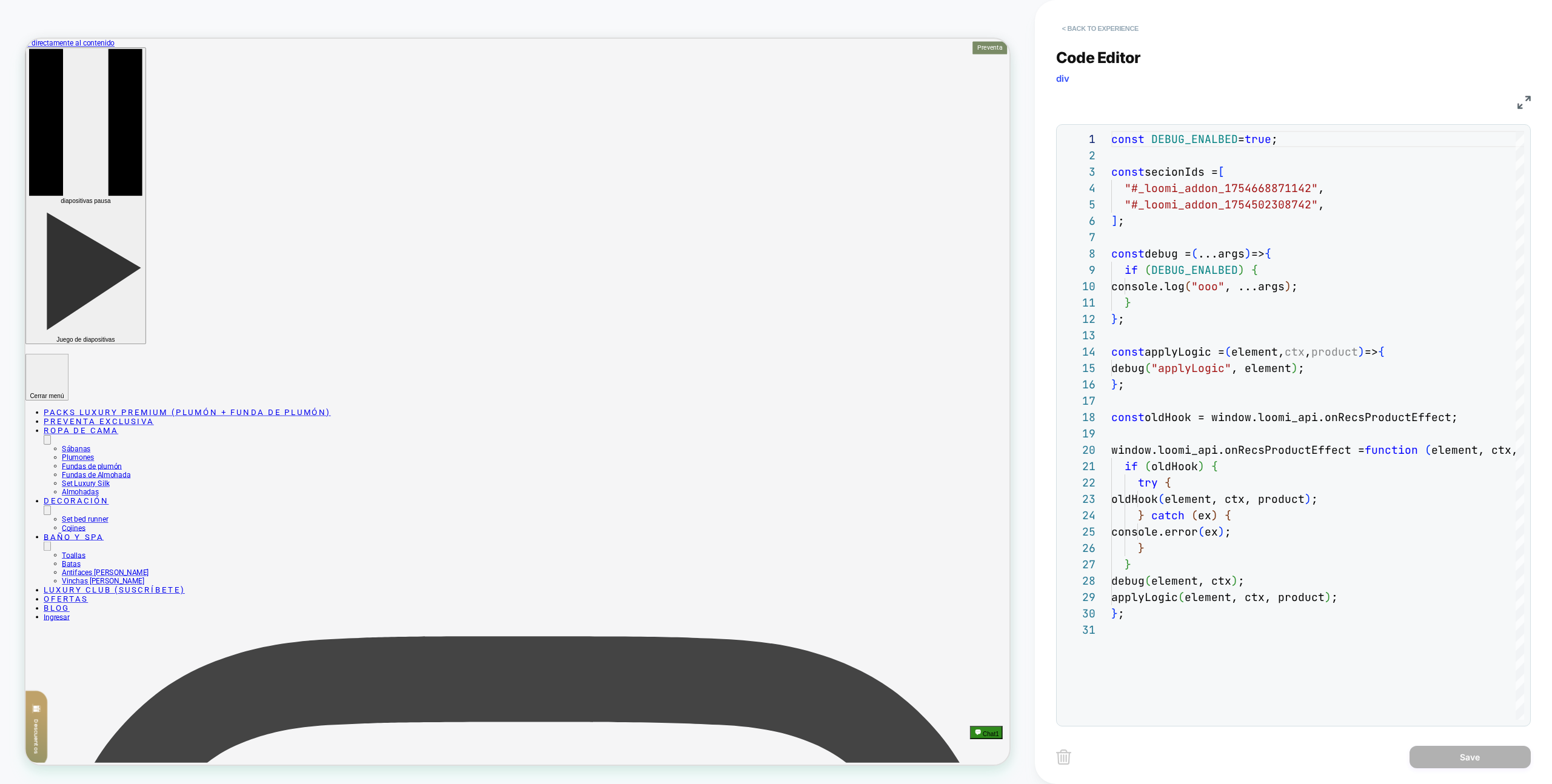
drag, startPoint x: 1103, startPoint y: 14, endPoint x: 1107, endPoint y: 27, distance: 13.6
click at [1103, 14] on div "< Back to experience" at bounding box center [1315, 18] width 517 height 36
click at [1107, 27] on button "< Back to experience" at bounding box center [1101, 28] width 89 height 19
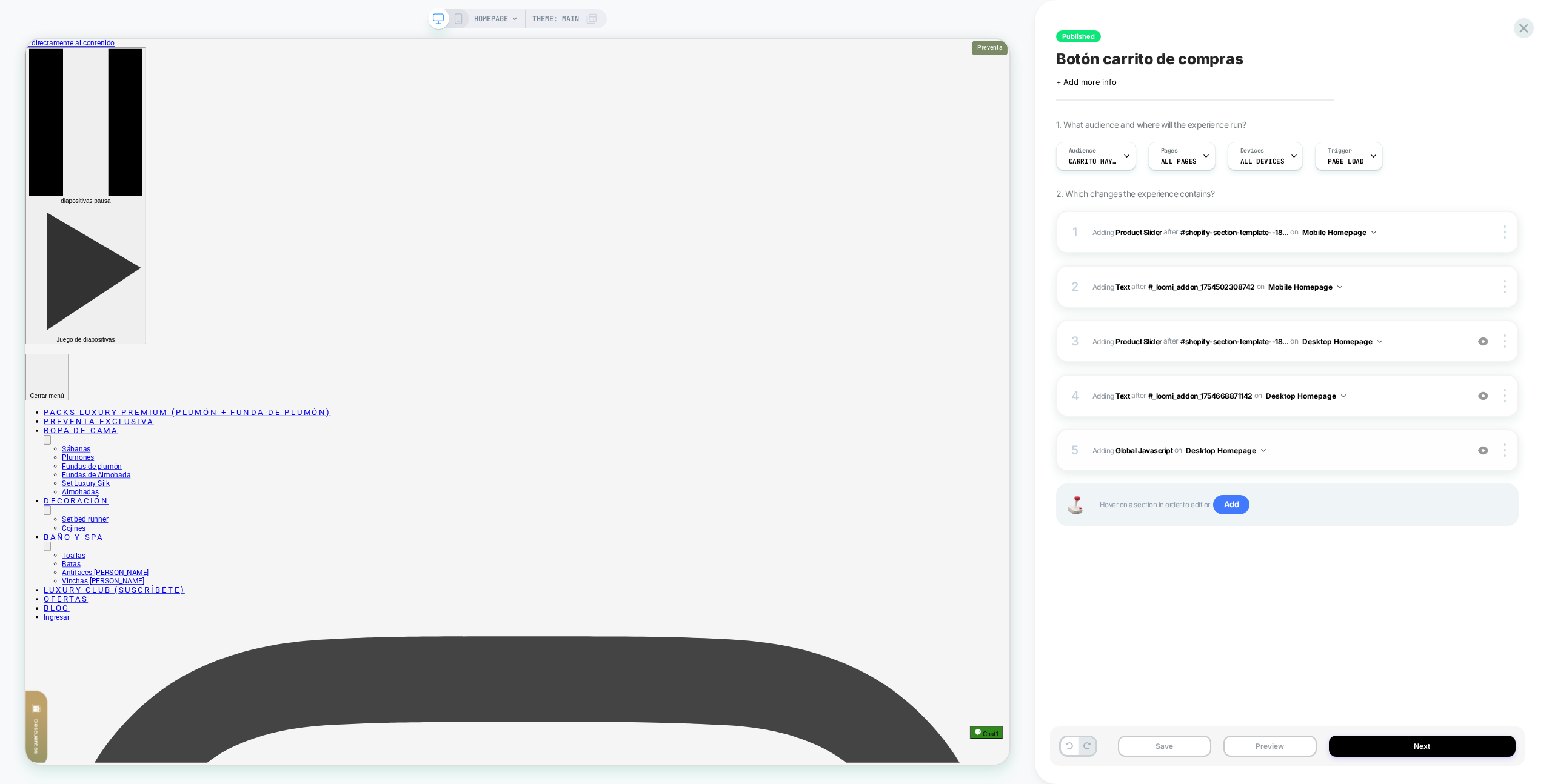
click at [1513, 441] on div "5 Adding Global Javascript on Desktop Homepage Add Before Add After Copy to Mob…" at bounding box center [1287, 450] width 462 height 42
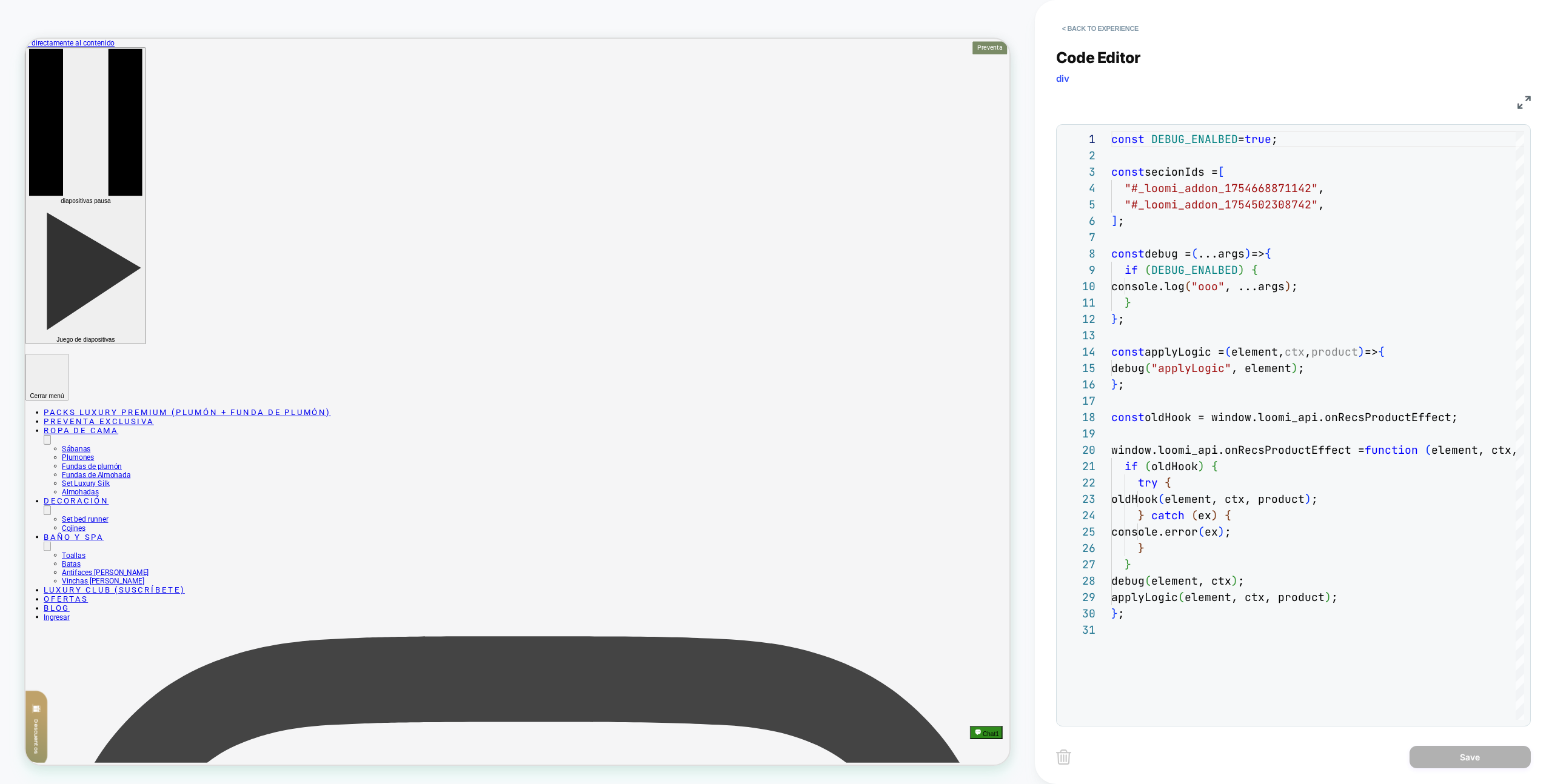
click at [1105, 38] on div "Code Editor div JS 1 2 3 4 5 6 7 8 9 10 11 12 13 14 15 16 17 18 19 20 21 22 23 …" at bounding box center [1294, 380] width 475 height 694
click at [1106, 30] on button "< Back to experience" at bounding box center [1101, 28] width 89 height 19
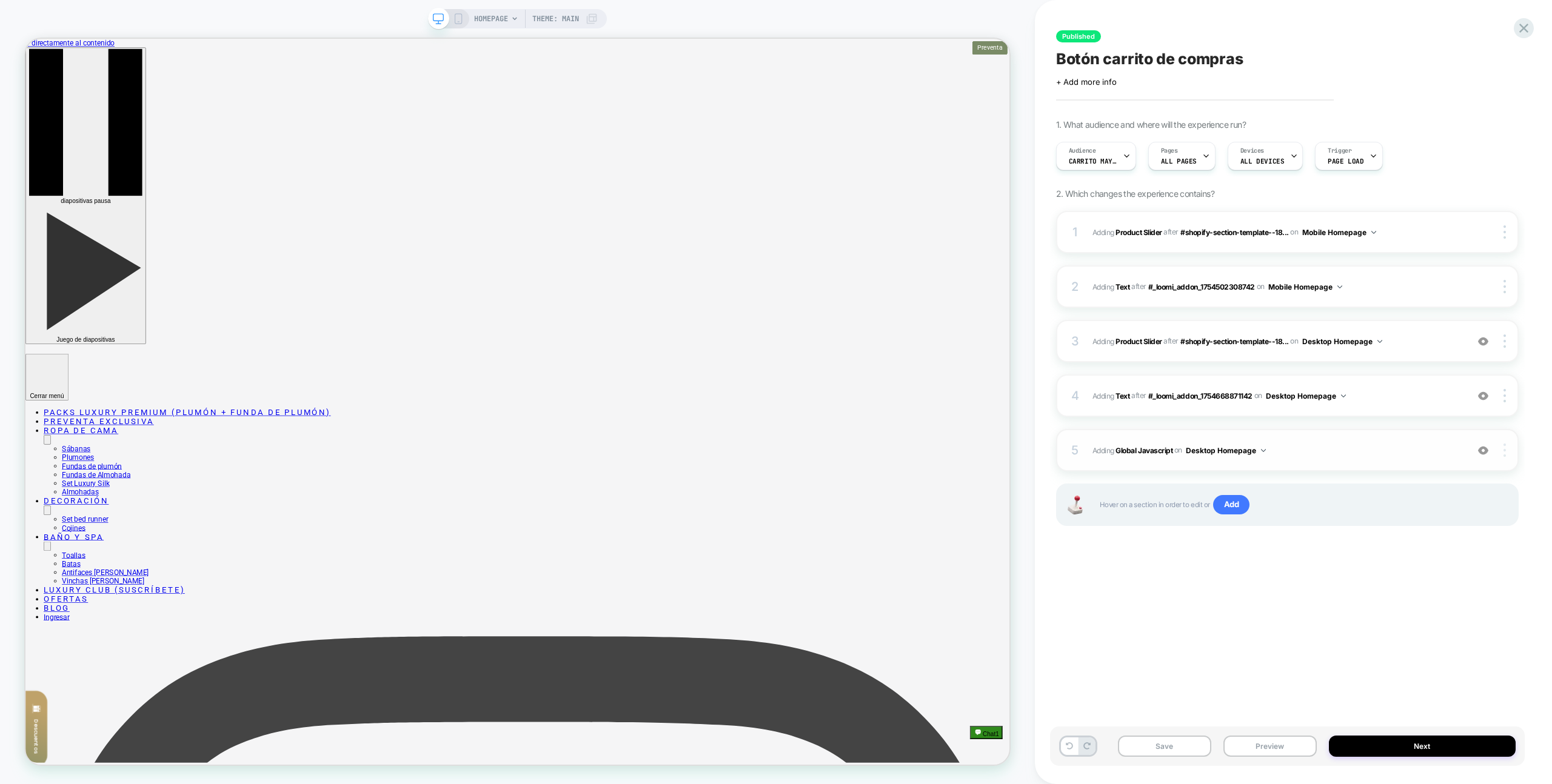
click at [1501, 450] on div at bounding box center [1506, 450] width 23 height 13
click at [1442, 480] on div "Target All Devices" at bounding box center [1432, 483] width 108 height 33
click at [1285, 757] on div "Save Preview Next" at bounding box center [1287, 746] width 475 height 39
click at [1286, 753] on button "Preview" at bounding box center [1271, 747] width 94 height 21
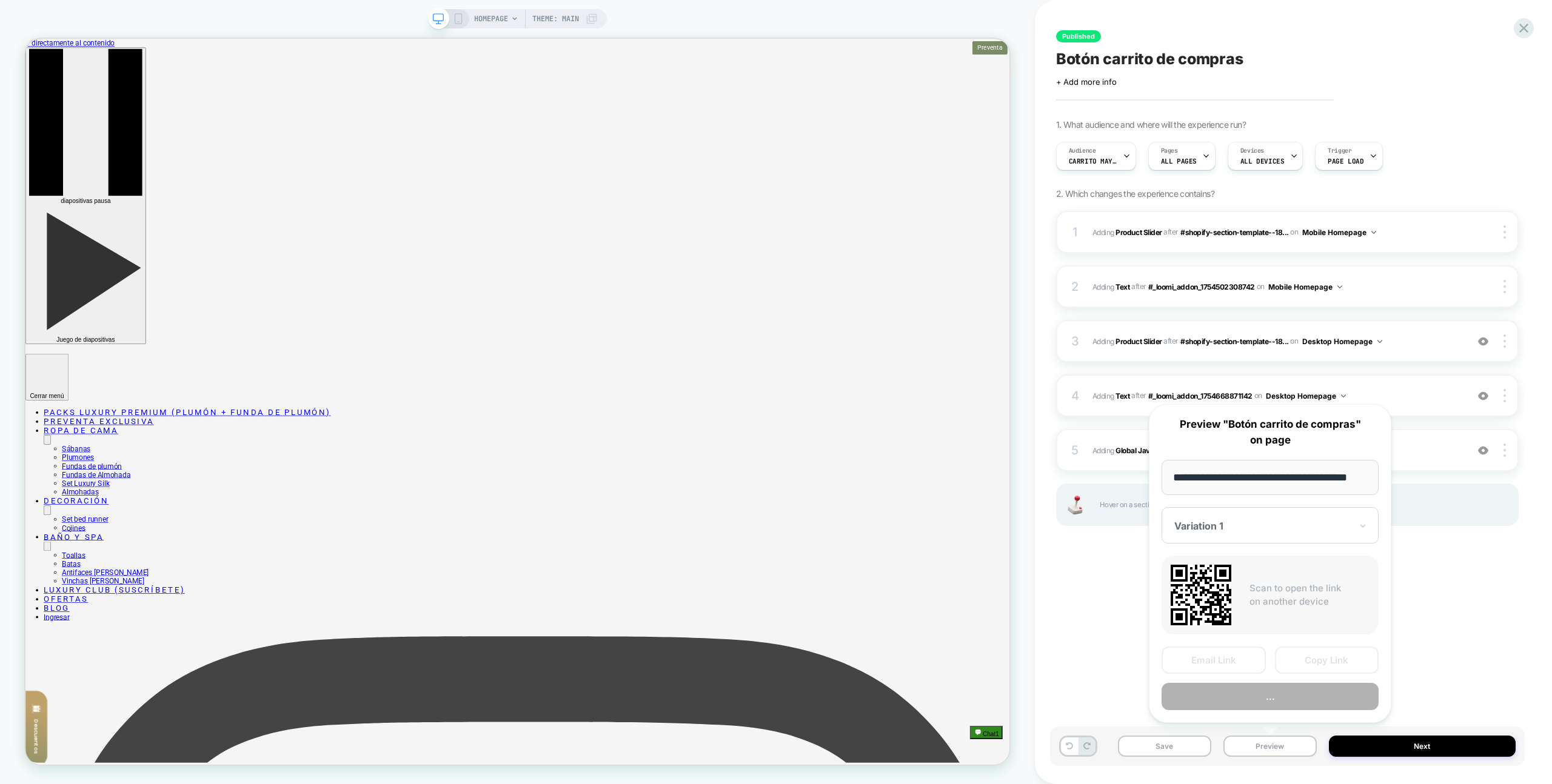
scroll to position [0, 21]
click at [1290, 699] on button "..." at bounding box center [1271, 697] width 217 height 27
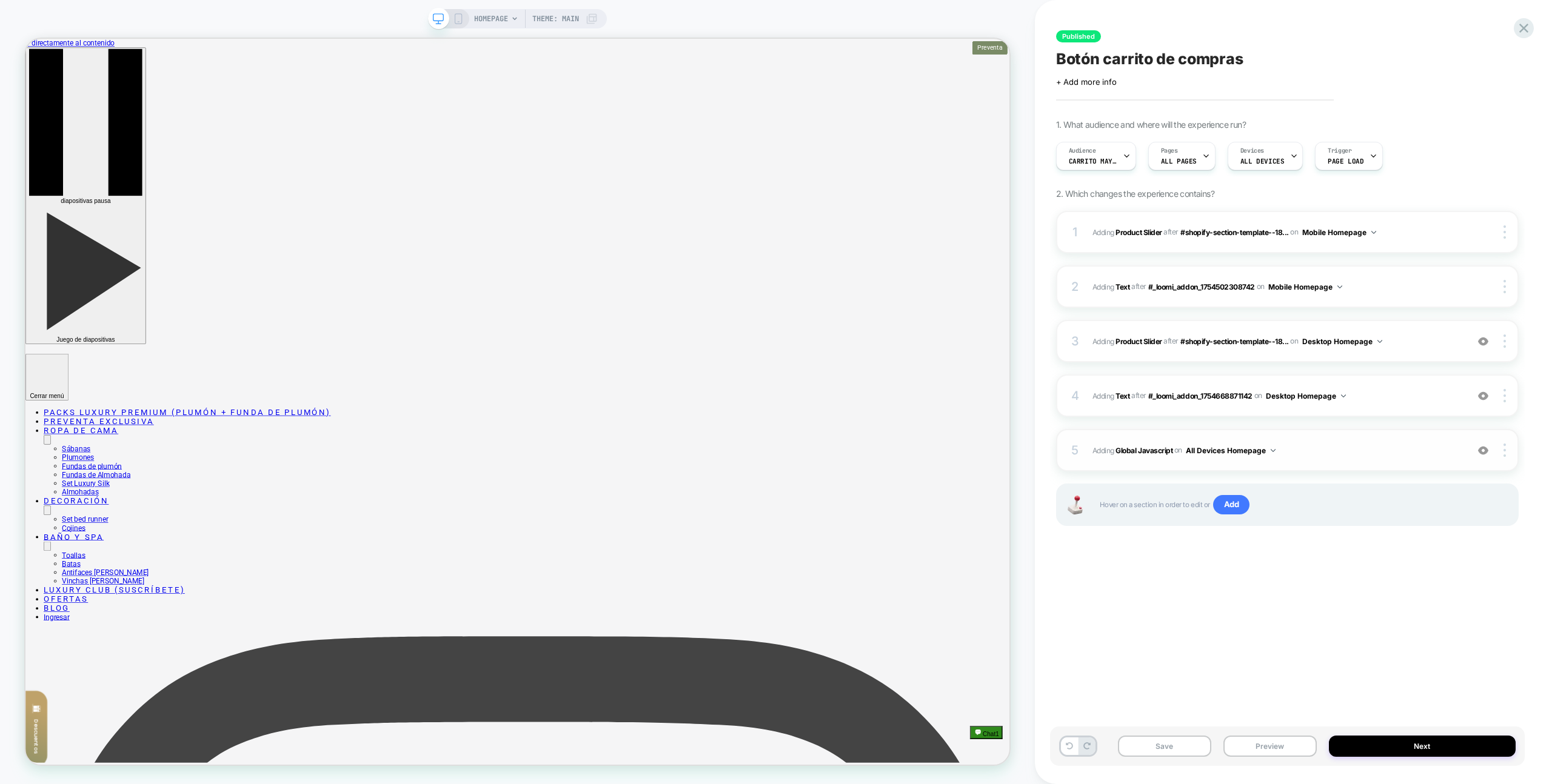
click at [1399, 454] on span "Adding Global Javascript on All Devices Homepage" at bounding box center [1277, 450] width 369 height 15
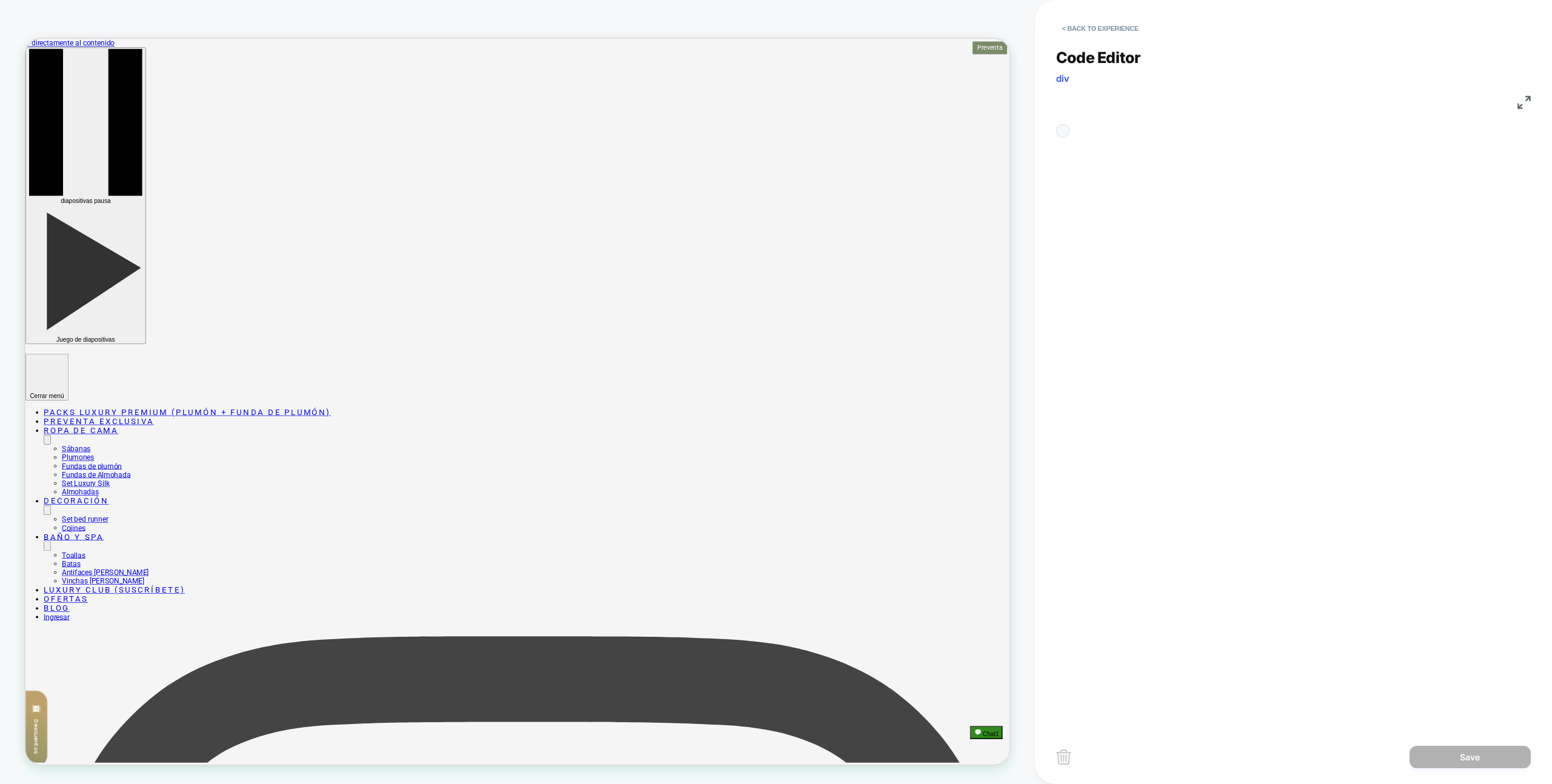
scroll to position [163, 0]
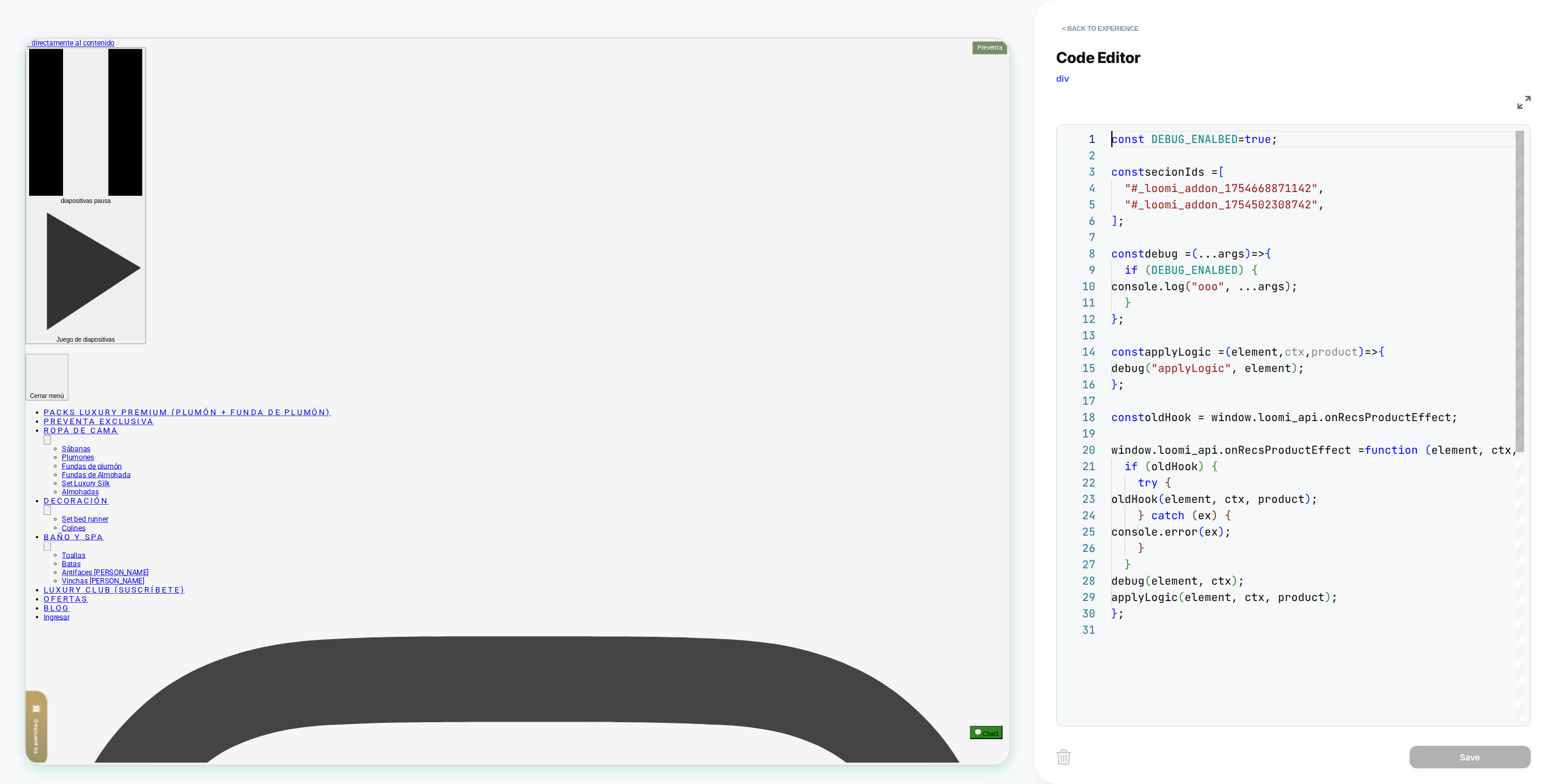
type textarea "**********"
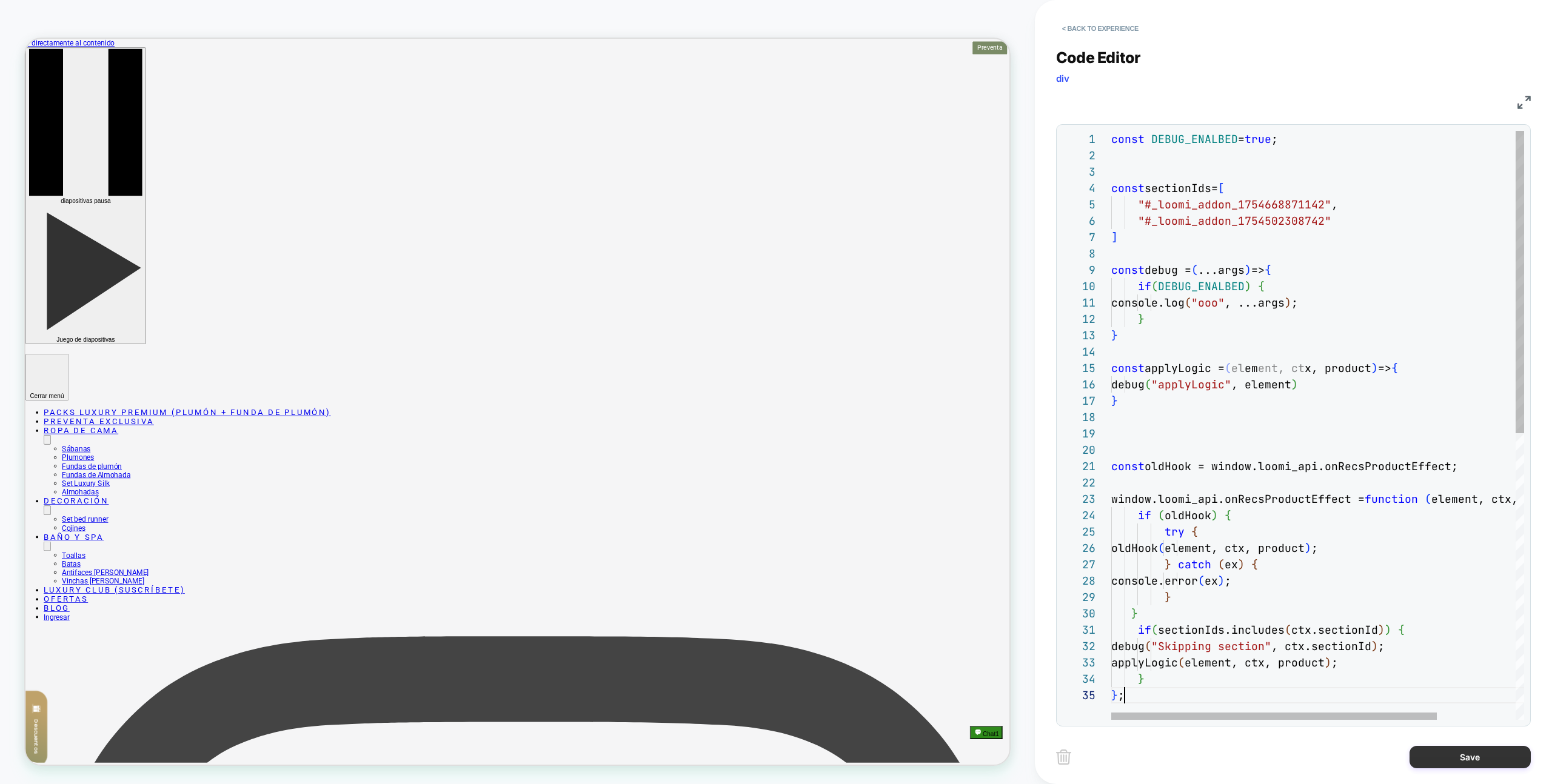
scroll to position [65, 13]
click at [1469, 764] on button "Save" at bounding box center [1470, 757] width 121 height 22
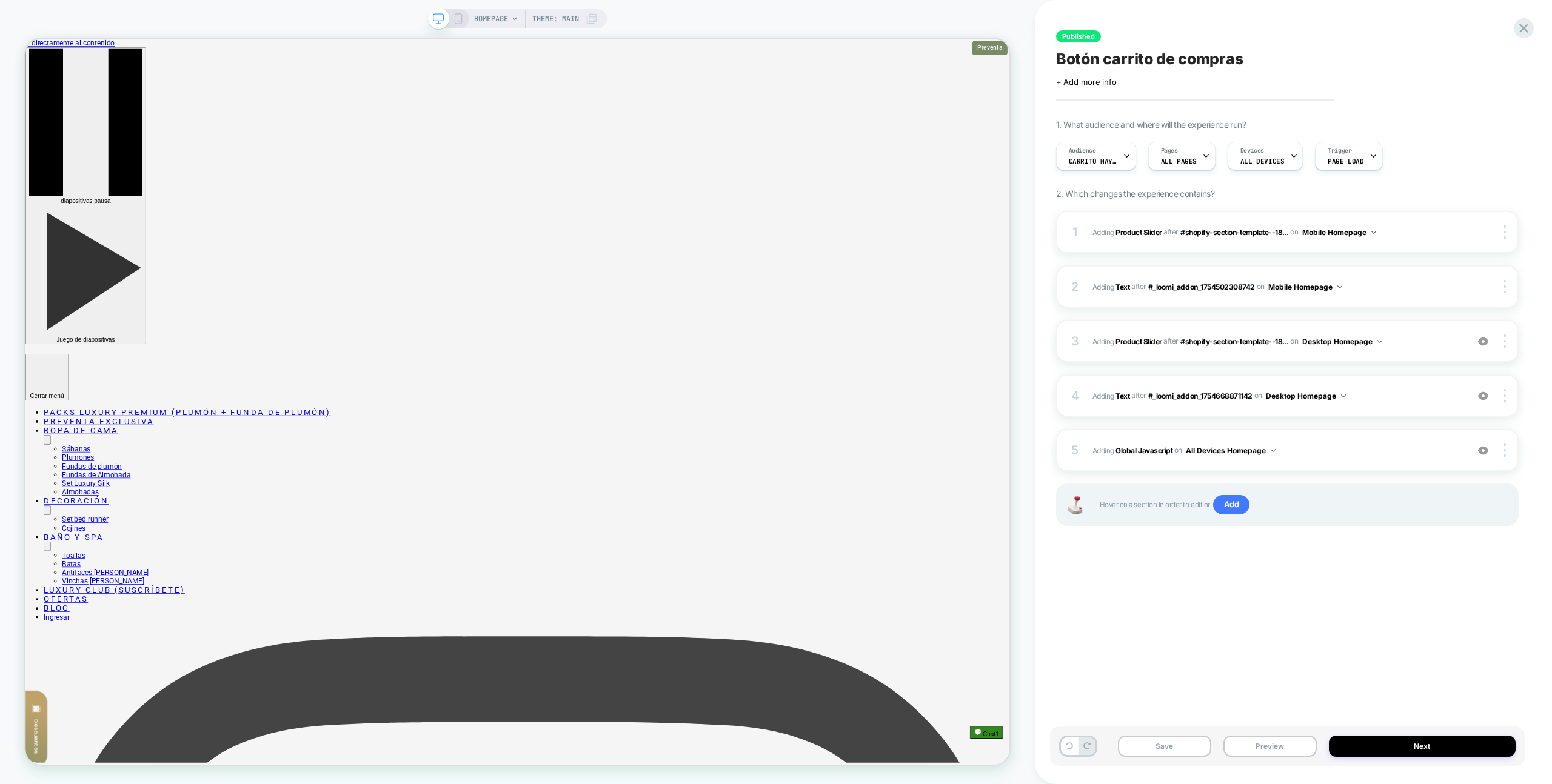
click at [1265, 746] on button "Preview" at bounding box center [1271, 747] width 94 height 21
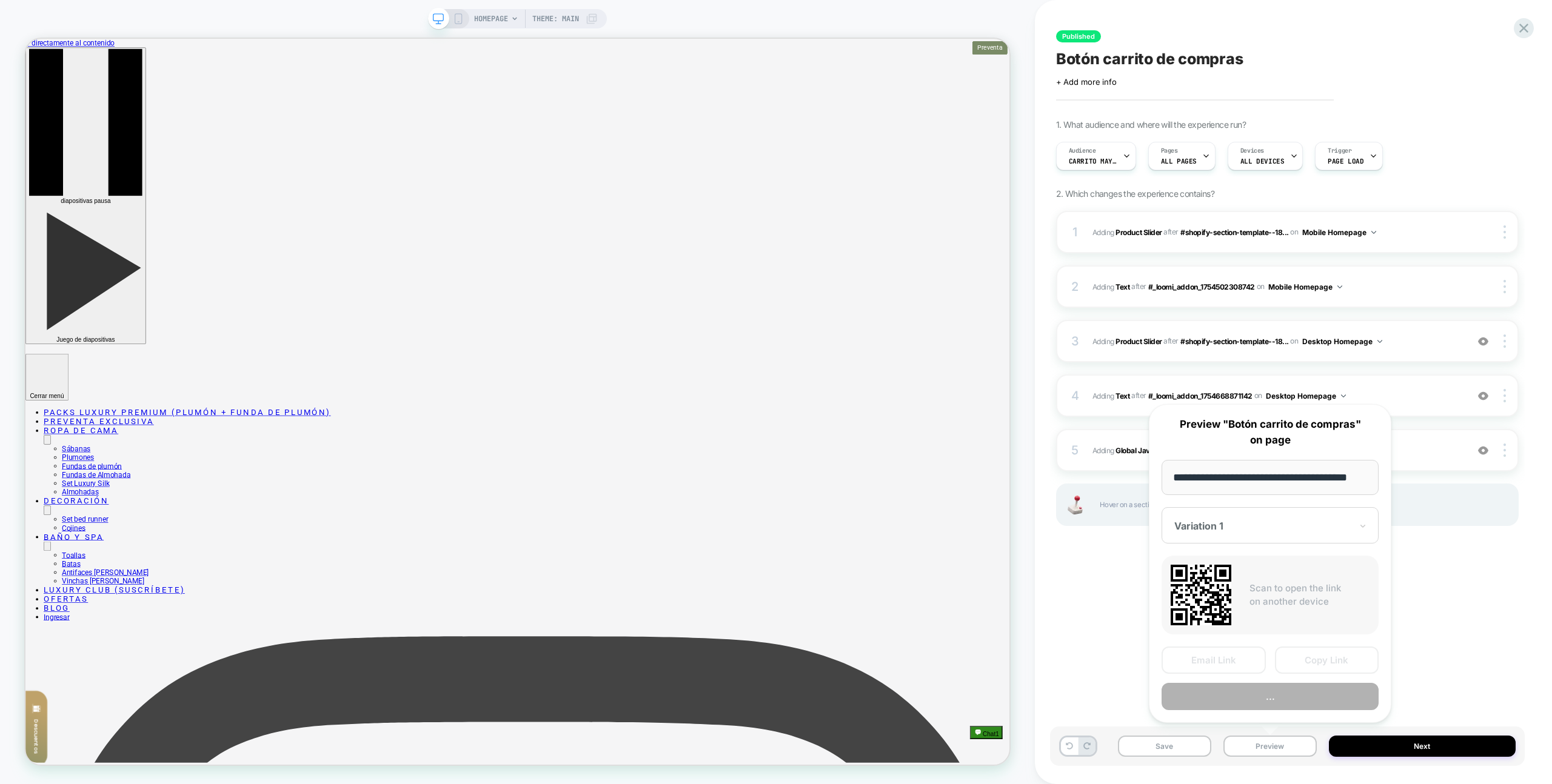
scroll to position [0, 21]
click at [1275, 691] on button "..." at bounding box center [1271, 697] width 217 height 27
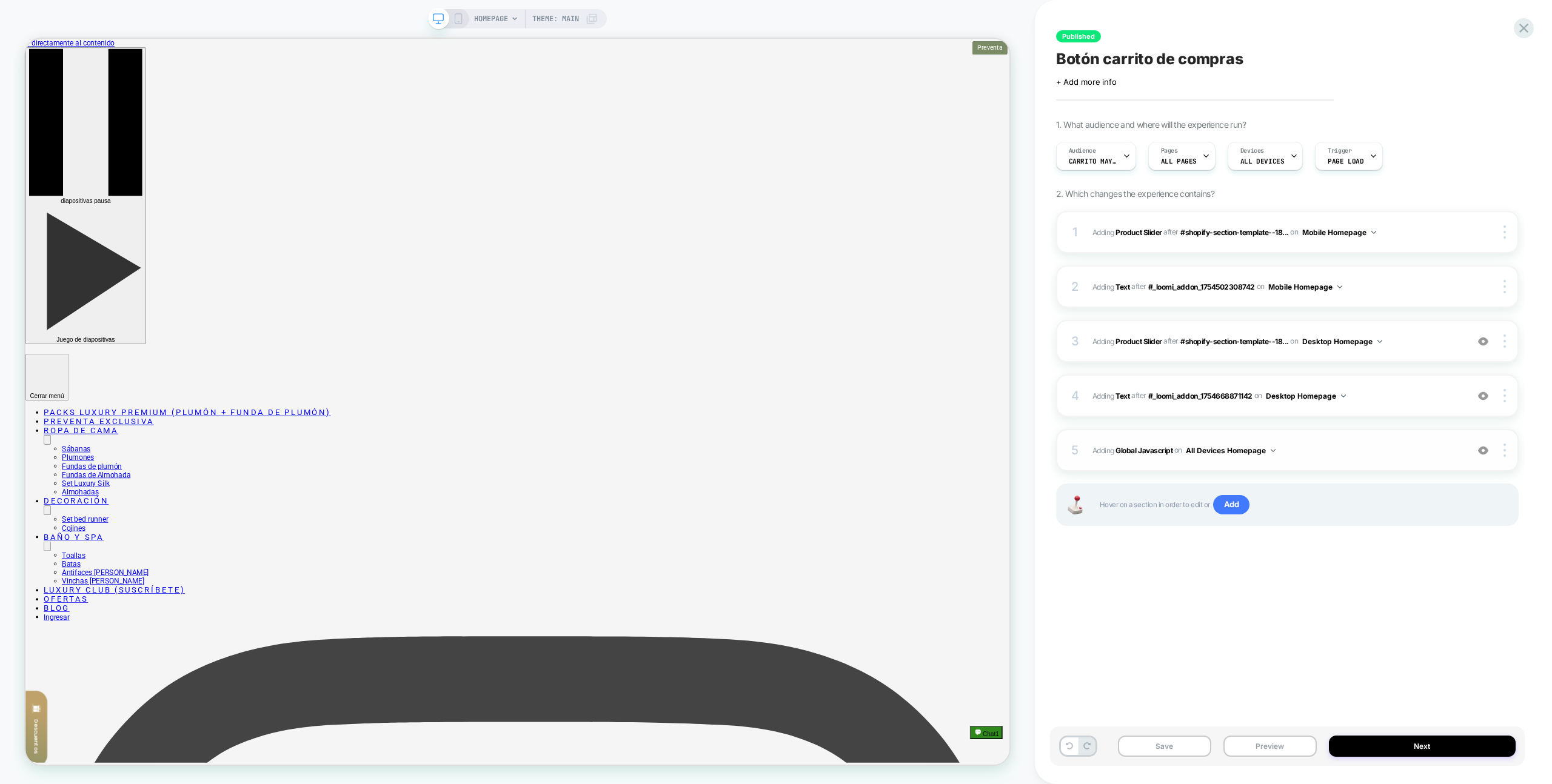
click at [1363, 446] on span "Adding Global Javascript on All Devices Homepage" at bounding box center [1277, 450] width 369 height 15
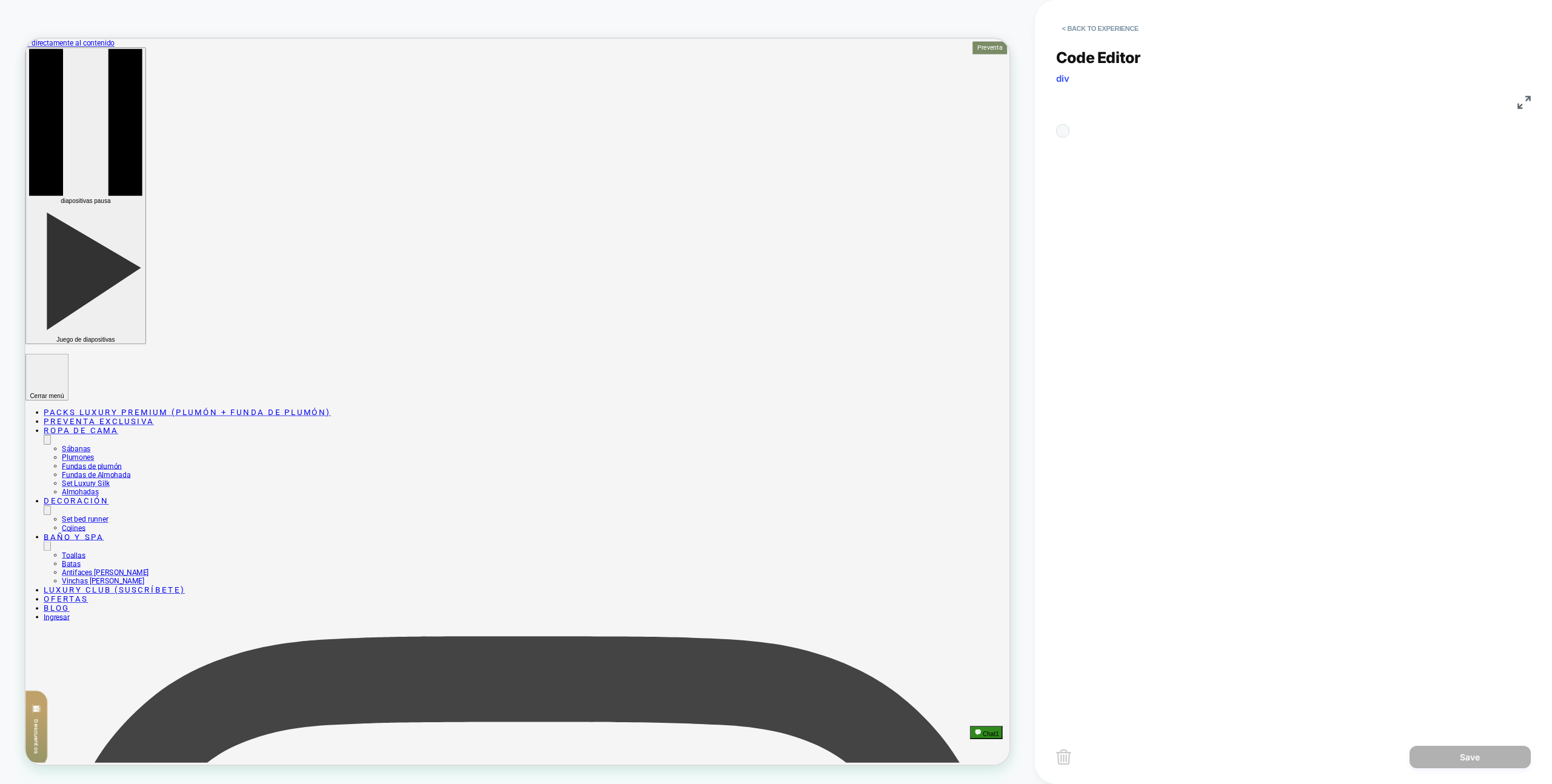
click at [1406, 412] on div "const DEBUG_ENALBED = true;" at bounding box center [1318, 401] width 413 height 540
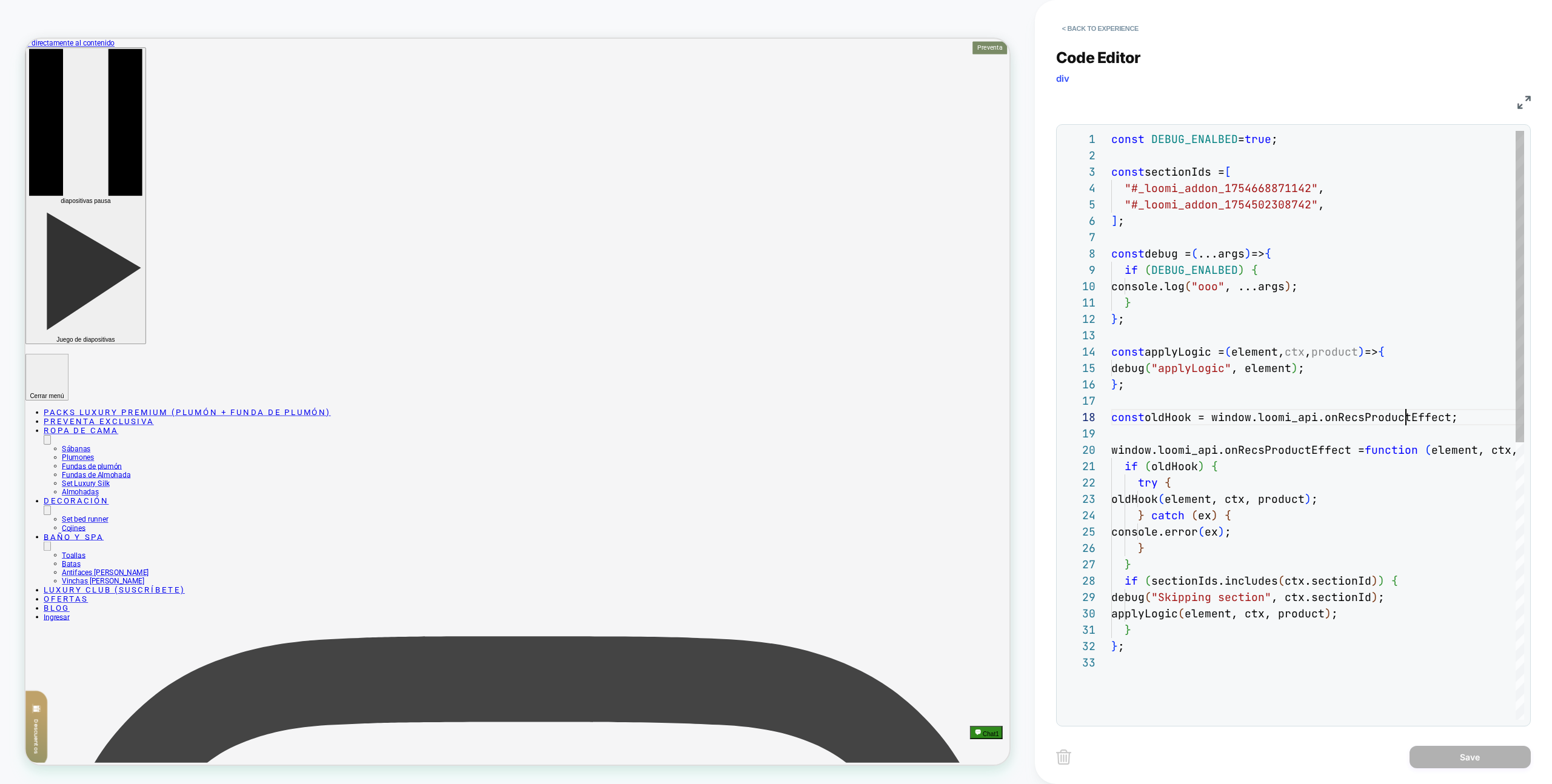
type textarea "**********"
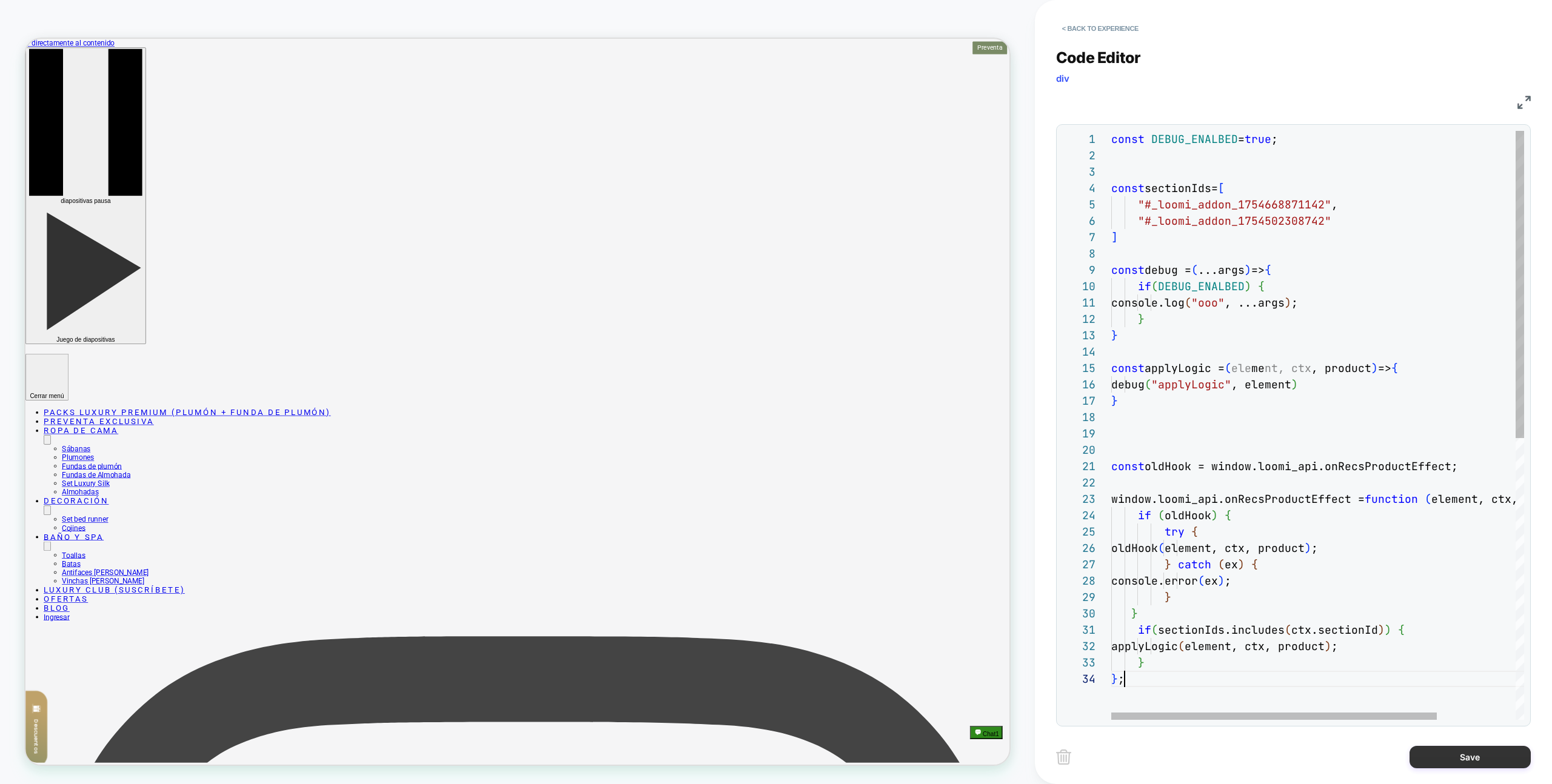
scroll to position [49, 13]
drag, startPoint x: 1459, startPoint y: 748, endPoint x: 1435, endPoint y: 750, distance: 24.1
click at [1459, 748] on button "Save" at bounding box center [1470, 757] width 121 height 22
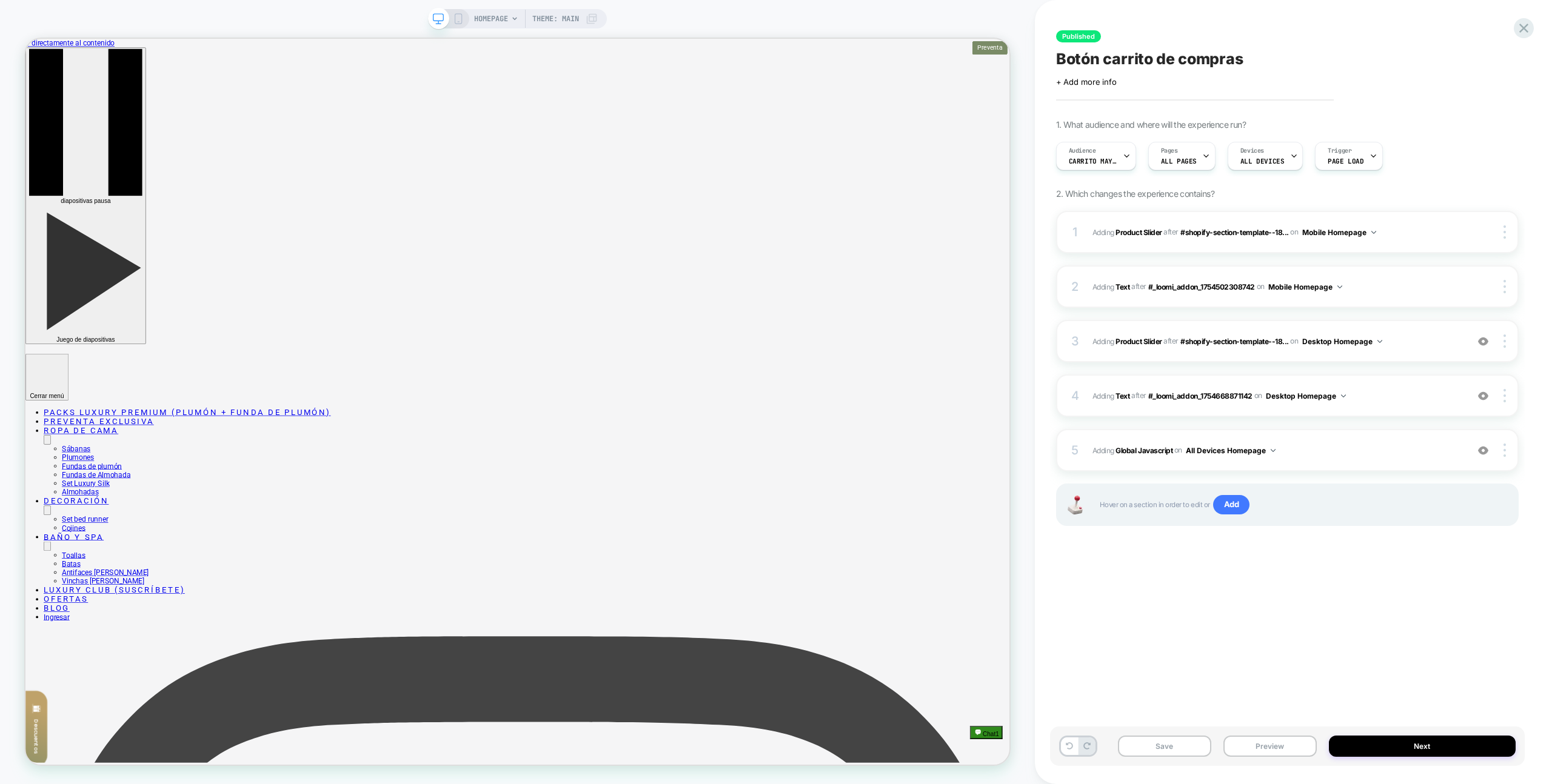
drag, startPoint x: 1287, startPoint y: 750, endPoint x: 1288, endPoint y: 722, distance: 28.0
click at [1287, 750] on button "Preview" at bounding box center [1271, 747] width 94 height 21
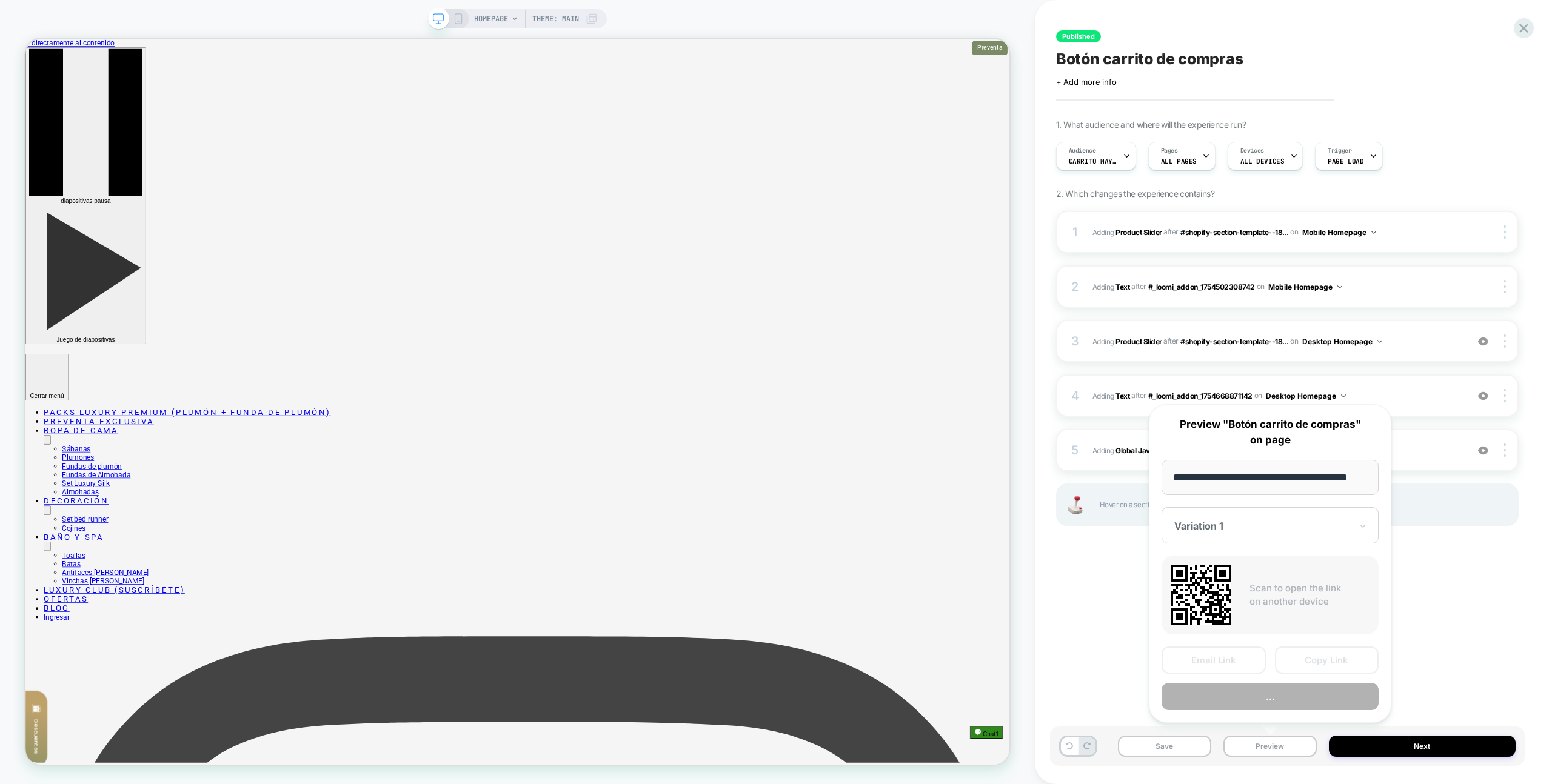
scroll to position [0, 21]
click at [1292, 704] on button "..." at bounding box center [1271, 697] width 217 height 27
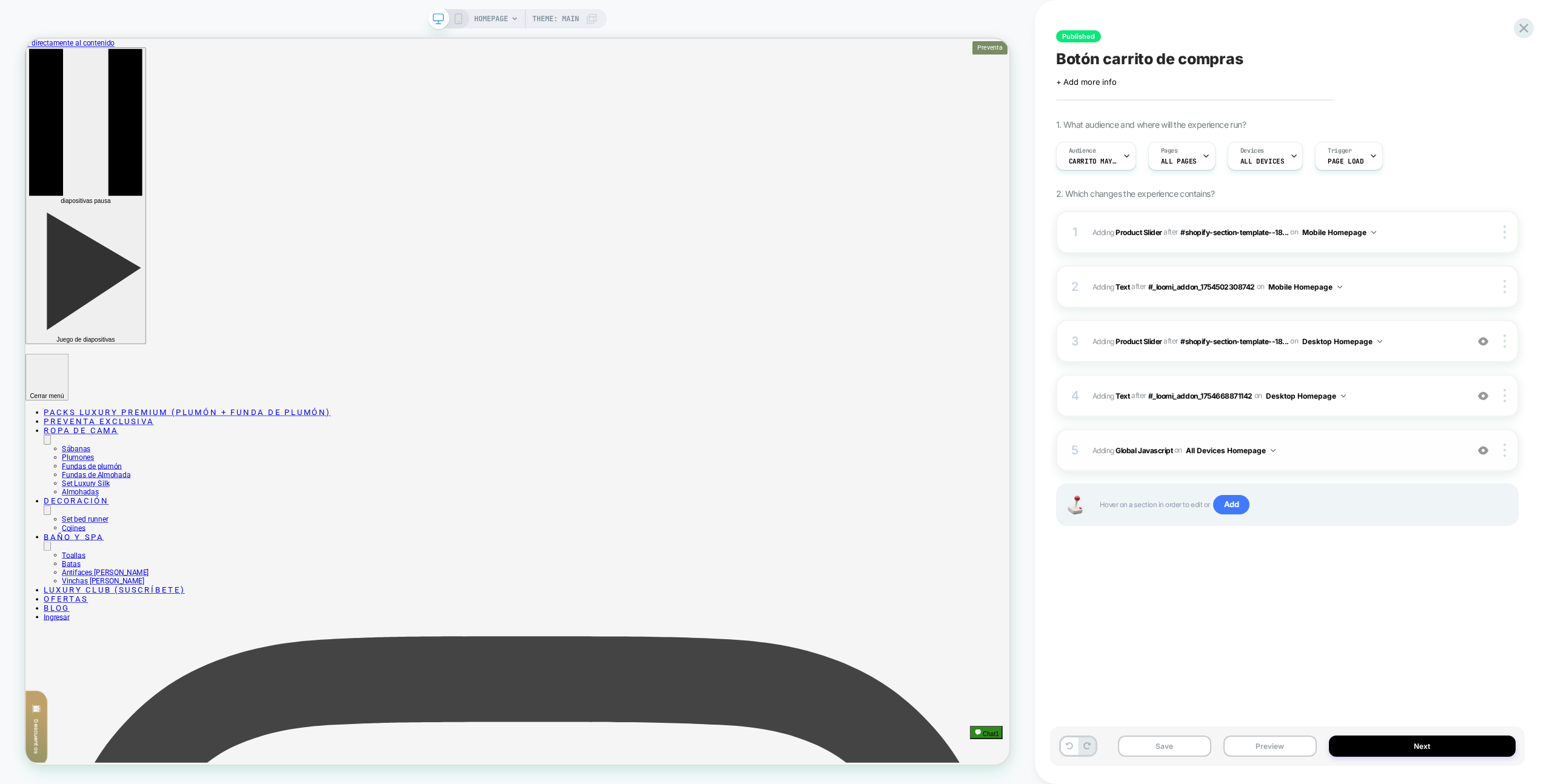
click at [1333, 455] on span "Adding Global Javascript on All Devices Homepage" at bounding box center [1277, 450] width 369 height 15
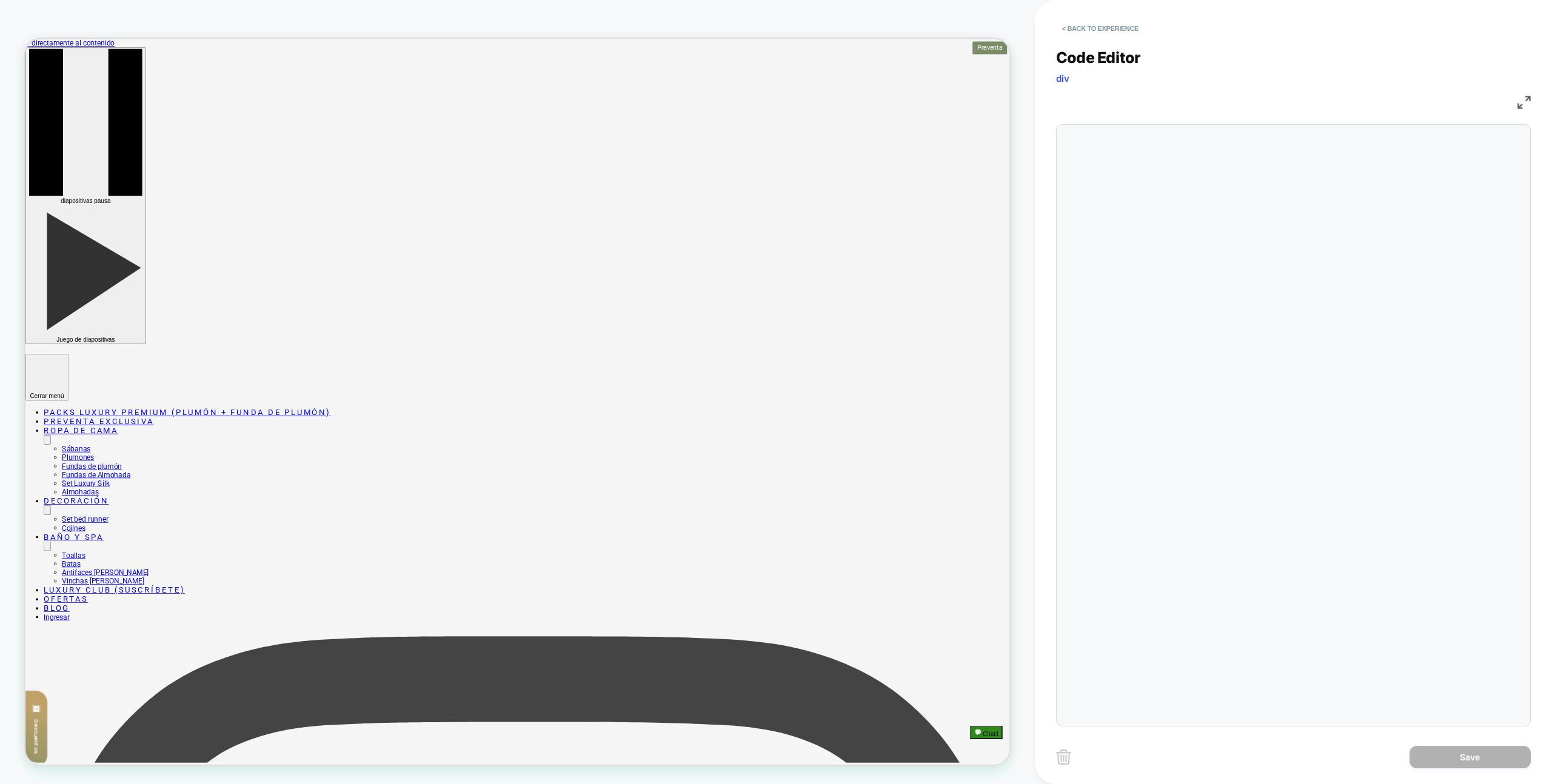
scroll to position [163, 0]
click at [1146, 465] on div "const DEBUG_ENALBED = true;" at bounding box center [1129, 392] width 35 height 523
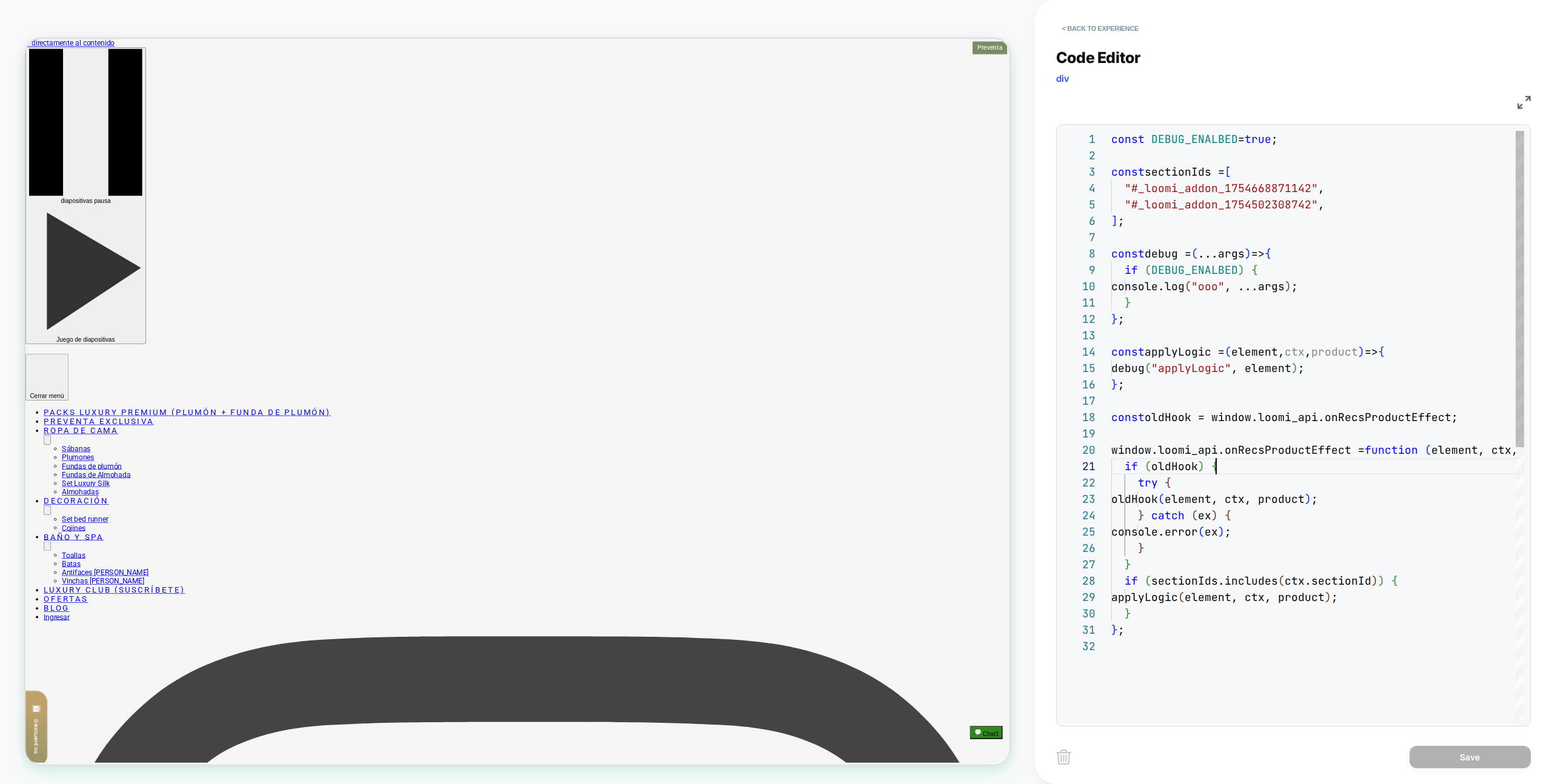
type textarea "**********"
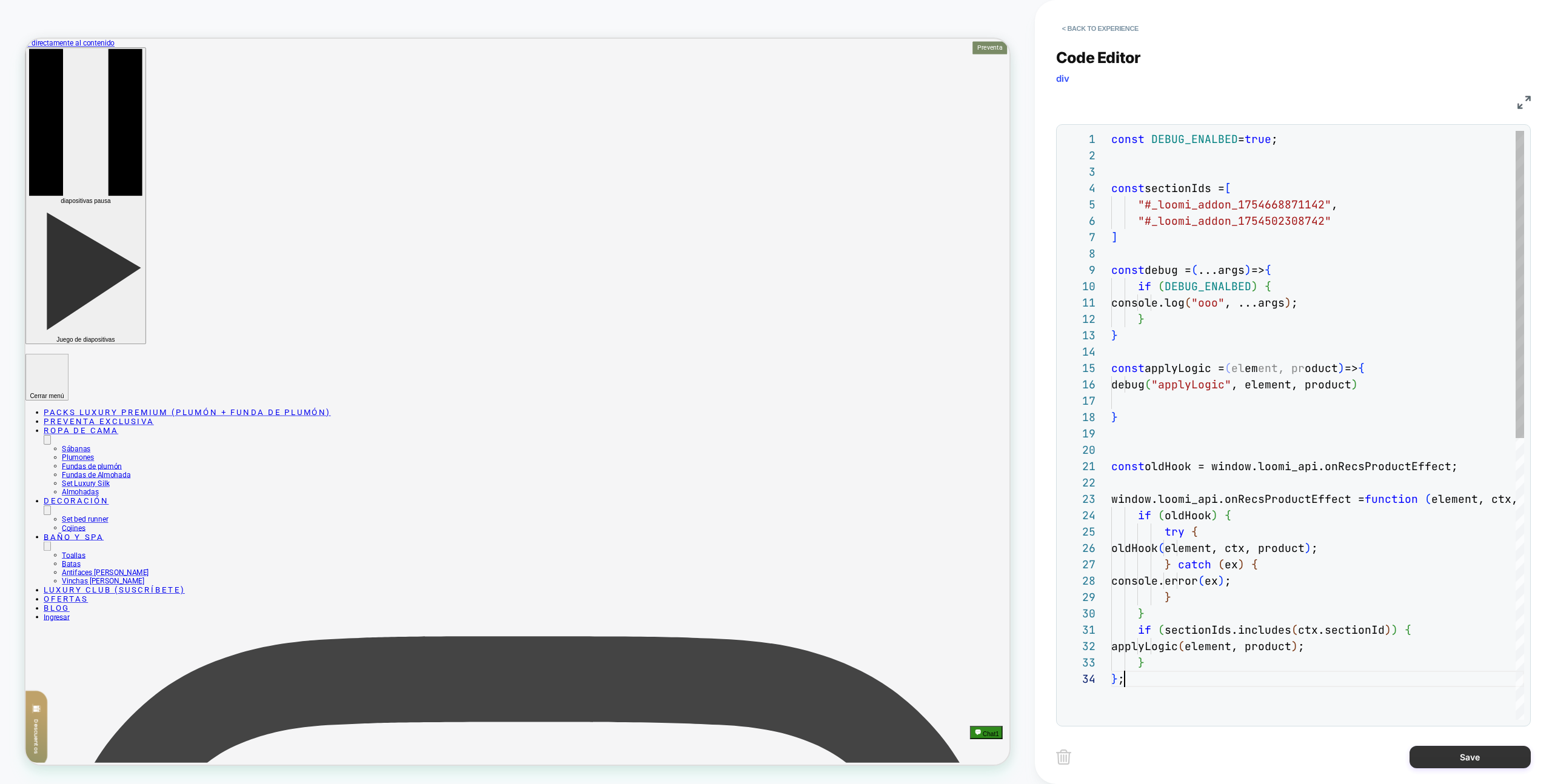
scroll to position [49, 13]
drag, startPoint x: 1483, startPoint y: 765, endPoint x: 1476, endPoint y: 767, distance: 7.3
click at [1483, 765] on button "Save" at bounding box center [1470, 757] width 121 height 22
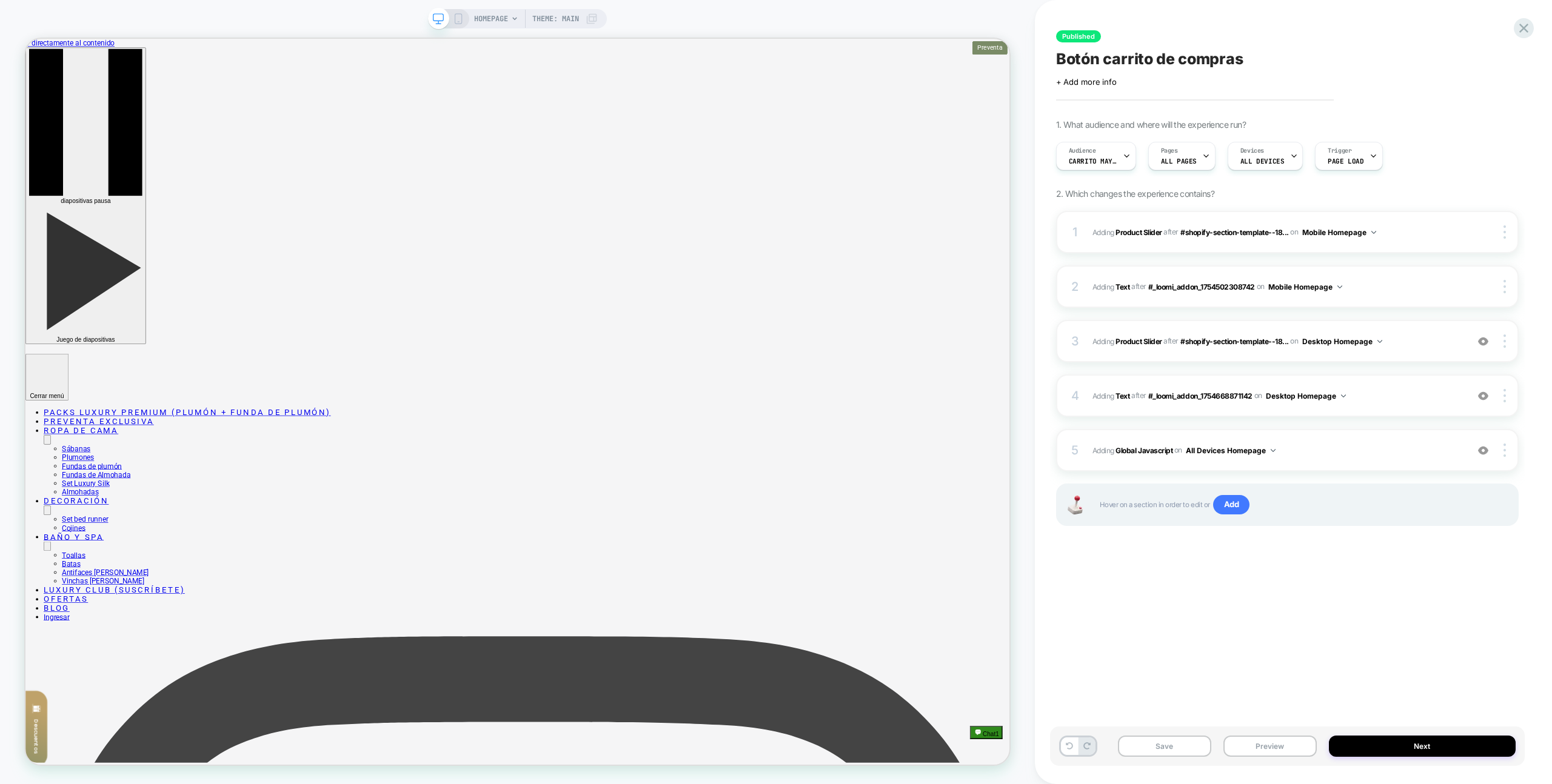
drag, startPoint x: 1261, startPoint y: 740, endPoint x: 1261, endPoint y: 729, distance: 11.0
click at [1261, 740] on button "Preview" at bounding box center [1271, 747] width 94 height 21
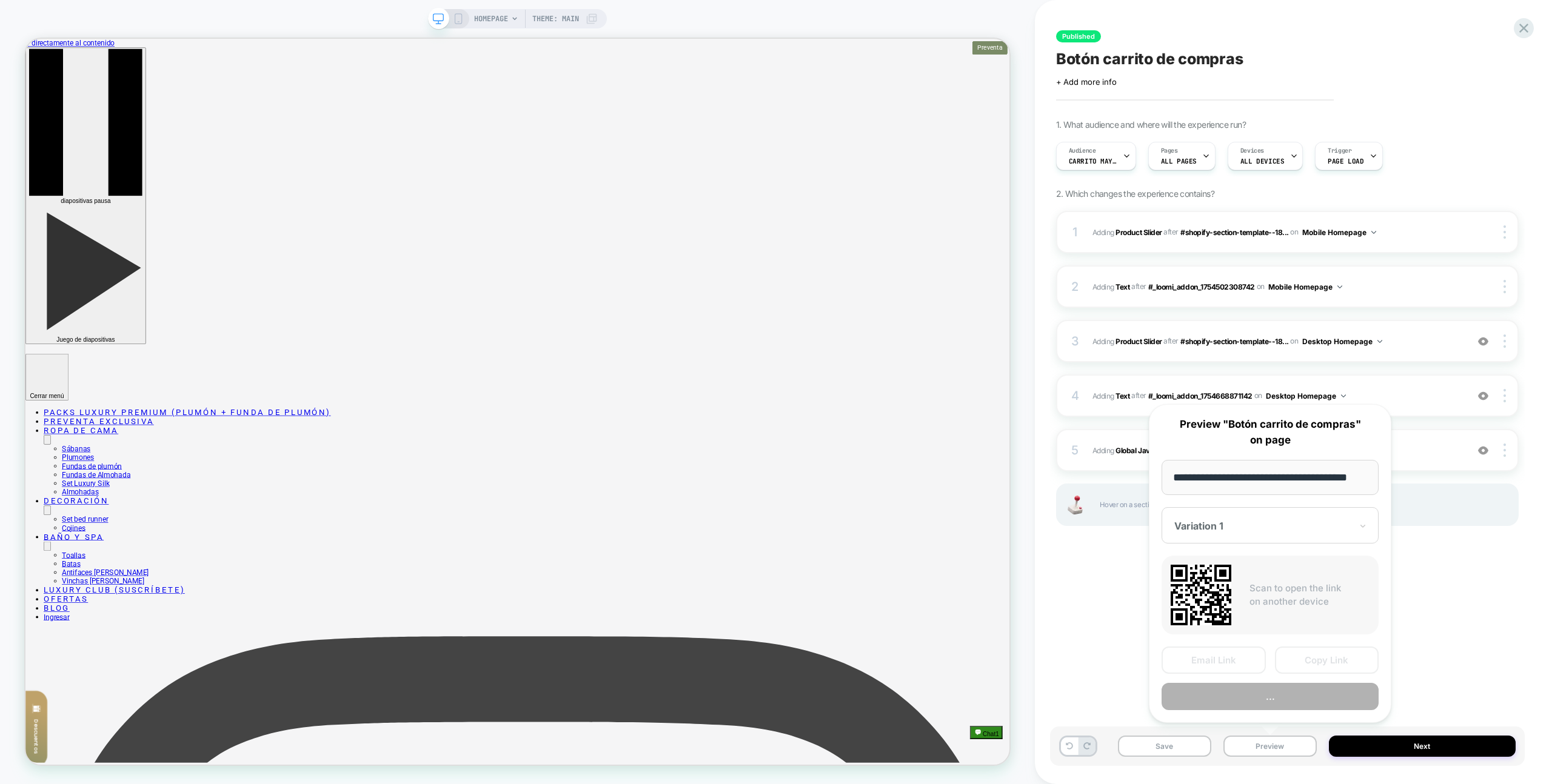
scroll to position [0, 21]
click at [1263, 692] on button "..." at bounding box center [1271, 697] width 217 height 27
